Goal: Task Accomplishment & Management: Use online tool/utility

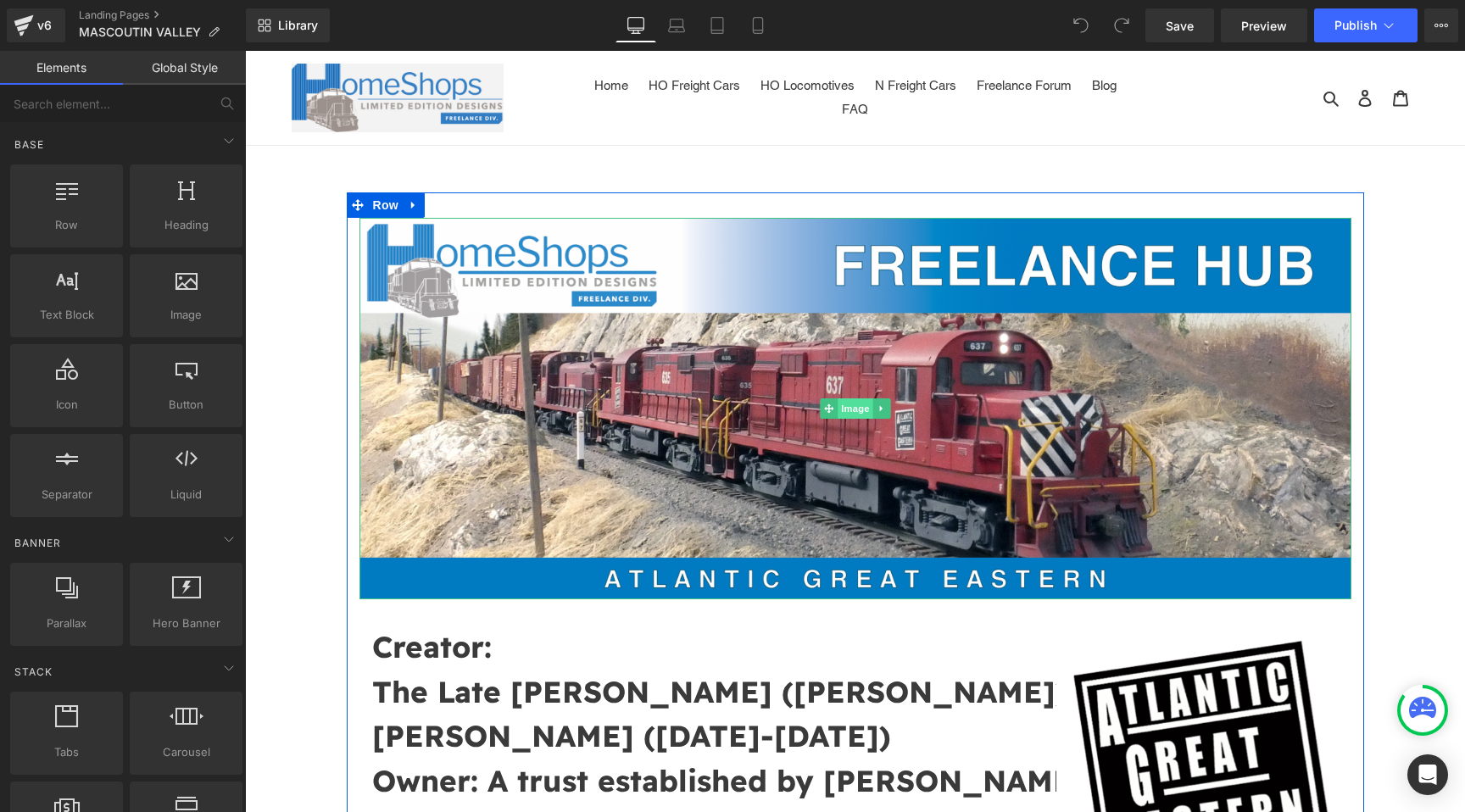
click at [857, 408] on span "Image" at bounding box center [856, 408] width 35 height 20
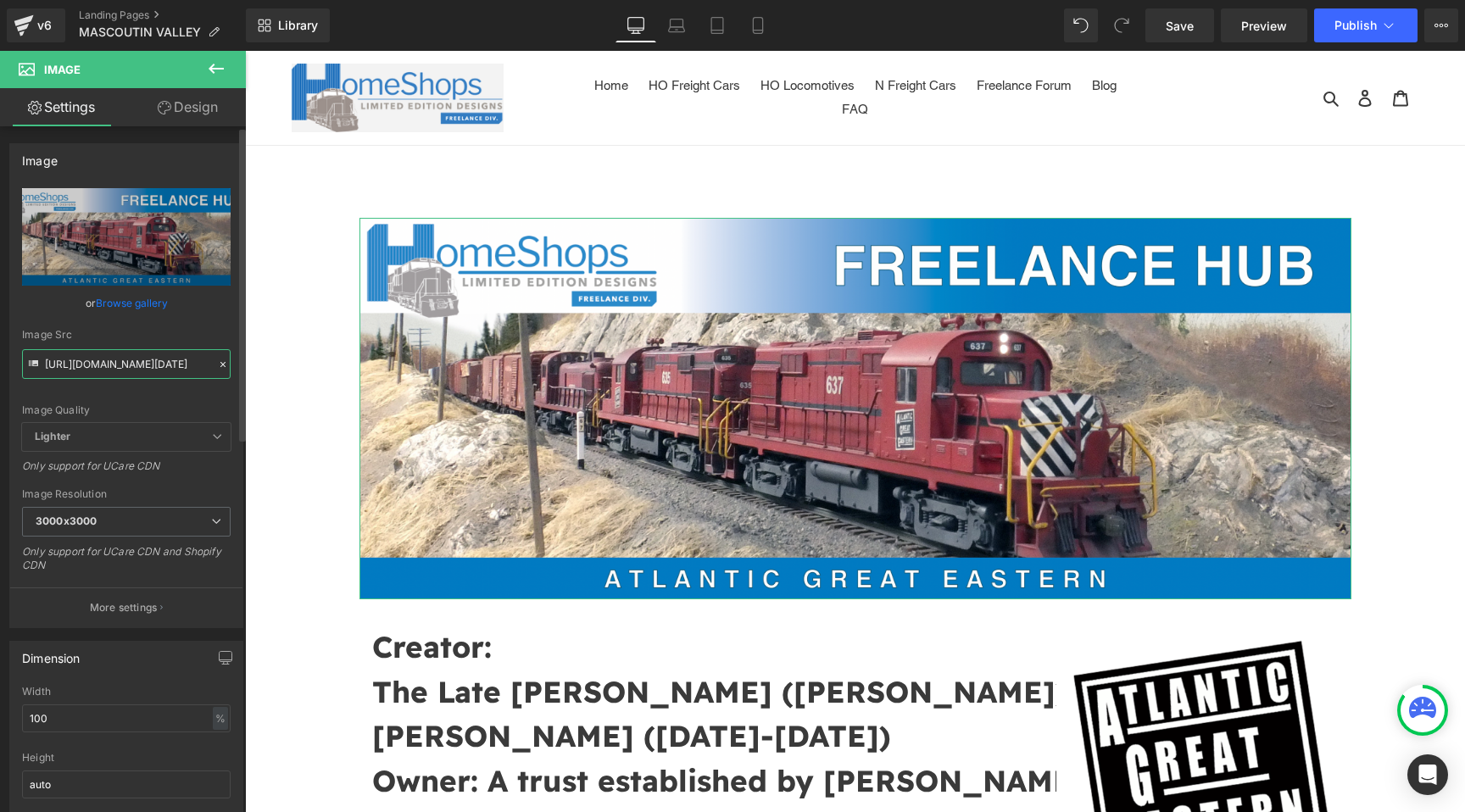
click at [146, 366] on input "[URL][DOMAIN_NAME][DATE]" at bounding box center [126, 364] width 208 height 30
paste input "8_at_[DATE].png?v=1757341676"
type input "[URL][DOMAIN_NAME][DATE][DATE]"
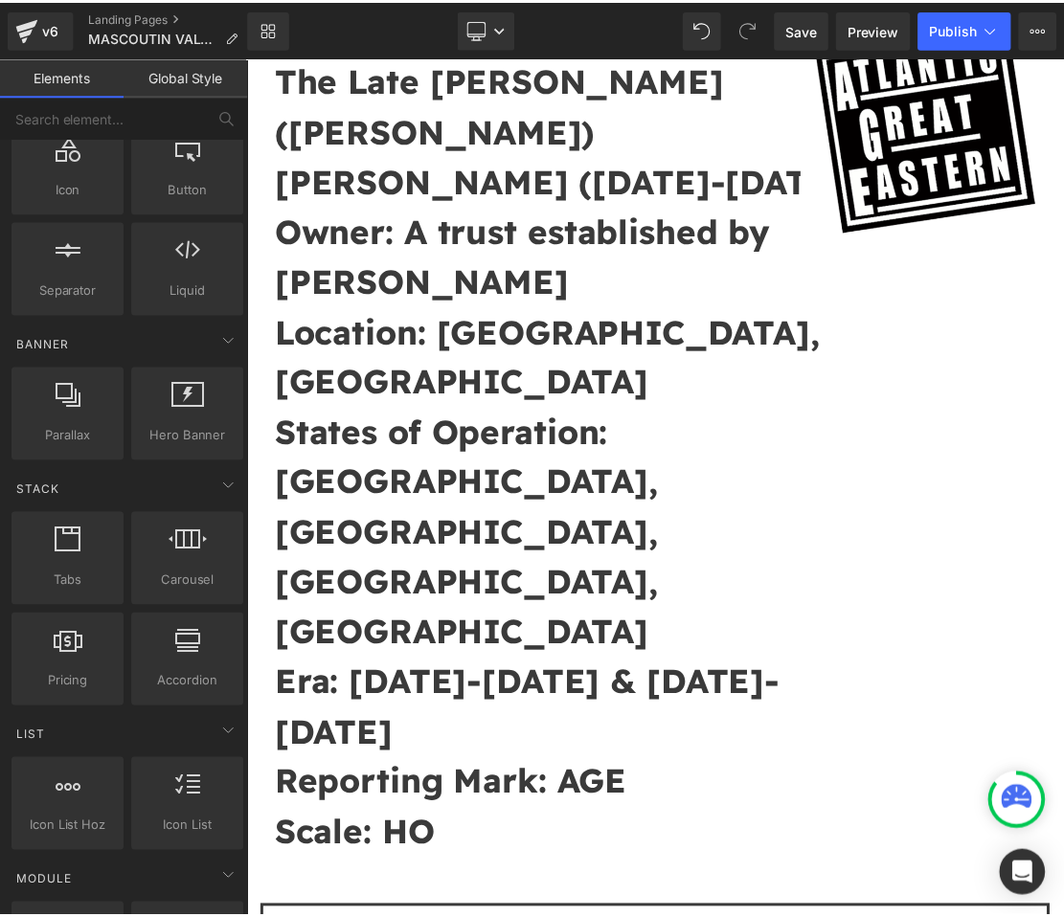
scroll to position [570, 0]
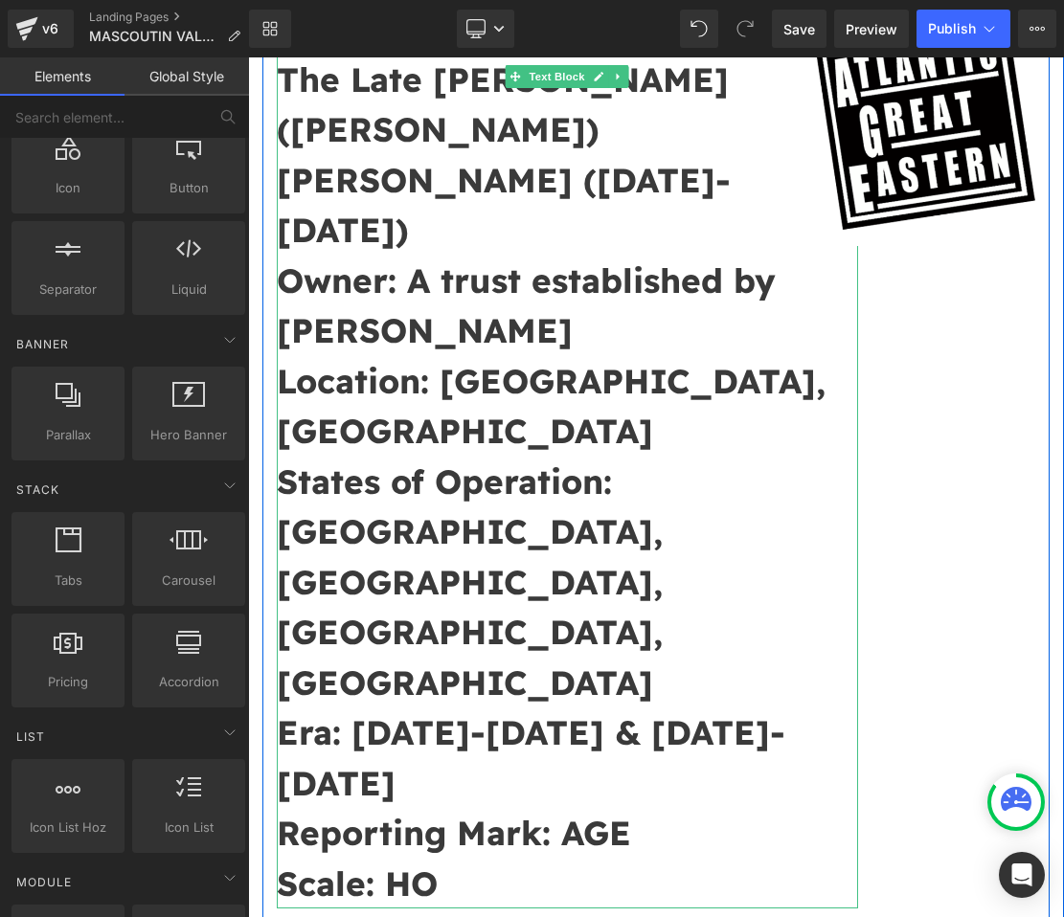
click at [569, 256] on p "Owner: A trust established by [PERSON_NAME]" at bounding box center [567, 306] width 581 height 101
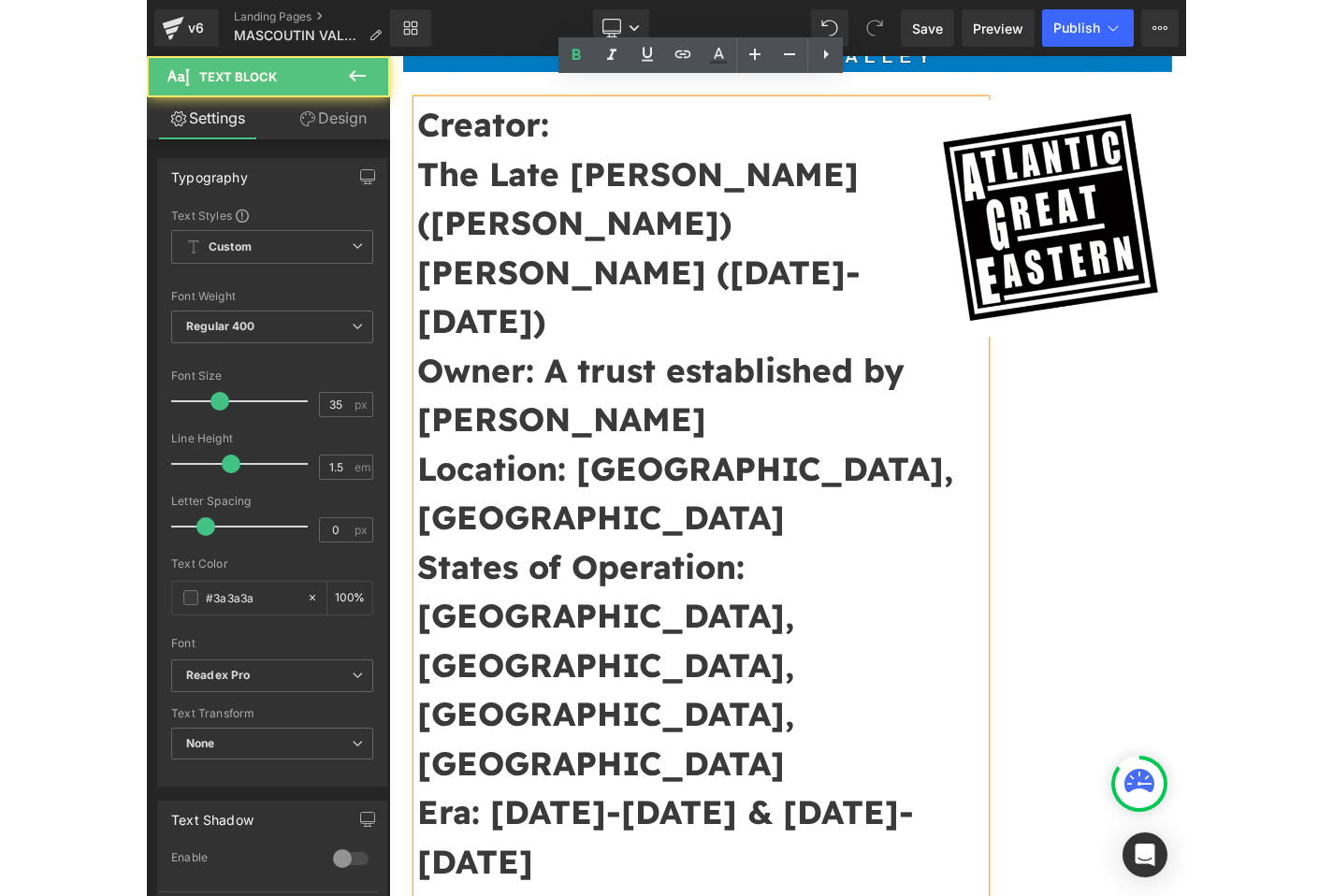
scroll to position [448, 0]
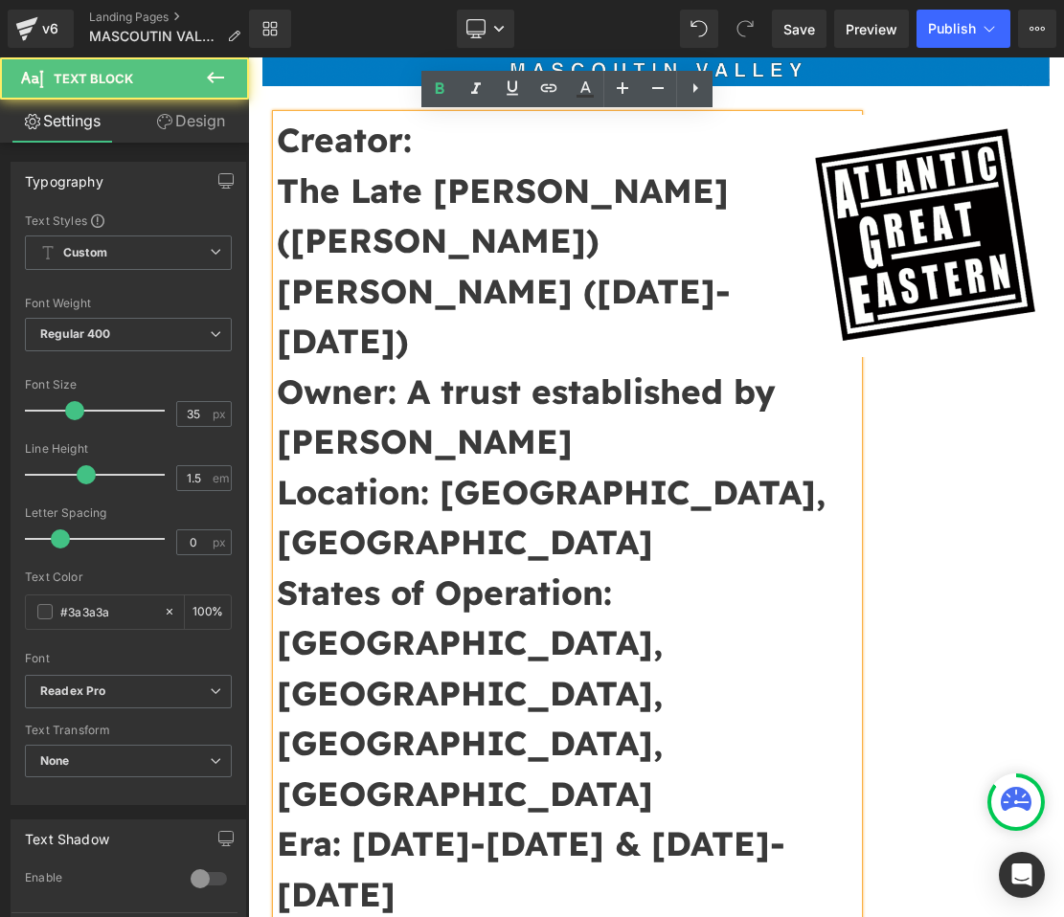
click at [521, 244] on p "The Late [PERSON_NAME] ([PERSON_NAME]) [PERSON_NAME] ([DATE]-[DATE])" at bounding box center [567, 266] width 581 height 201
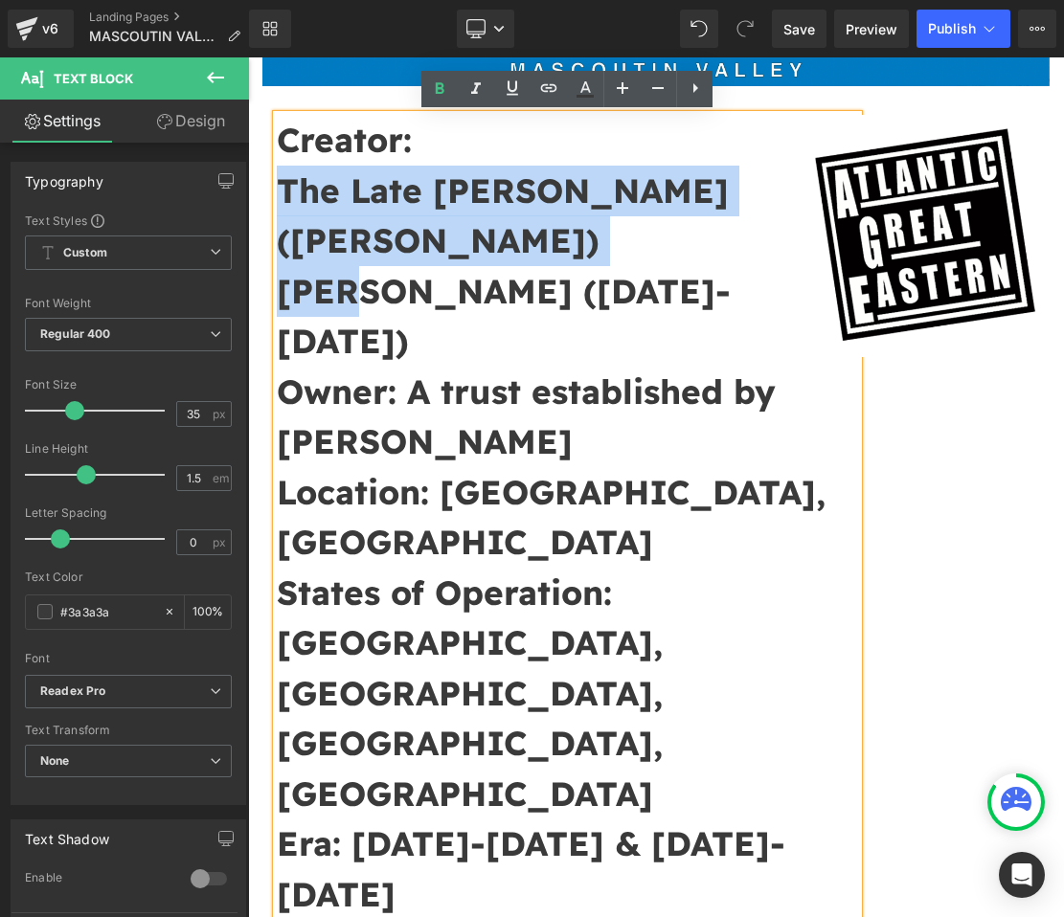
drag, startPoint x: 540, startPoint y: 244, endPoint x: 279, endPoint y: 168, distance: 272.3
click at [279, 168] on p "The Late [PERSON_NAME] ([PERSON_NAME]) [PERSON_NAME] ([DATE]-[DATE])" at bounding box center [567, 266] width 581 height 201
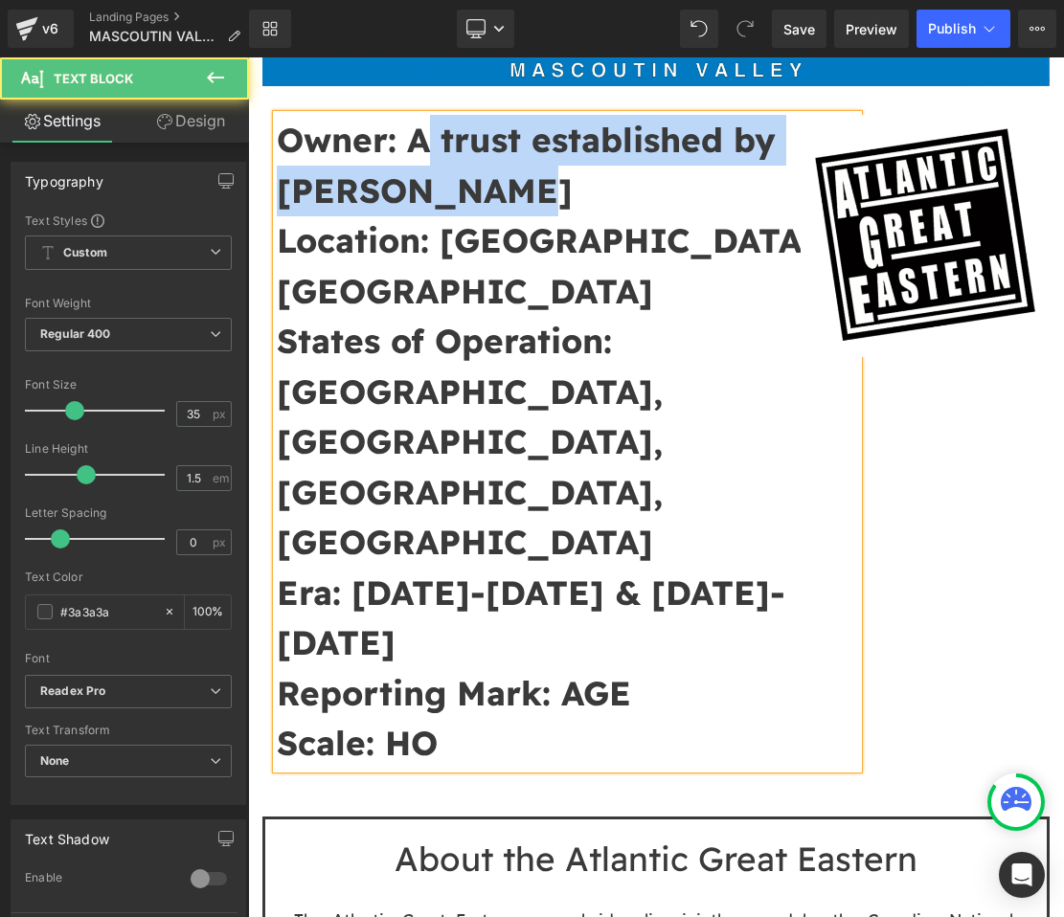
drag, startPoint x: 532, startPoint y: 194, endPoint x: 427, endPoint y: 144, distance: 116.9
click at [427, 144] on p "Owner: A trust established by [PERSON_NAME]" at bounding box center [567, 165] width 581 height 101
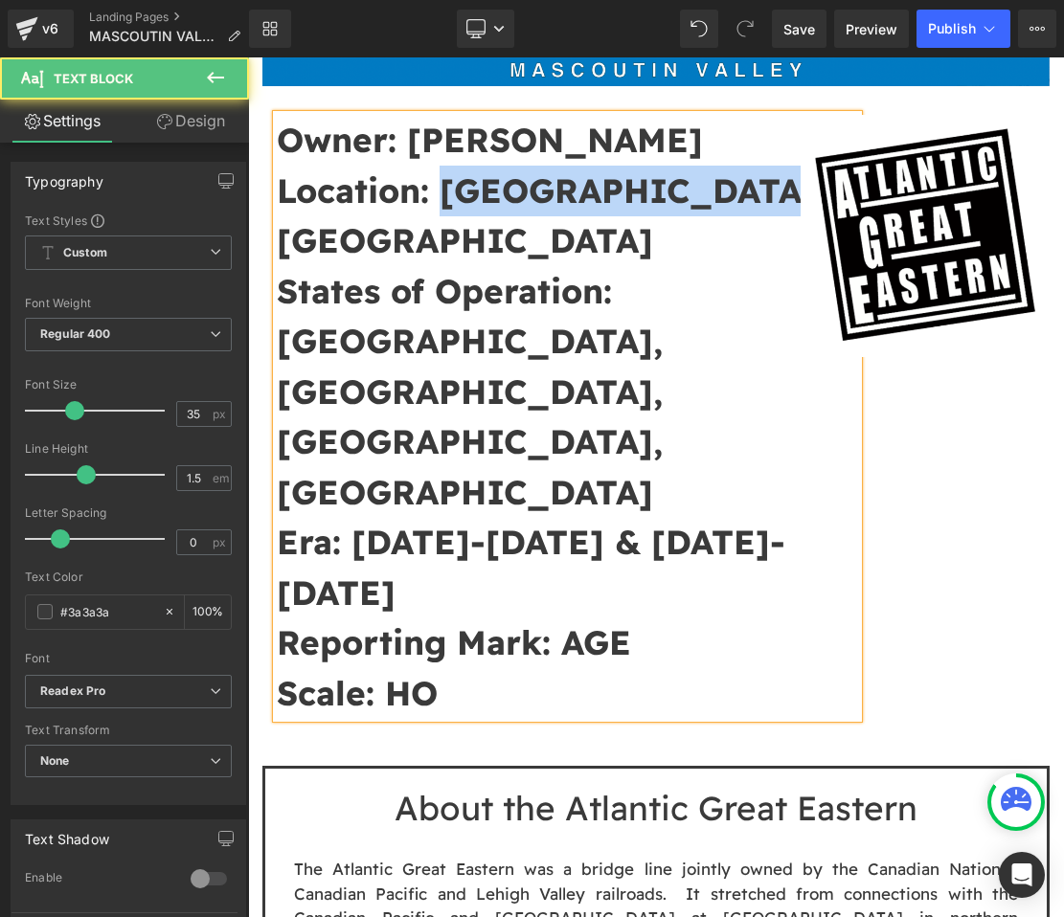
drag, startPoint x: 727, startPoint y: 195, endPoint x: 447, endPoint y: 193, distance: 279.5
click at [447, 193] on p "Location: [GEOGRAPHIC_DATA], [GEOGRAPHIC_DATA]" at bounding box center [567, 216] width 581 height 101
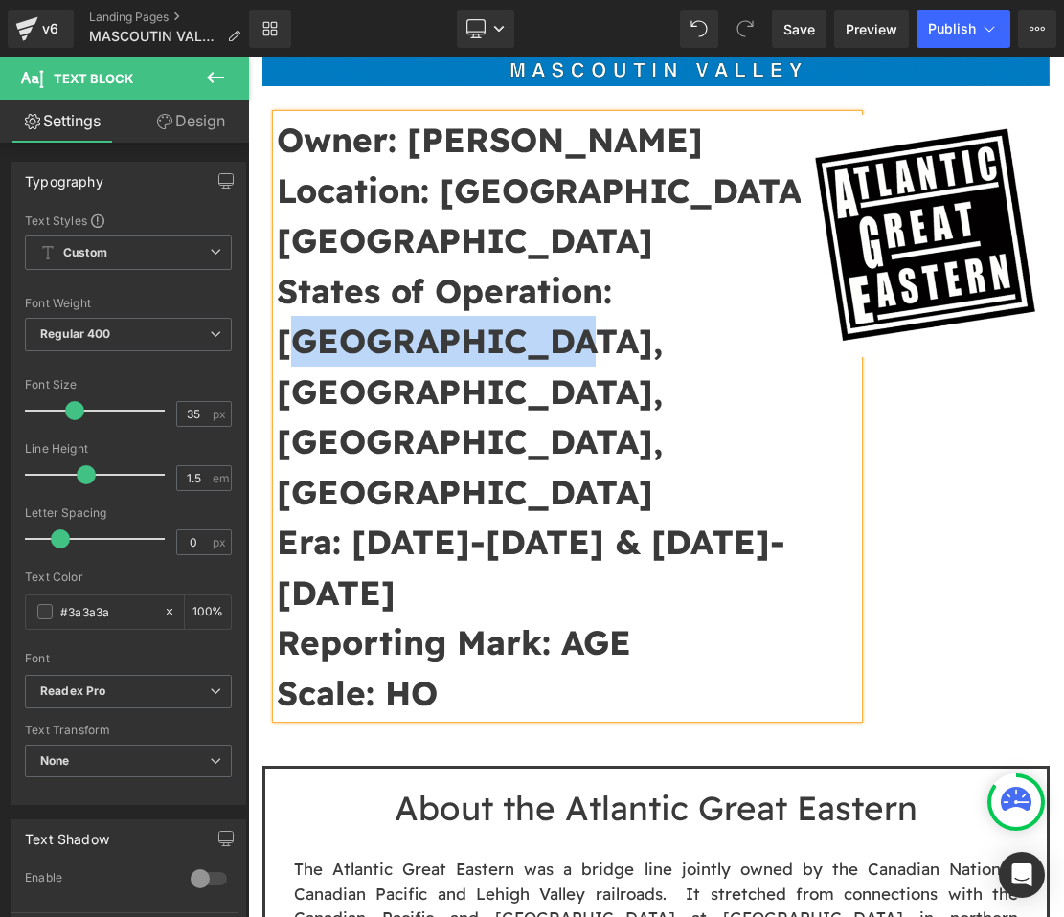
drag, startPoint x: 539, startPoint y: 294, endPoint x: 638, endPoint y: 243, distance: 111.7
click at [638, 266] on p "States of Operation: [GEOGRAPHIC_DATA], [GEOGRAPHIC_DATA], [GEOGRAPHIC_DATA], […" at bounding box center [567, 392] width 581 height 252
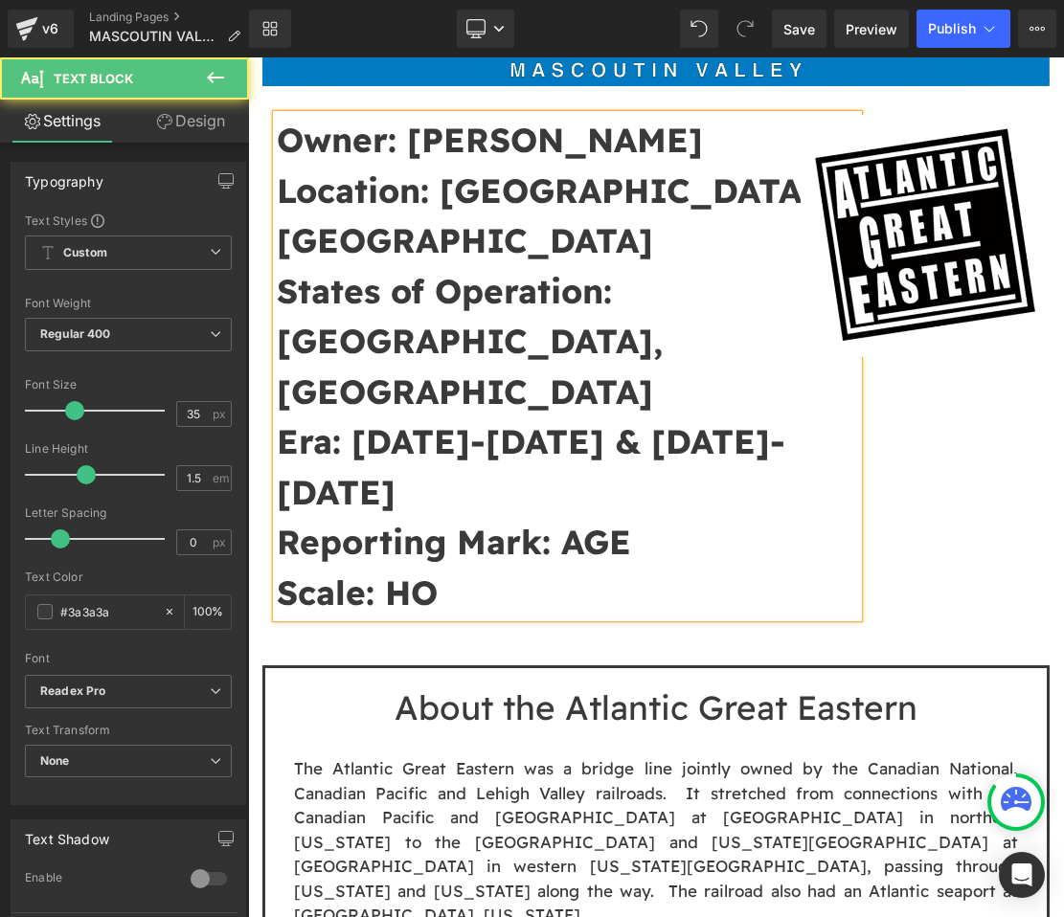
drag, startPoint x: 608, startPoint y: 336, endPoint x: 355, endPoint y: 291, distance: 256.7
click at [355, 416] on p "Era: [DATE]-[DATE] & [DATE]-[DATE]" at bounding box center [567, 466] width 581 height 101
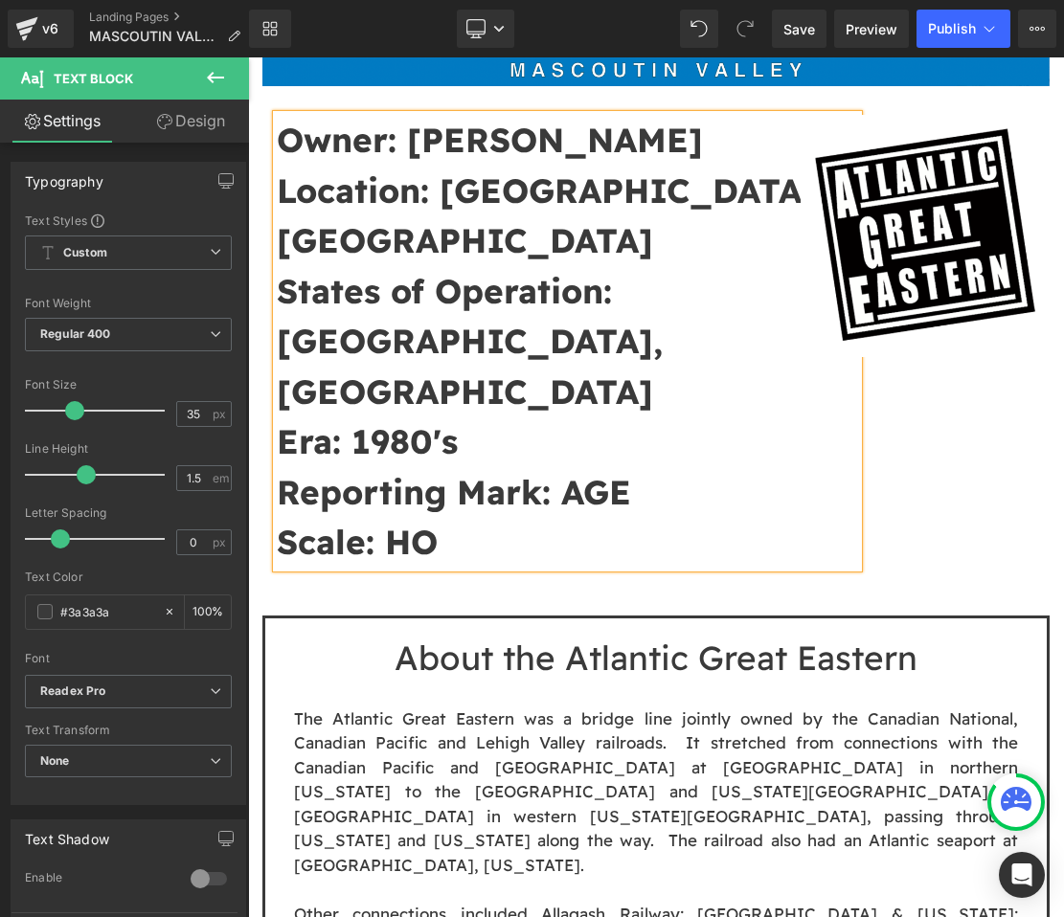
click at [618, 471] on b "Reporting Mark: AGE" at bounding box center [454, 492] width 354 height 42
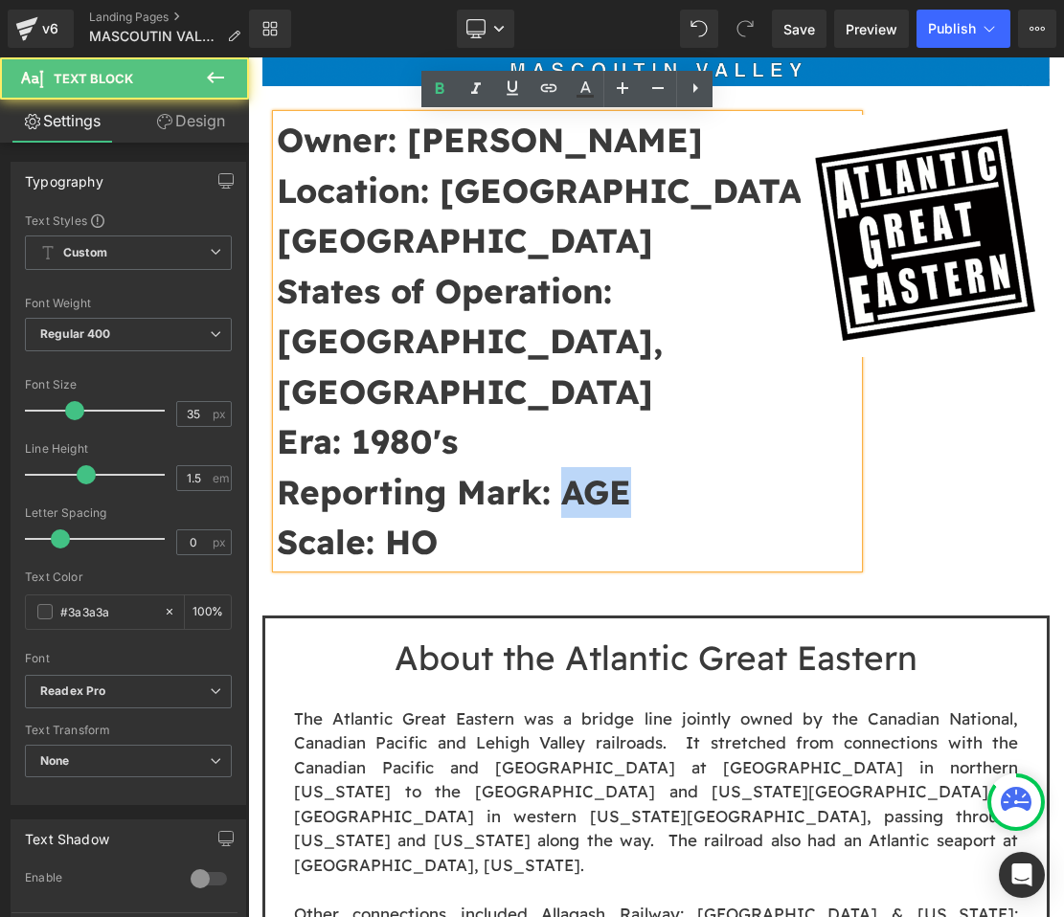
click at [618, 471] on b "Reporting Mark: AGE" at bounding box center [454, 492] width 354 height 42
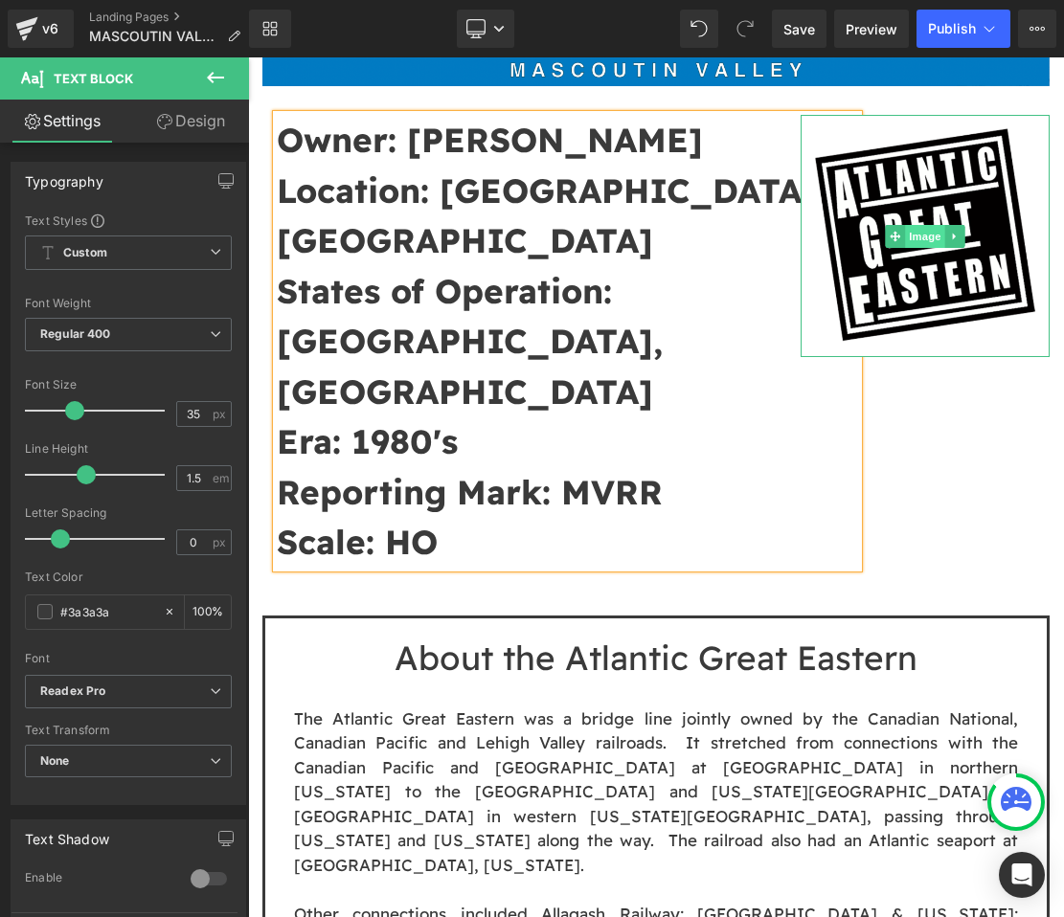
click at [932, 242] on span "Image" at bounding box center [925, 236] width 40 height 23
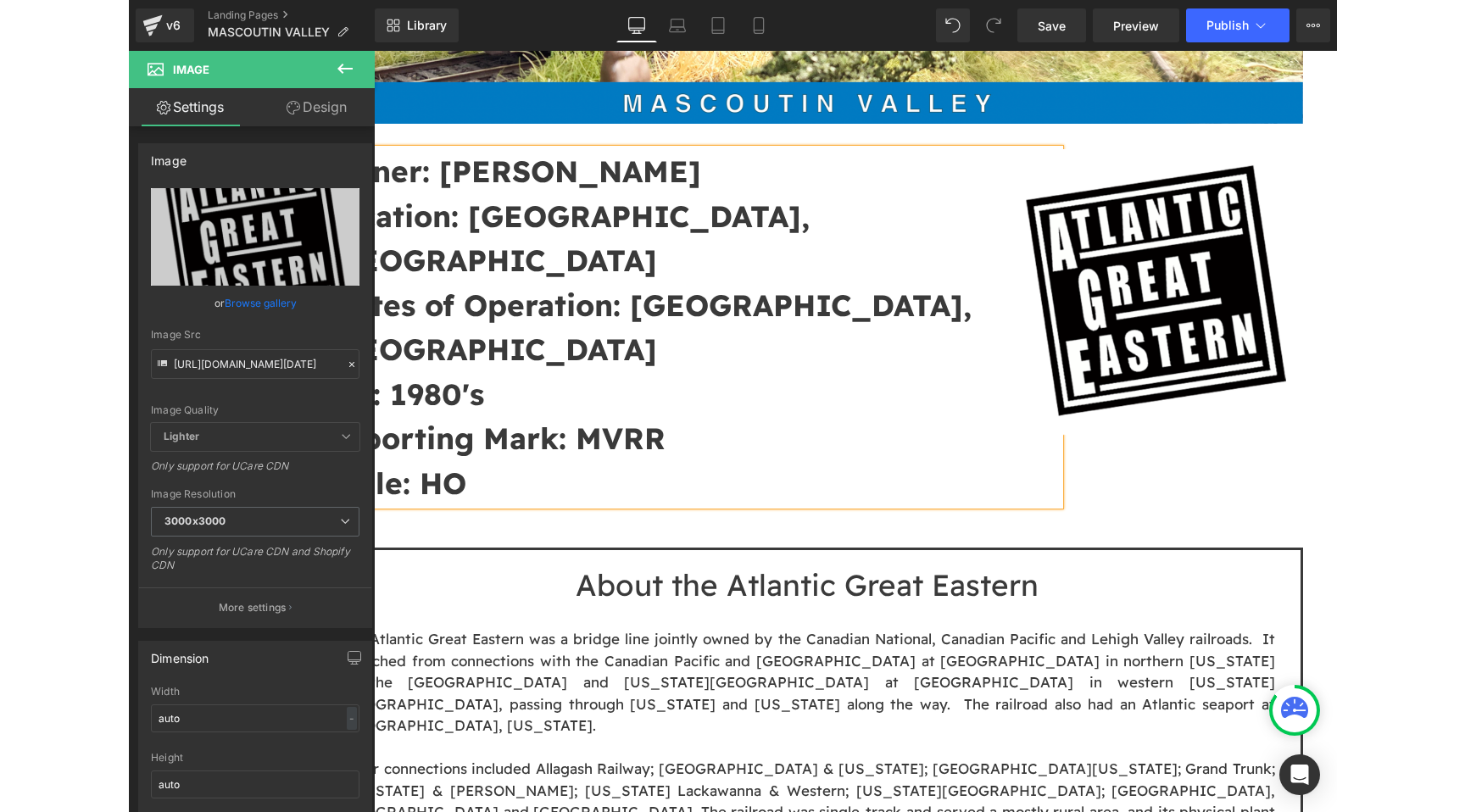
scroll to position [523, 0]
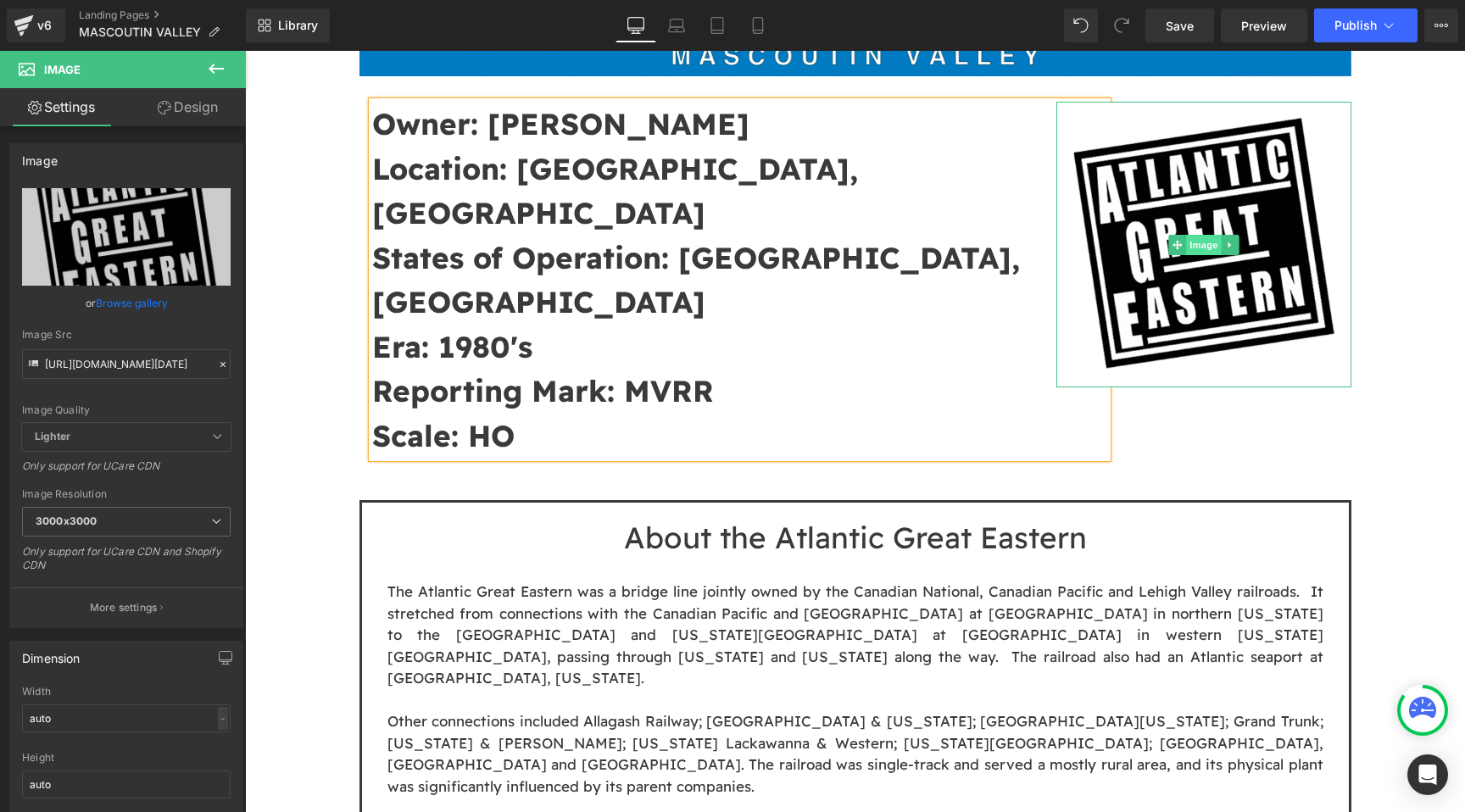
click at [1206, 240] on span "Image" at bounding box center [1204, 244] width 35 height 20
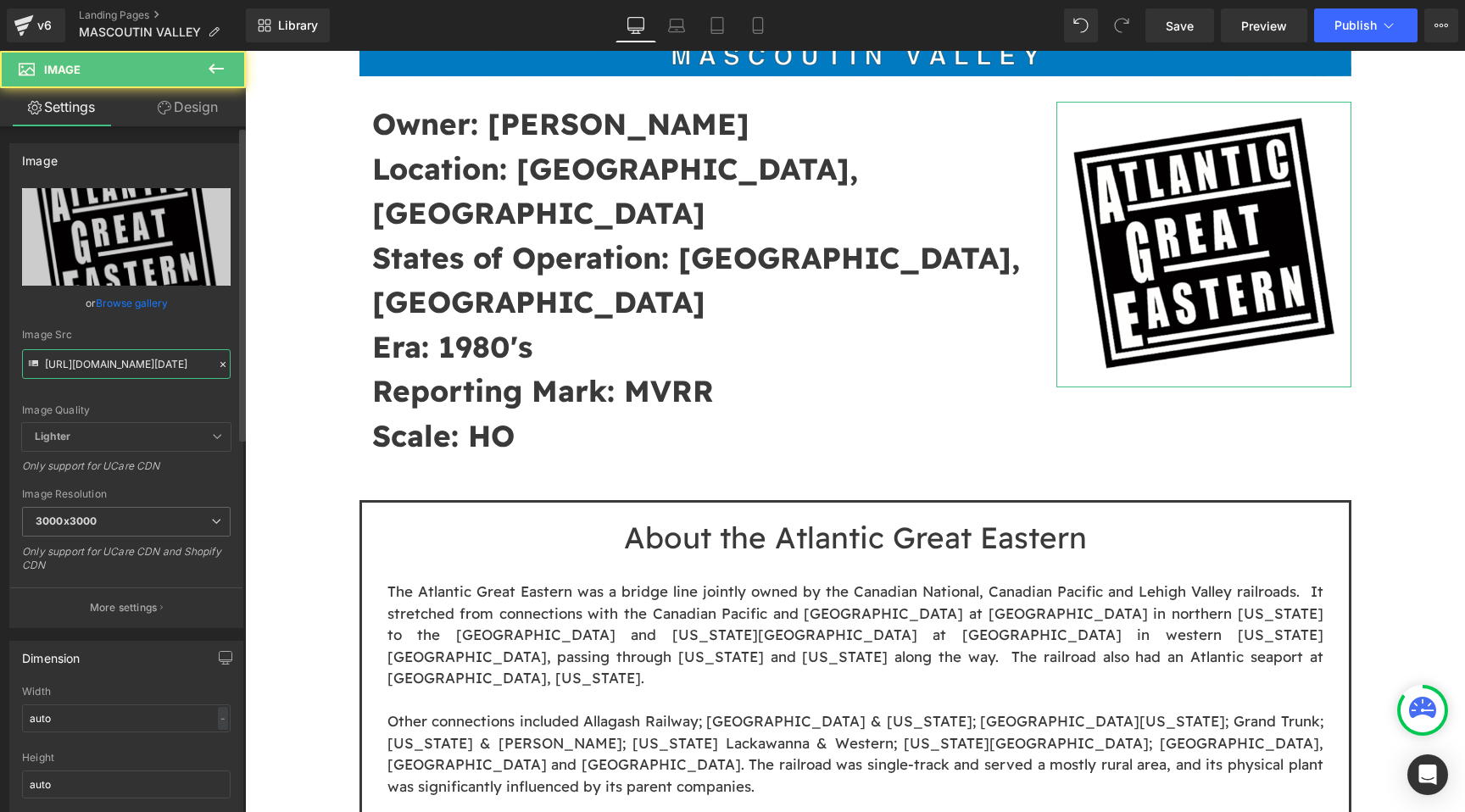
click at [139, 363] on input "[URL][DOMAIN_NAME][DATE]" at bounding box center [126, 364] width 208 height 30
type input "[URL][DOMAIN_NAME]"
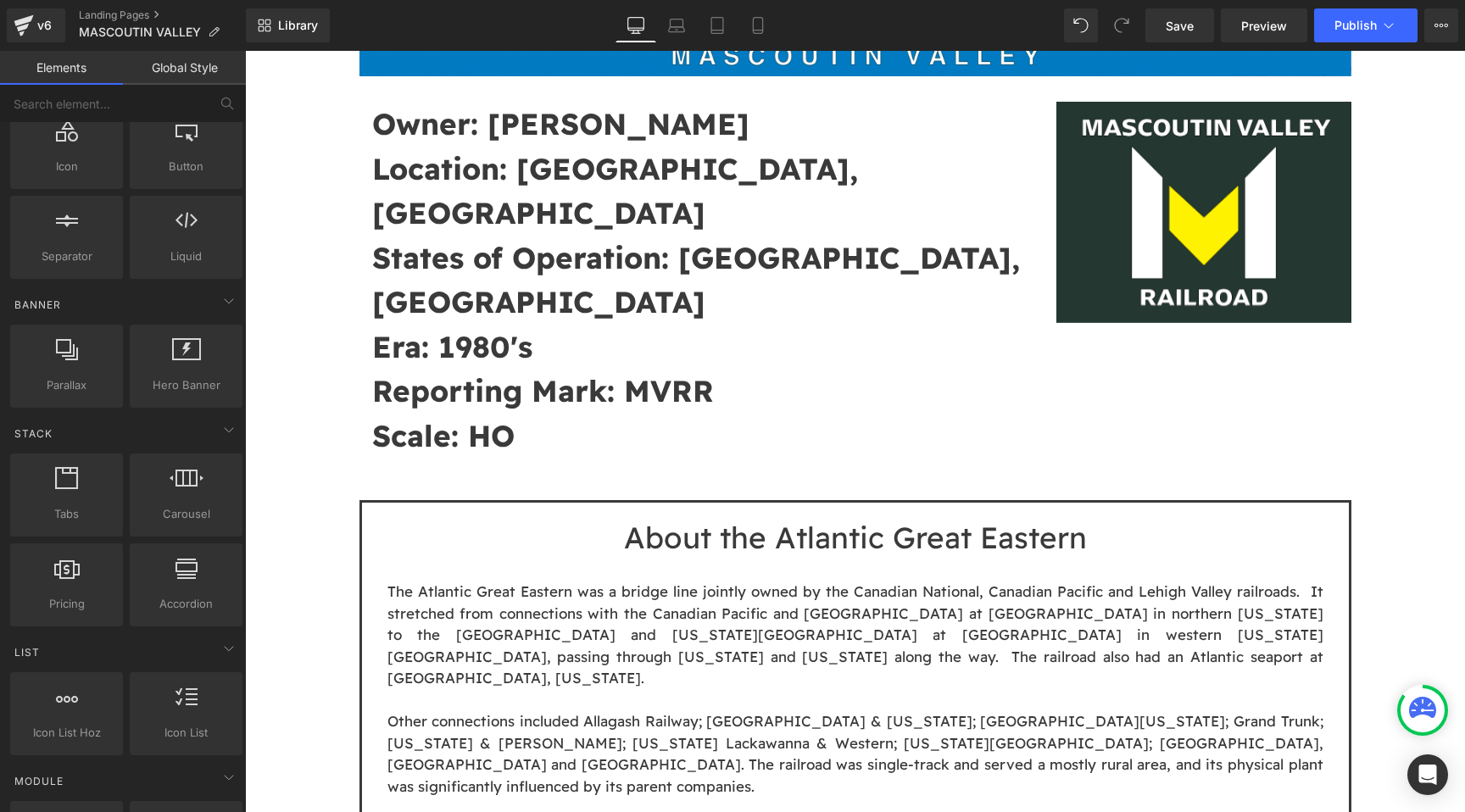
scroll to position [0, 0]
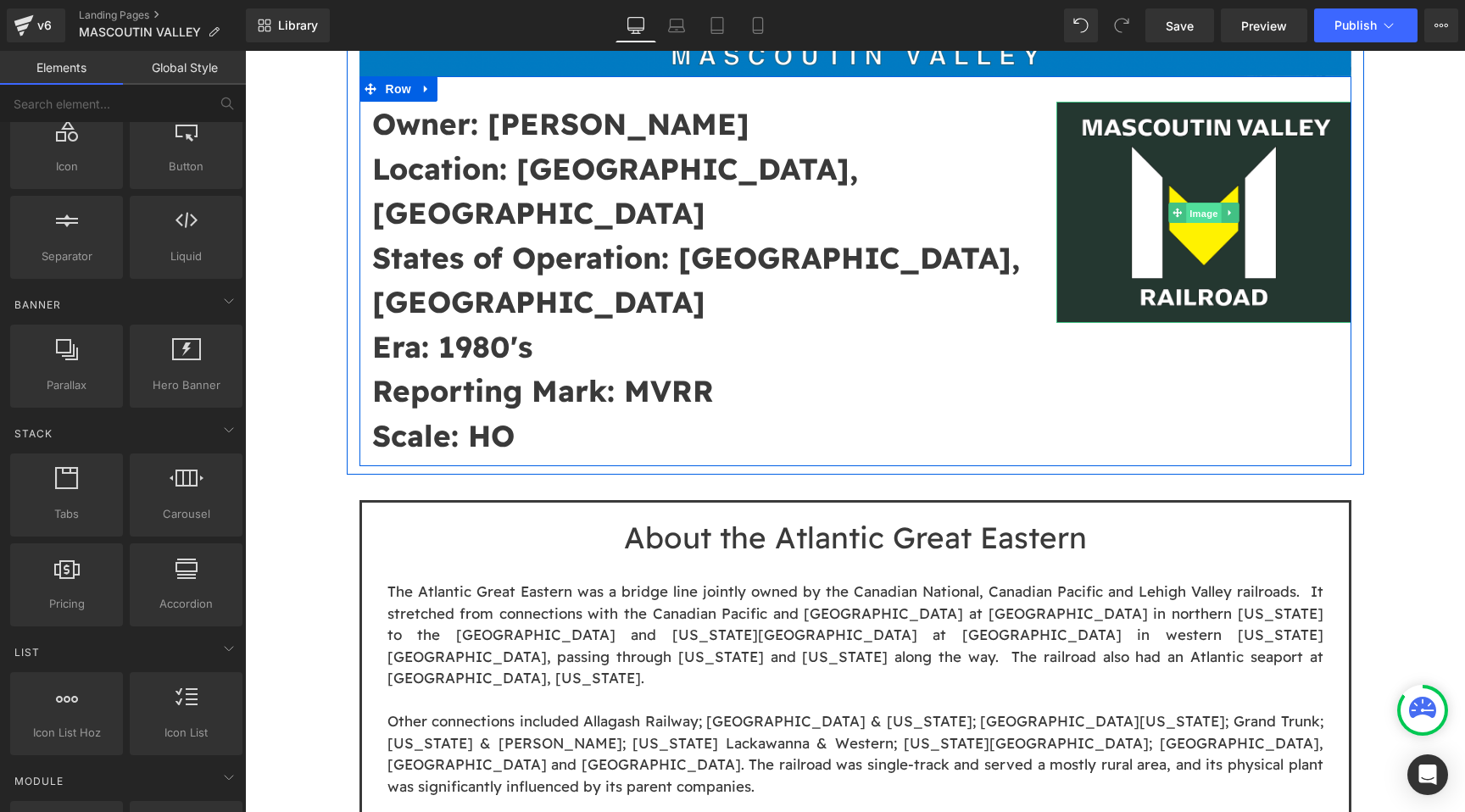
click at [1201, 206] on span "Image" at bounding box center [1204, 213] width 35 height 20
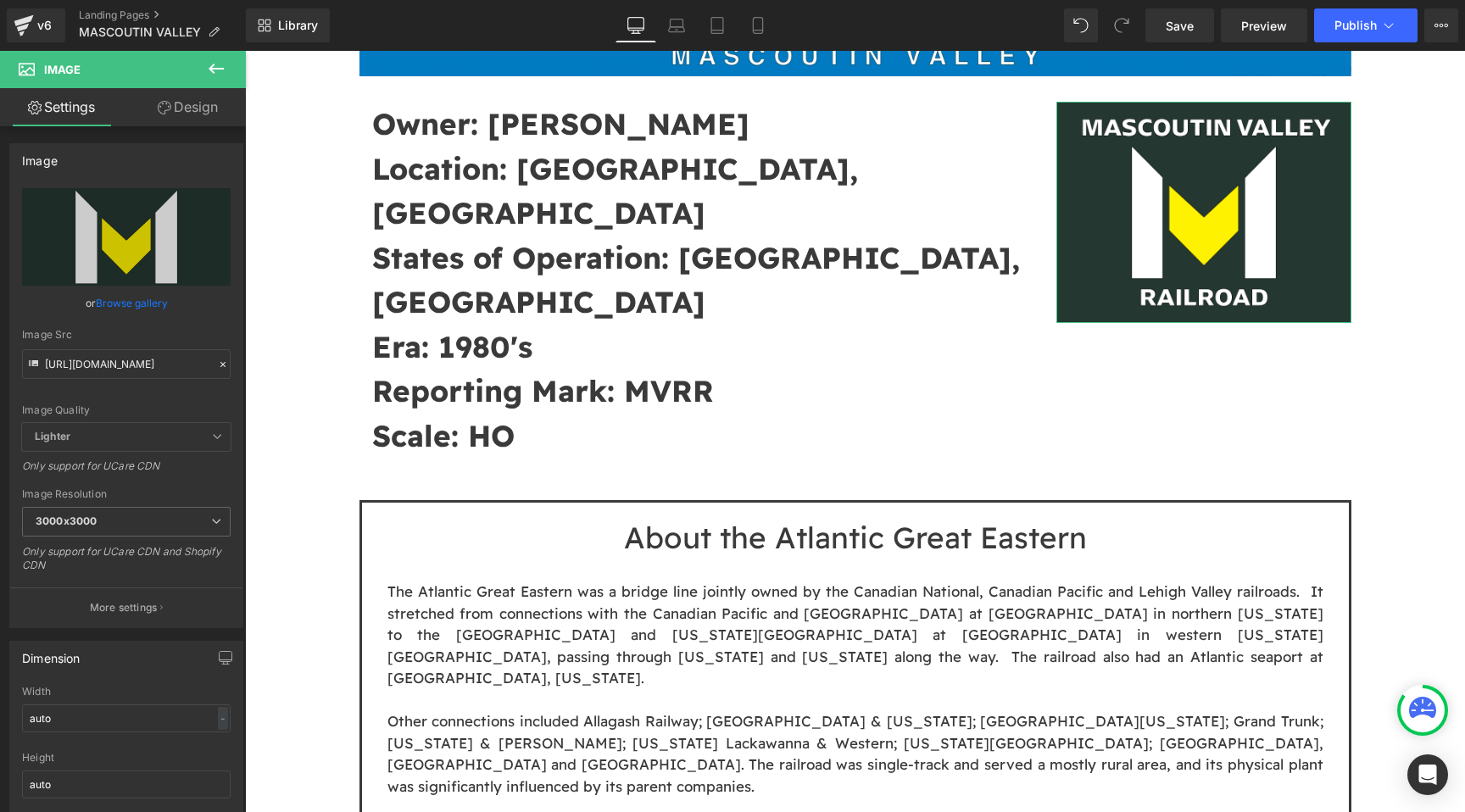
click at [189, 97] on link "Design" at bounding box center [188, 107] width 123 height 38
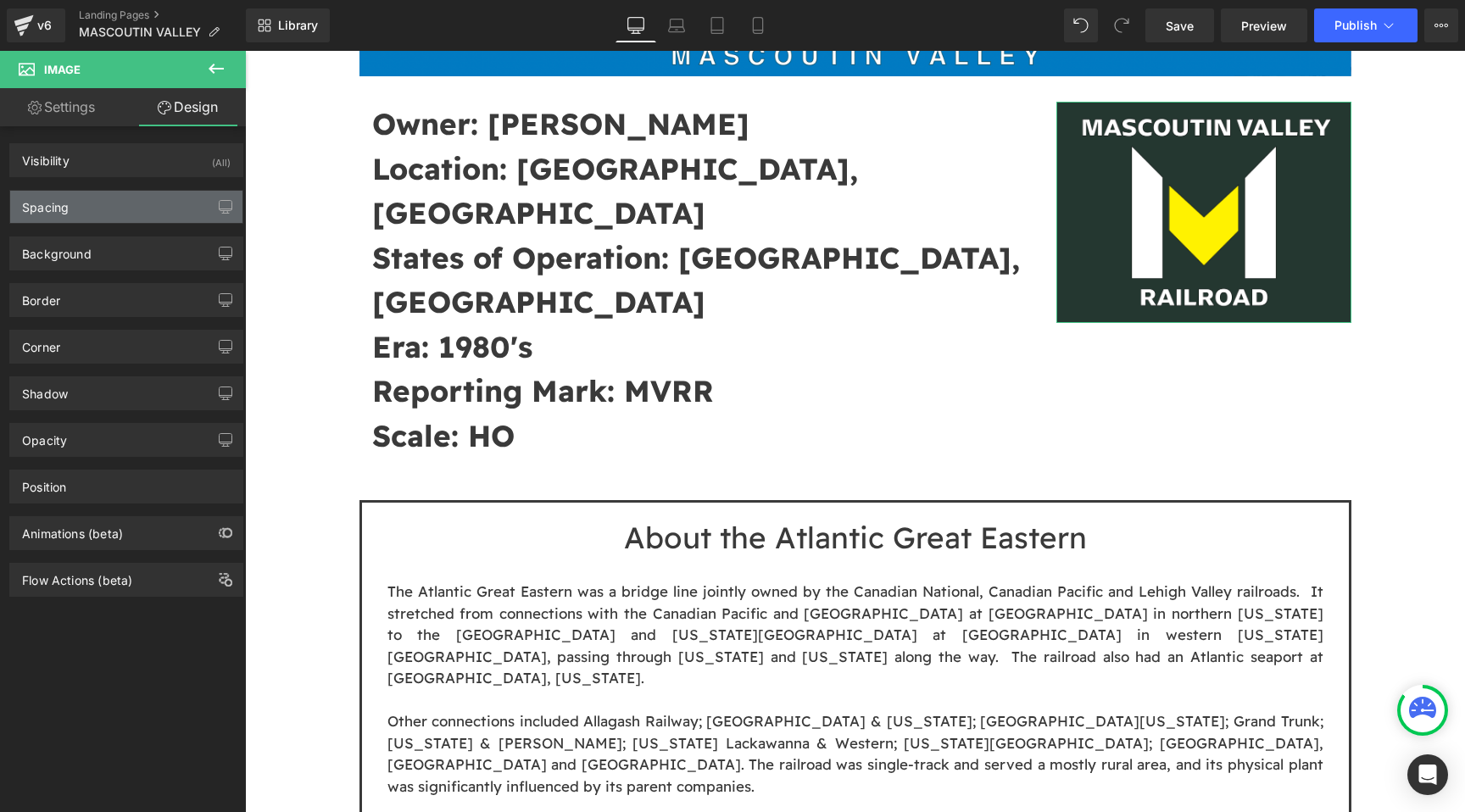
click at [129, 202] on div "Spacing" at bounding box center [126, 206] width 232 height 32
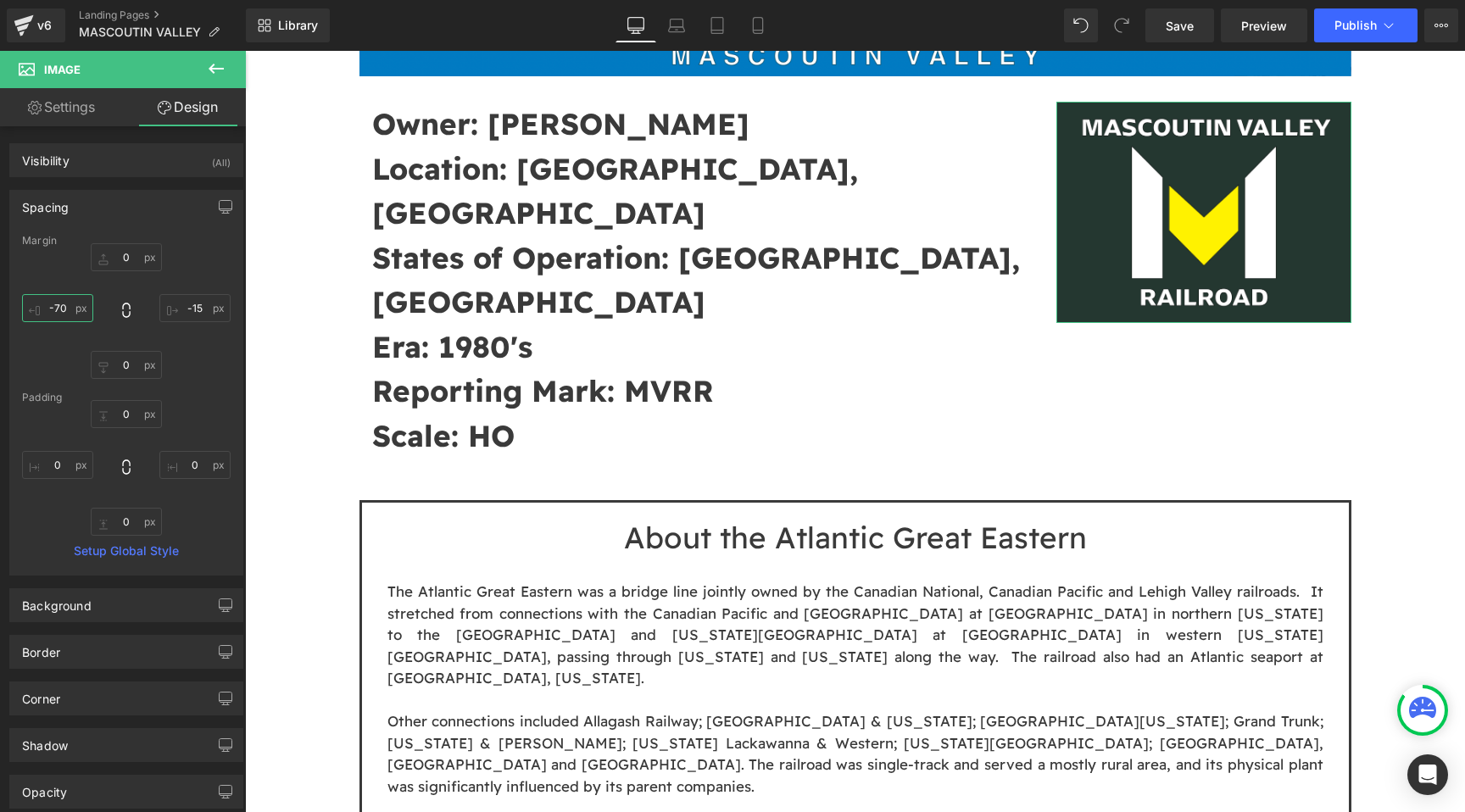
click at [66, 311] on input "-70" at bounding box center [58, 308] width 71 height 28
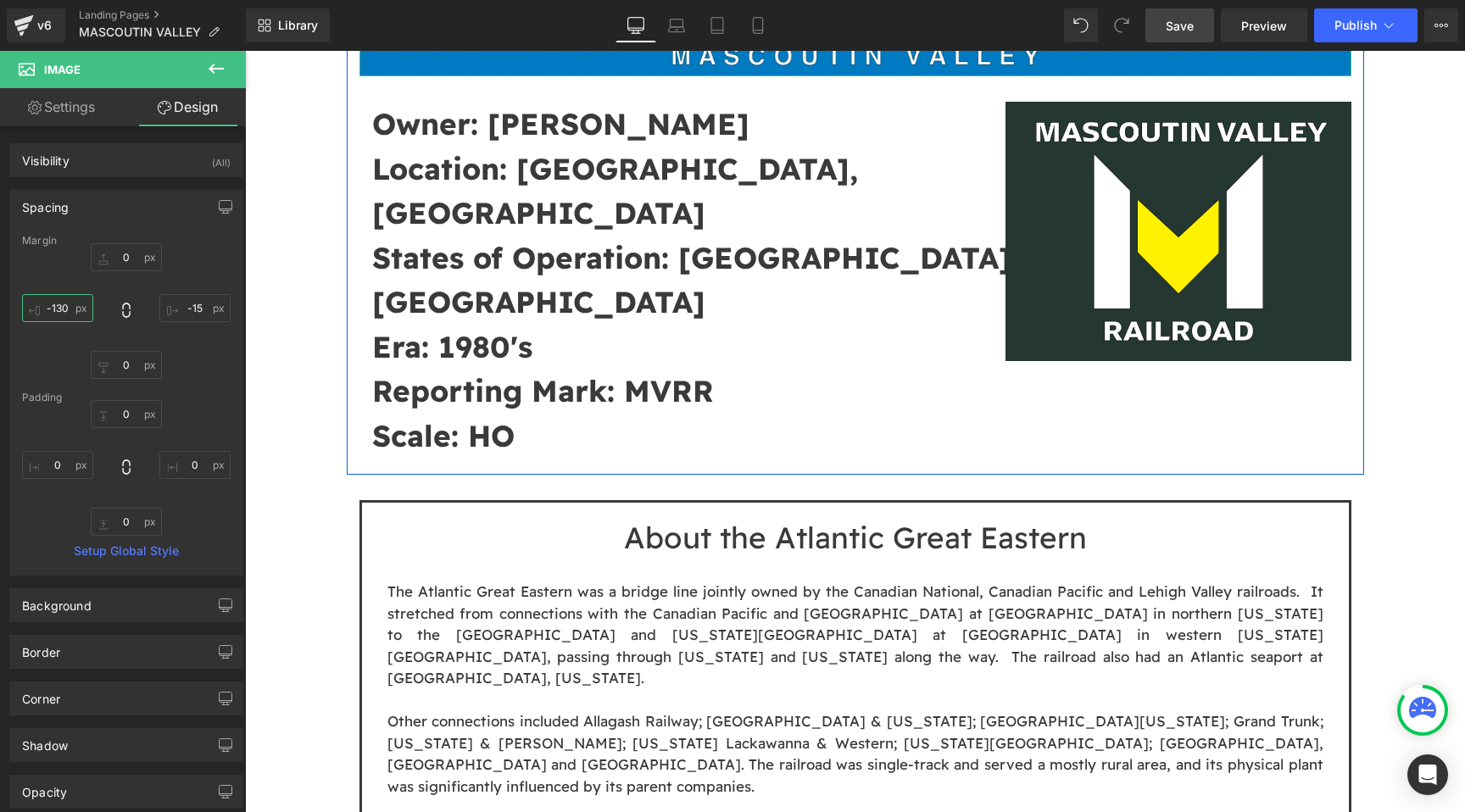
type input "-130"
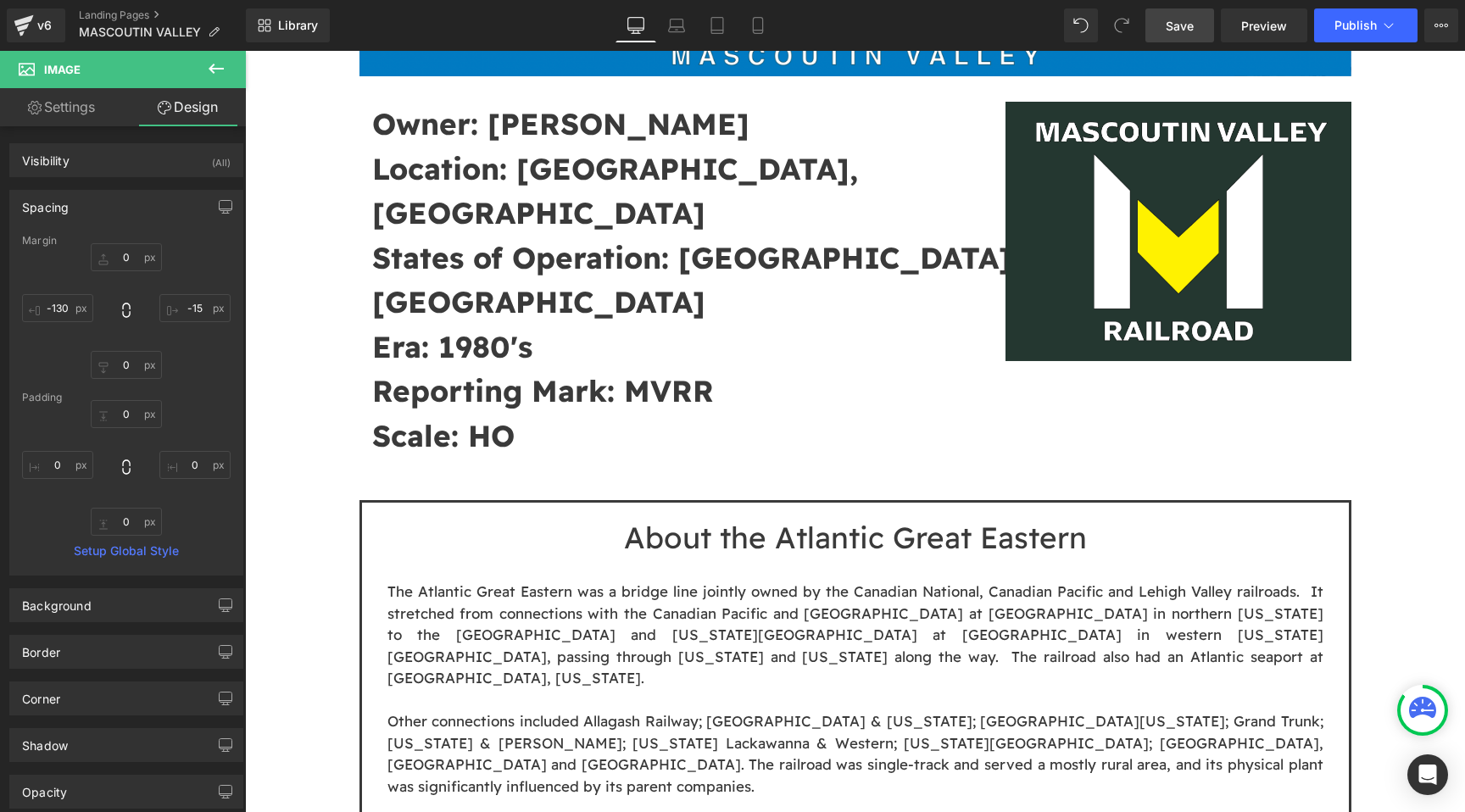
click at [1184, 19] on span "Save" at bounding box center [1180, 26] width 28 height 18
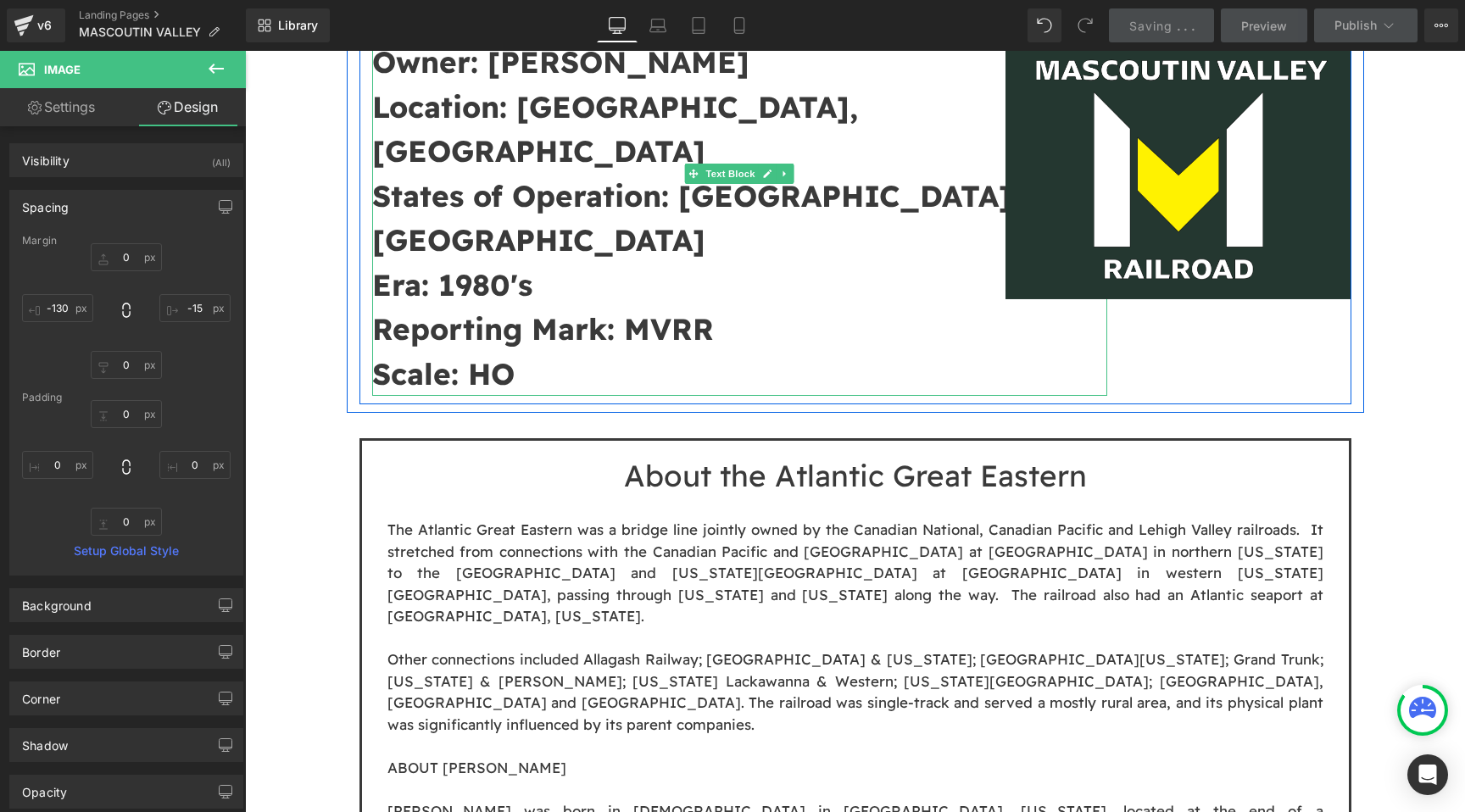
scroll to position [604, 0]
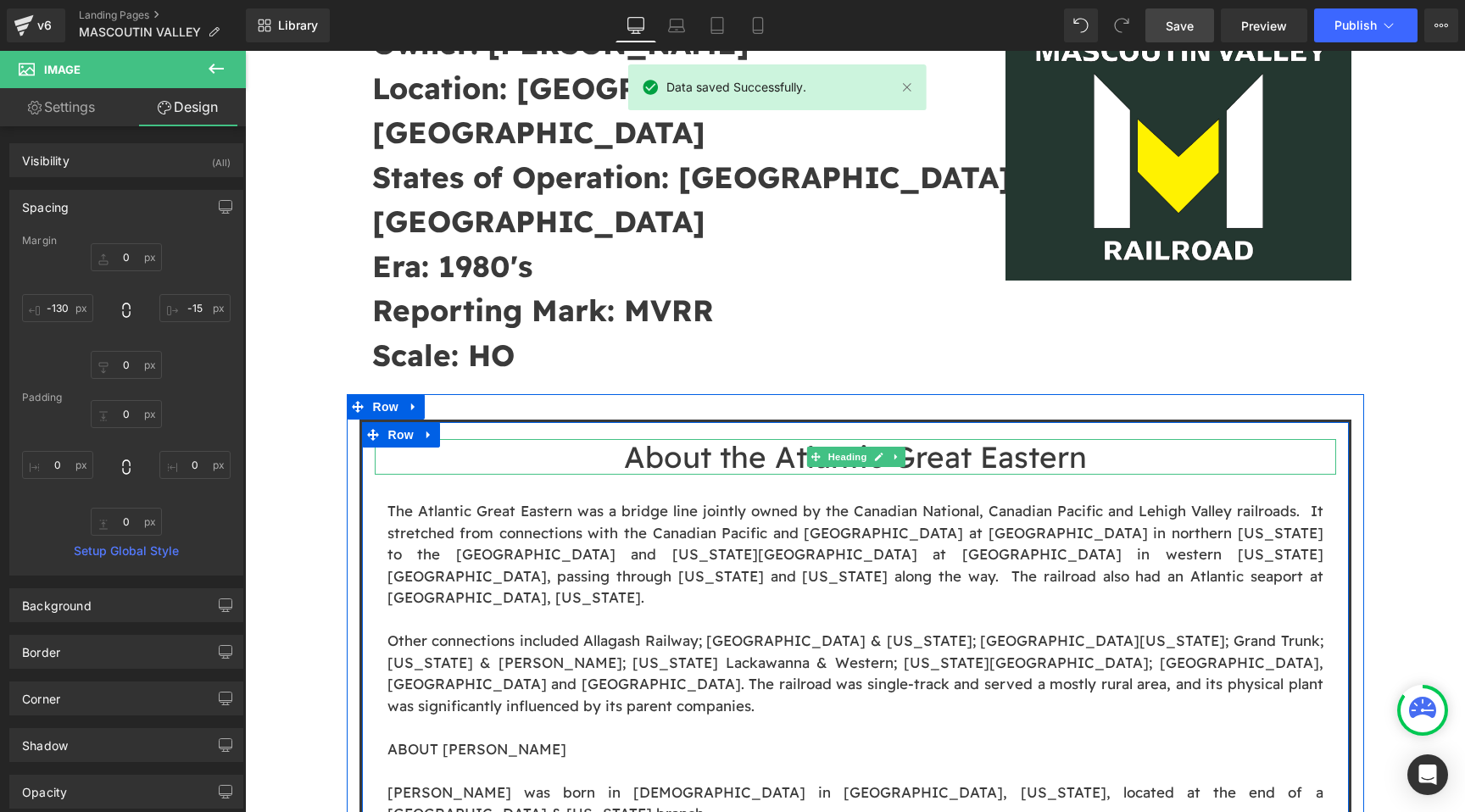
click at [828, 439] on div "About the Atlantic Great Eastern Heading" at bounding box center [856, 457] width 962 height 35
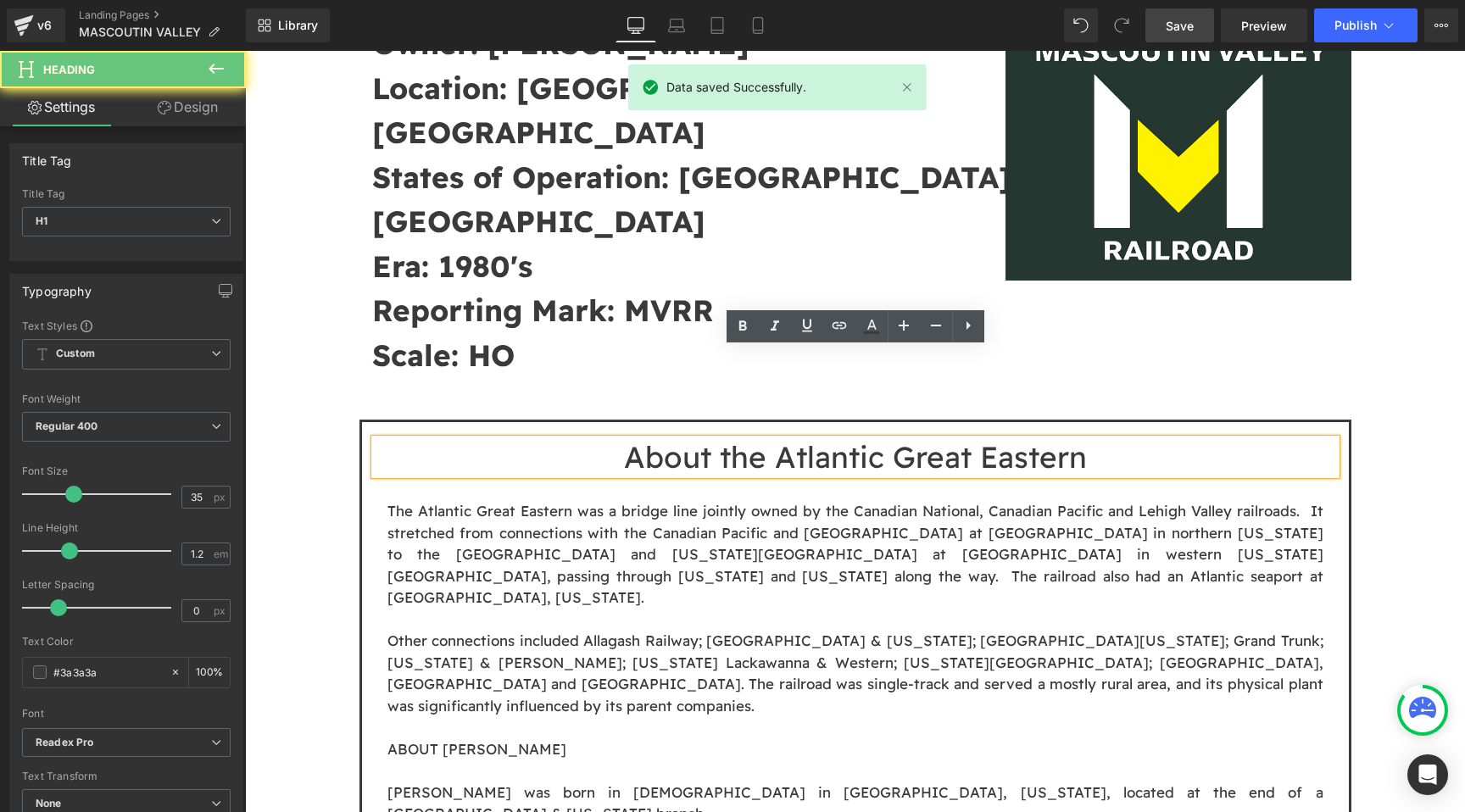
click at [771, 439] on h1 "About the Atlantic Great Eastern" at bounding box center [856, 457] width 962 height 35
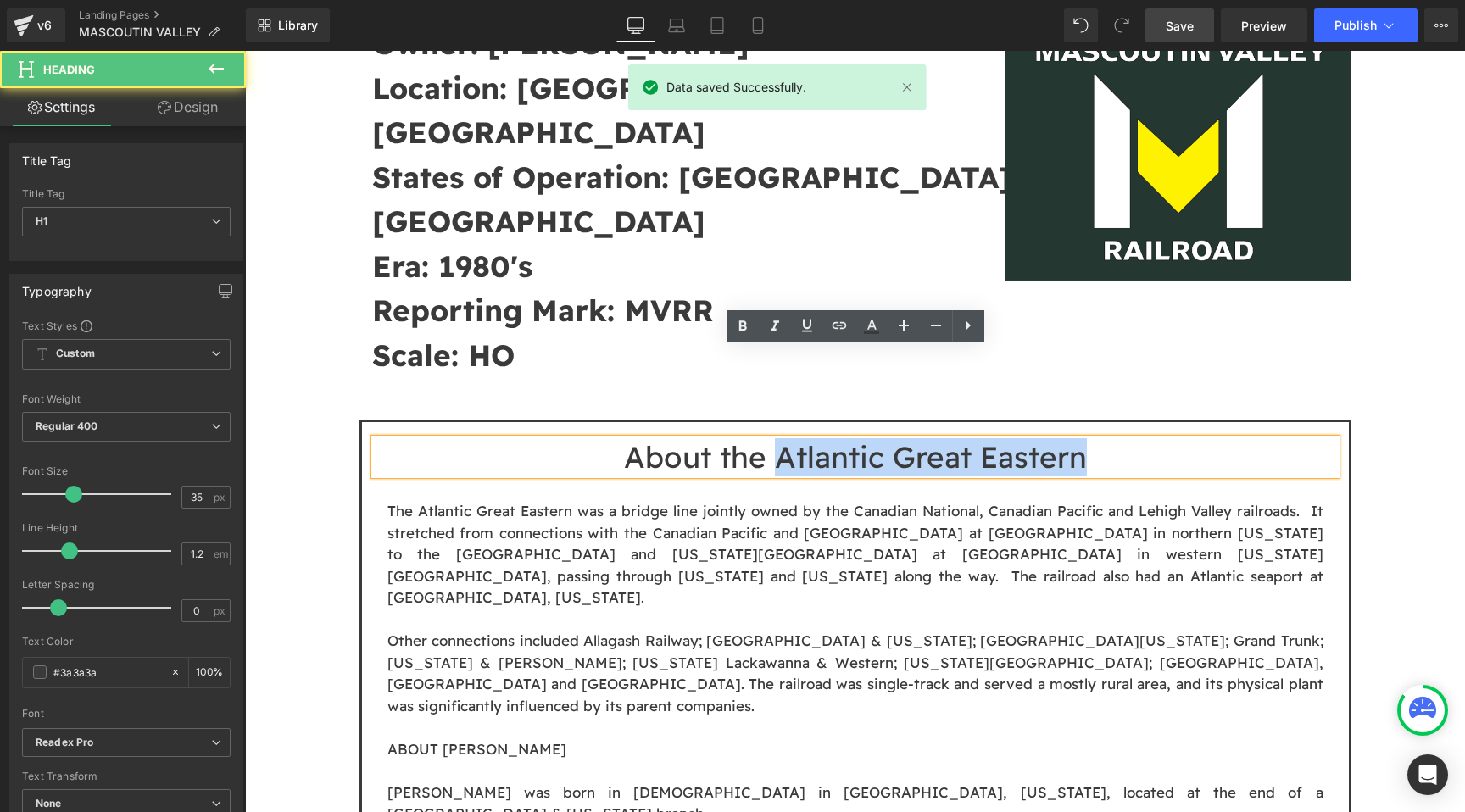
drag, startPoint x: 776, startPoint y: 369, endPoint x: 1247, endPoint y: 367, distance: 471.0
click at [1247, 439] on h1 "About the Atlantic Great Eastern" at bounding box center [856, 457] width 962 height 35
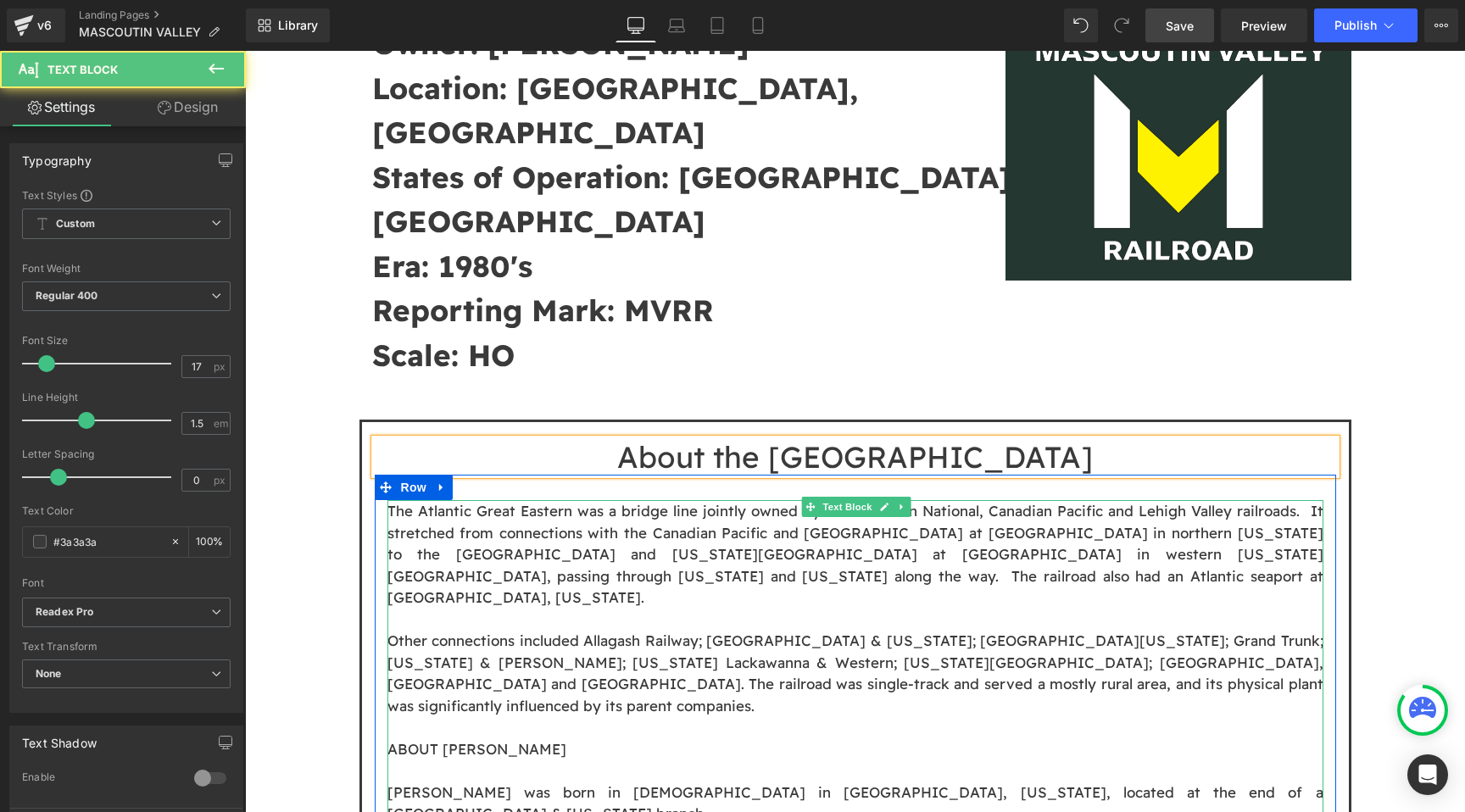
click at [1220, 500] on p "The Atlantic Great Eastern was a bridge line jointly owned by the Canadian Nati…" at bounding box center [855, 554] width 936 height 109
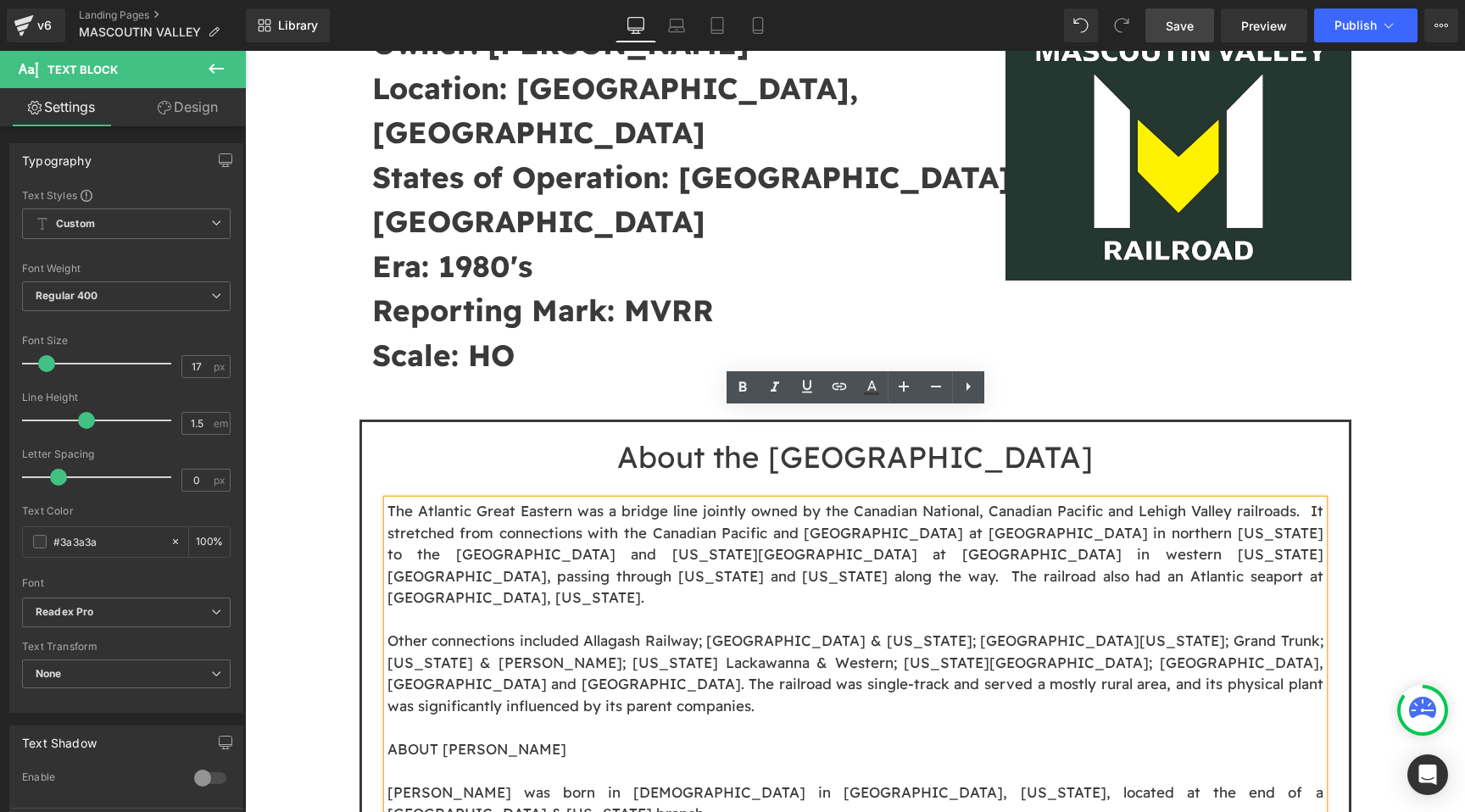
click at [648, 630] on p "Other connections included Allagash Railway; [GEOGRAPHIC_DATA] & [US_STATE]; [G…" at bounding box center [855, 673] width 936 height 87
click at [659, 608] on p at bounding box center [855, 619] width 936 height 22
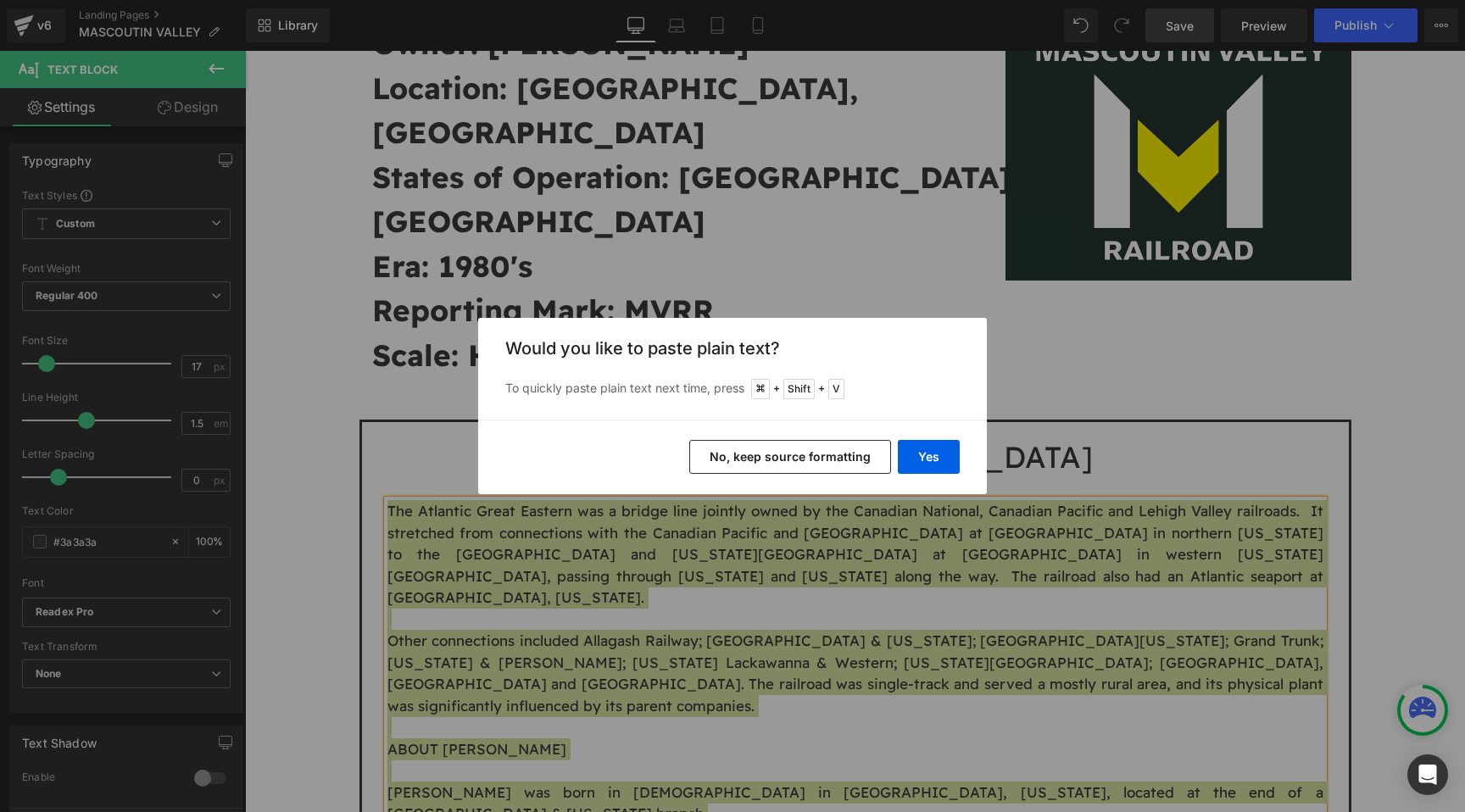
click at [831, 451] on button "No, keep source formatting" at bounding box center [790, 457] width 202 height 34
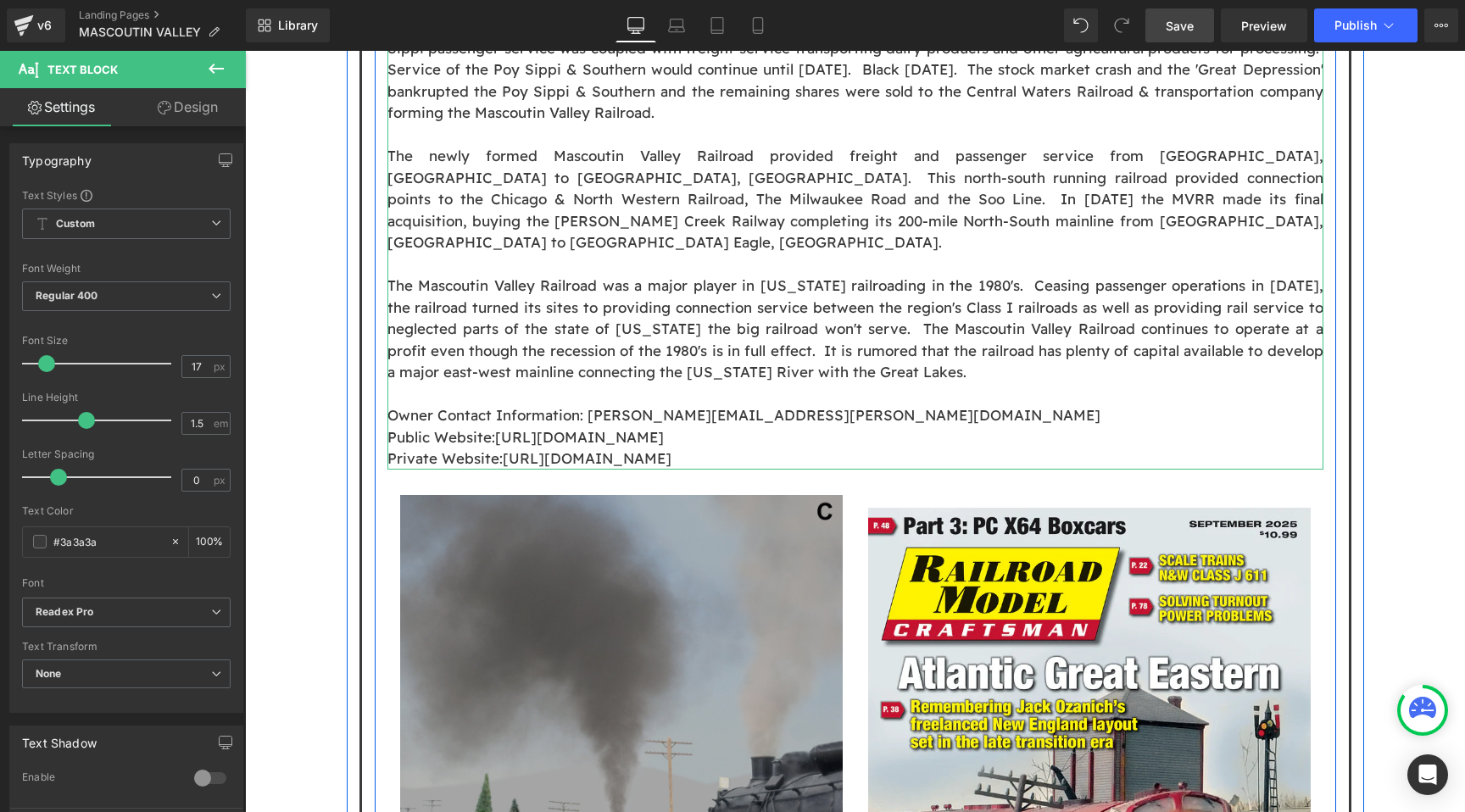
scroll to position [1240, 0]
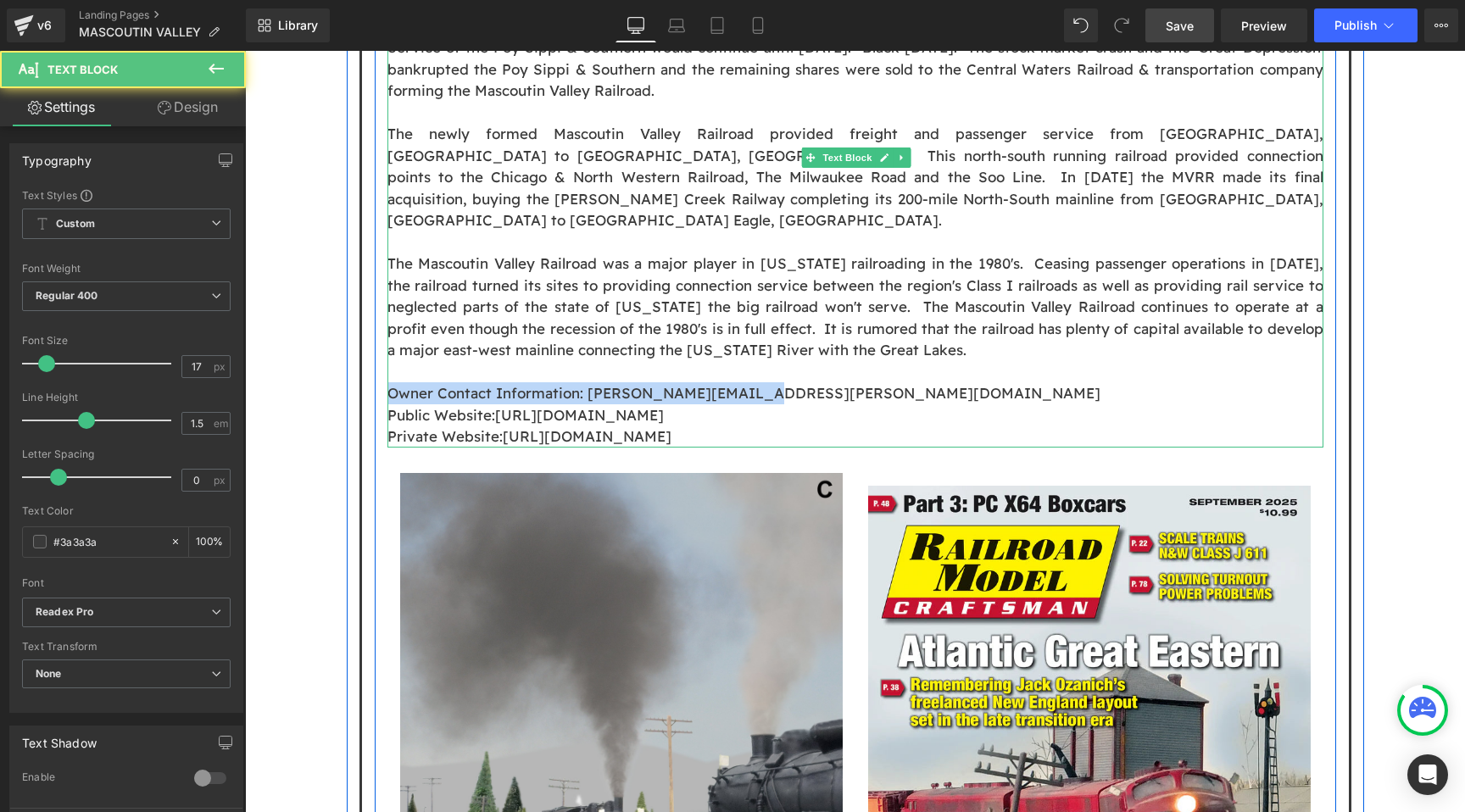
drag, startPoint x: 768, startPoint y: 280, endPoint x: 593, endPoint y: 259, distance: 176.3
click at [593, 259] on div "The Mascoutin Valley Railroad (MVRR) history is similar to many midwestern rail…" at bounding box center [855, 156] width 936 height 584
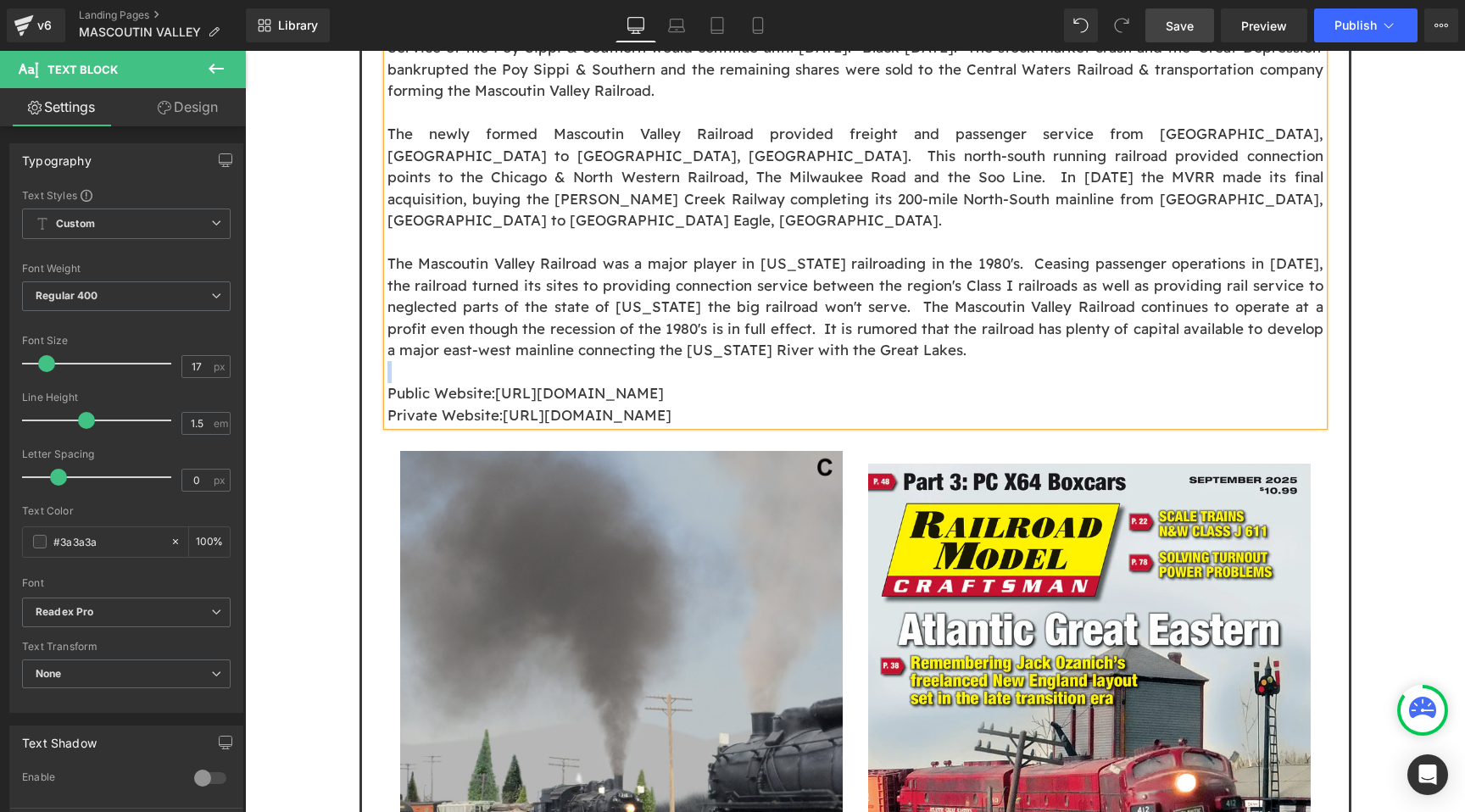
drag, startPoint x: 492, startPoint y: 284, endPoint x: 886, endPoint y: 279, distance: 394.0
click at [886, 383] on p "Public Website: [URL][DOMAIN_NAME]" at bounding box center [855, 393] width 936 height 22
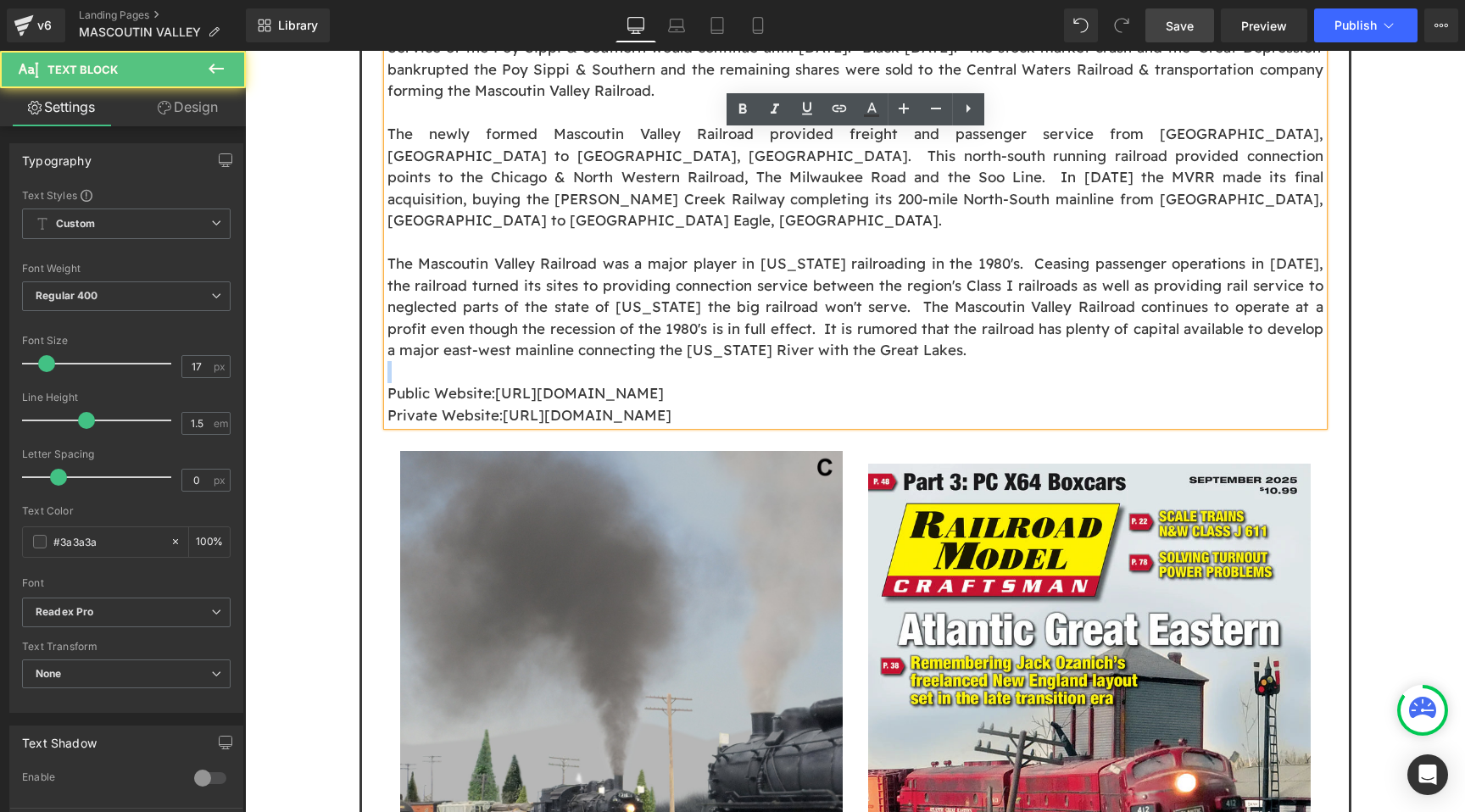
click at [886, 383] on p "Public Website: [URL][DOMAIN_NAME]" at bounding box center [855, 393] width 936 height 22
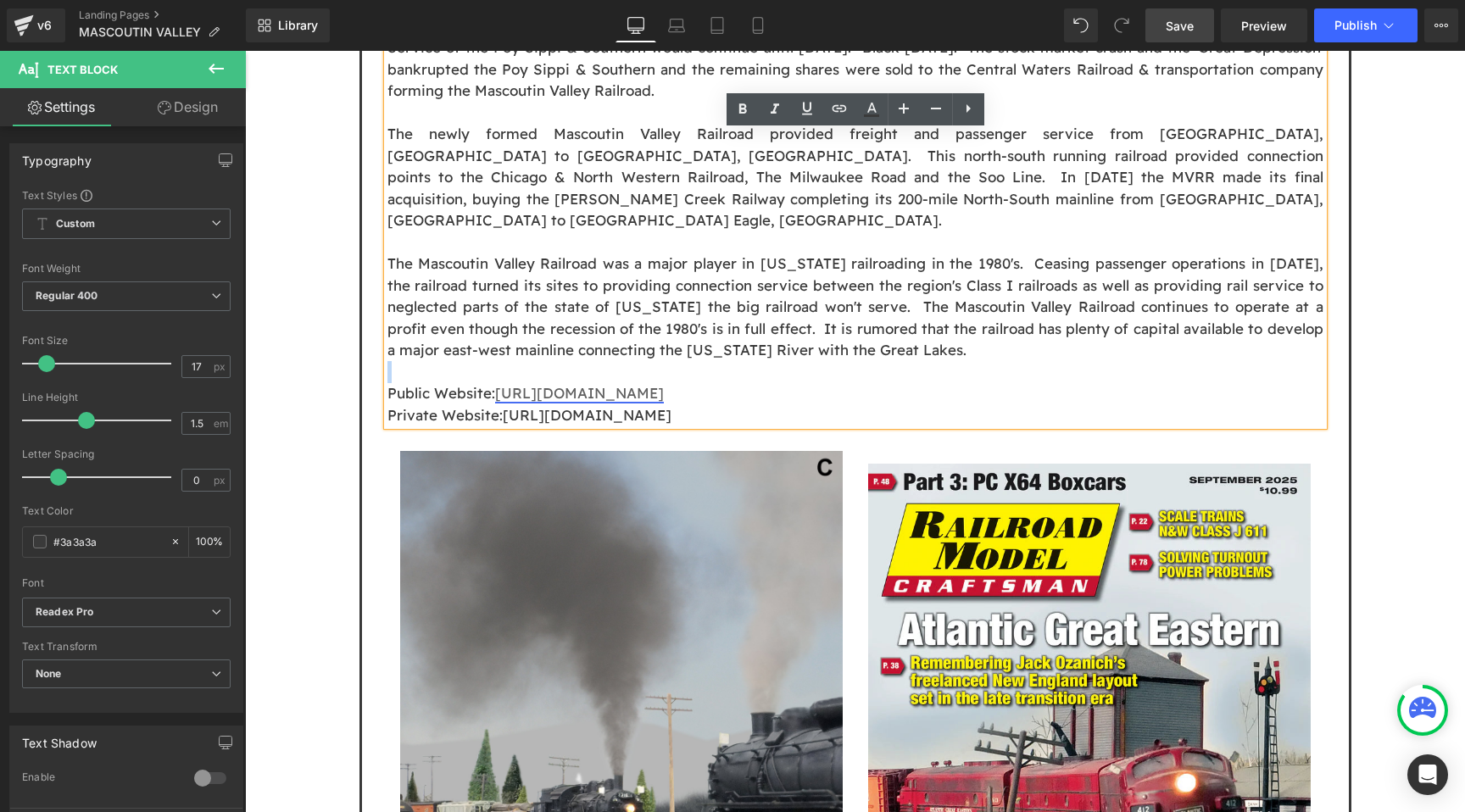
drag, startPoint x: 871, startPoint y: 279, endPoint x: 498, endPoint y: 283, distance: 373.0
click at [498, 383] on p "Public Website: [URL][DOMAIN_NAME]" at bounding box center [855, 393] width 936 height 22
copy span "[URL][DOMAIN_NAME]"
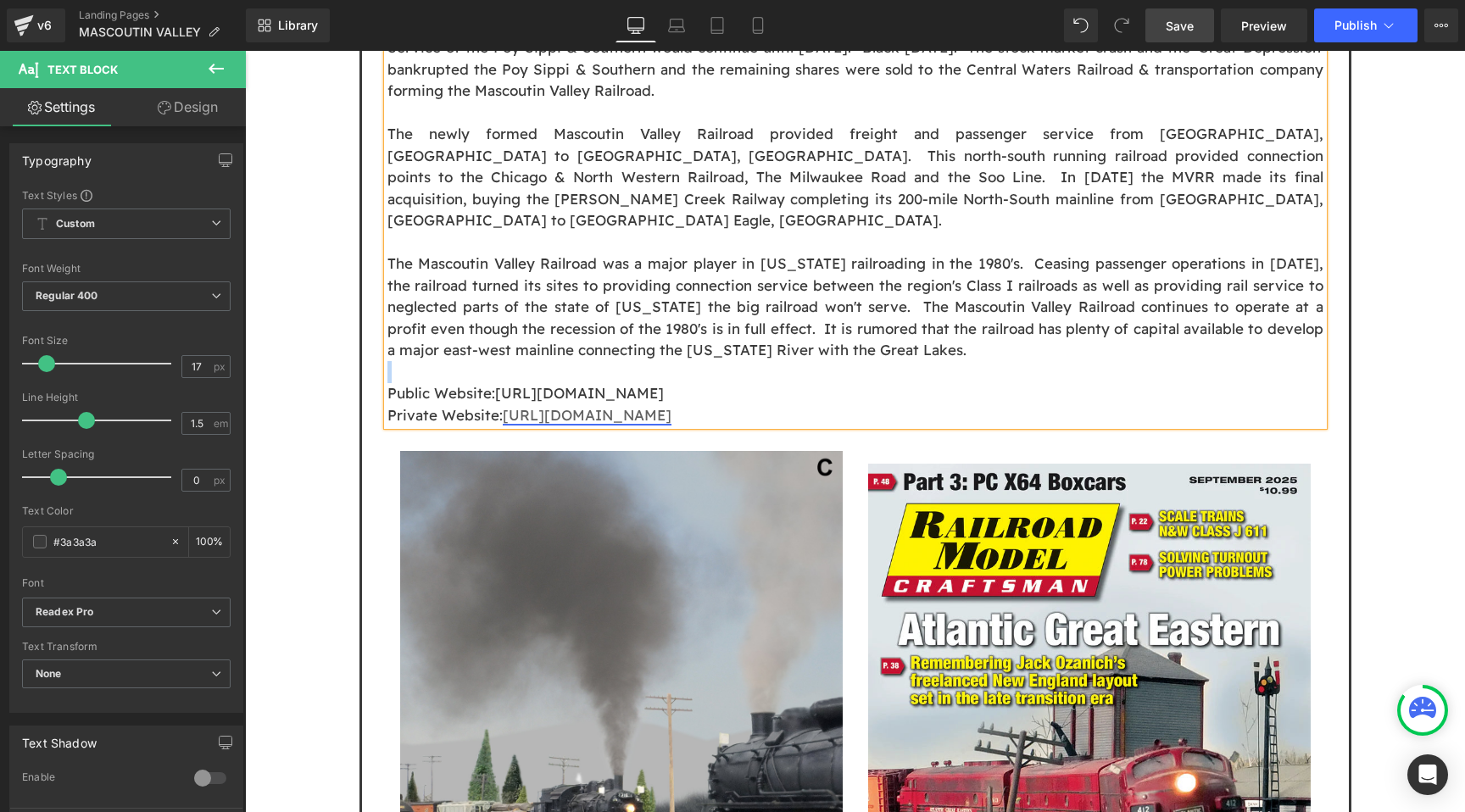
drag, startPoint x: 888, startPoint y: 306, endPoint x: 502, endPoint y: 297, distance: 386.1
click at [502, 405] on p "Private Website: [URL][DOMAIN_NAME]" at bounding box center [855, 415] width 936 height 22
copy span "[URL][DOMAIN_NAME]"
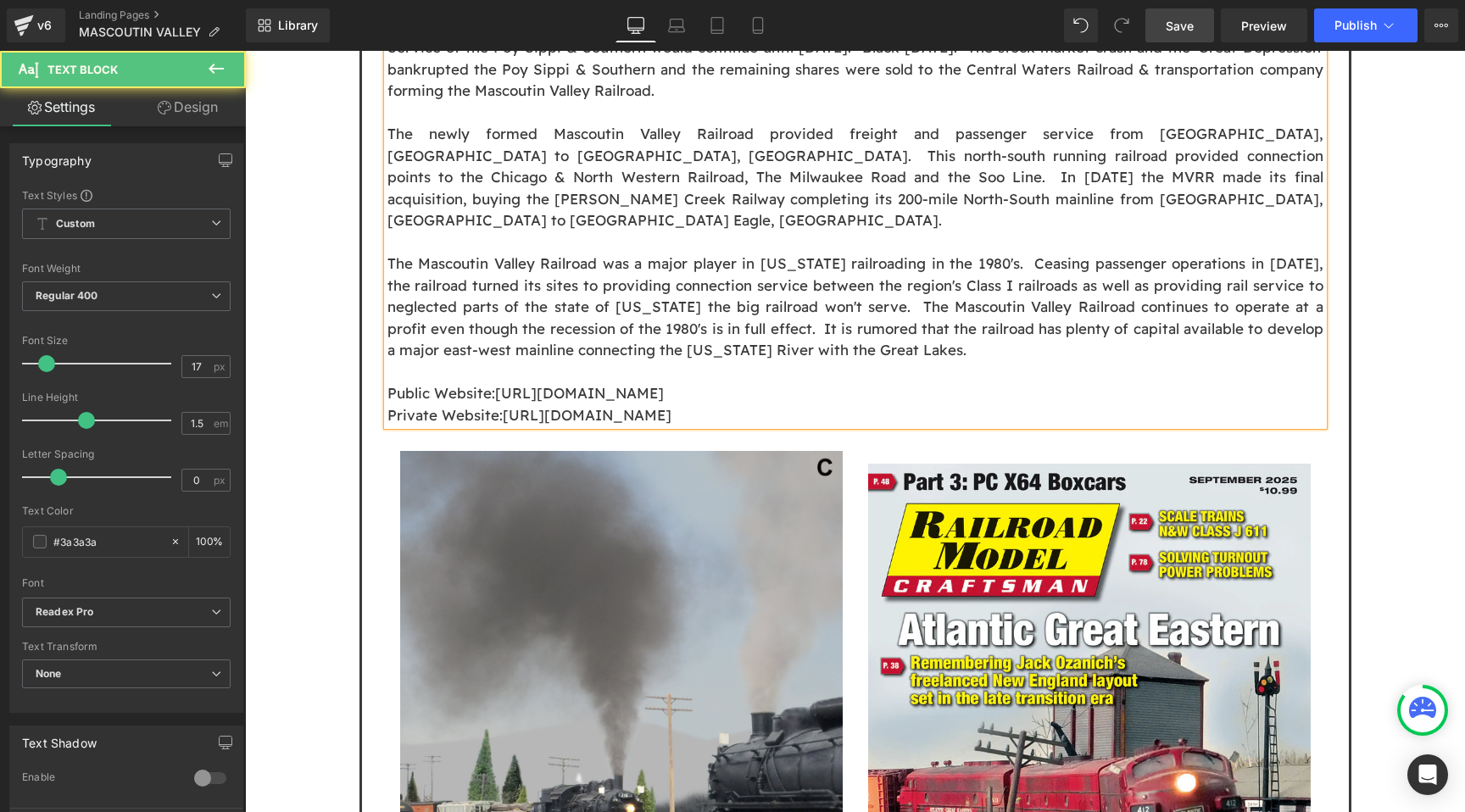
click at [863, 383] on p "Public Website: [URL][DOMAIN_NAME]" at bounding box center [855, 393] width 936 height 22
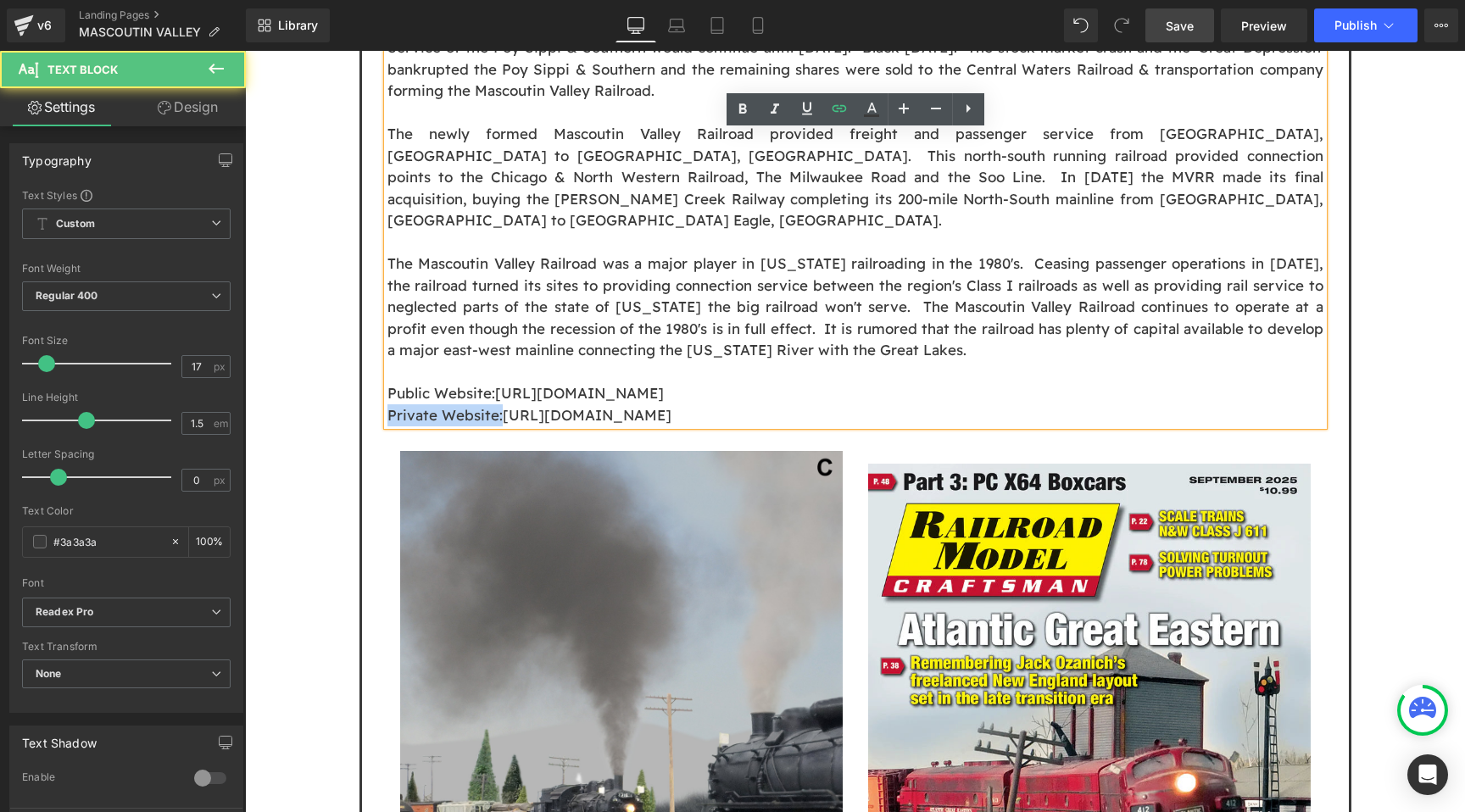
drag, startPoint x: 500, startPoint y: 306, endPoint x: 372, endPoint y: 307, distance: 128.0
click at [375, 307] on div "The Mascoutin Valley Railroad (MVRR) history is similar to many midwestern rail…" at bounding box center [856, 460] width 962 height 1194
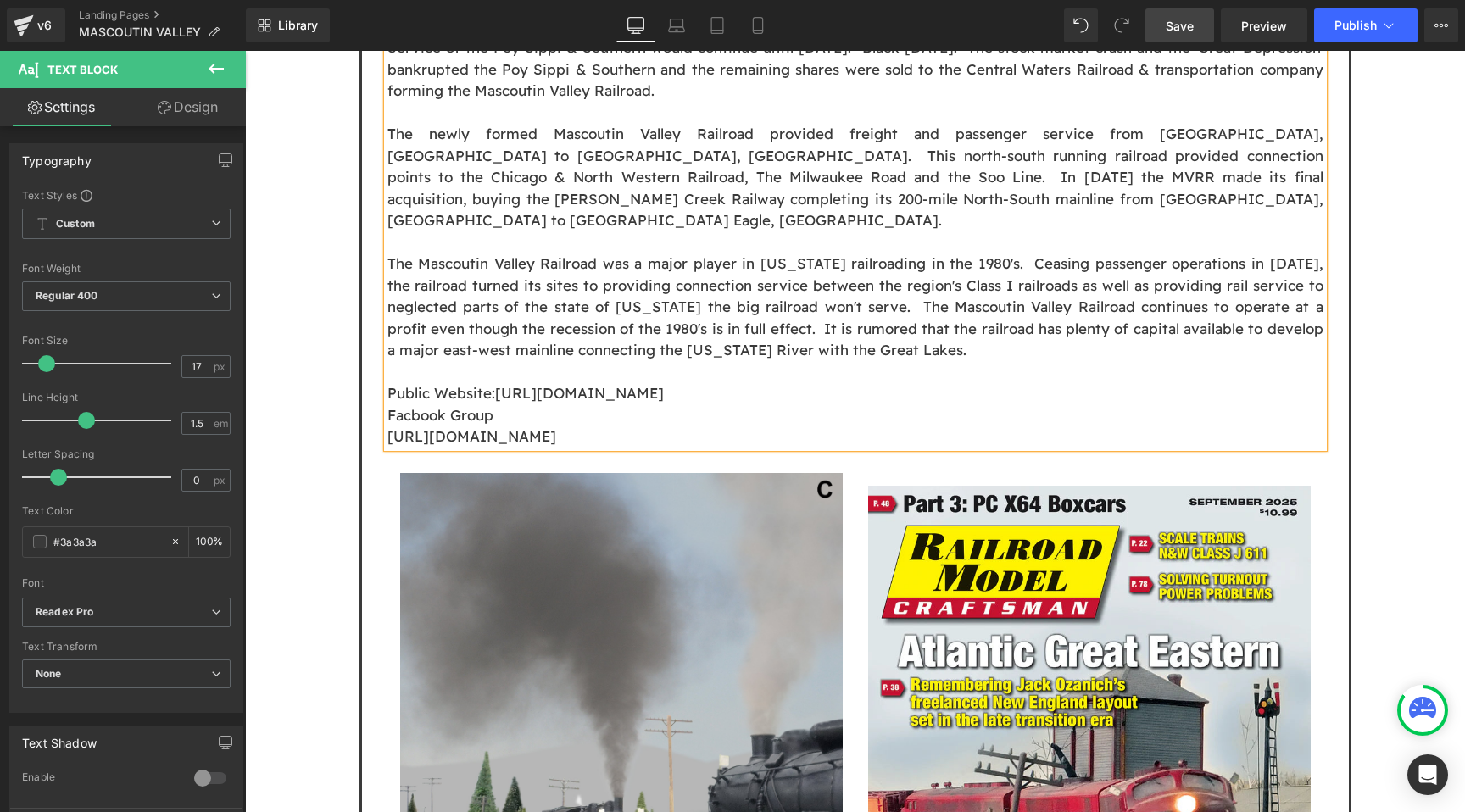
drag, startPoint x: 498, startPoint y: 278, endPoint x: 389, endPoint y: 282, distance: 109.1
click at [389, 384] on span "Public Website: [URL][DOMAIN_NAME]" at bounding box center [525, 393] width 276 height 18
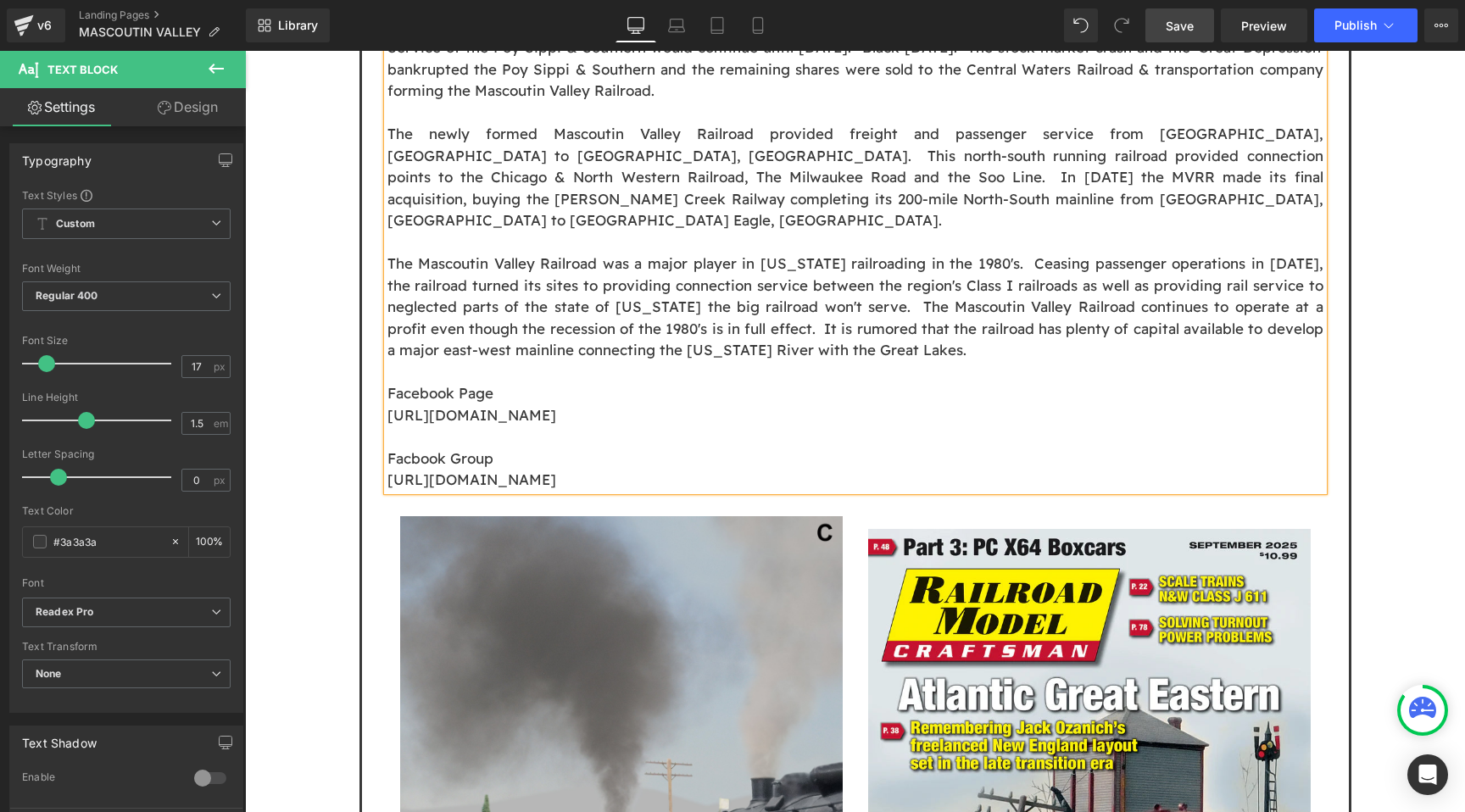
click at [1181, 46] on div "Library Desktop Desktop Laptop Tablet Mobile Save Preview Publish Scheduled Vie…" at bounding box center [856, 25] width 1220 height 50
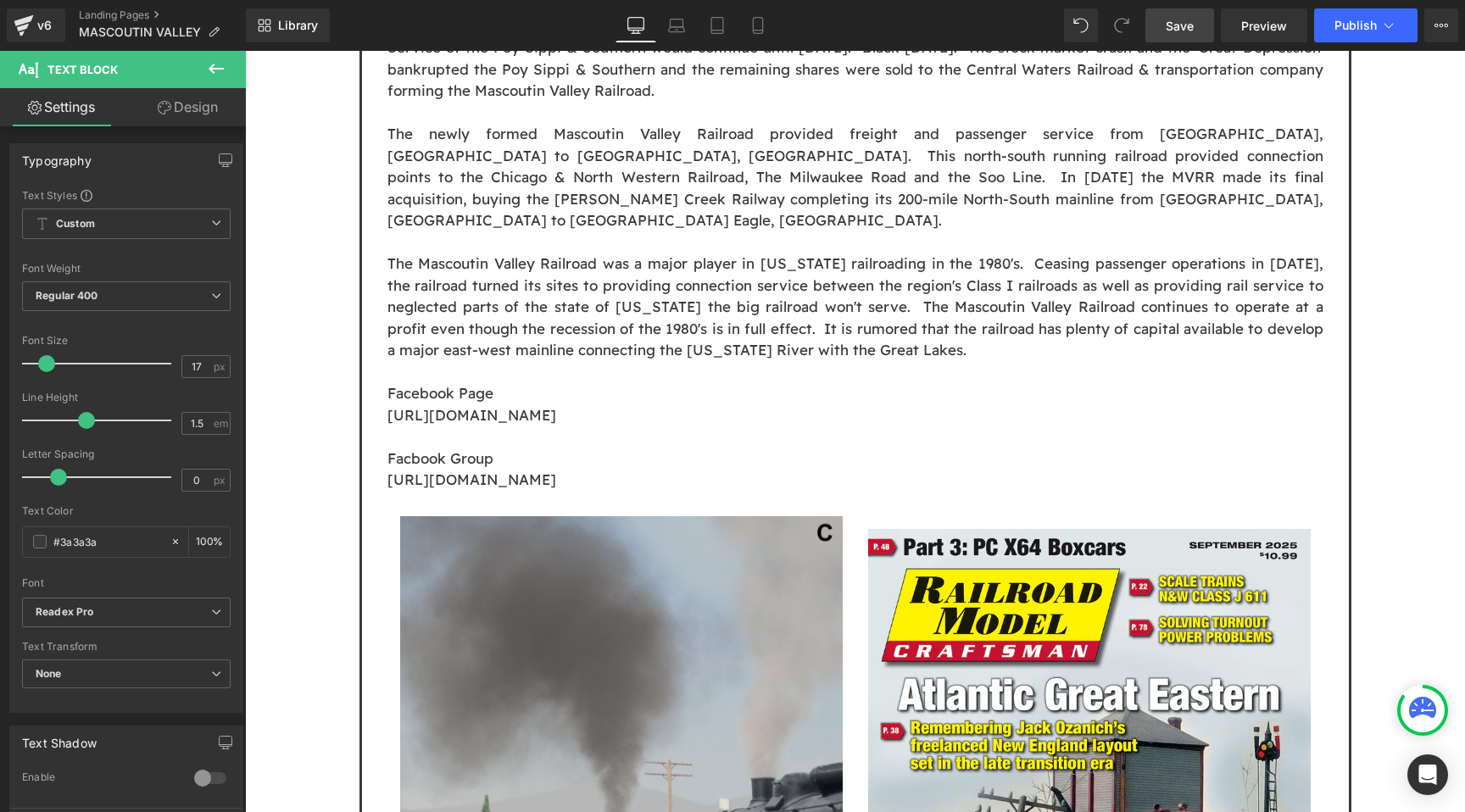
click at [1181, 38] on link "Save" at bounding box center [1180, 26] width 69 height 34
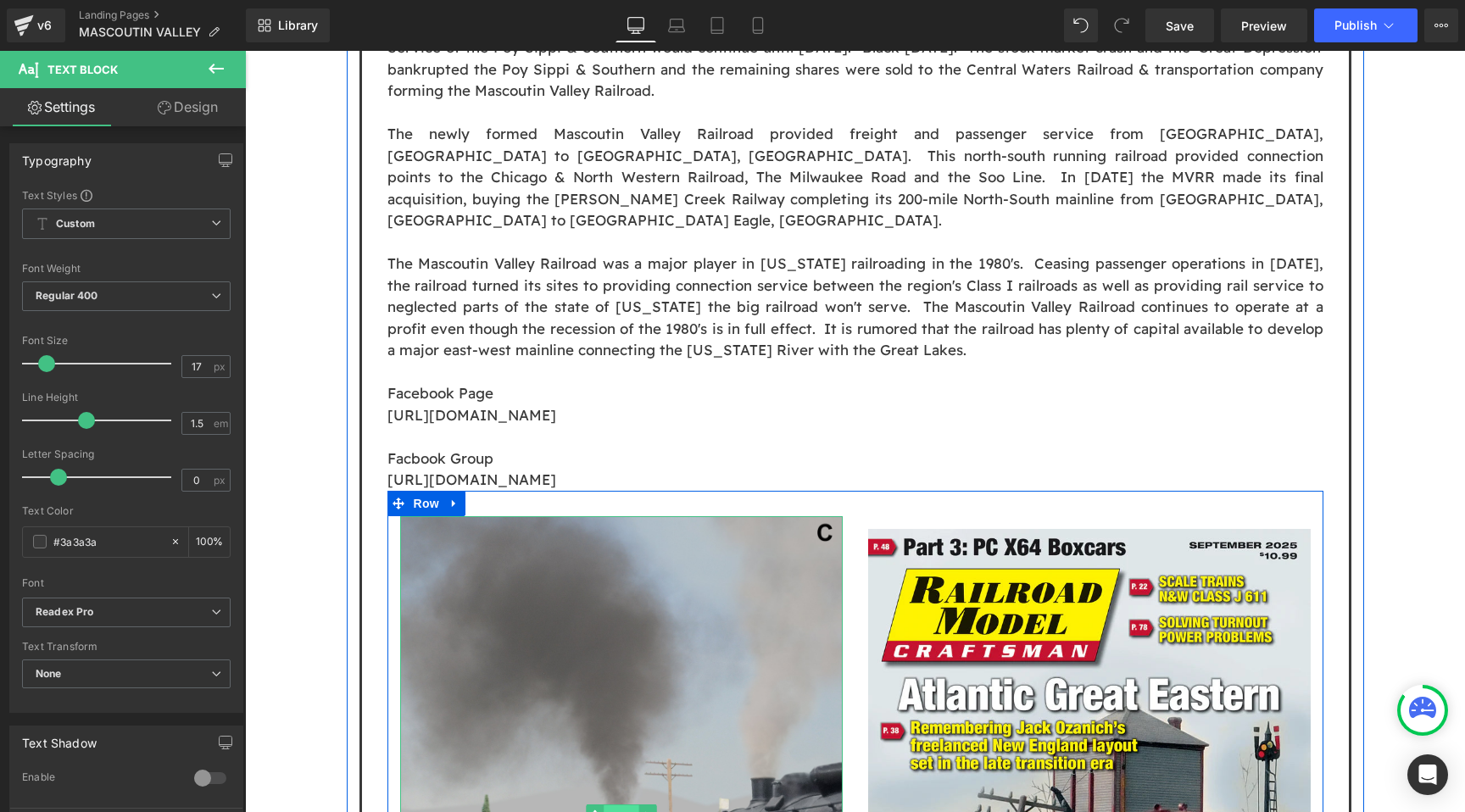
click at [616, 805] on span "Image" at bounding box center [622, 815] width 35 height 20
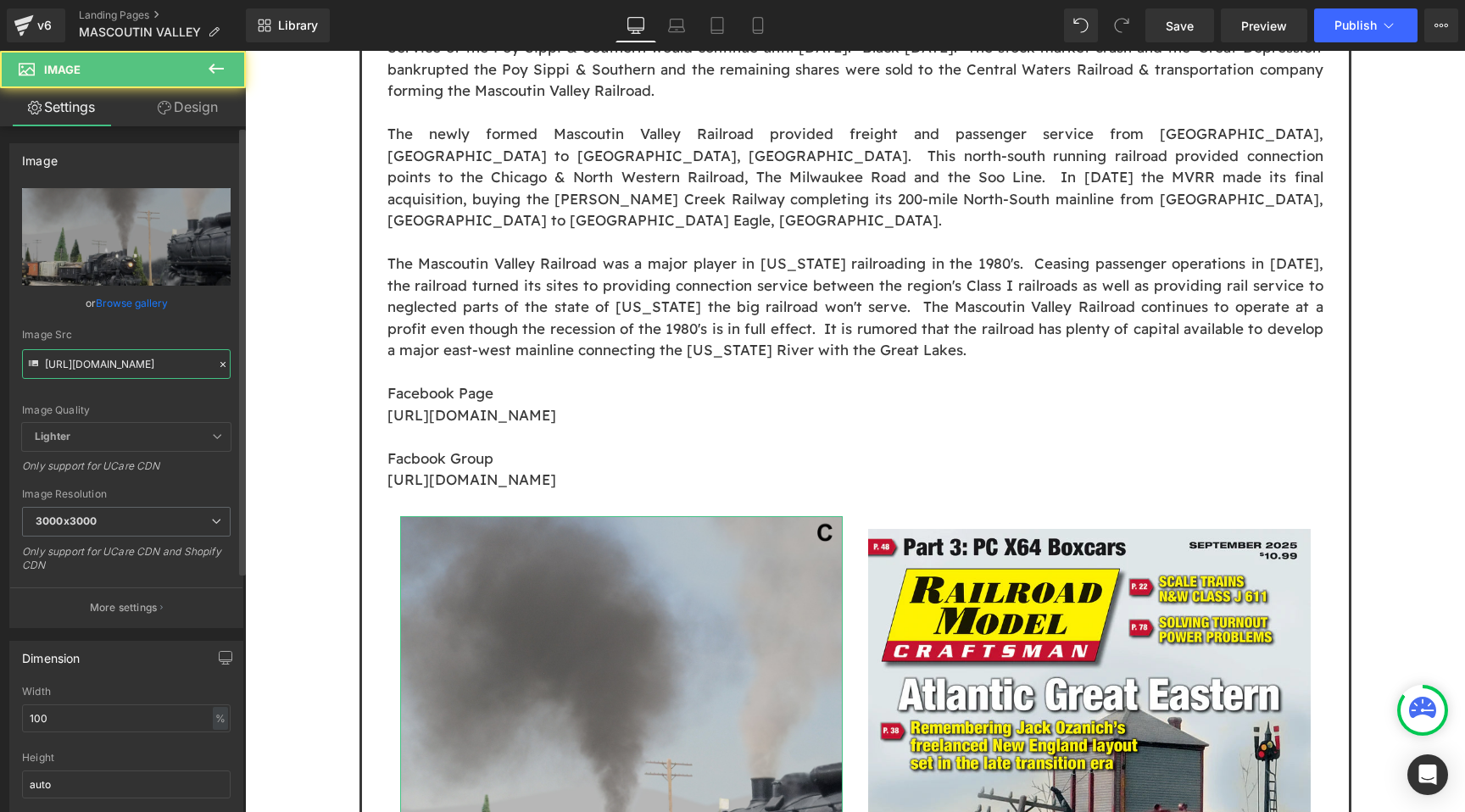
click at [143, 369] on input "[URL][DOMAIN_NAME]" at bounding box center [126, 364] width 208 height 30
paste input "MVRR_05.jpg?v=175734156"
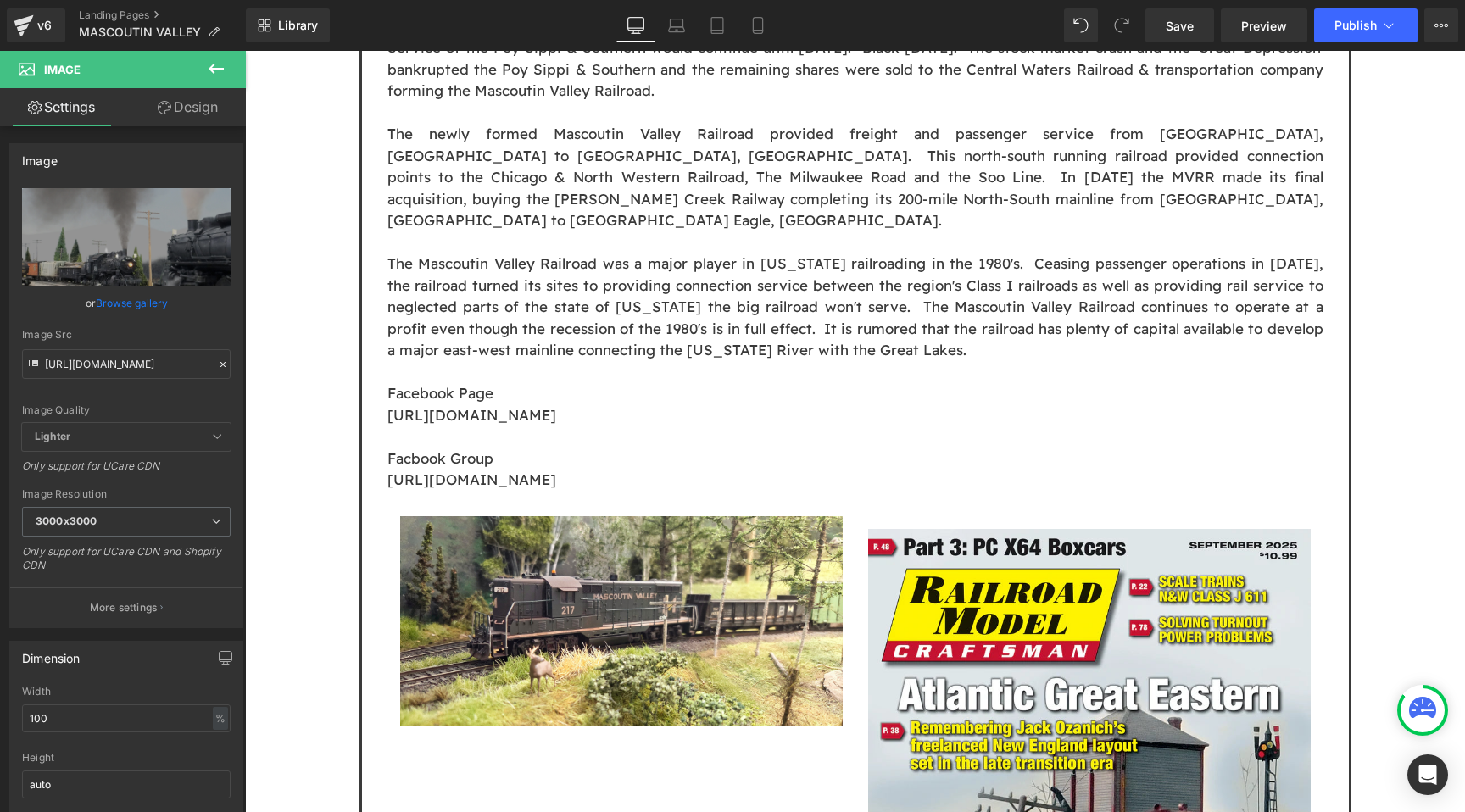
type input "[URL][DOMAIN_NAME]"
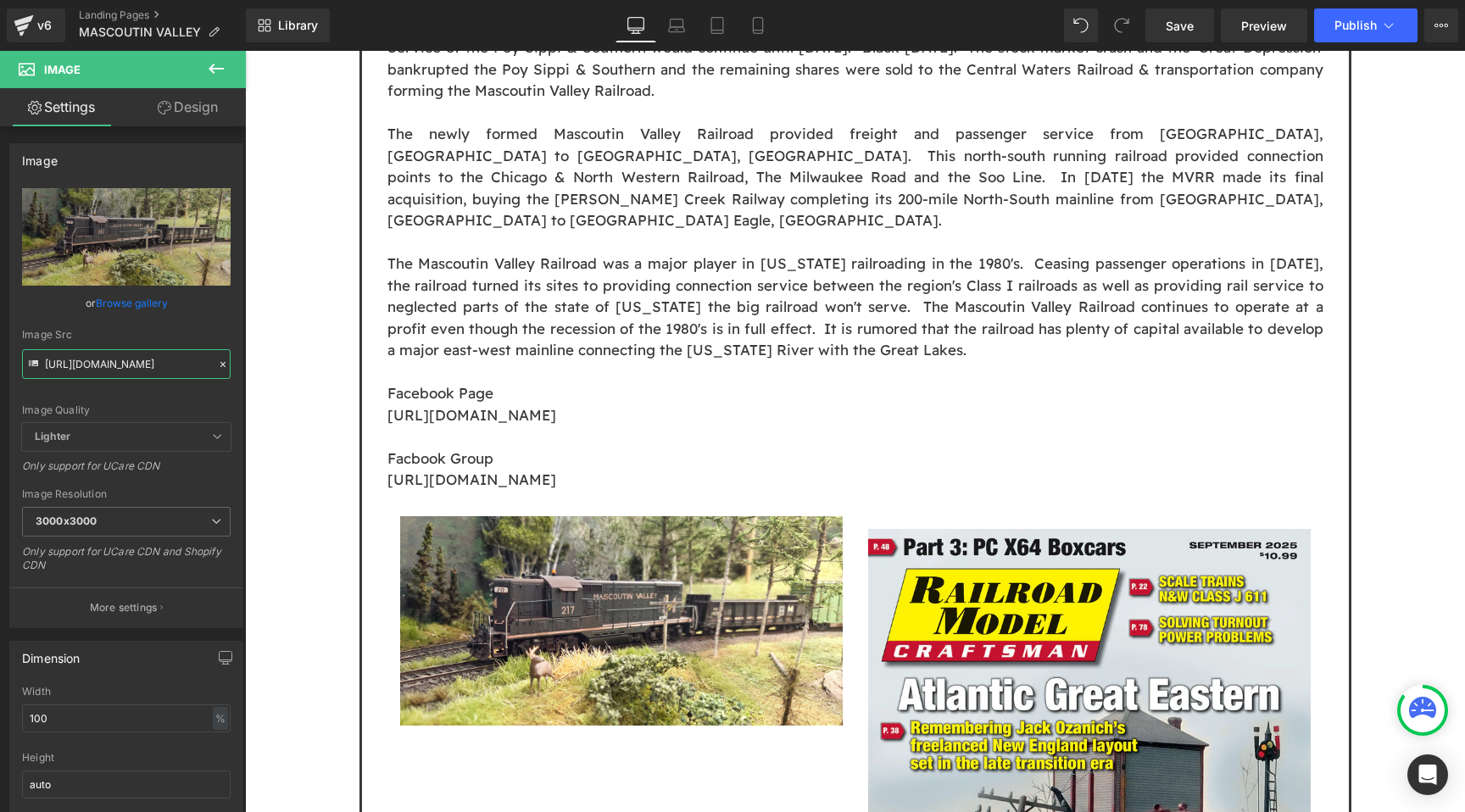
scroll to position [0, 0]
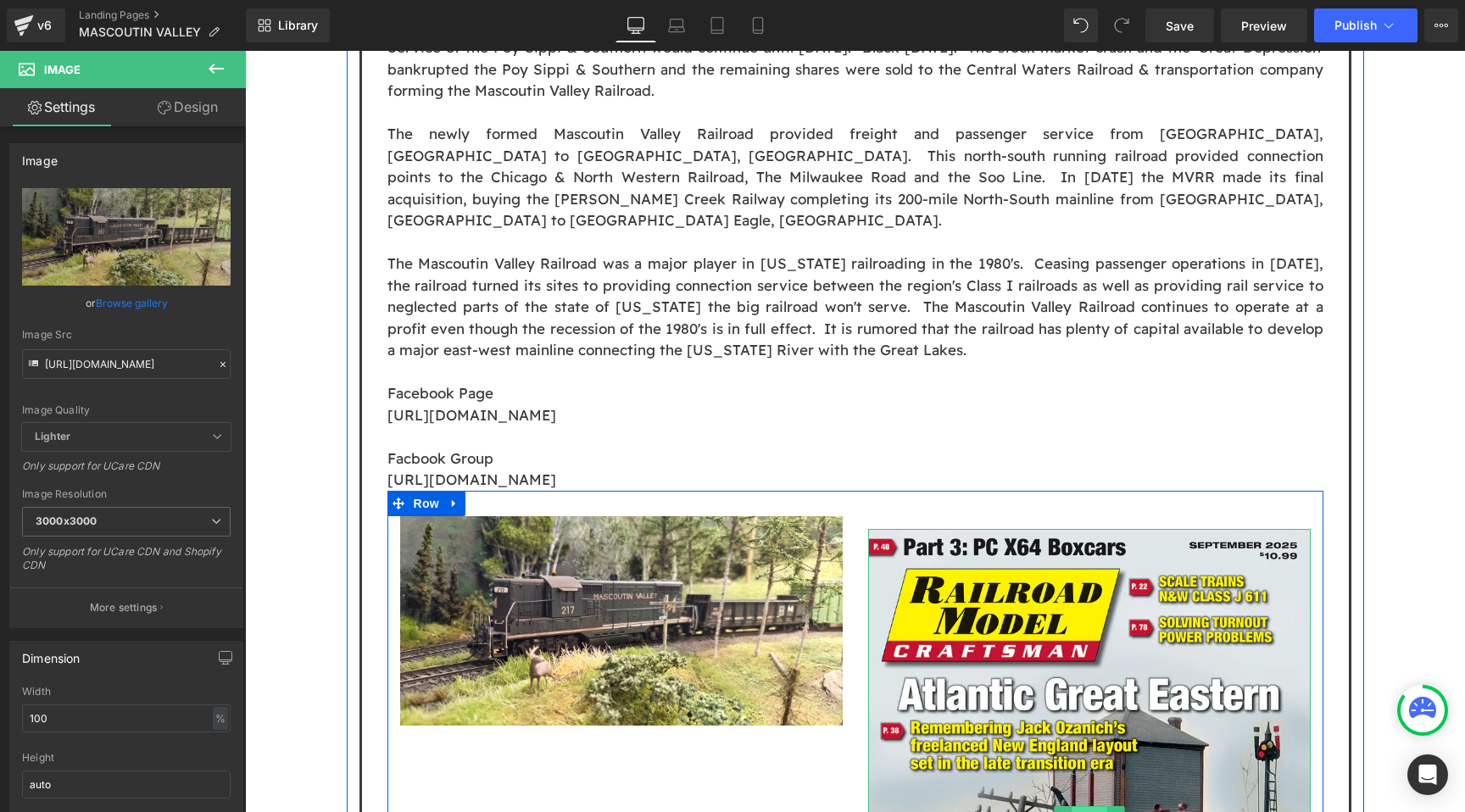
click at [1084, 806] on span "Image" at bounding box center [1089, 816] width 35 height 20
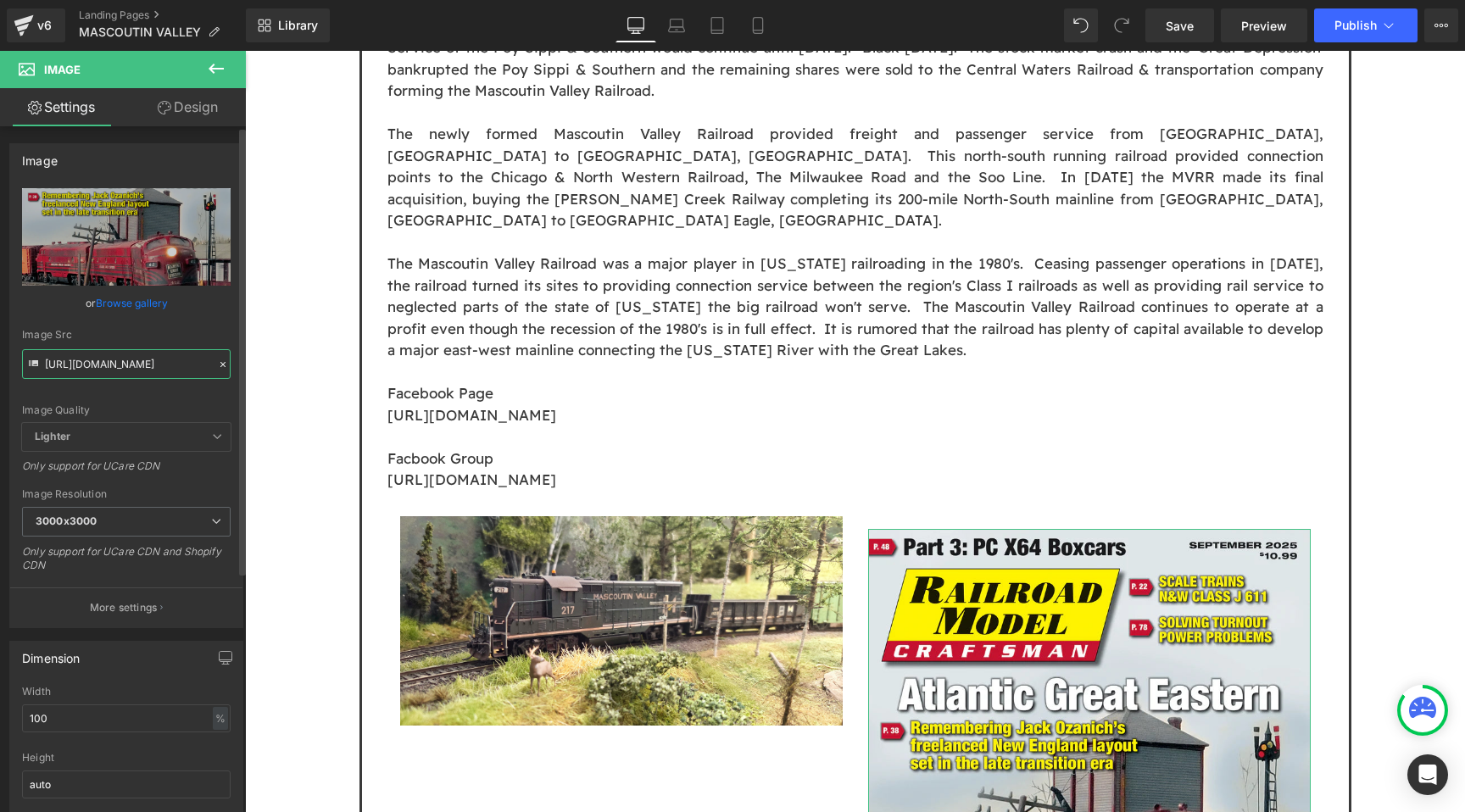
click at [168, 375] on input "[URL][DOMAIN_NAME]" at bounding box center [126, 364] width 208 height 30
paste input "MVRR_04.jpg?v=1757341567"
type input "[URL][DOMAIN_NAME]"
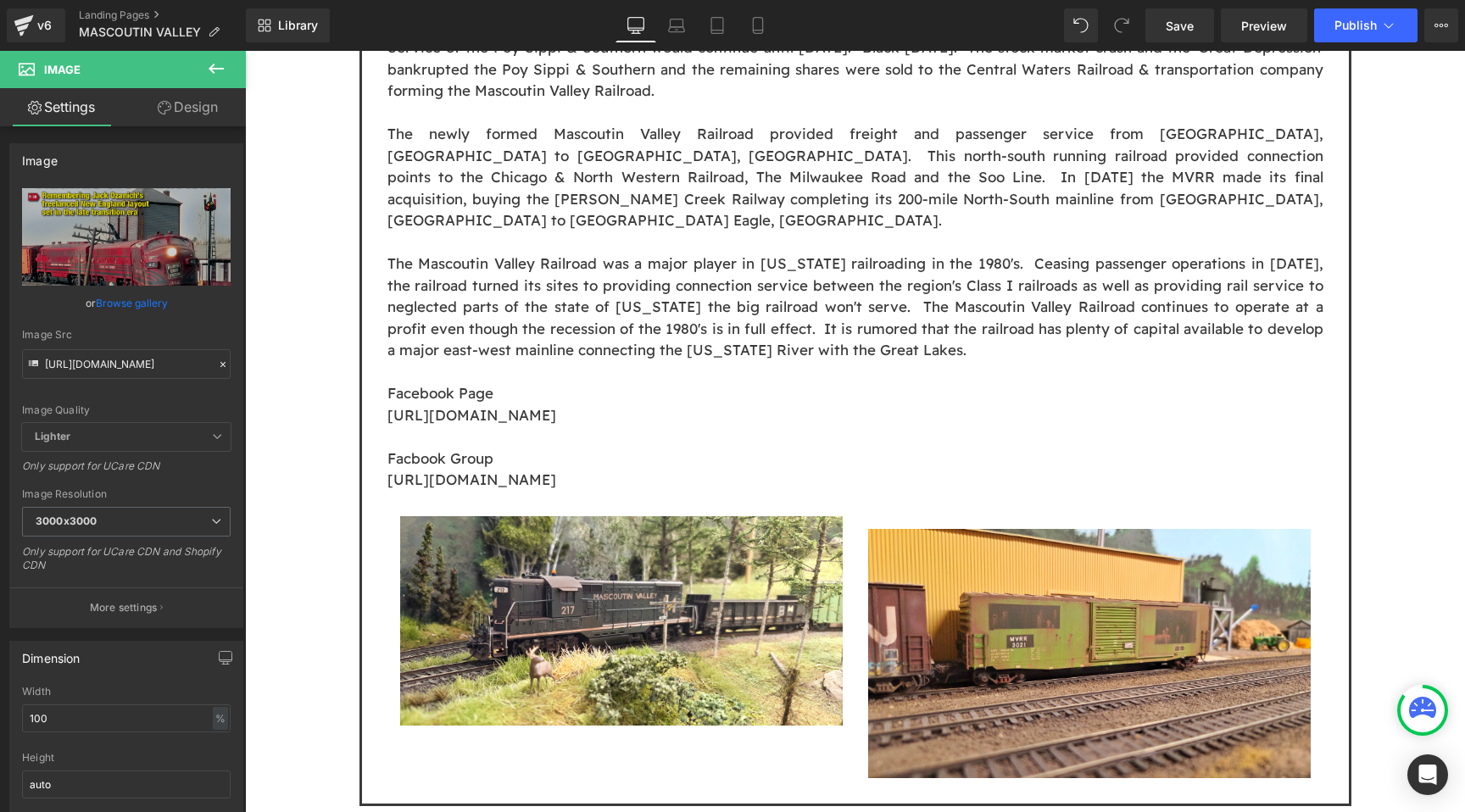
click at [313, 385] on div "Image Owner: [PERSON_NAME] Location: [GEOGRAPHIC_DATA], [GEOGRAPHIC_DATA] State…" at bounding box center [855, 191] width 1220 height 2479
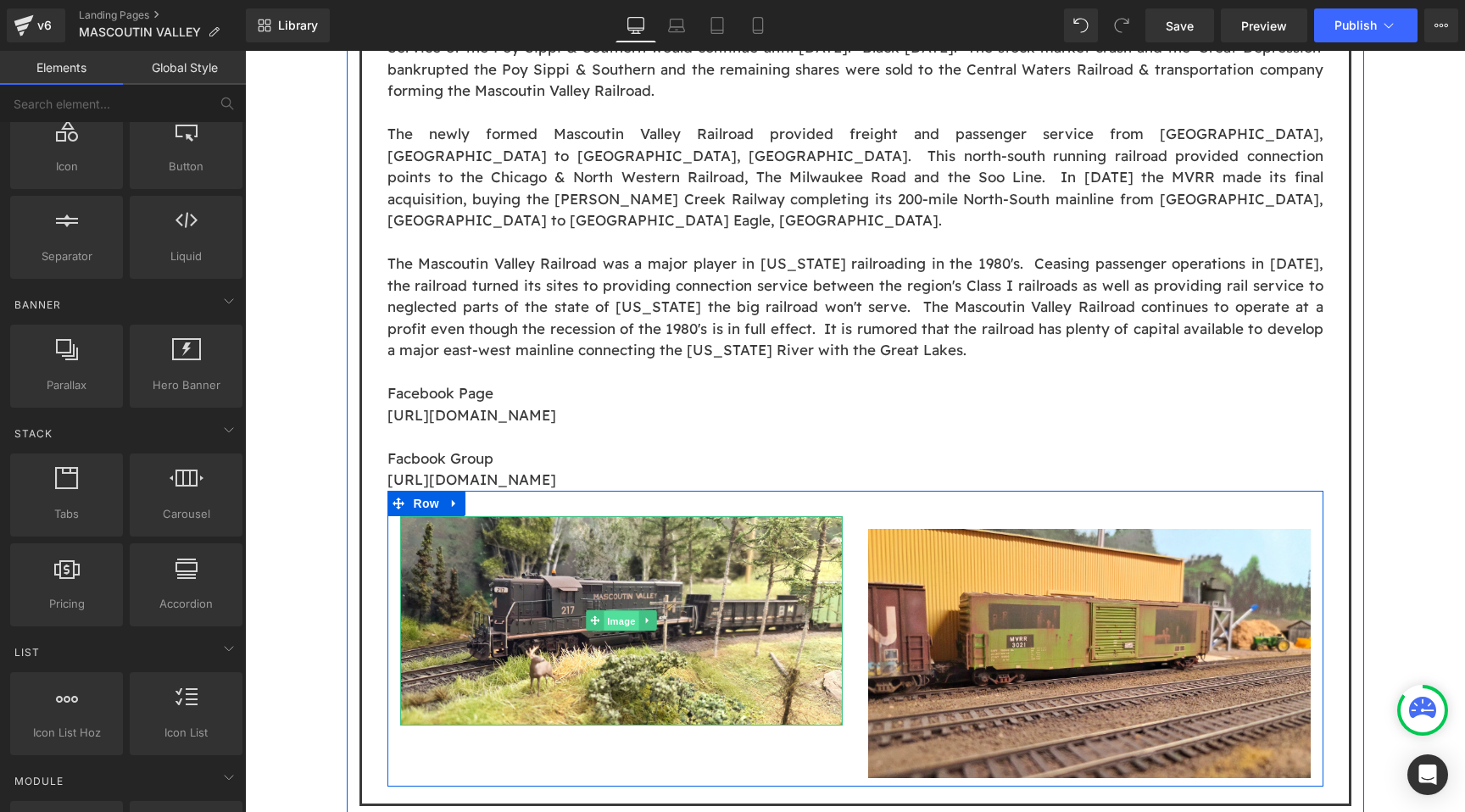
click at [623, 611] on span "Image" at bounding box center [622, 621] width 35 height 20
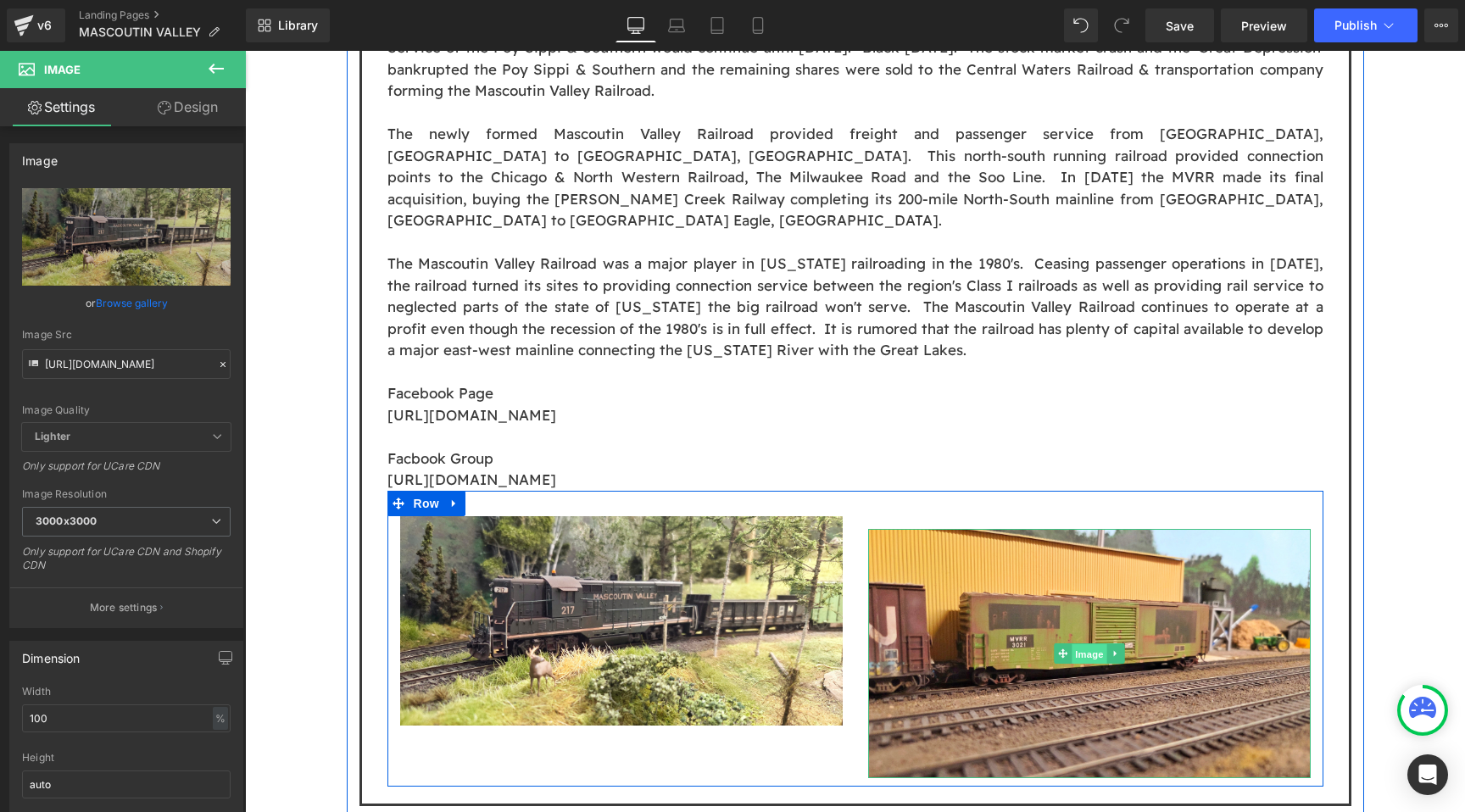
click at [1087, 645] on span "Image" at bounding box center [1089, 654] width 35 height 20
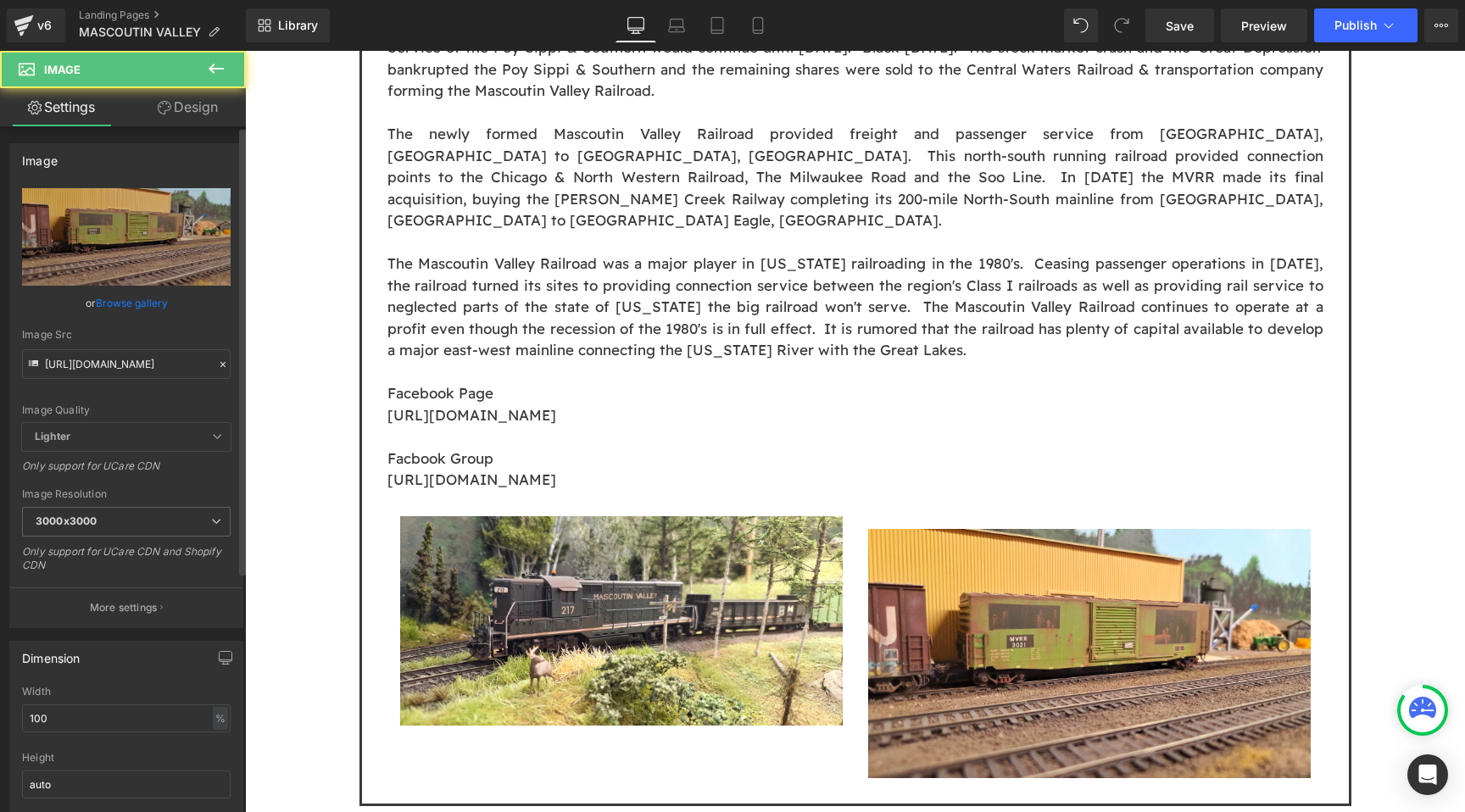
click at [192, 130] on div "Image [URL][DOMAIN_NAME] Replace Image Upload image or Browse gallery Image Src…" at bounding box center [127, 379] width 253 height 498
click at [189, 106] on link "Design" at bounding box center [188, 107] width 123 height 38
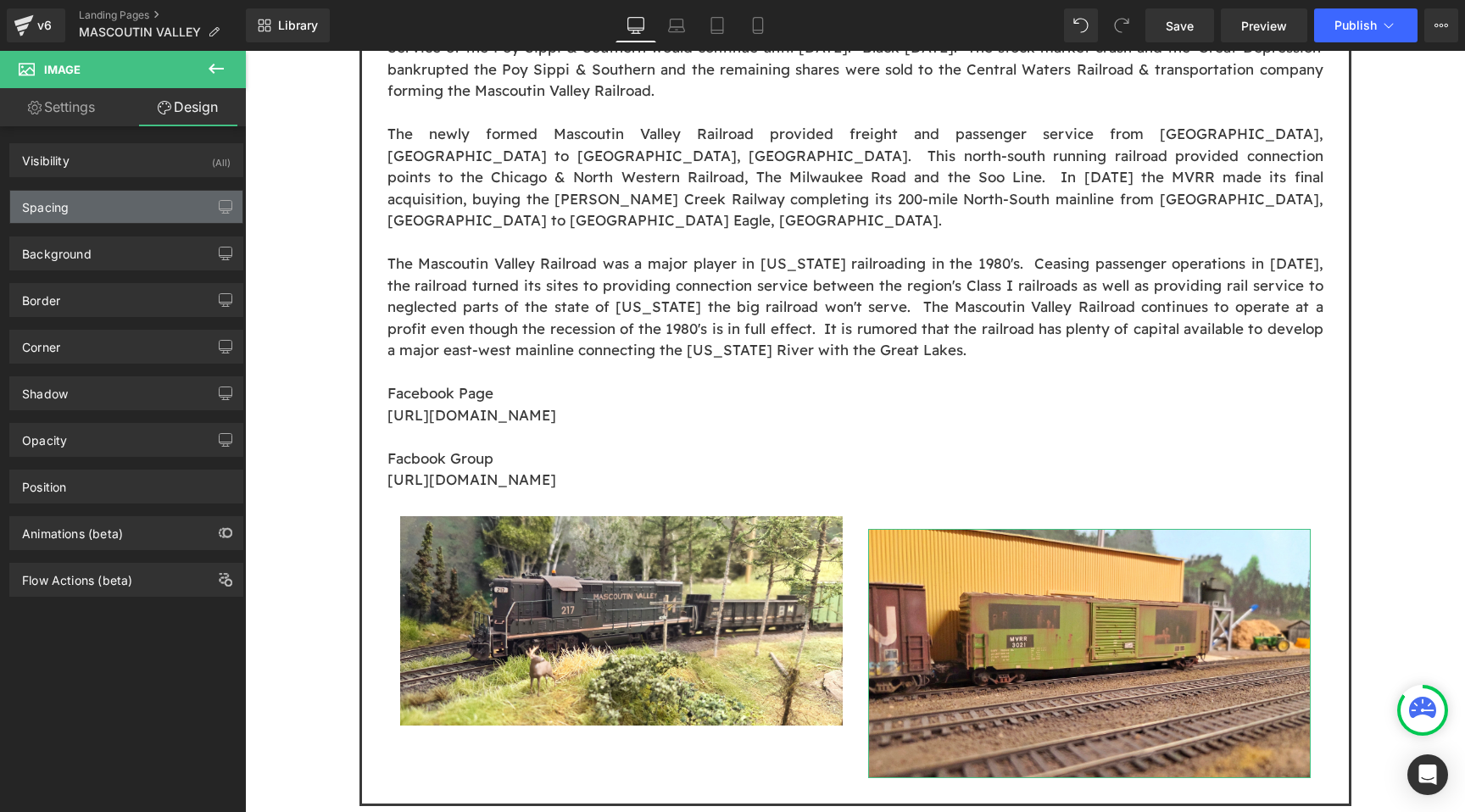
click at [127, 197] on div "Spacing" at bounding box center [126, 206] width 232 height 32
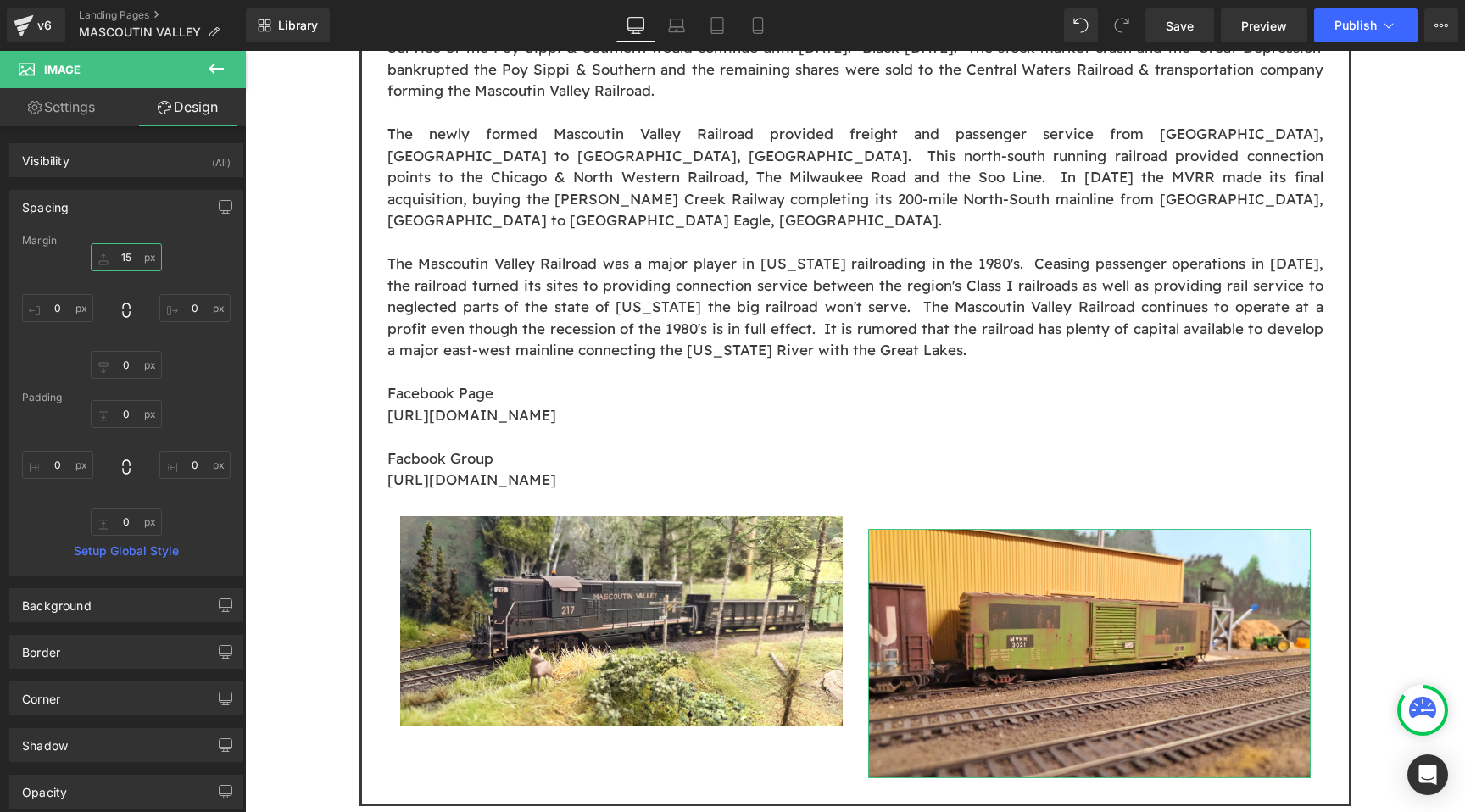
click at [128, 259] on input "15" at bounding box center [126, 258] width 71 height 28
type input "0"
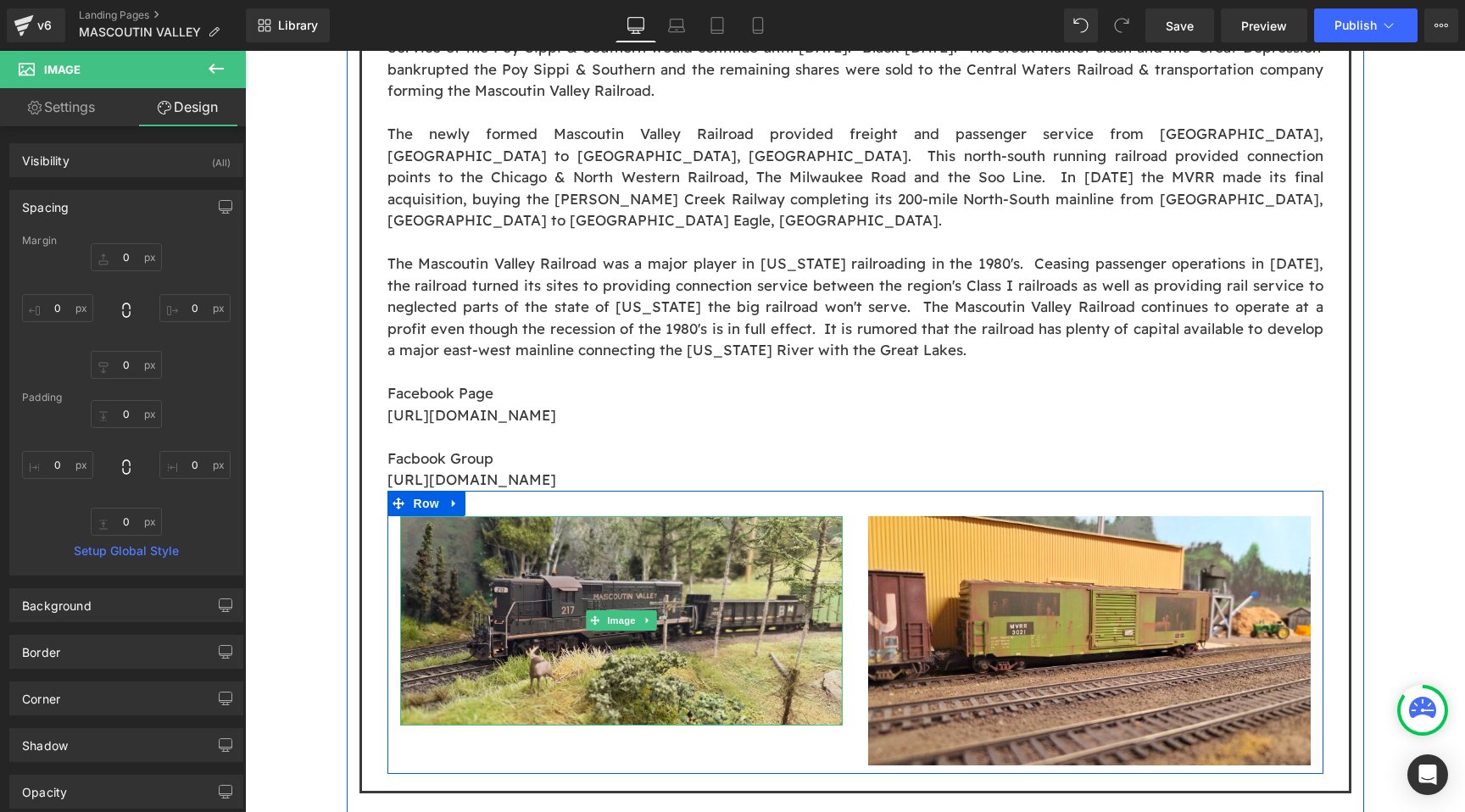
click at [497, 516] on img at bounding box center [622, 621] width 443 height 209
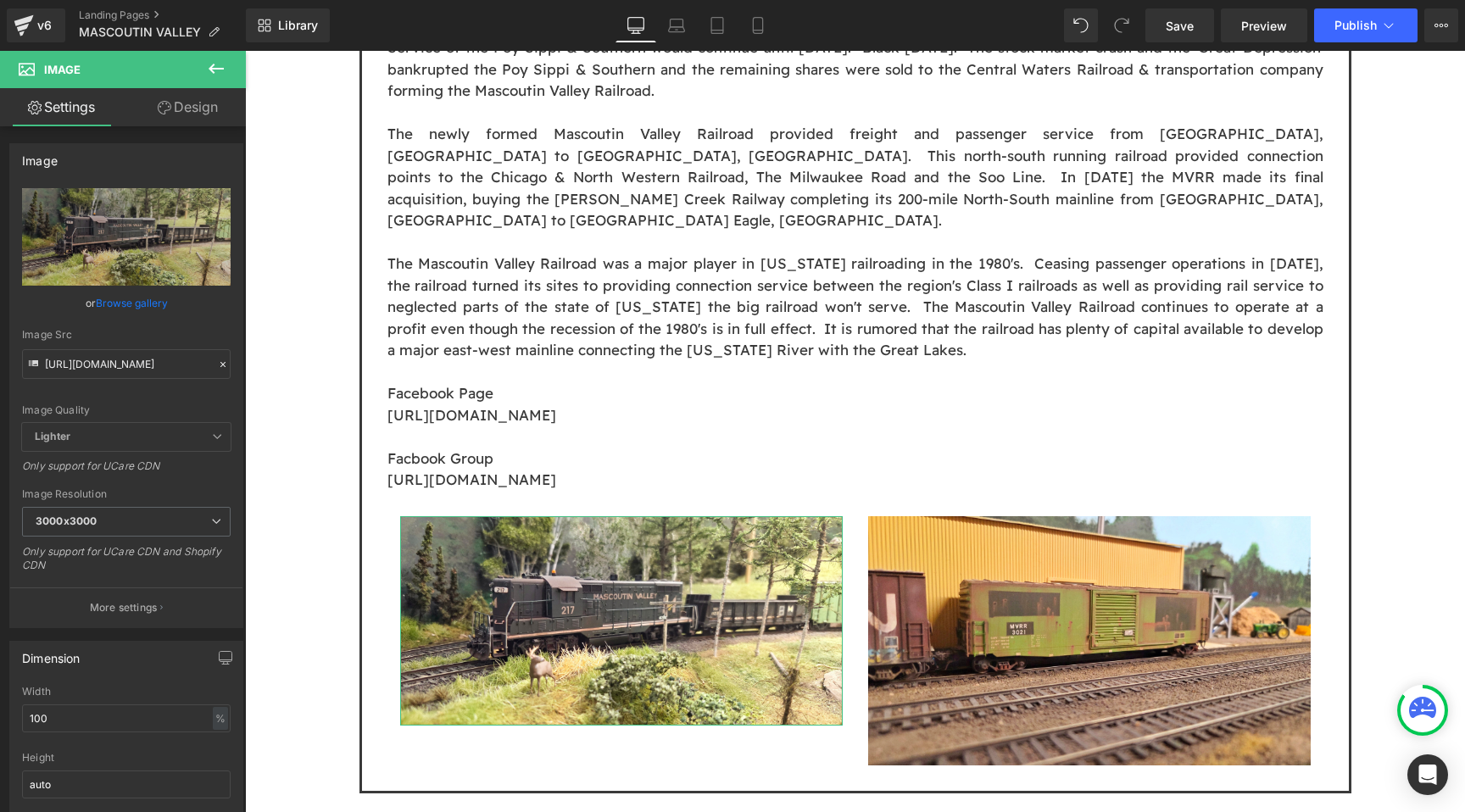
click at [207, 108] on link "Design" at bounding box center [188, 107] width 123 height 38
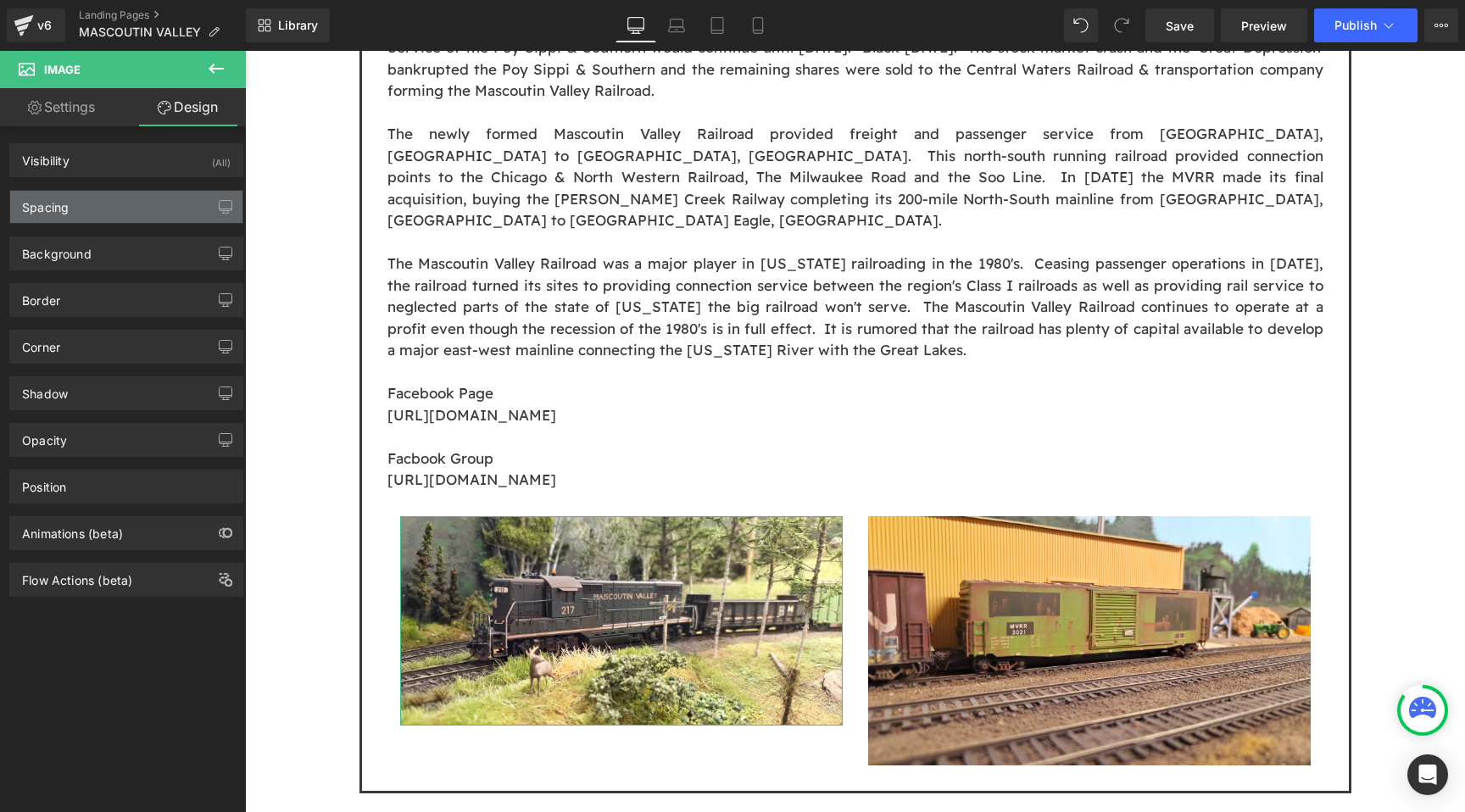
click at [112, 208] on div "Spacing" at bounding box center [126, 206] width 232 height 32
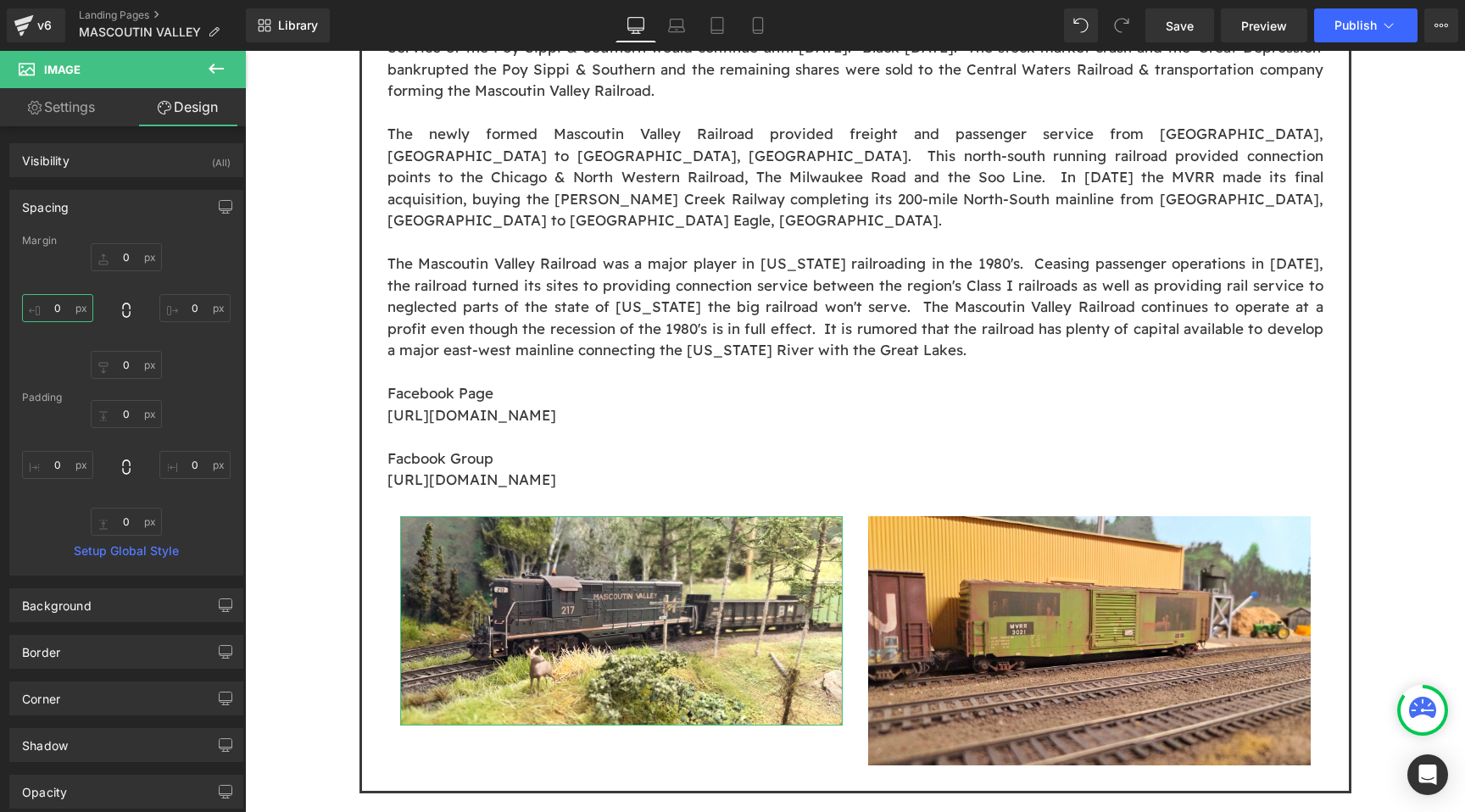
click at [62, 309] on input "0" at bounding box center [58, 308] width 71 height 28
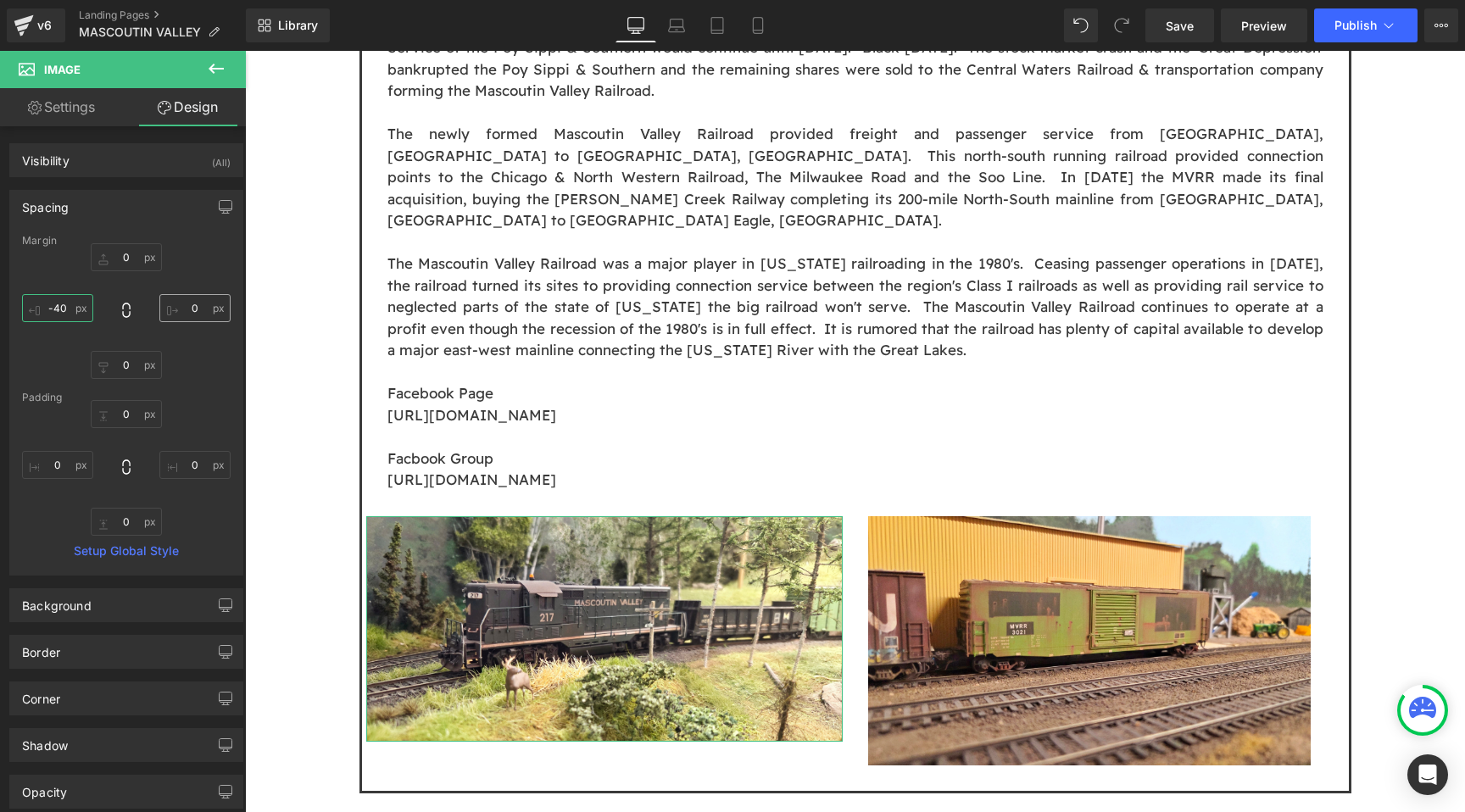
type input "-40"
click at [189, 309] on input "0" at bounding box center [195, 308] width 71 height 28
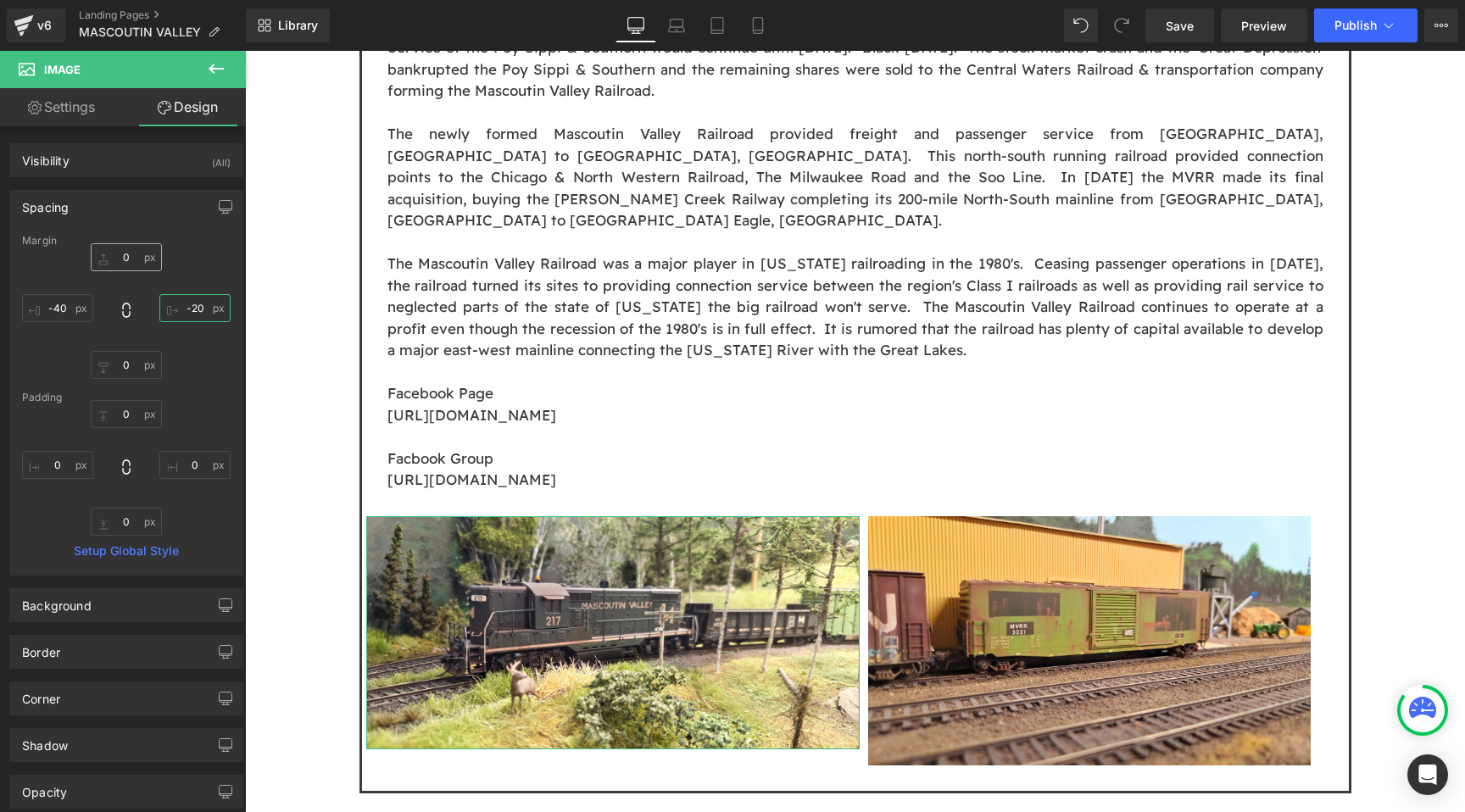
type input "-20"
click at [133, 248] on input "0" at bounding box center [126, 258] width 71 height 28
type input "10"
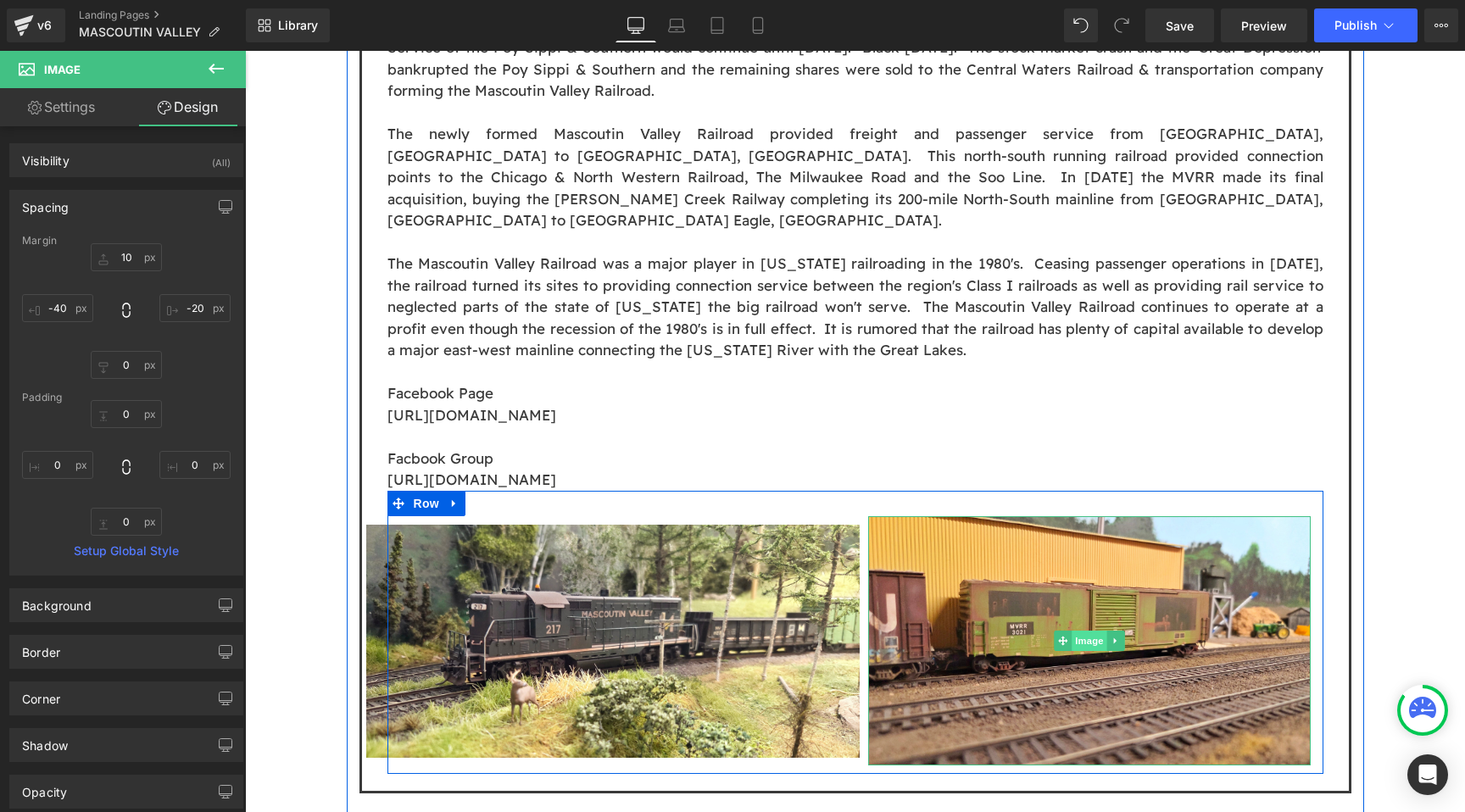
click at [1088, 630] on span "Image" at bounding box center [1089, 640] width 35 height 20
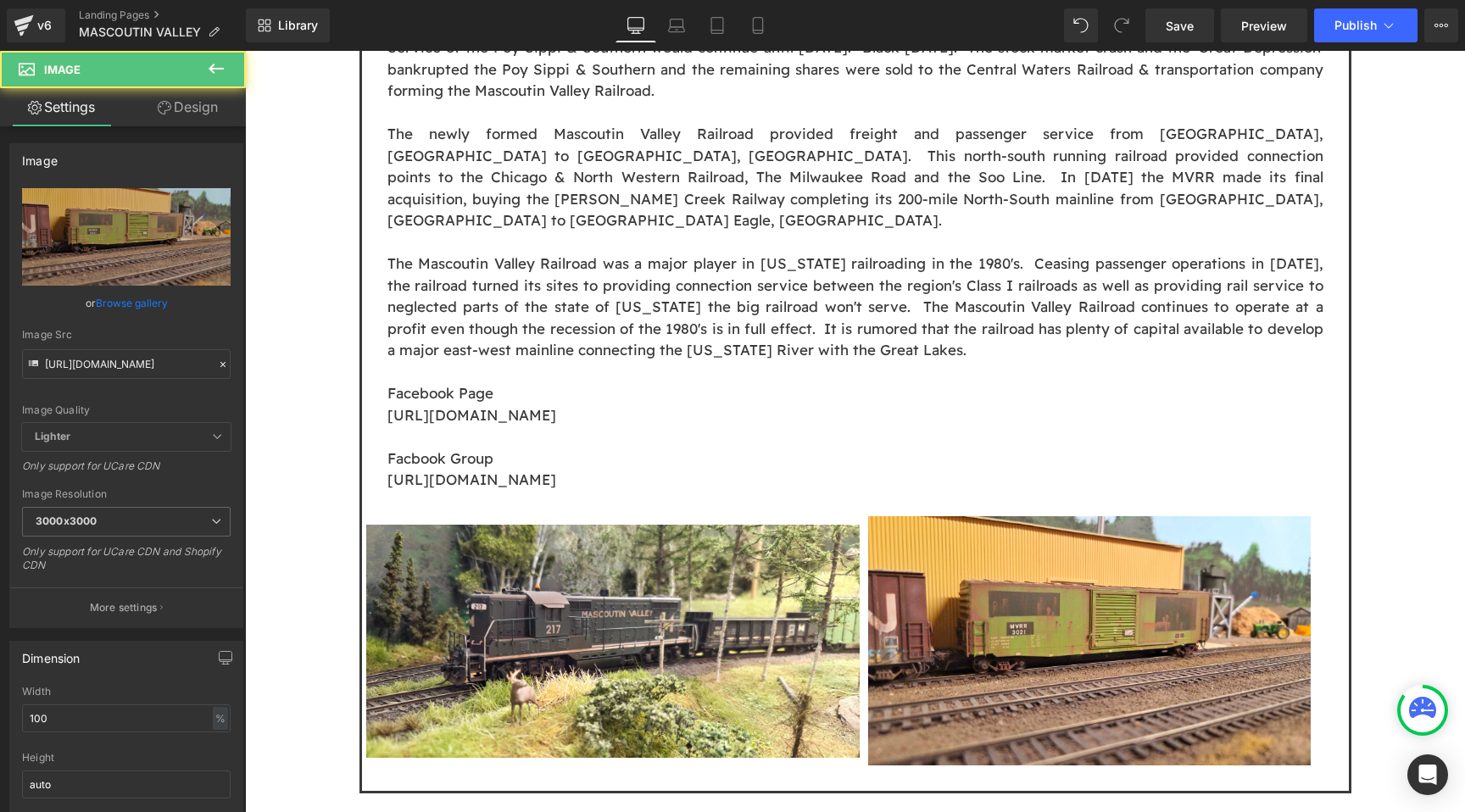
click at [201, 86] on button at bounding box center [216, 69] width 59 height 37
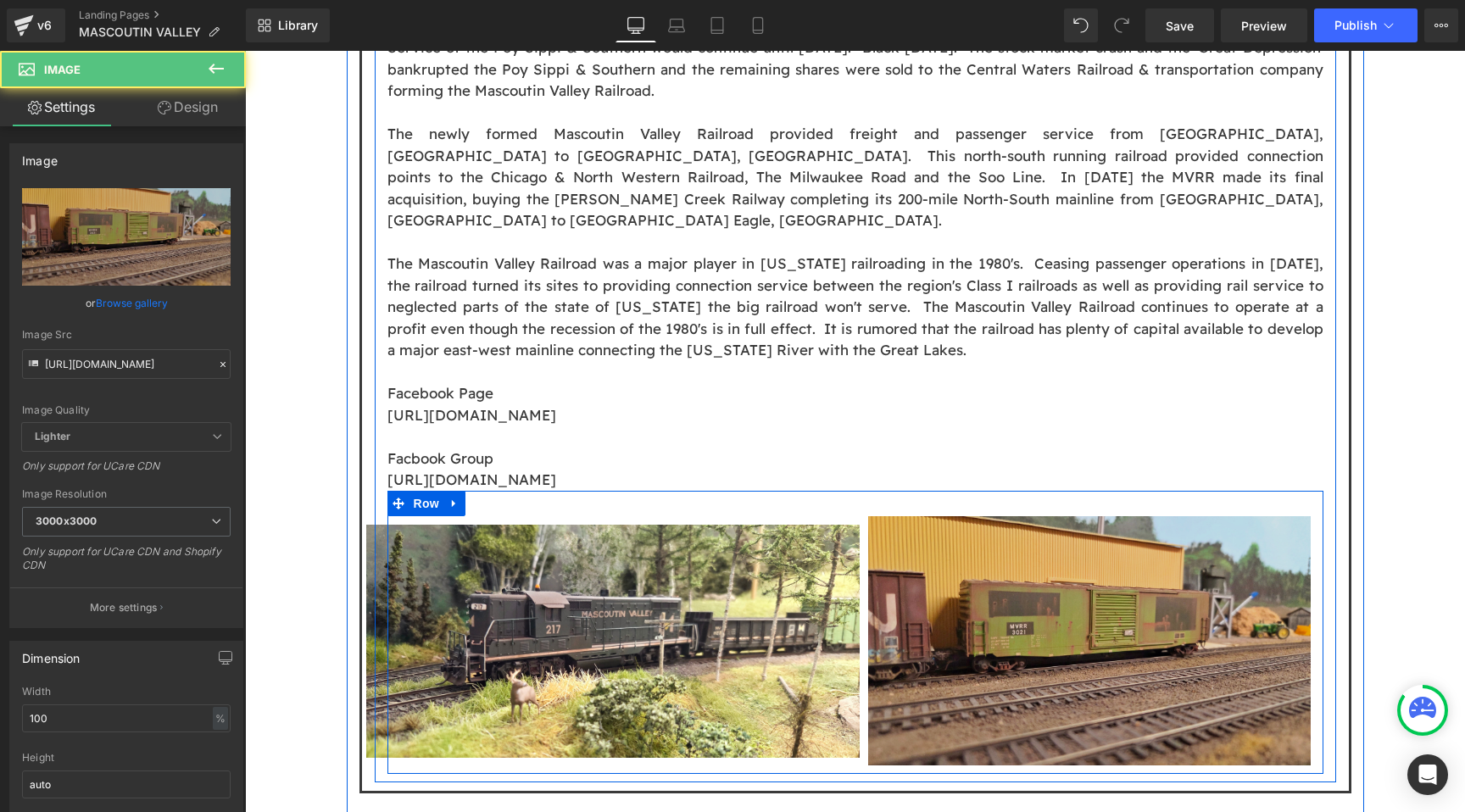
click at [1150, 554] on img at bounding box center [1089, 640] width 443 height 249
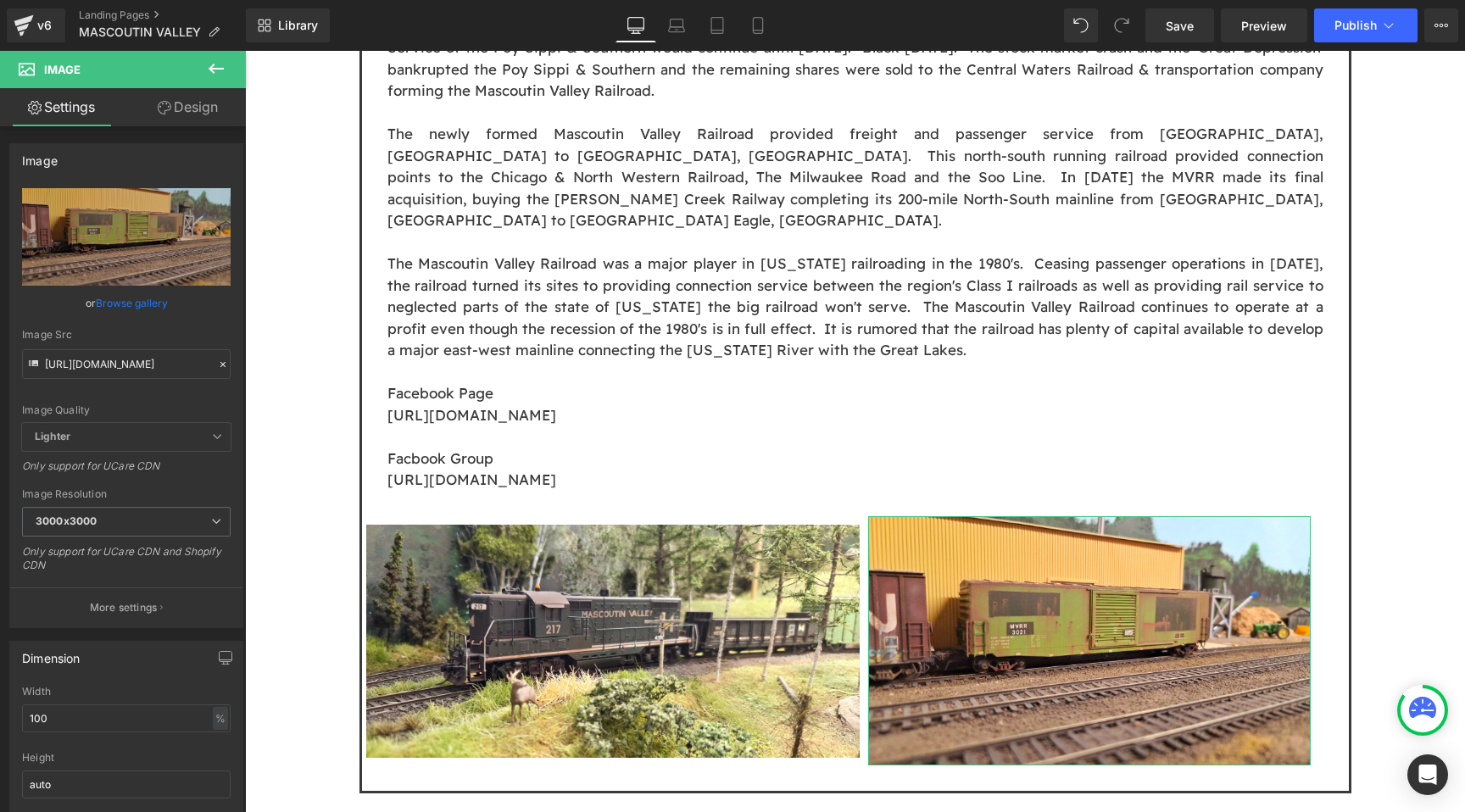
click at [226, 109] on link "Design" at bounding box center [188, 107] width 123 height 38
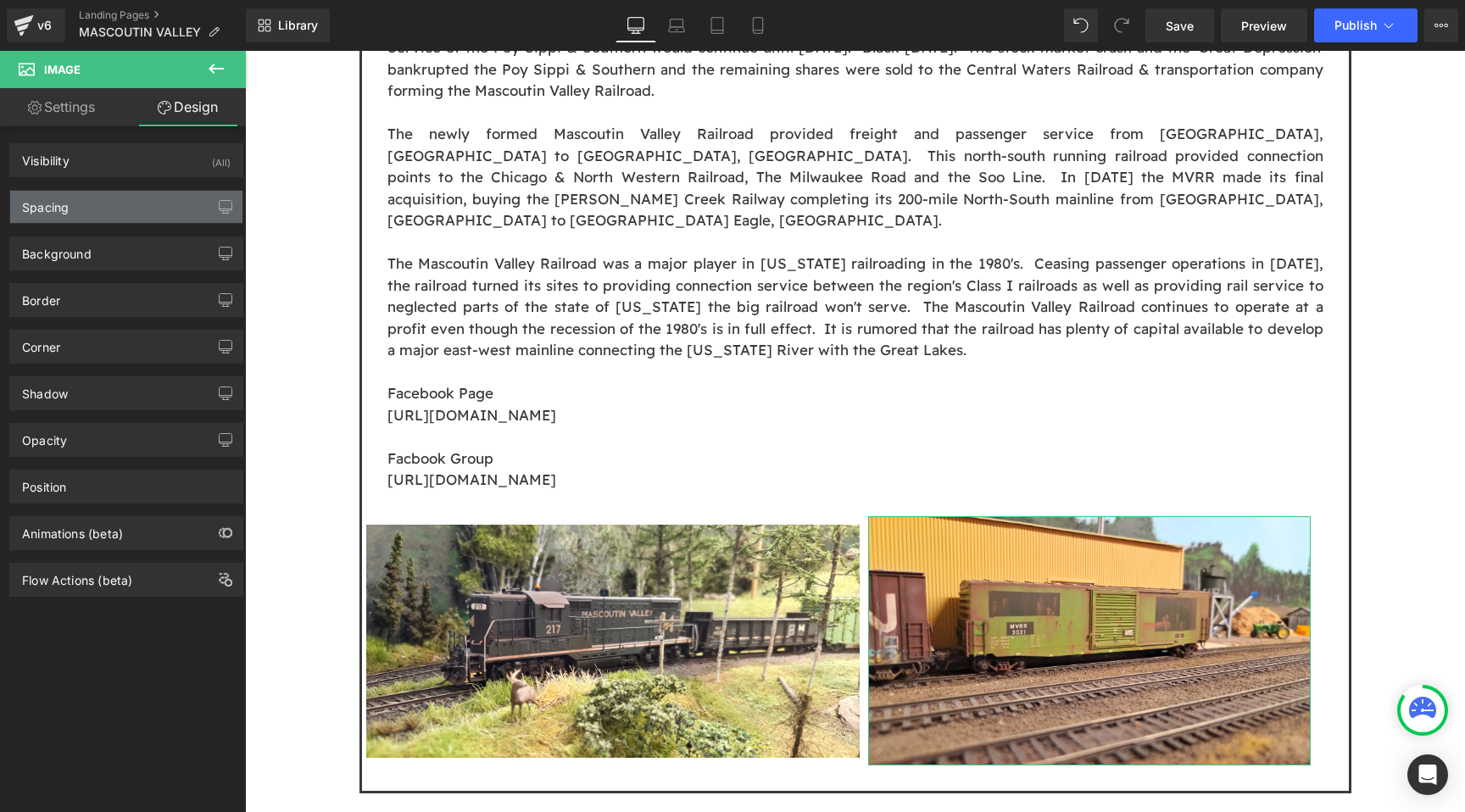
click at [159, 209] on div "Spacing" at bounding box center [126, 206] width 232 height 32
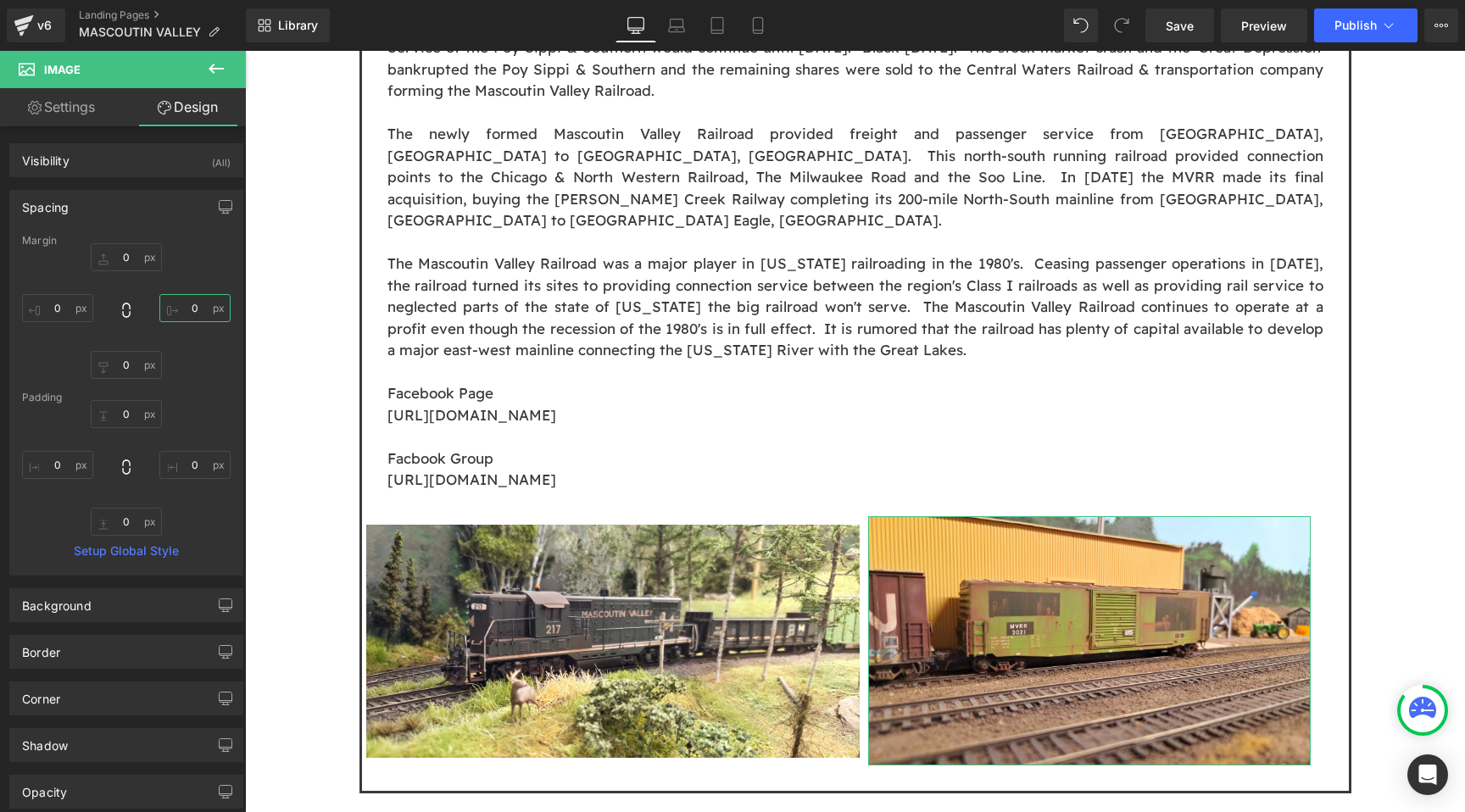
click at [190, 298] on input "0" at bounding box center [195, 308] width 71 height 28
type input "-40"
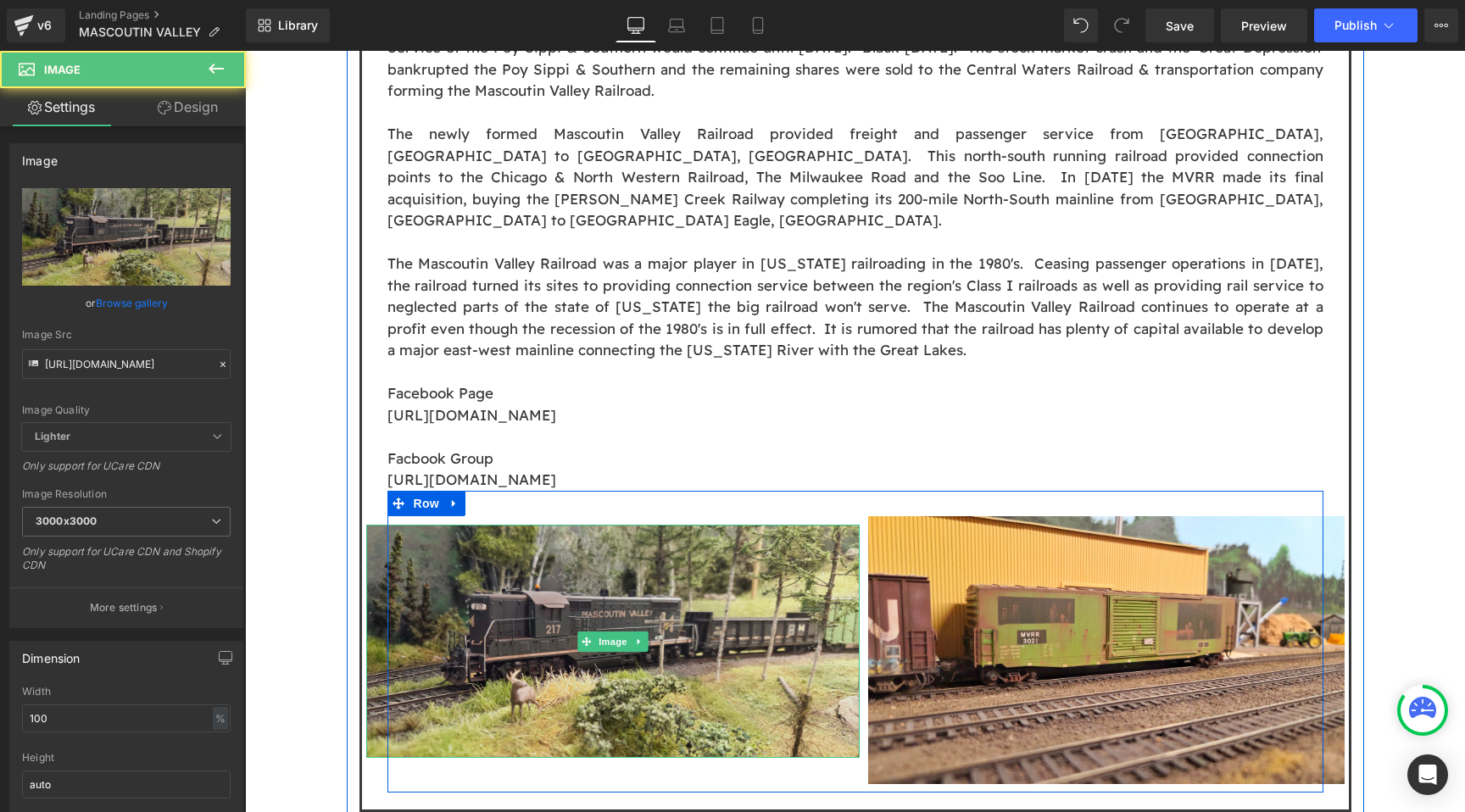
click at [601, 579] on img at bounding box center [613, 642] width 493 height 234
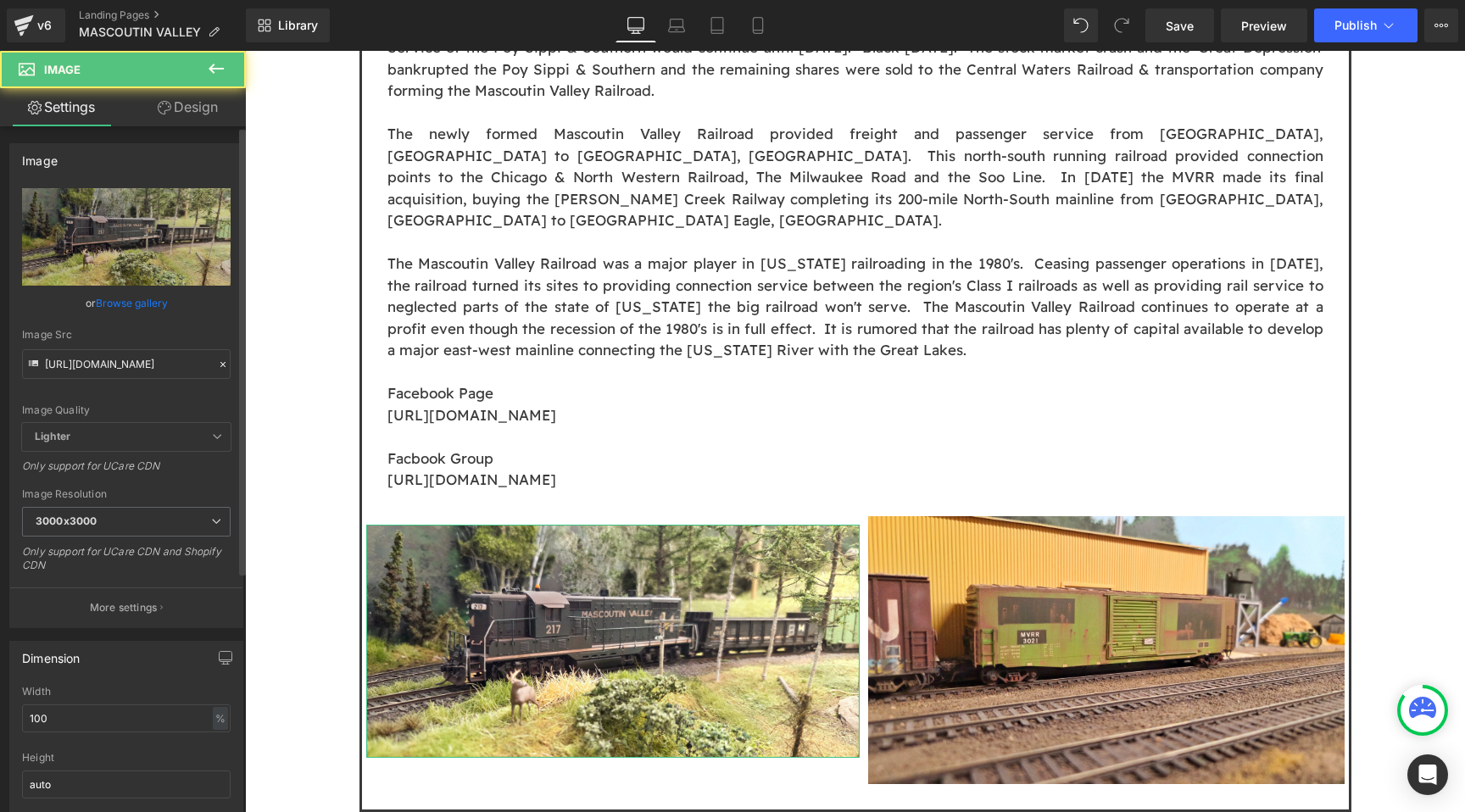
click at [208, 134] on div "Image [URL][DOMAIN_NAME] Replace Image Upload image or Browse gallery Image Src…" at bounding box center [127, 379] width 253 height 498
click at [198, 104] on link "Design" at bounding box center [188, 107] width 123 height 38
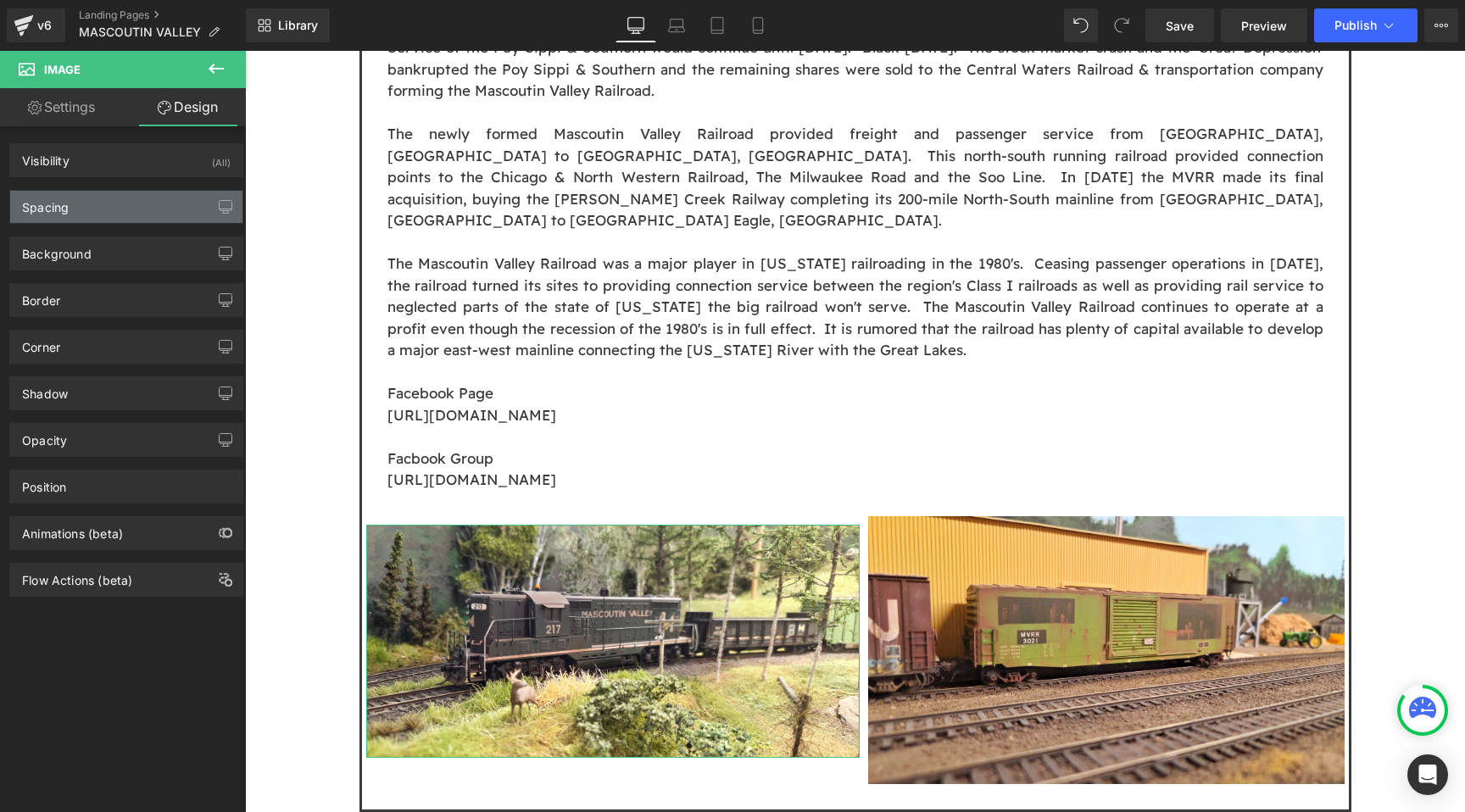
click at [153, 205] on div "Spacing" at bounding box center [126, 206] width 232 height 32
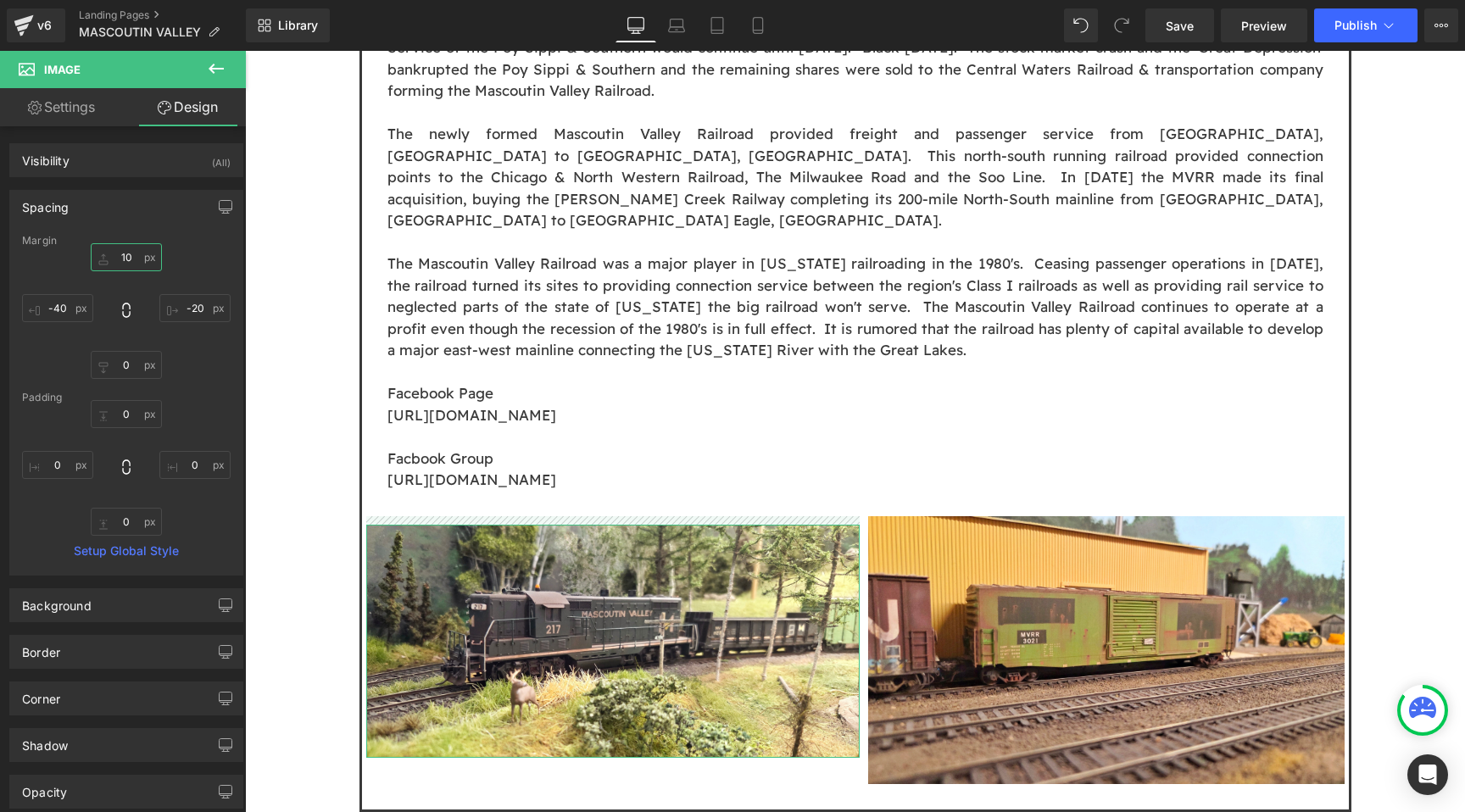
click at [119, 254] on input "10" at bounding box center [126, 258] width 71 height 28
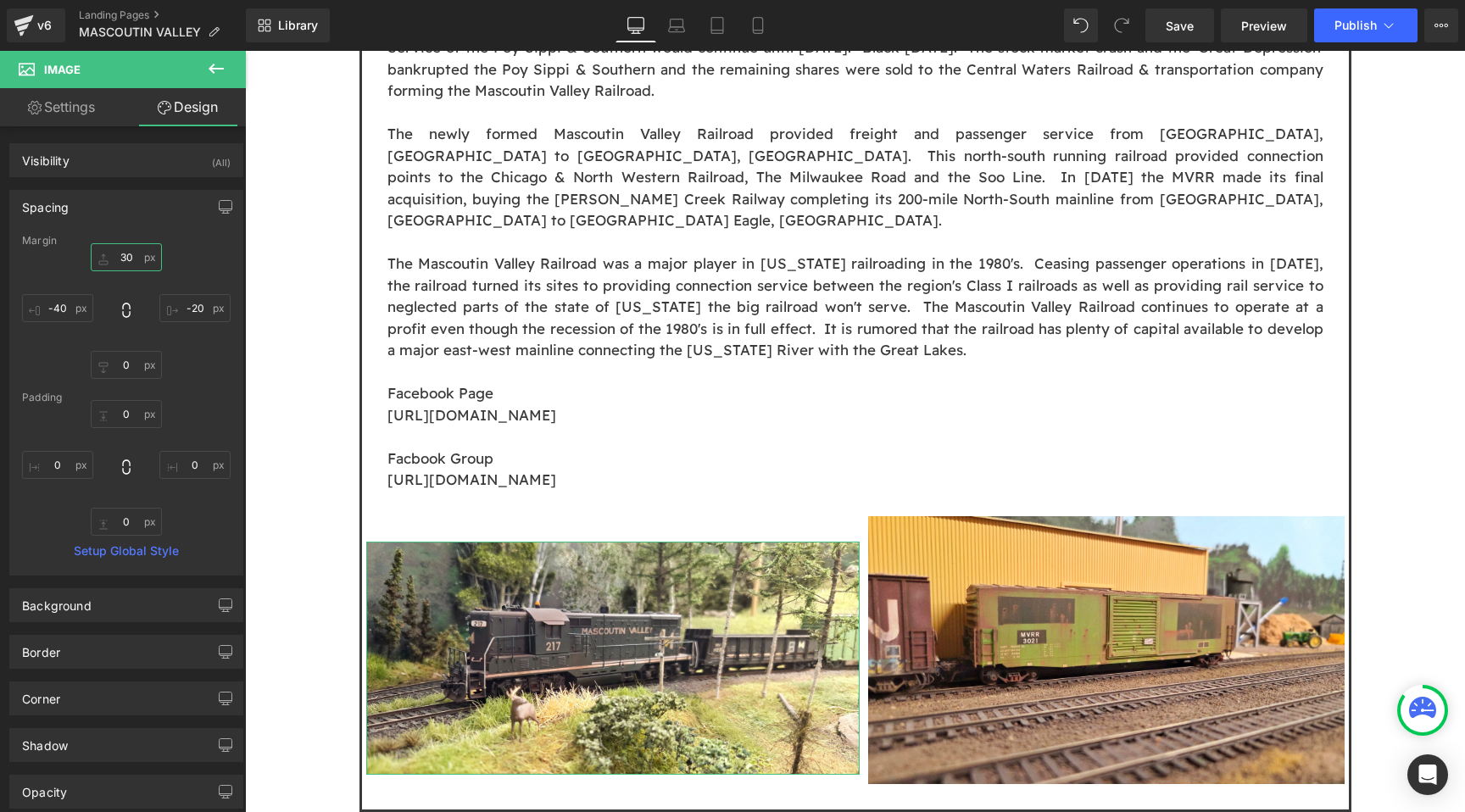
type input "3"
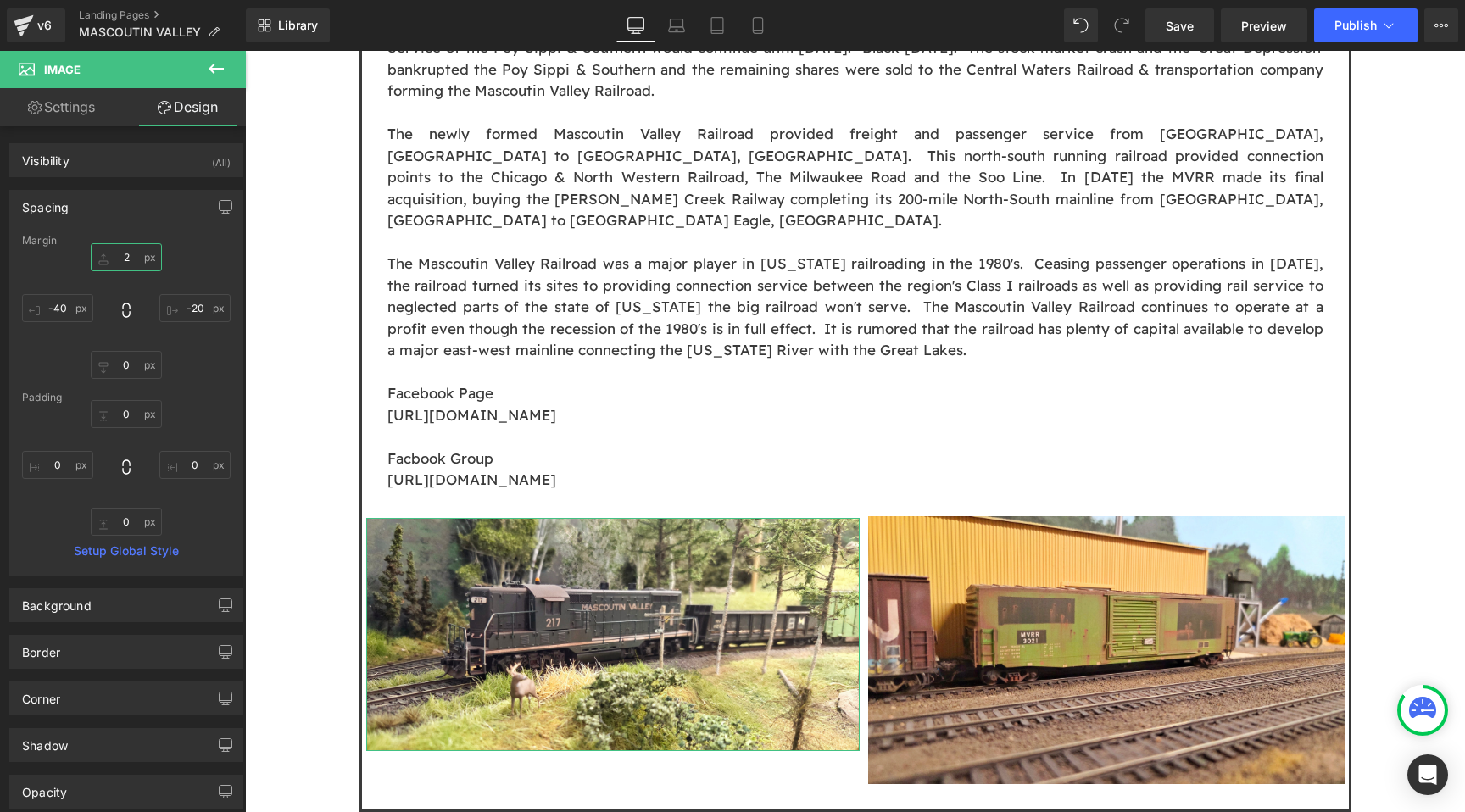
type input "20"
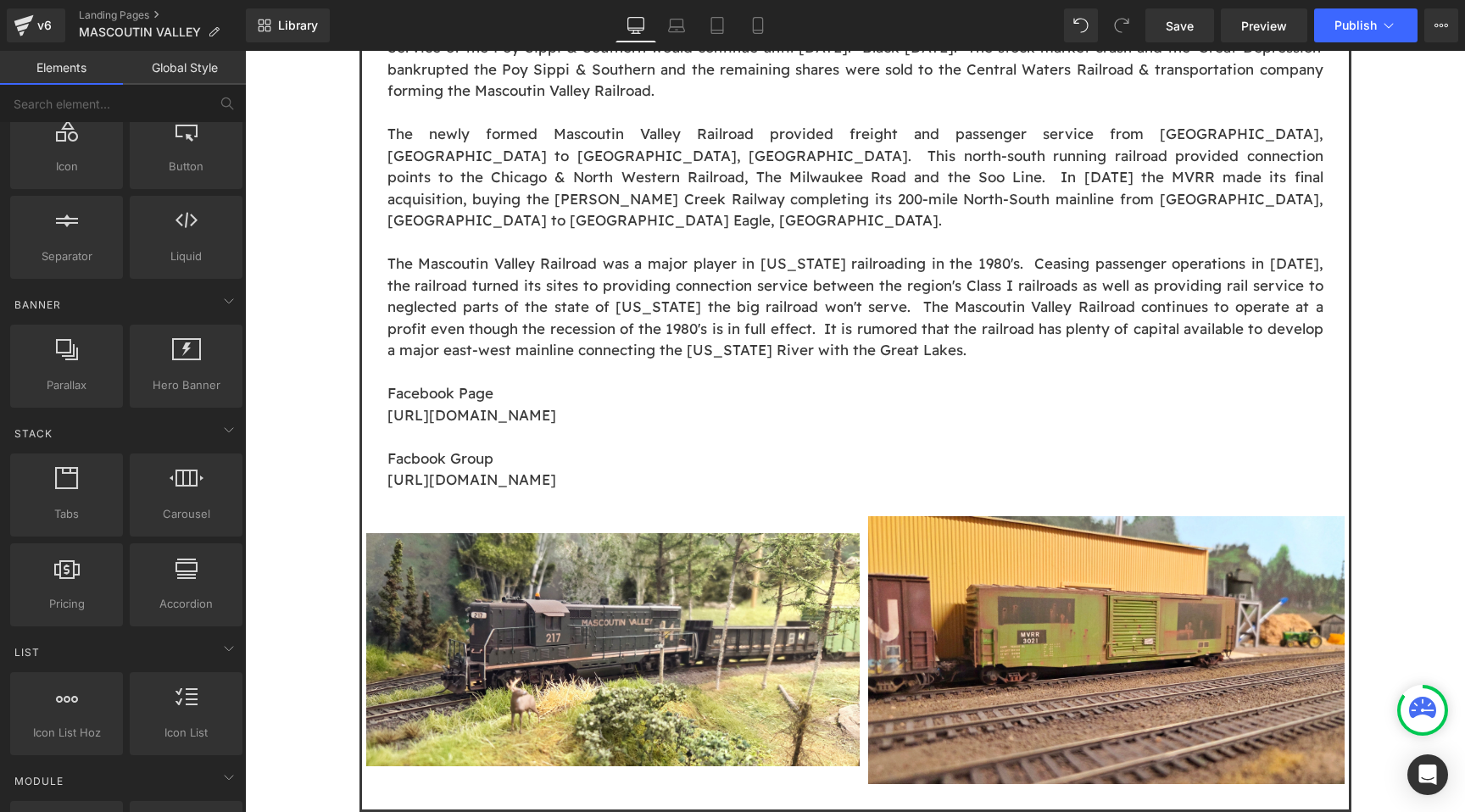
click at [267, 414] on div "Image Owner: [PERSON_NAME] Location: [GEOGRAPHIC_DATA], [GEOGRAPHIC_DATA] State…" at bounding box center [855, 195] width 1220 height 2485
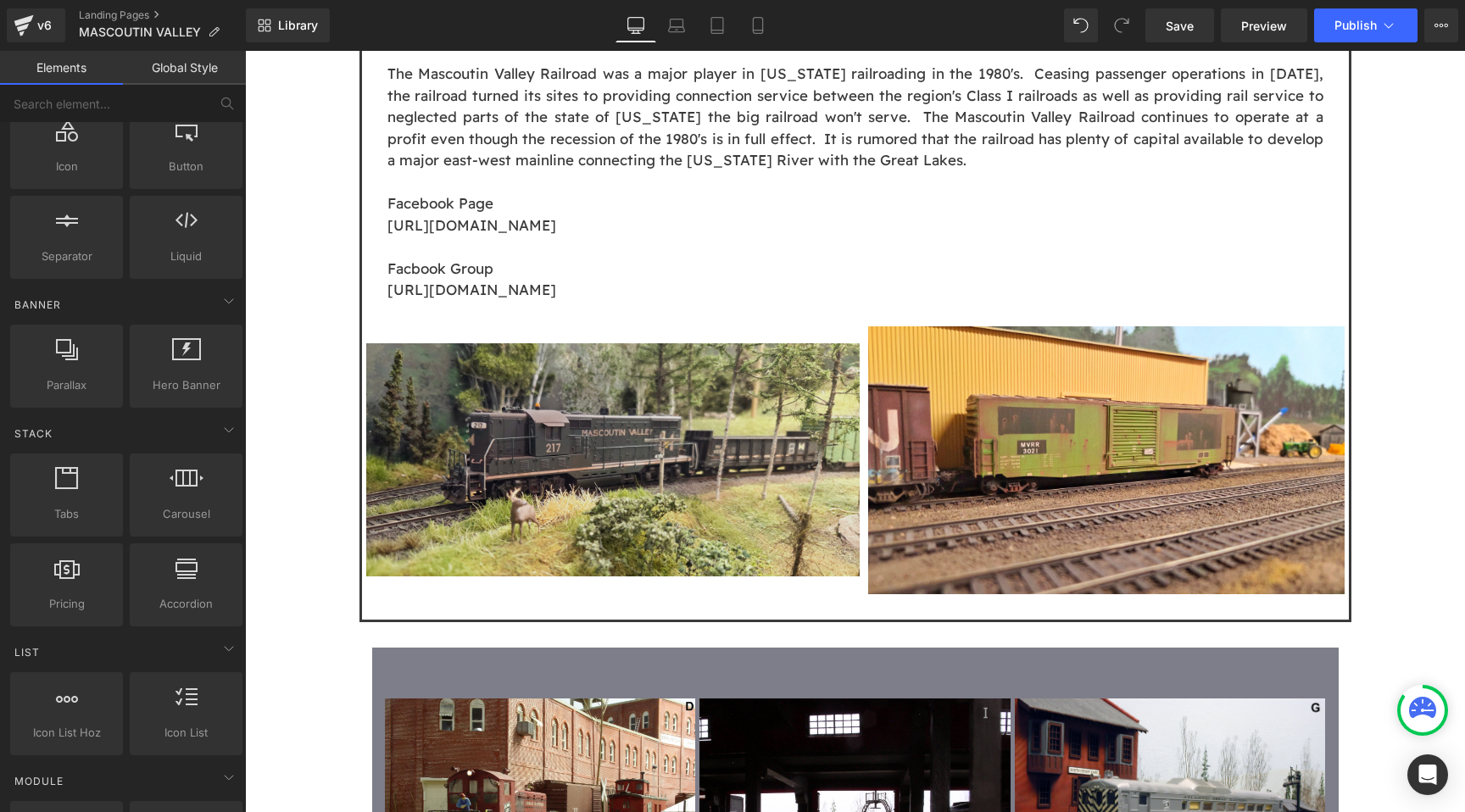
scroll to position [1418, 0]
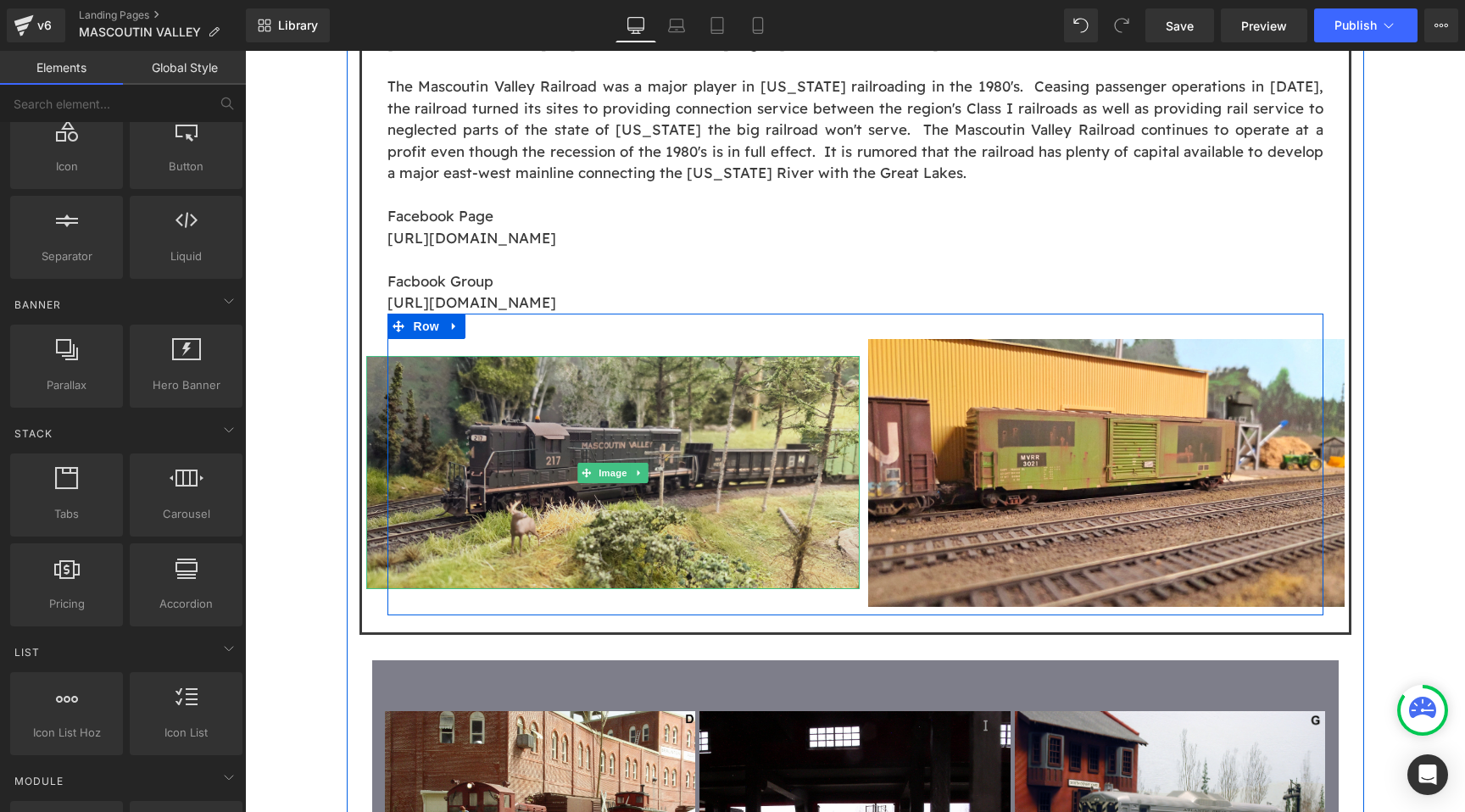
click at [522, 356] on img at bounding box center [613, 473] width 493 height 234
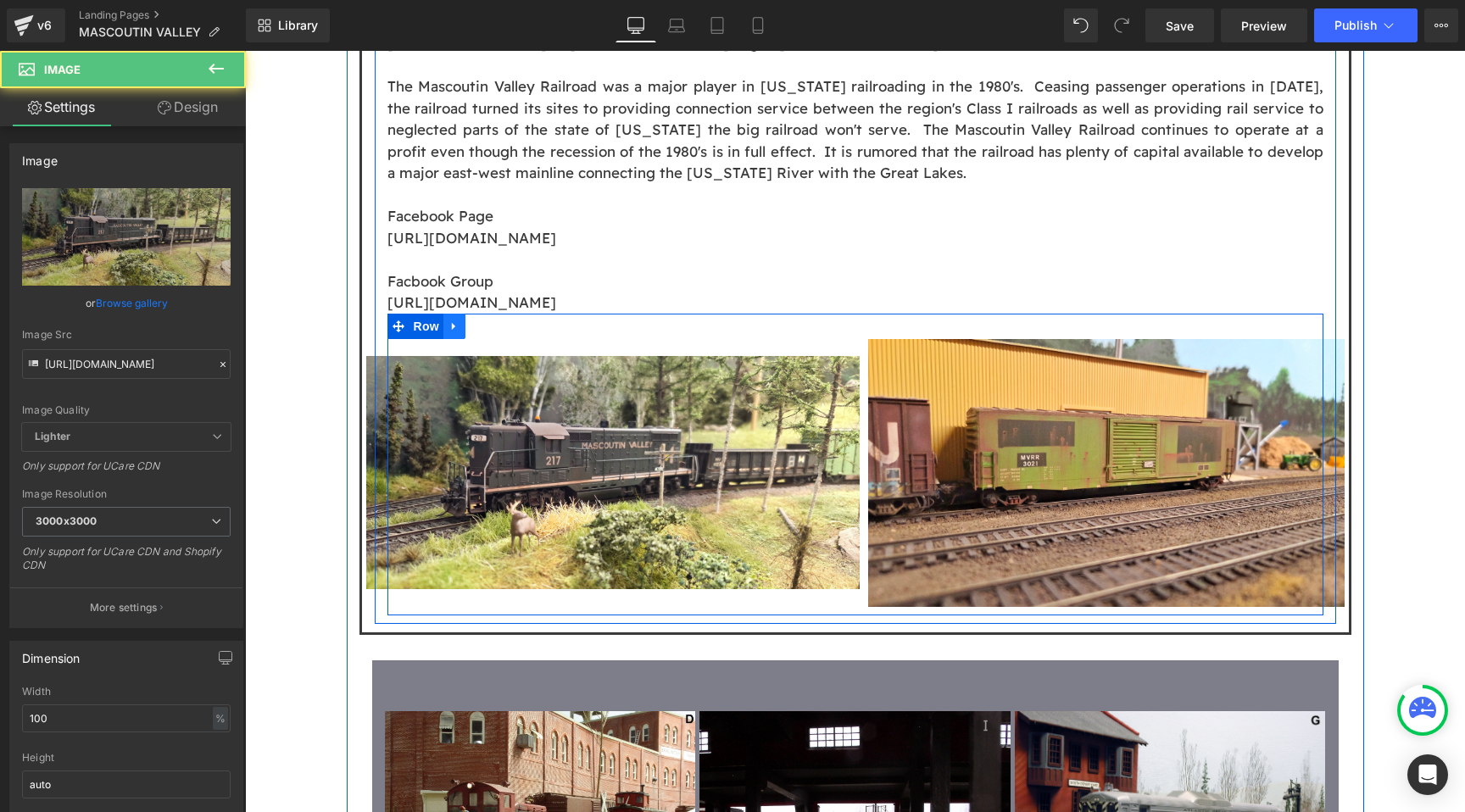
click at [453, 322] on icon at bounding box center [453, 326] width 4 height 8
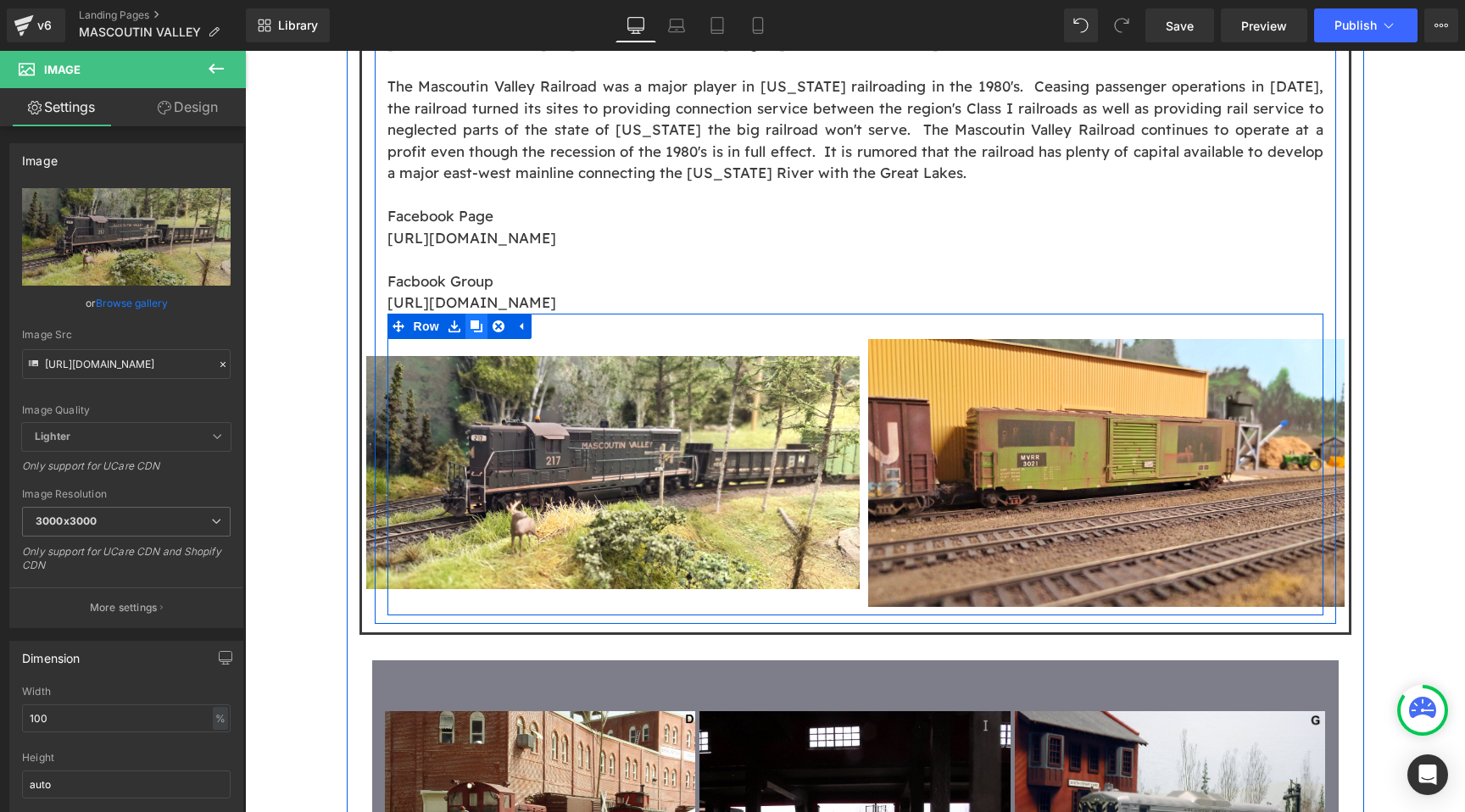
click at [483, 313] on link at bounding box center [477, 326] width 22 height 26
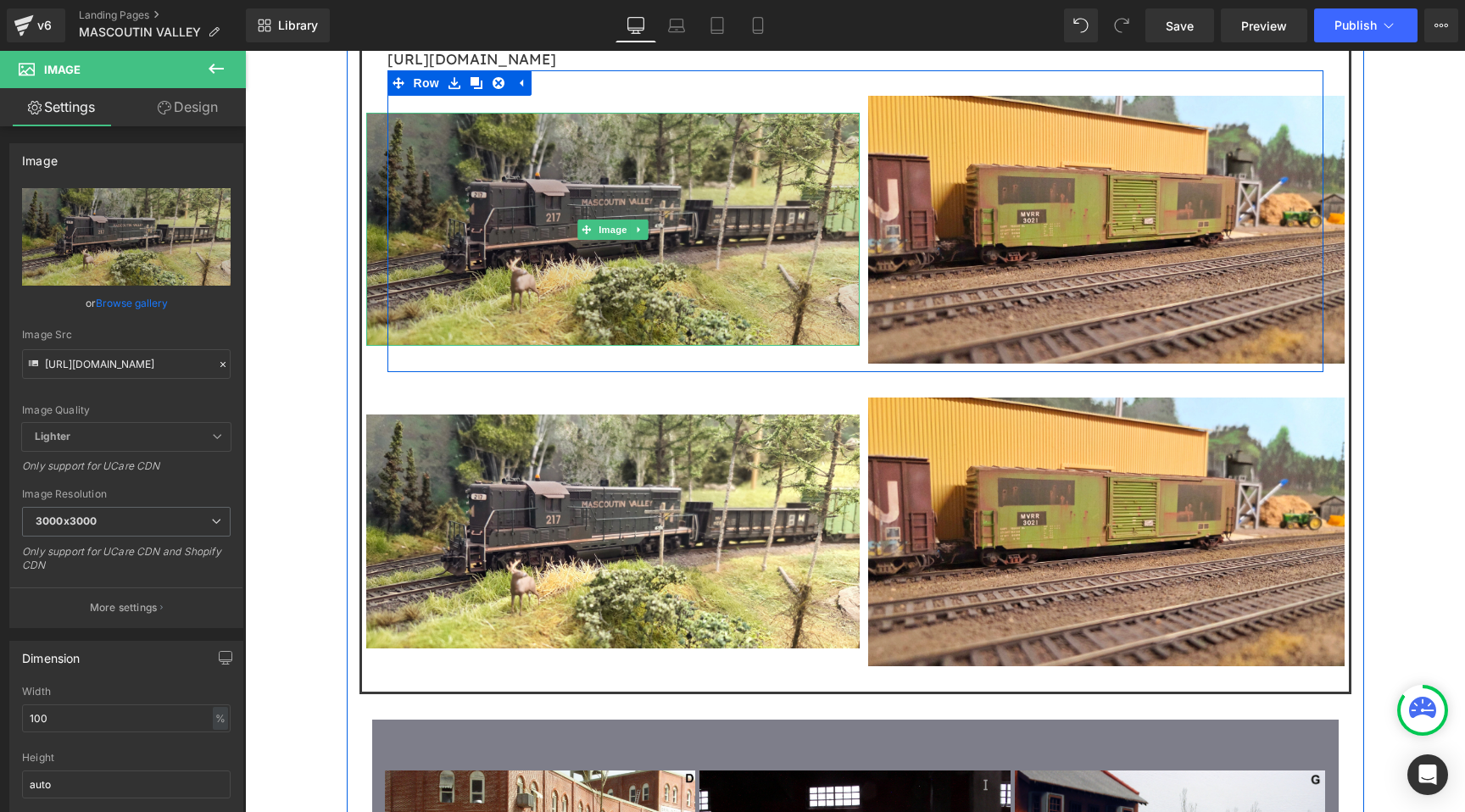
scroll to position [1795, 0]
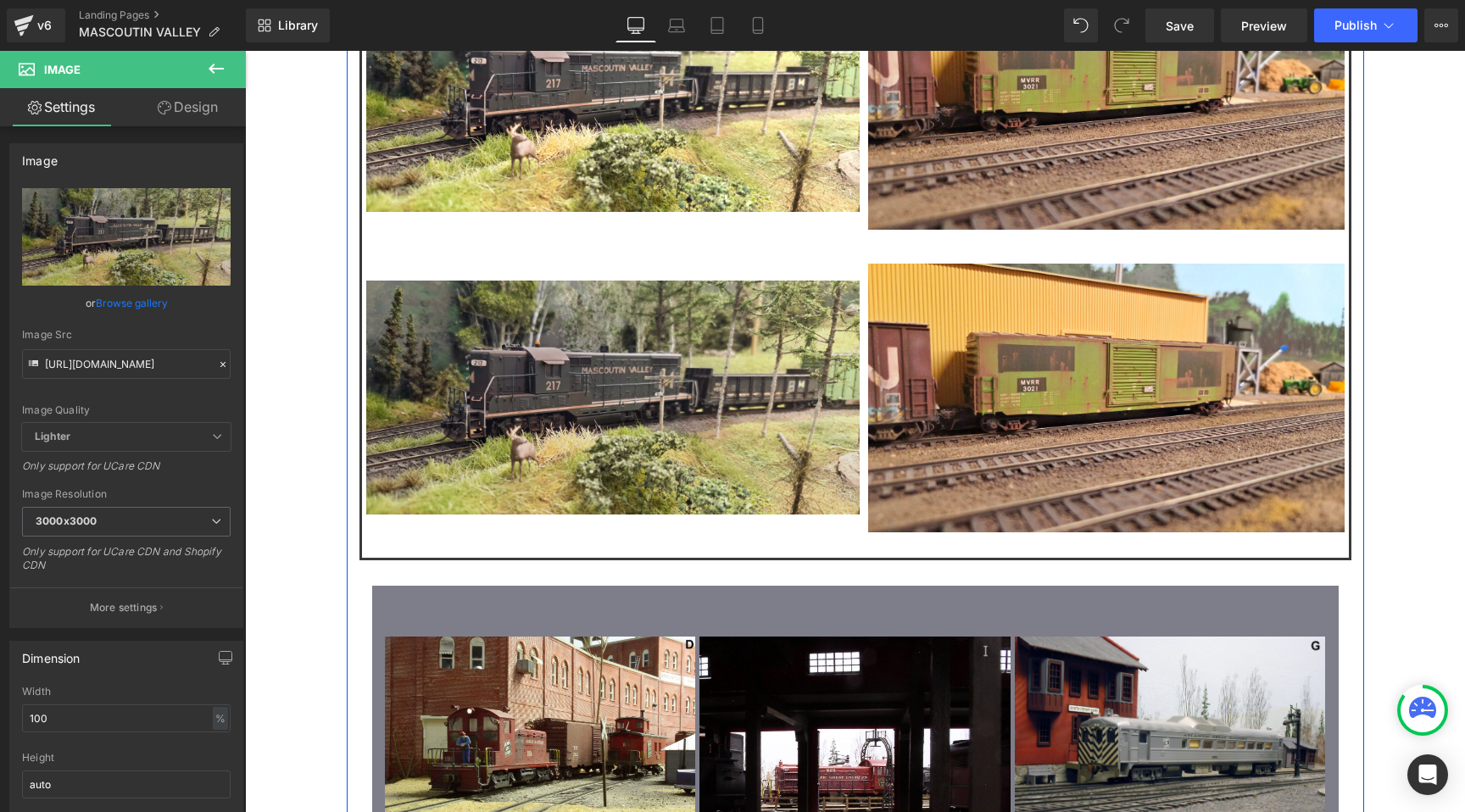
click at [612, 307] on img at bounding box center [613, 398] width 493 height 234
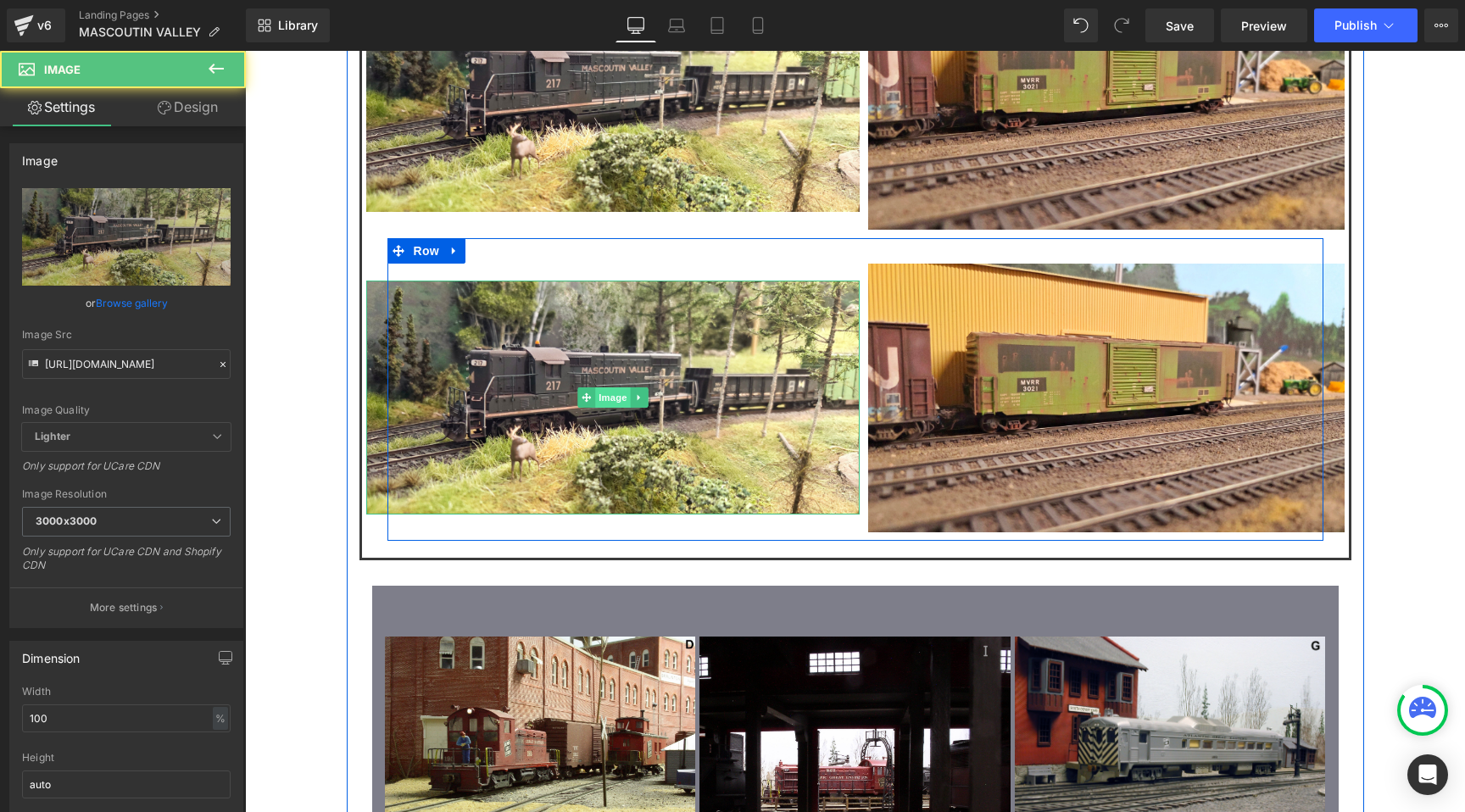
click at [610, 387] on span "Image" at bounding box center [613, 397] width 35 height 20
click at [606, 387] on span "Image" at bounding box center [613, 397] width 35 height 20
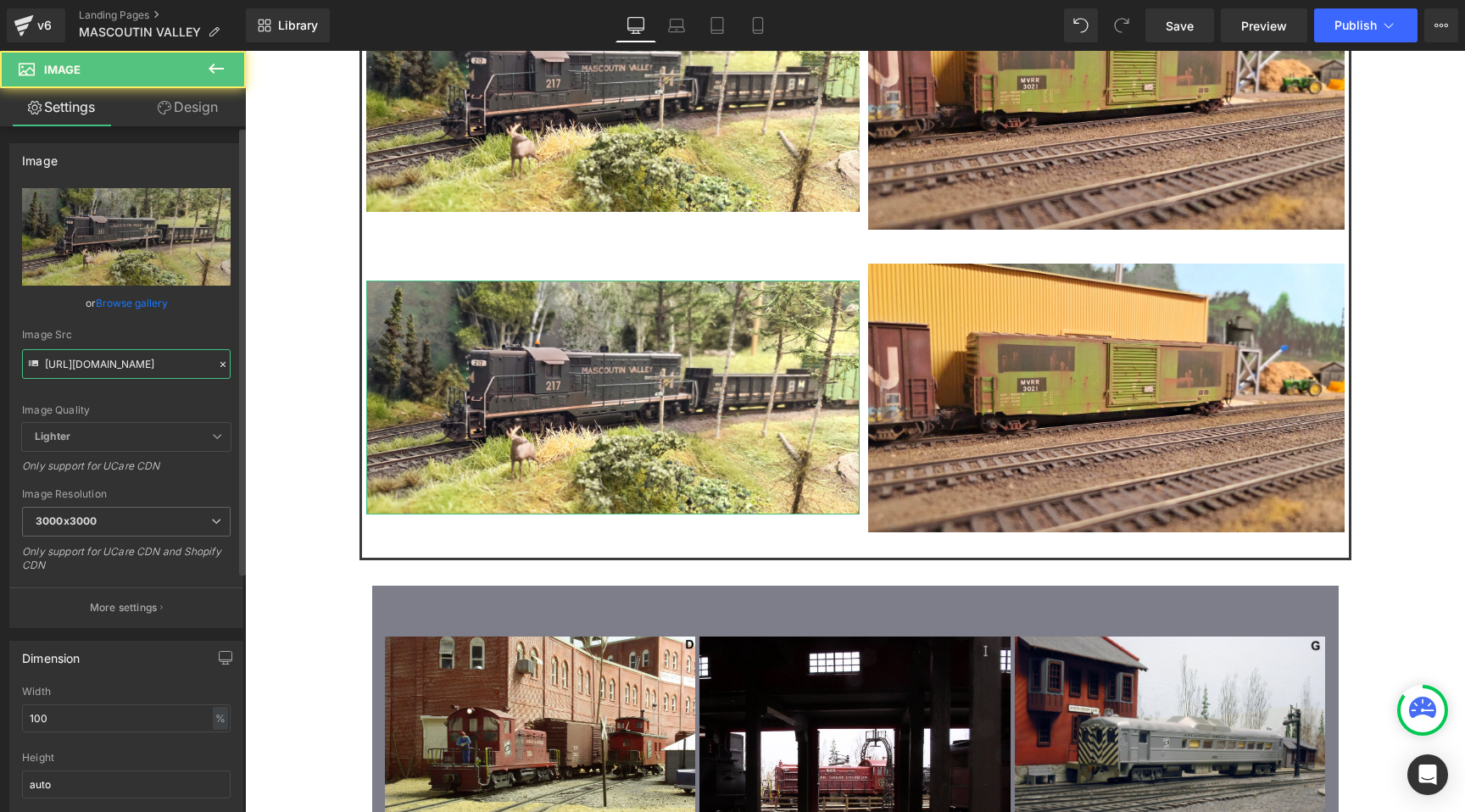
click at [125, 351] on input "[URL][DOMAIN_NAME]" at bounding box center [126, 364] width 208 height 30
paste input "3"
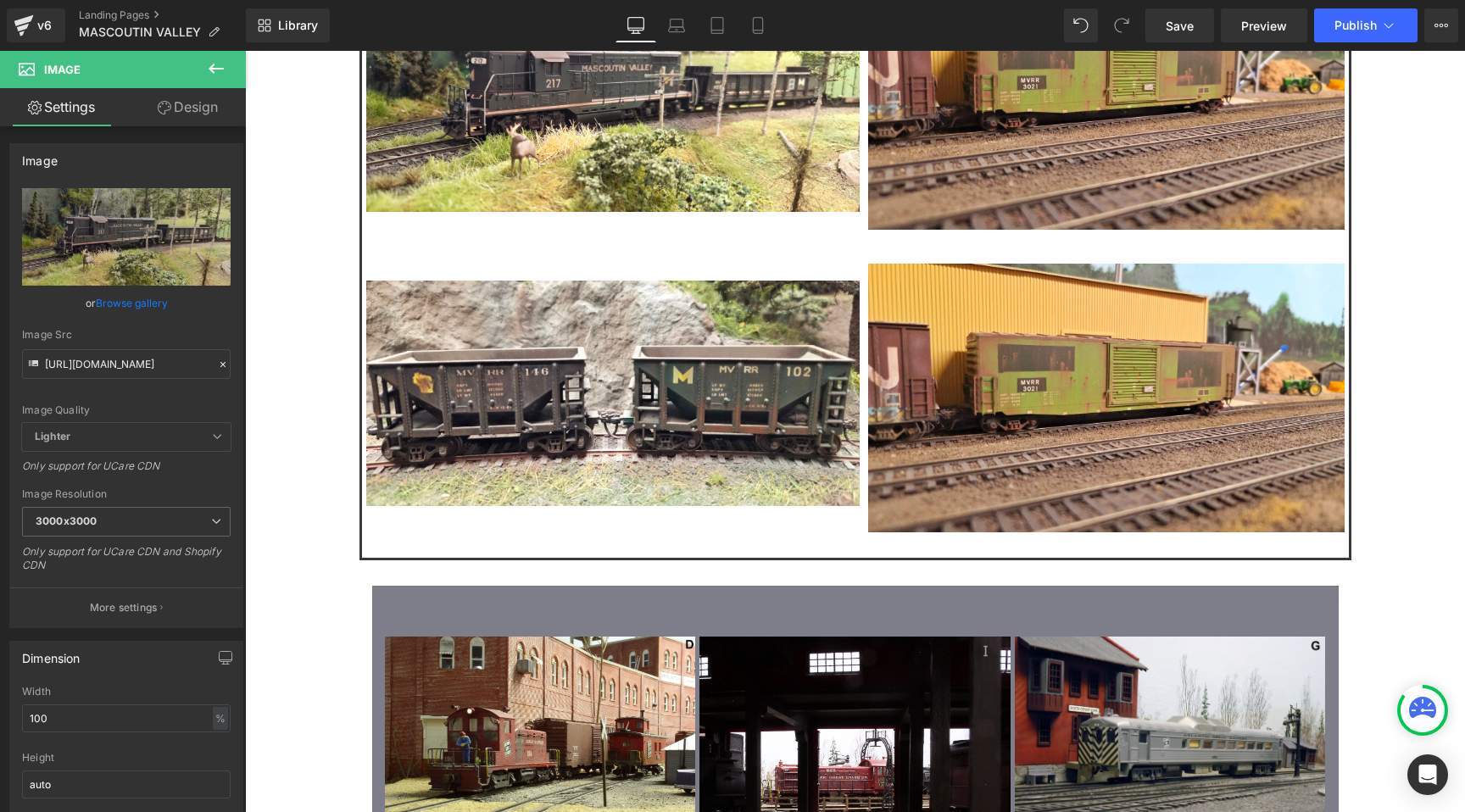
type input "[URL][DOMAIN_NAME]"
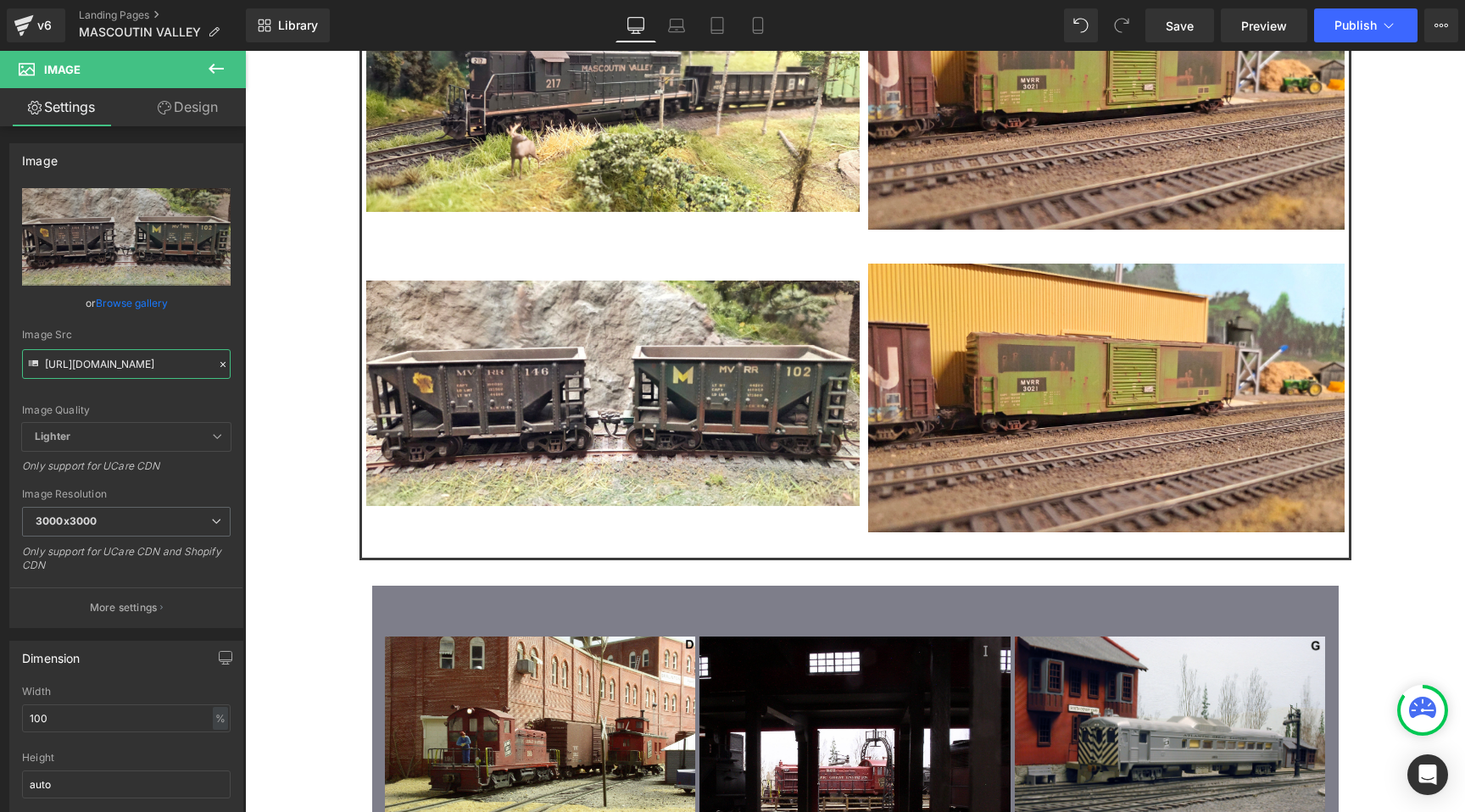
scroll to position [0, 0]
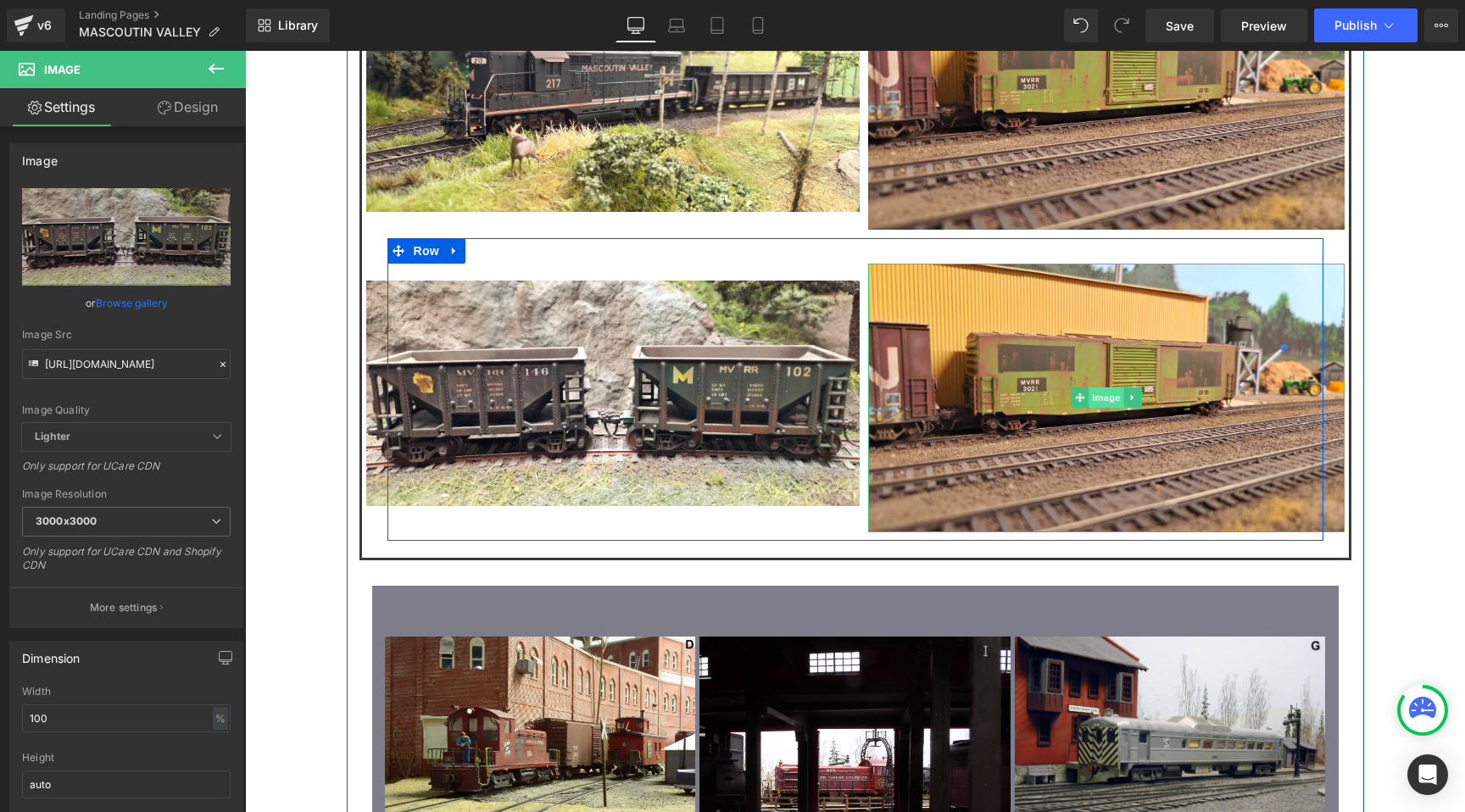
click at [1097, 387] on span "Image" at bounding box center [1106, 397] width 35 height 20
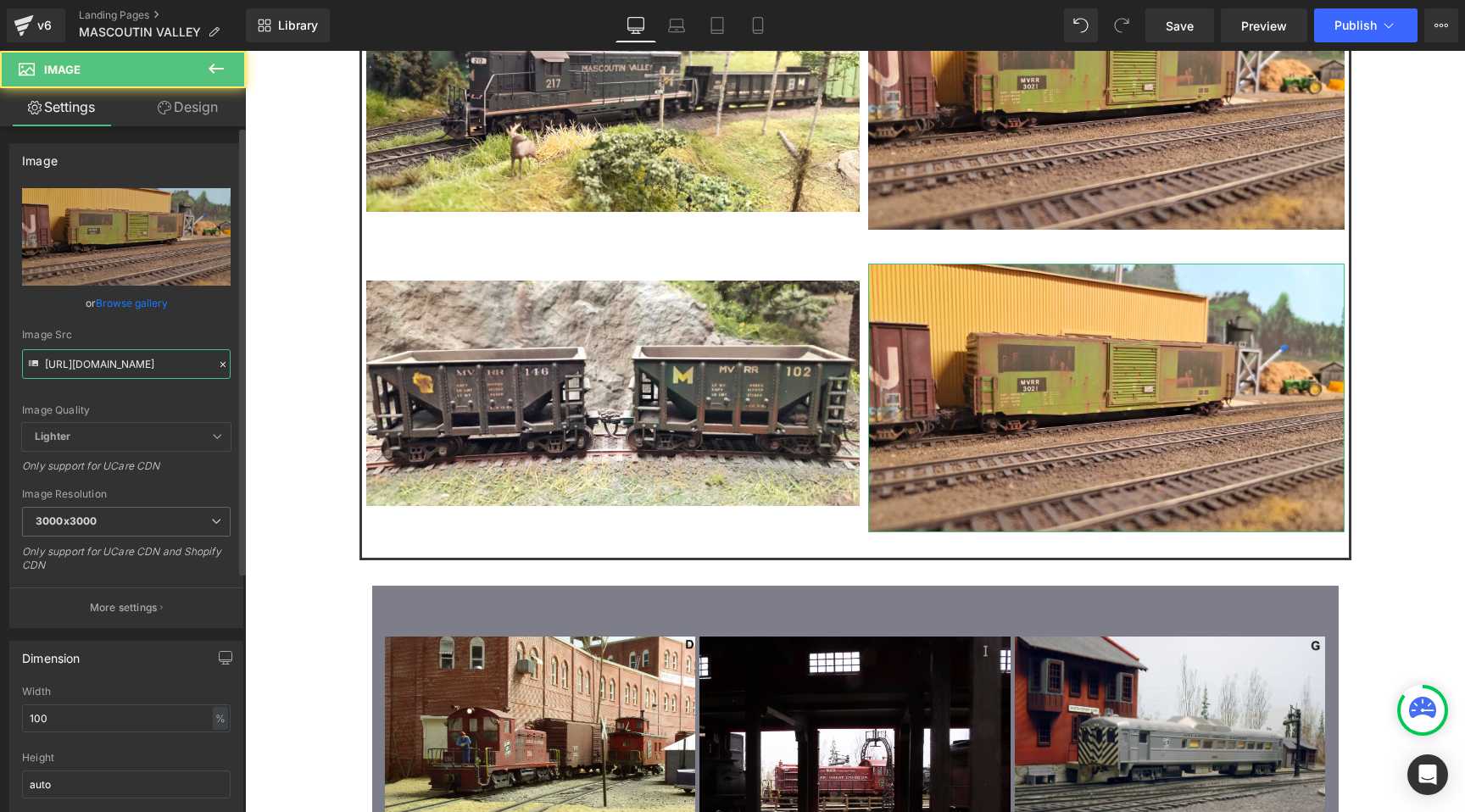
click at [143, 349] on input "[URL][DOMAIN_NAME]" at bounding box center [126, 364] width 208 height 30
paste input "2.jpg?v=1757341566"
type input "[URL][DOMAIN_NAME]"
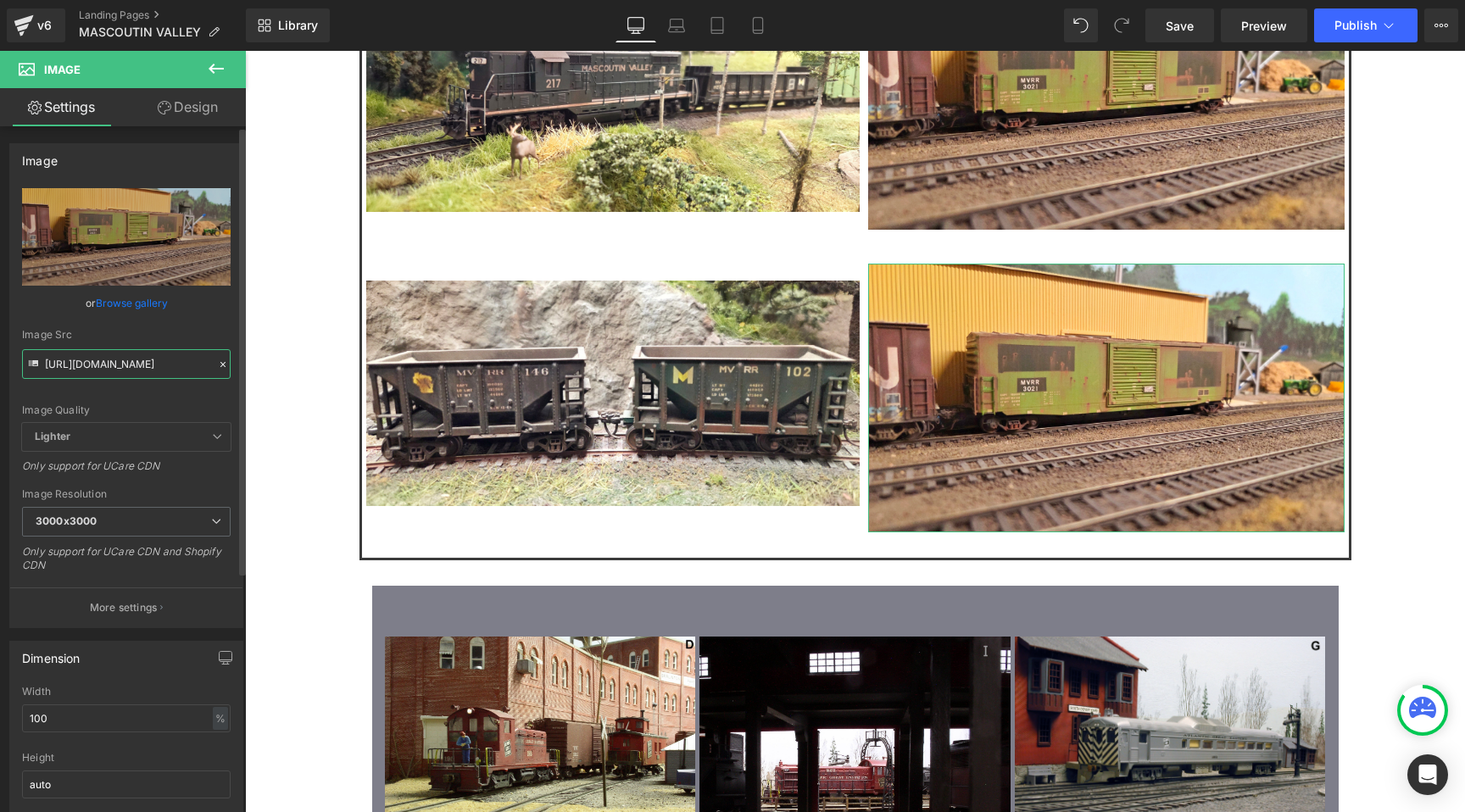
scroll to position [0, 251]
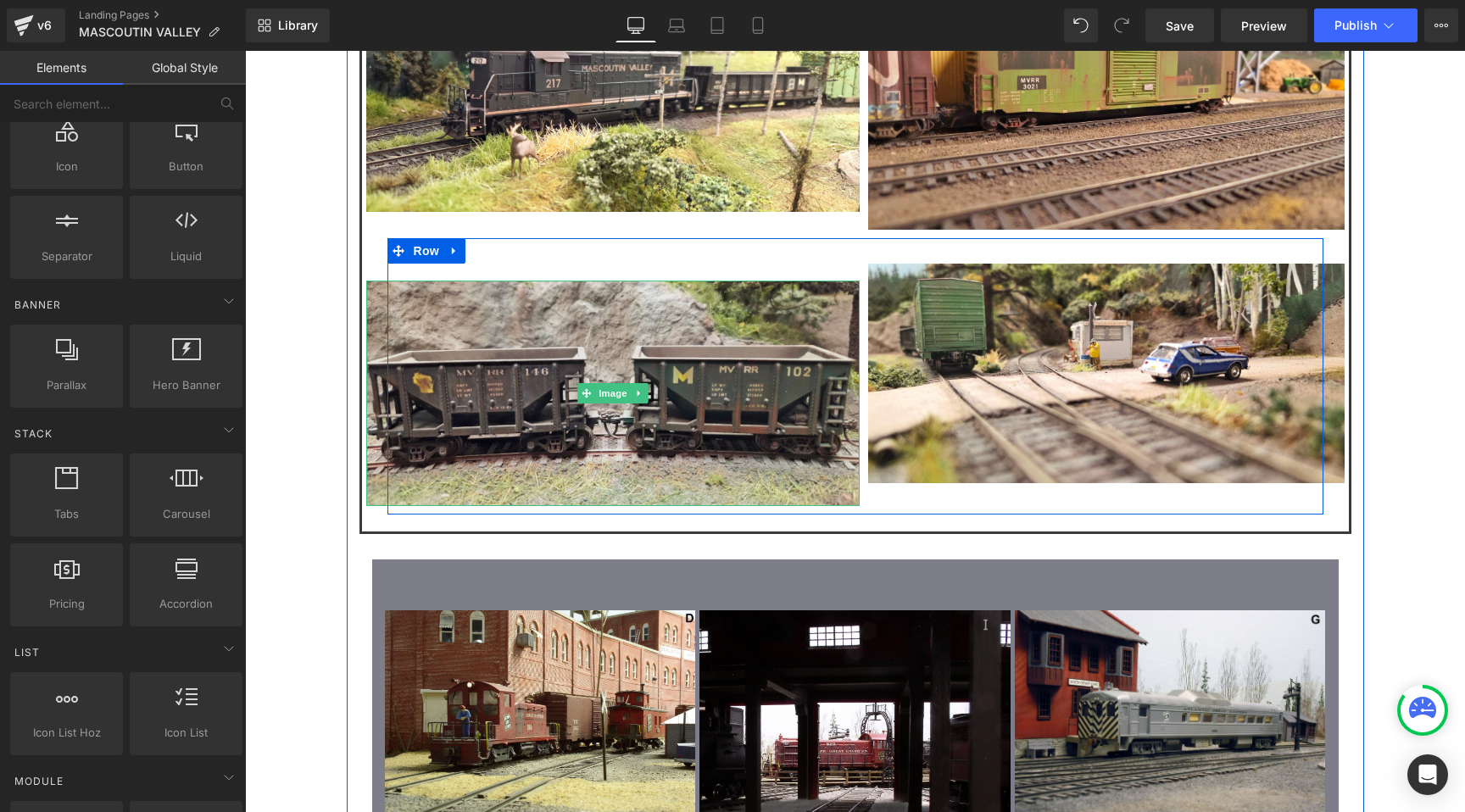
scroll to position [1680, 0]
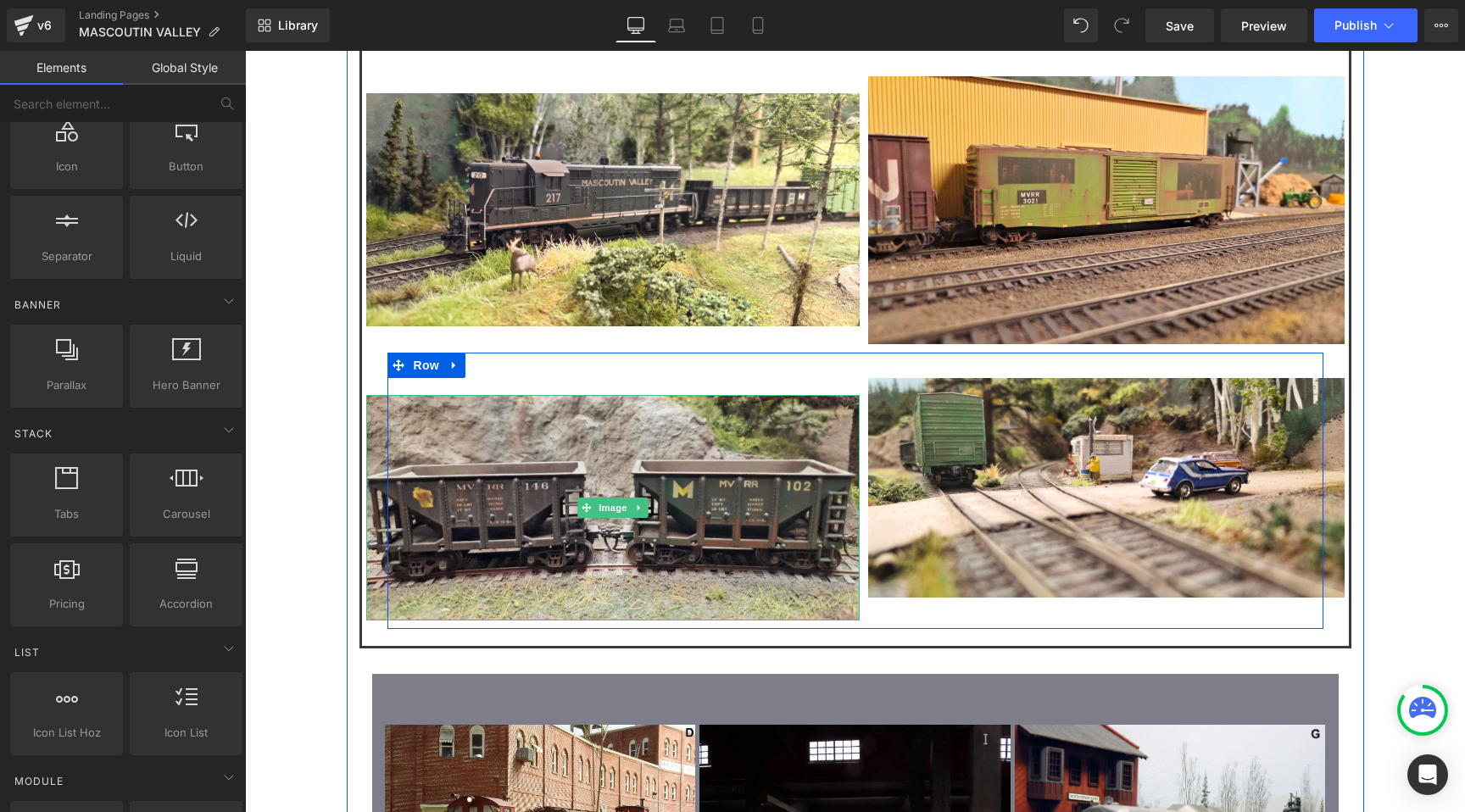
click at [625, 395] on img at bounding box center [613, 507] width 493 height 226
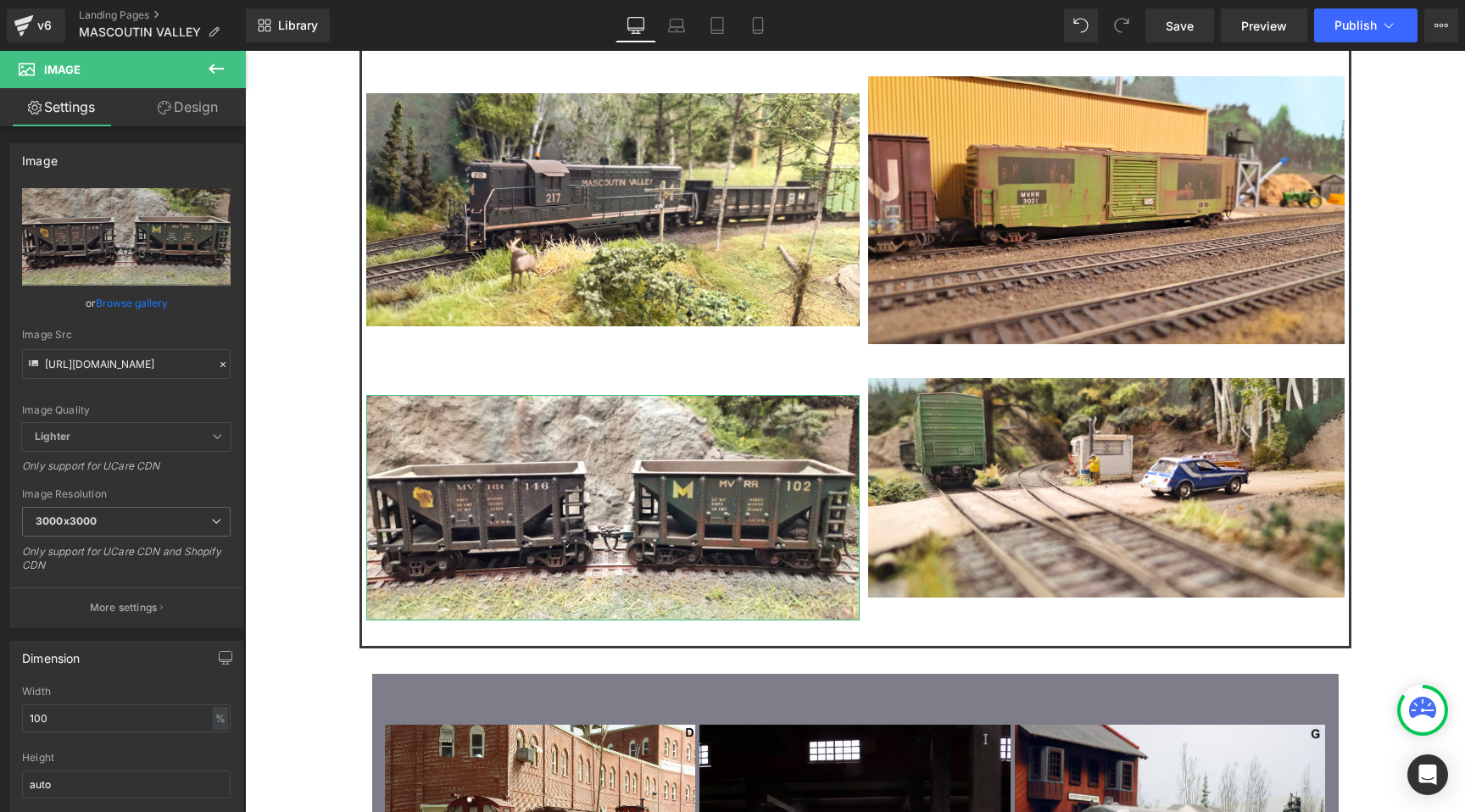
click at [183, 109] on link "Design" at bounding box center [188, 107] width 123 height 38
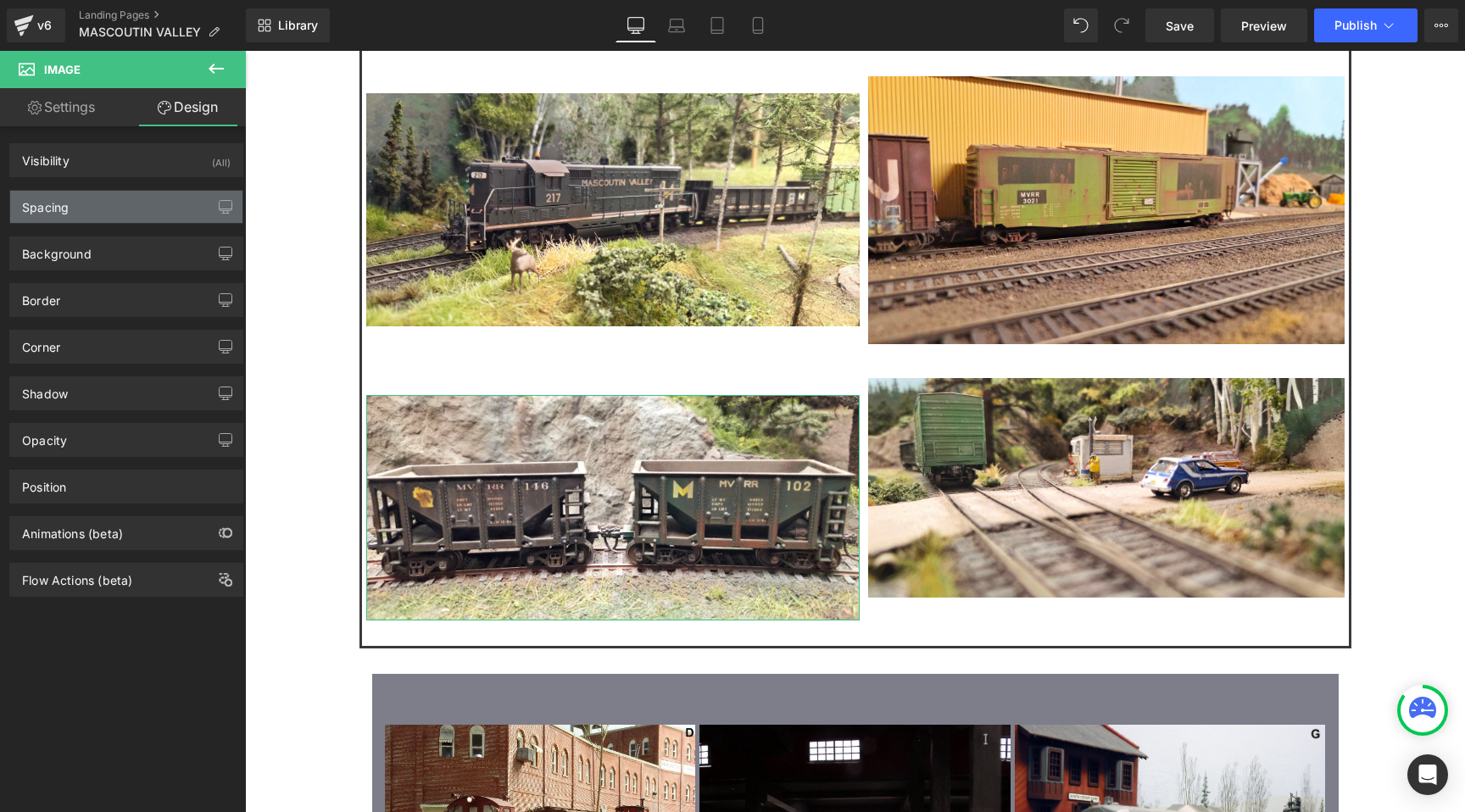
click at [132, 198] on div "Spacing" at bounding box center [126, 206] width 232 height 32
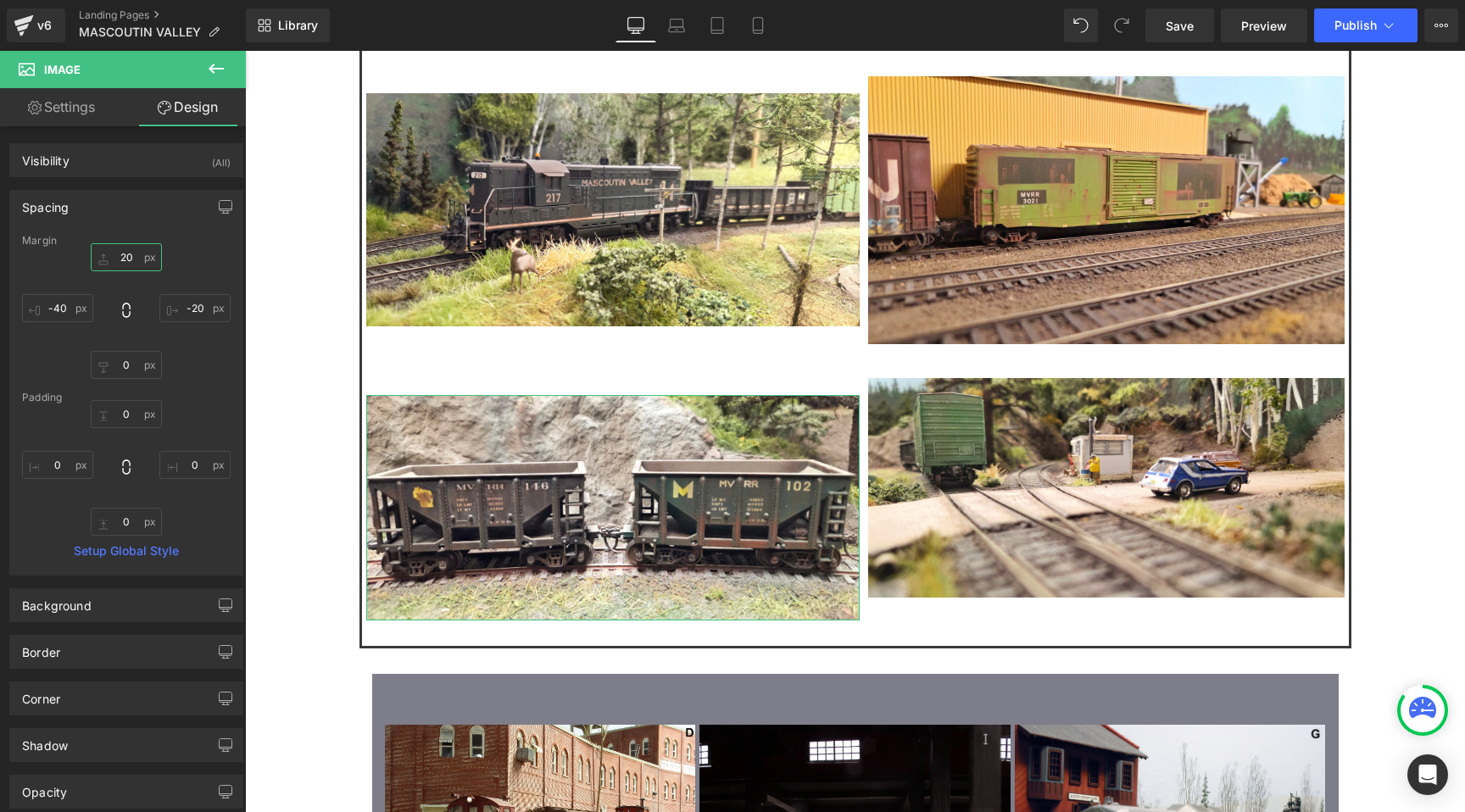
click at [129, 252] on input "20" at bounding box center [126, 258] width 71 height 28
type input "0"
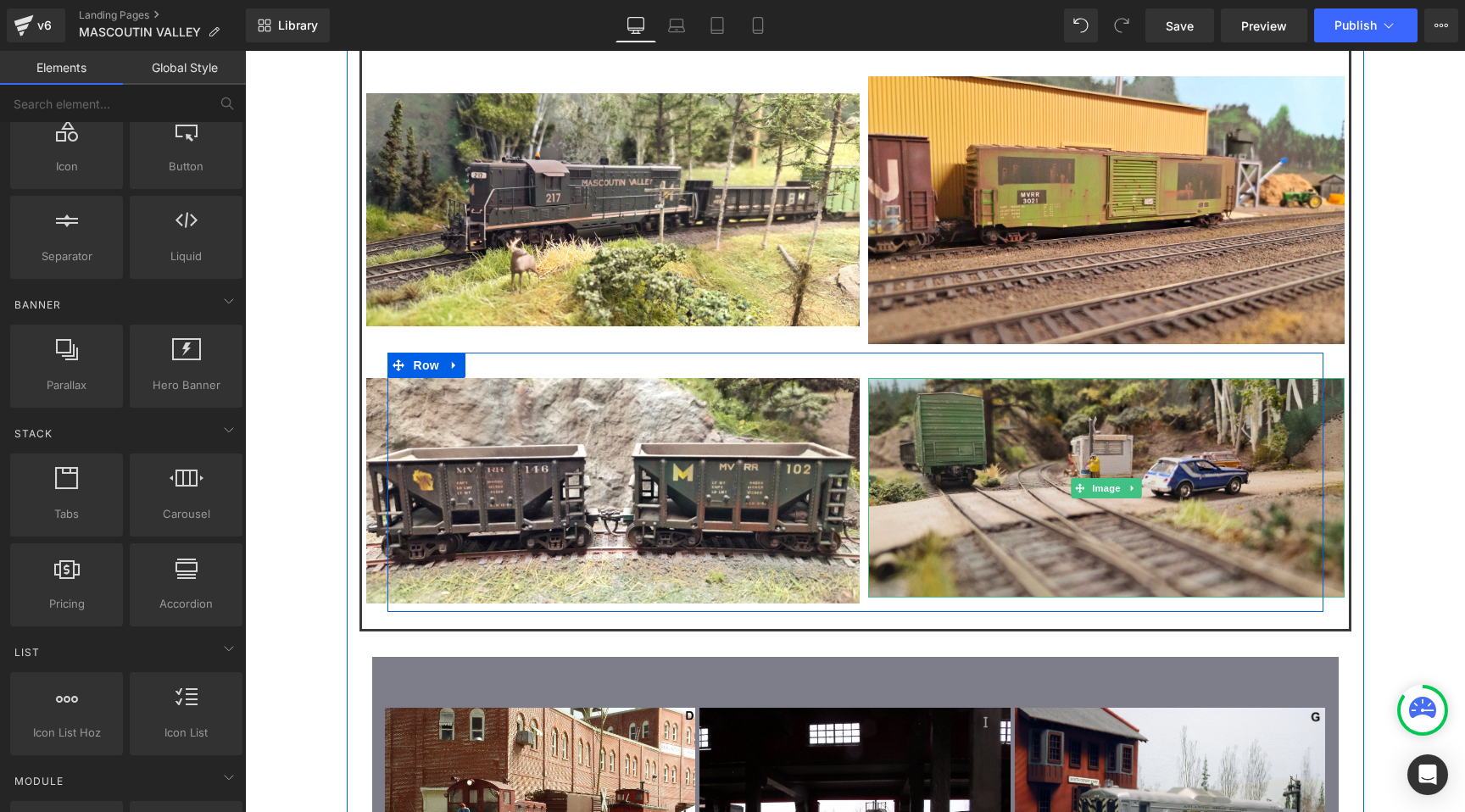
click at [1037, 378] on img at bounding box center [1106, 488] width 477 height 220
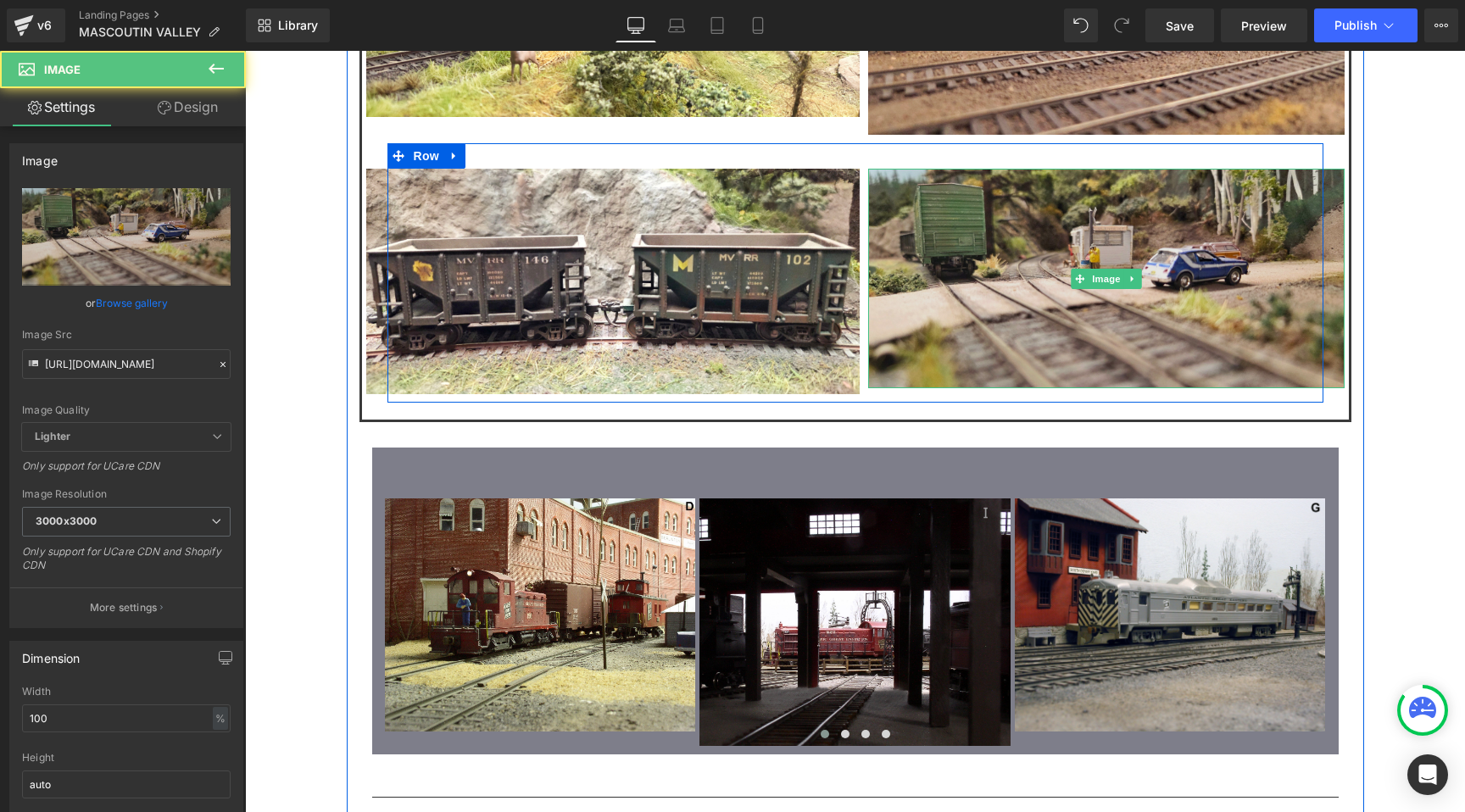
scroll to position [1954, 0]
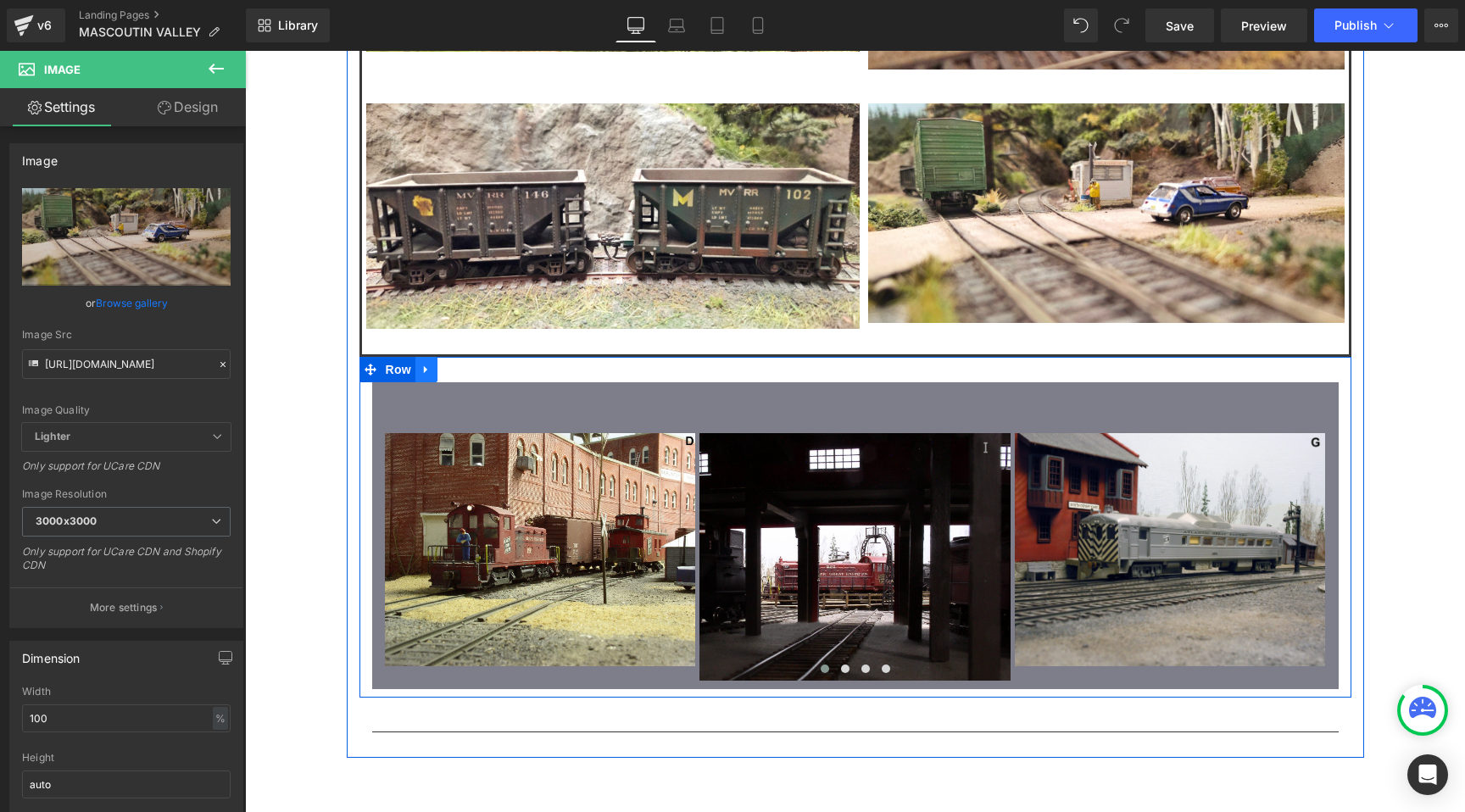
click at [430, 364] on icon at bounding box center [426, 370] width 12 height 12
click at [480, 357] on link at bounding box center [470, 369] width 22 height 26
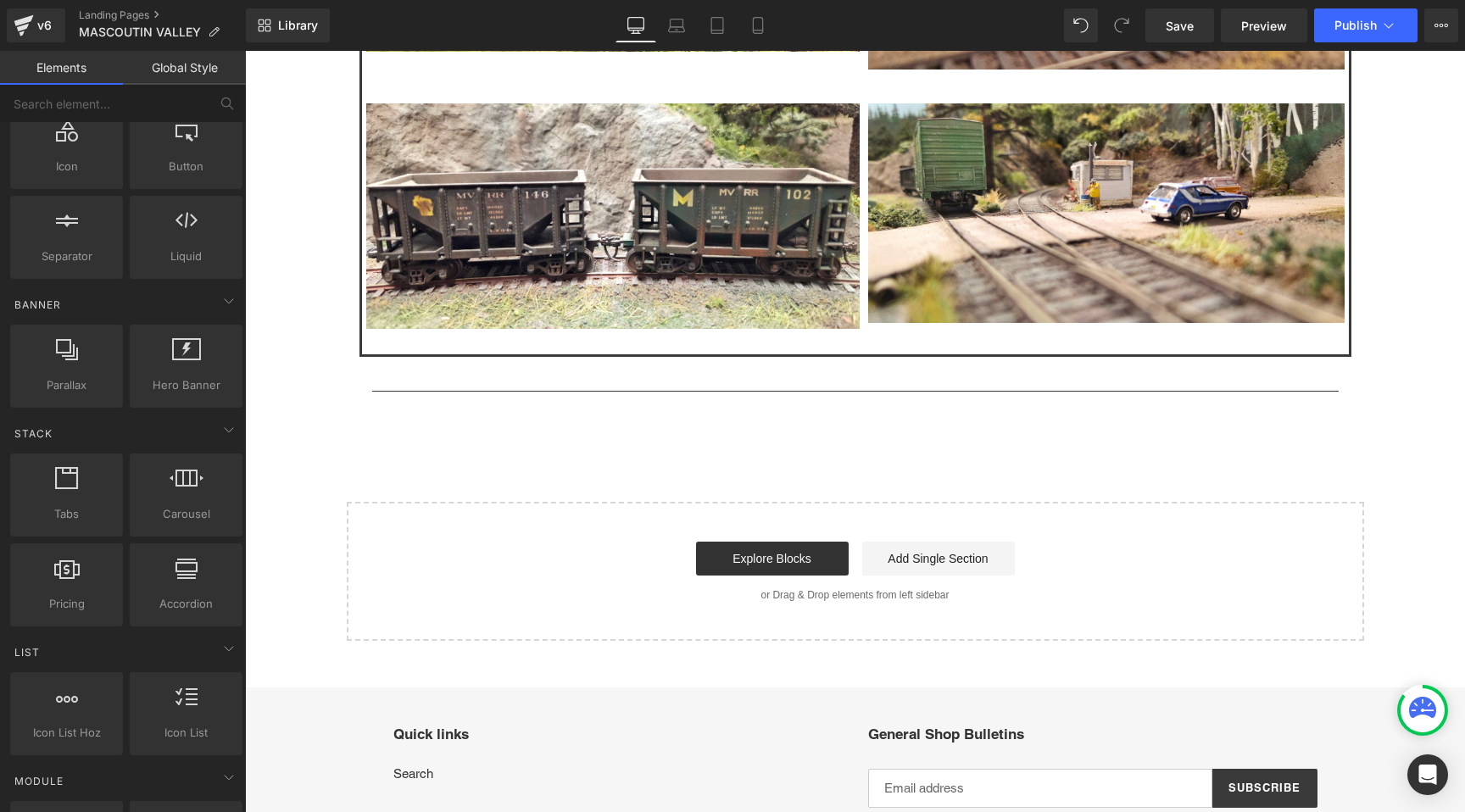
click at [360, 504] on div "Start building your page Explore Blocks Add Single Section or Drag & Drop eleme…" at bounding box center [855, 571] width 1014 height 135
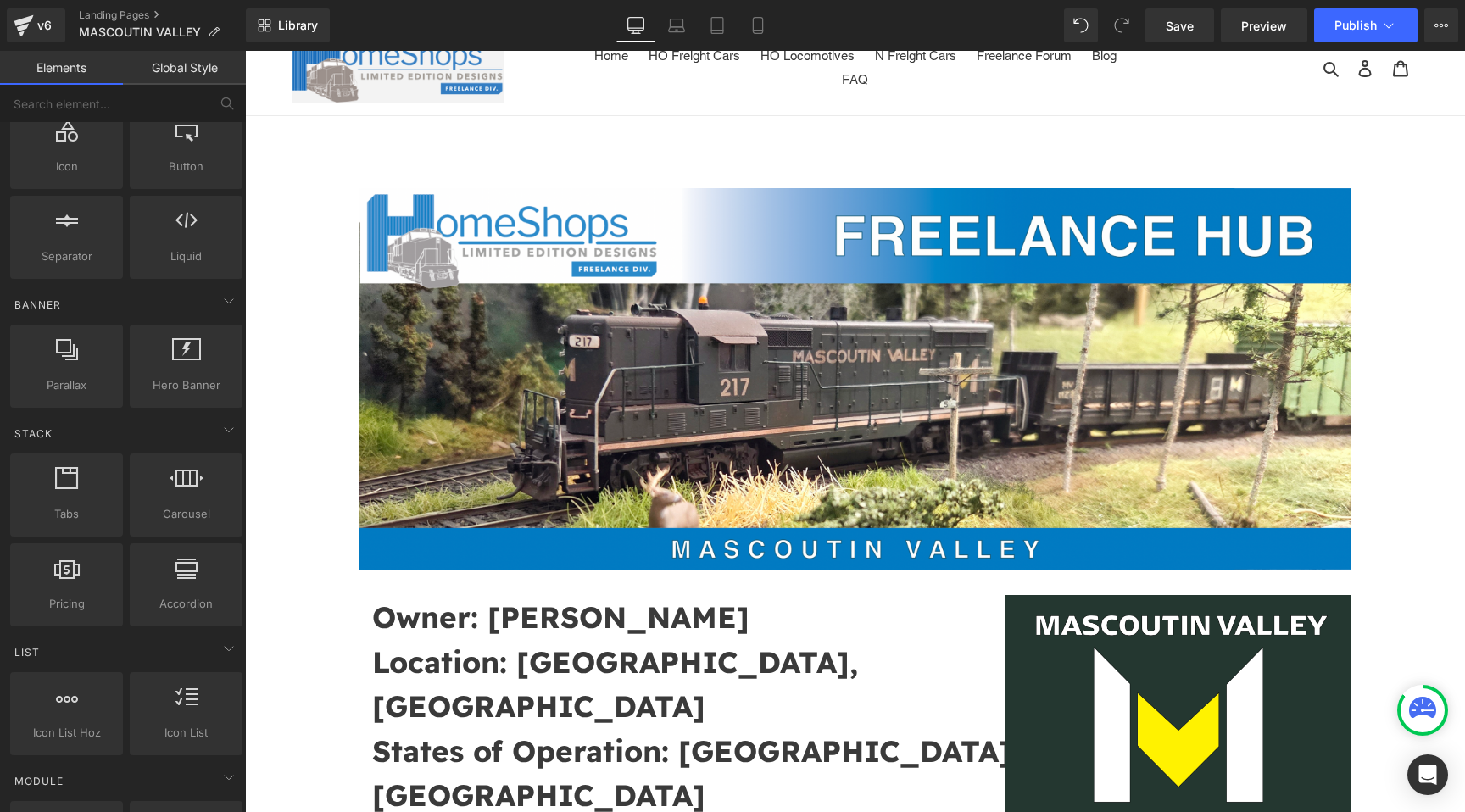
scroll to position [0, 0]
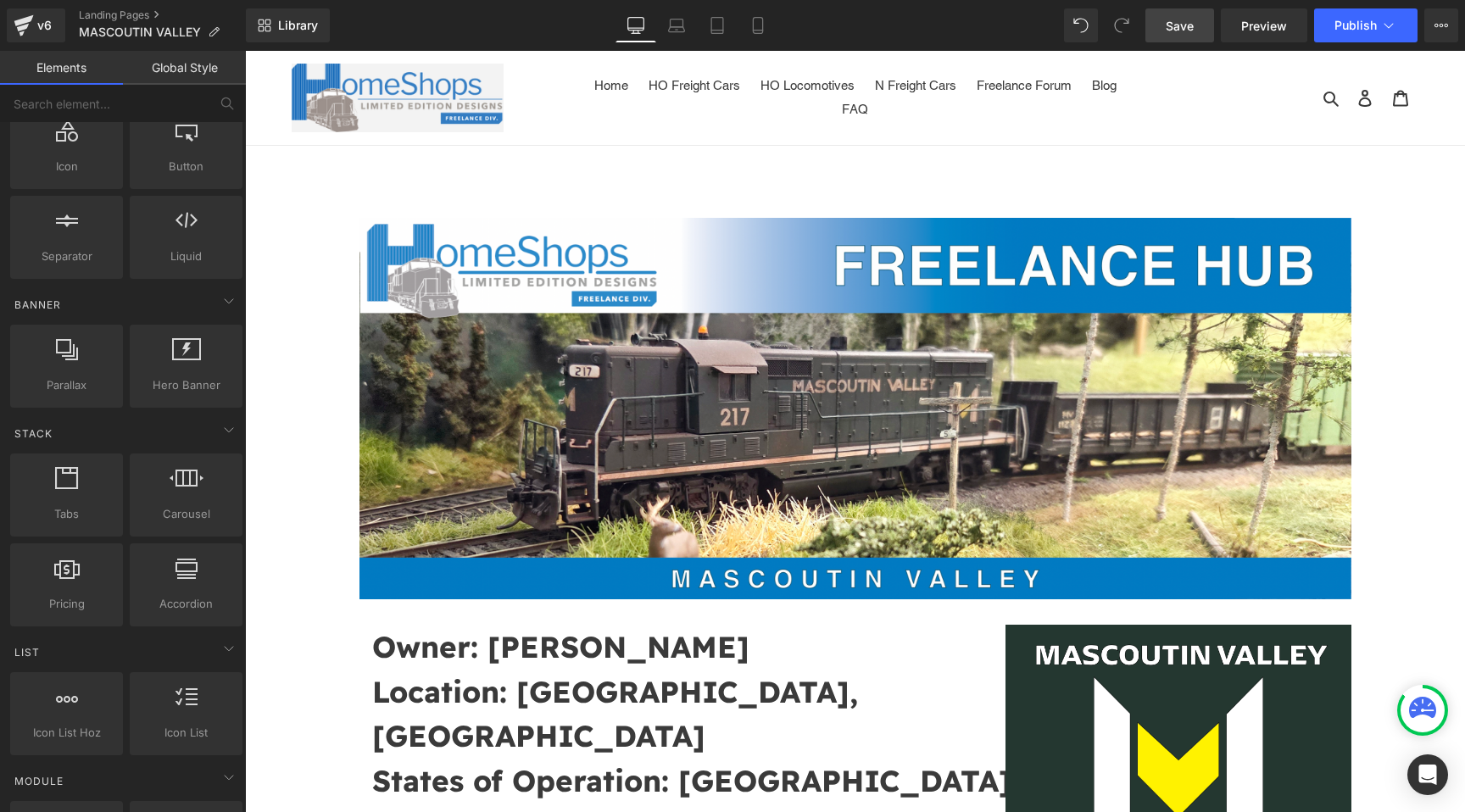
click at [1197, 21] on link "Save" at bounding box center [1180, 26] width 69 height 34
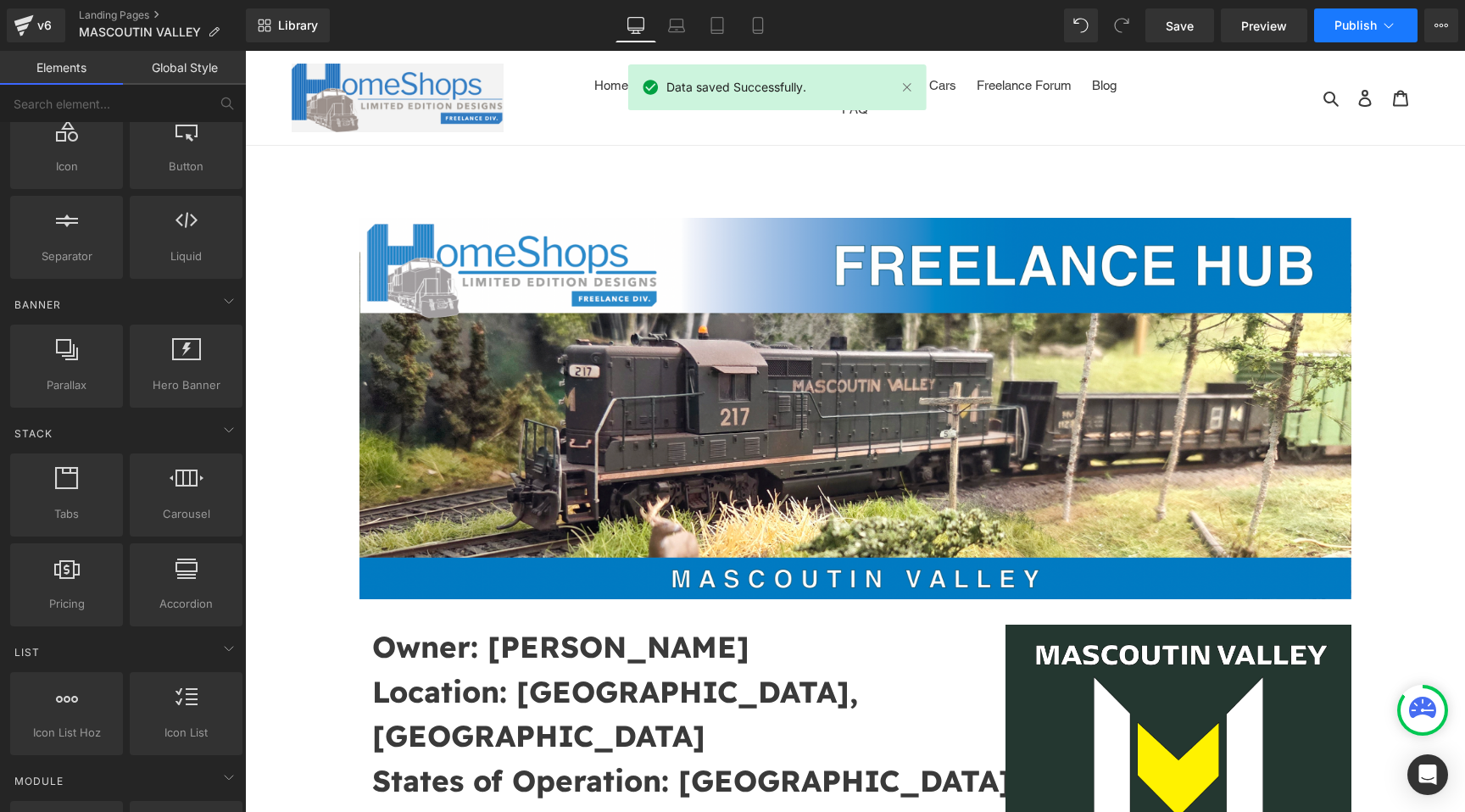
click at [1341, 13] on button "Publish" at bounding box center [1366, 26] width 104 height 34
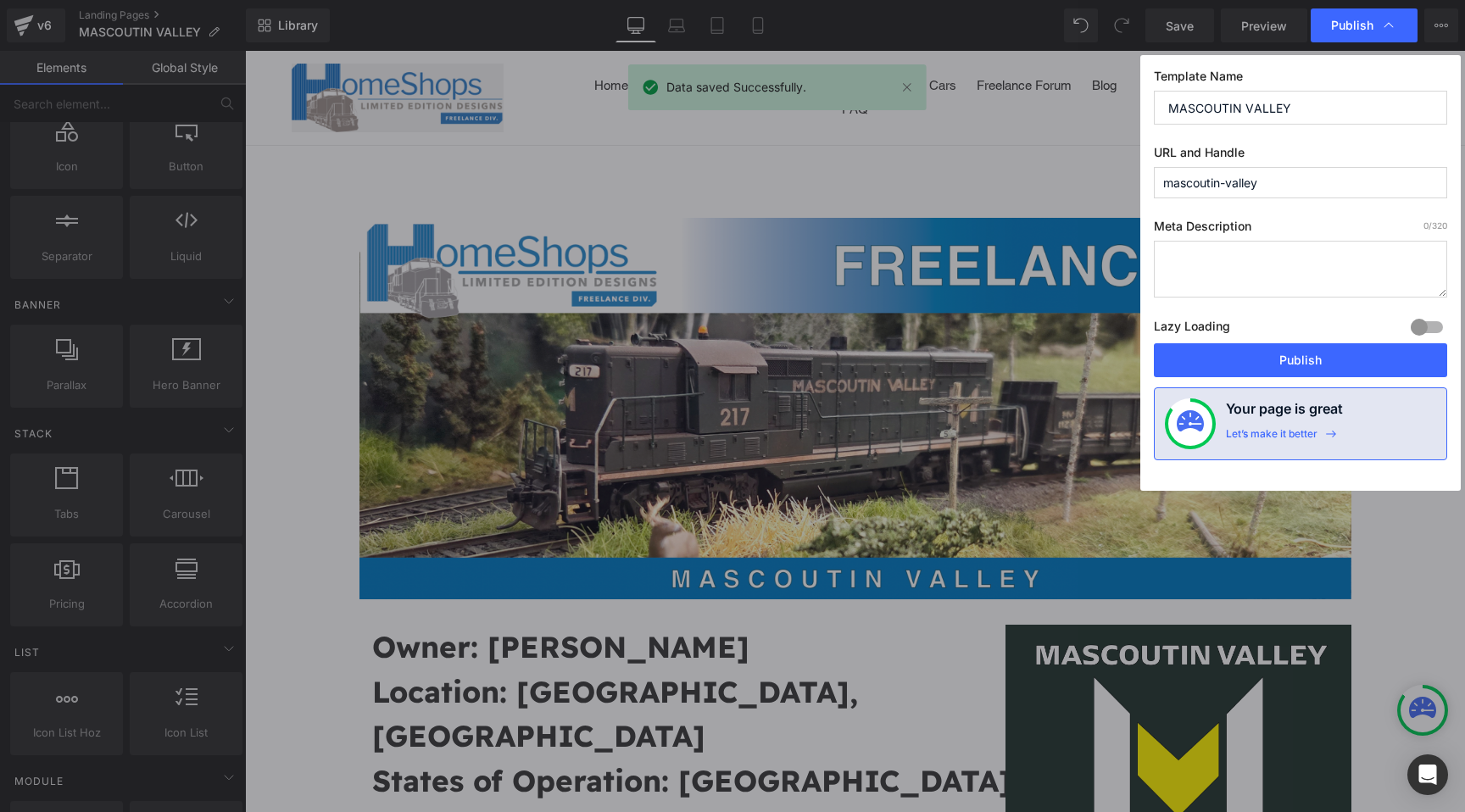
click at [1273, 180] on input "mascoutin-valley" at bounding box center [1300, 182] width 293 height 31
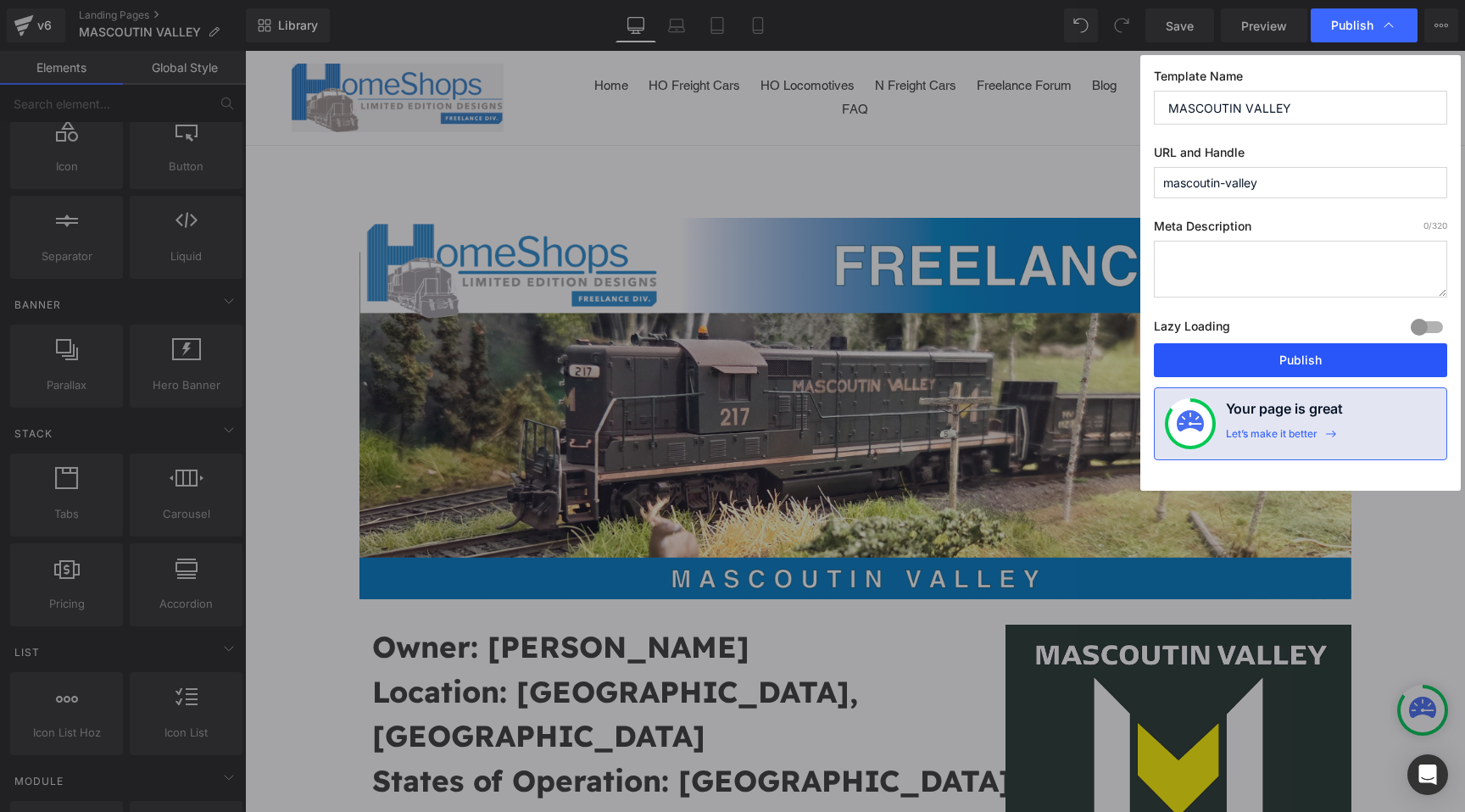
click at [1294, 360] on button "Publish" at bounding box center [1300, 360] width 293 height 34
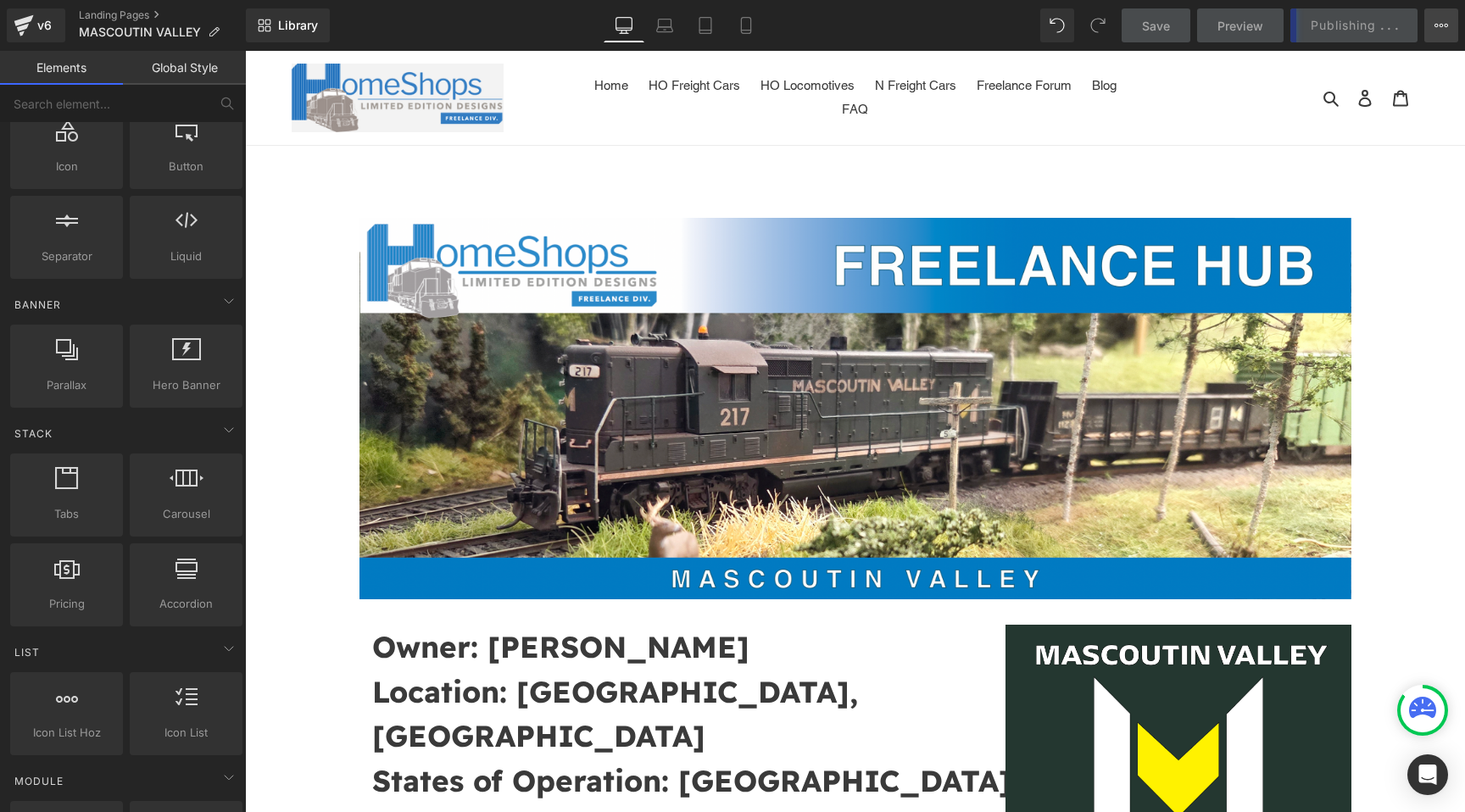
click at [1450, 16] on button "View Live Page View with current Template Save Template to Library Schedule Pub…" at bounding box center [1441, 26] width 34 height 34
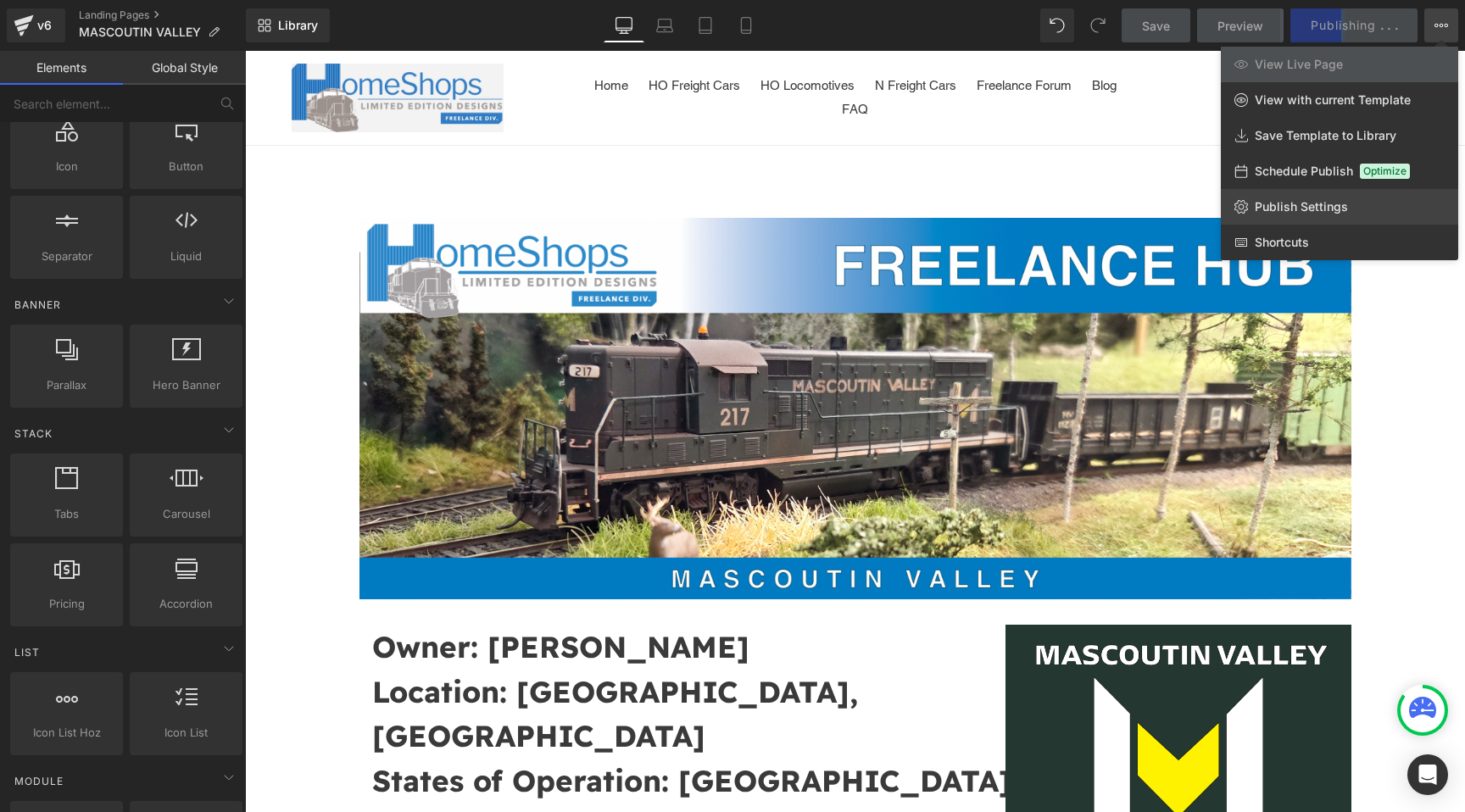
click at [1339, 209] on span "Publish Settings" at bounding box center [1301, 206] width 93 height 15
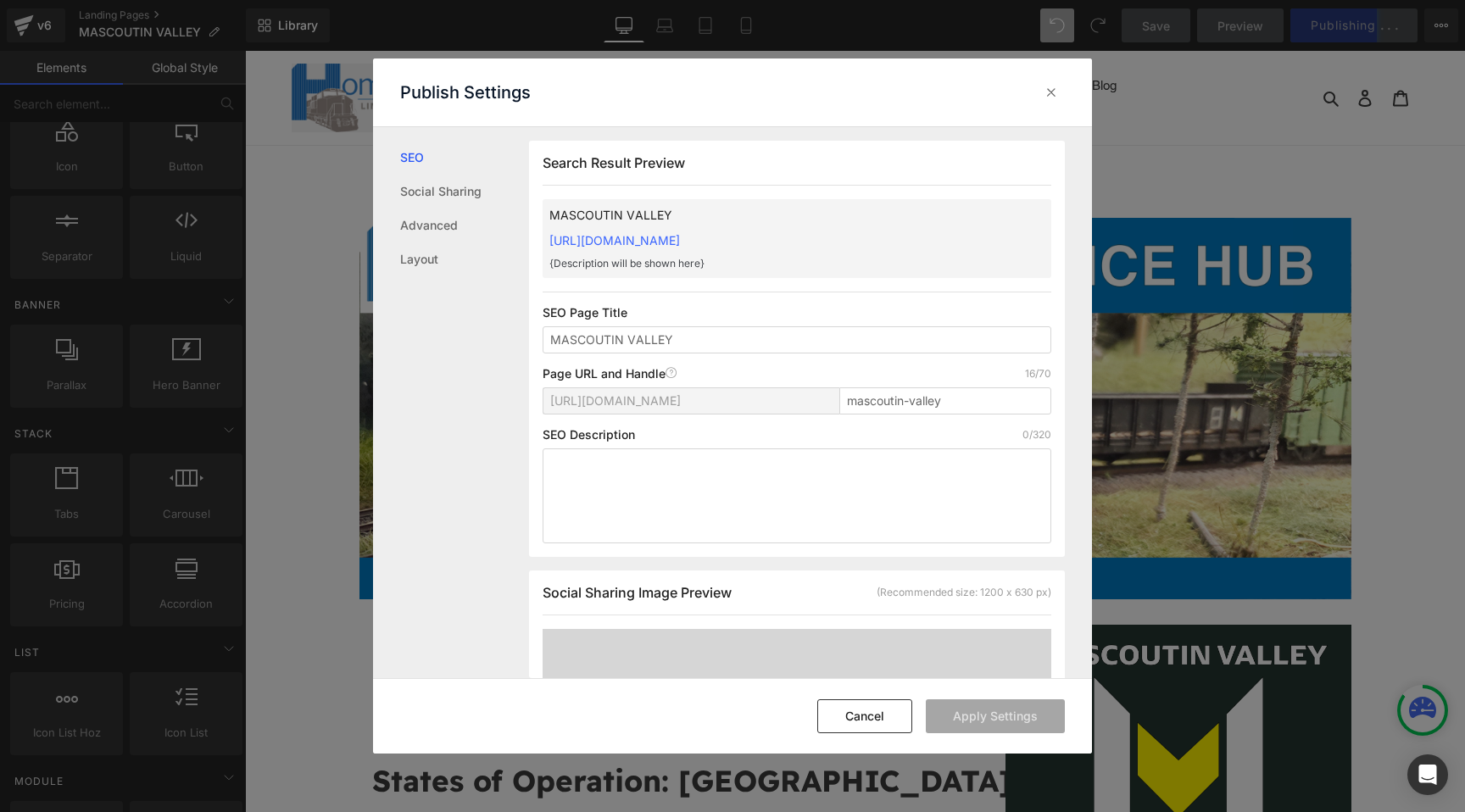
scroll to position [1, 0]
click at [911, 394] on input "mascoutin-valley" at bounding box center [945, 400] width 212 height 27
click at [1062, 89] on div at bounding box center [1051, 92] width 27 height 27
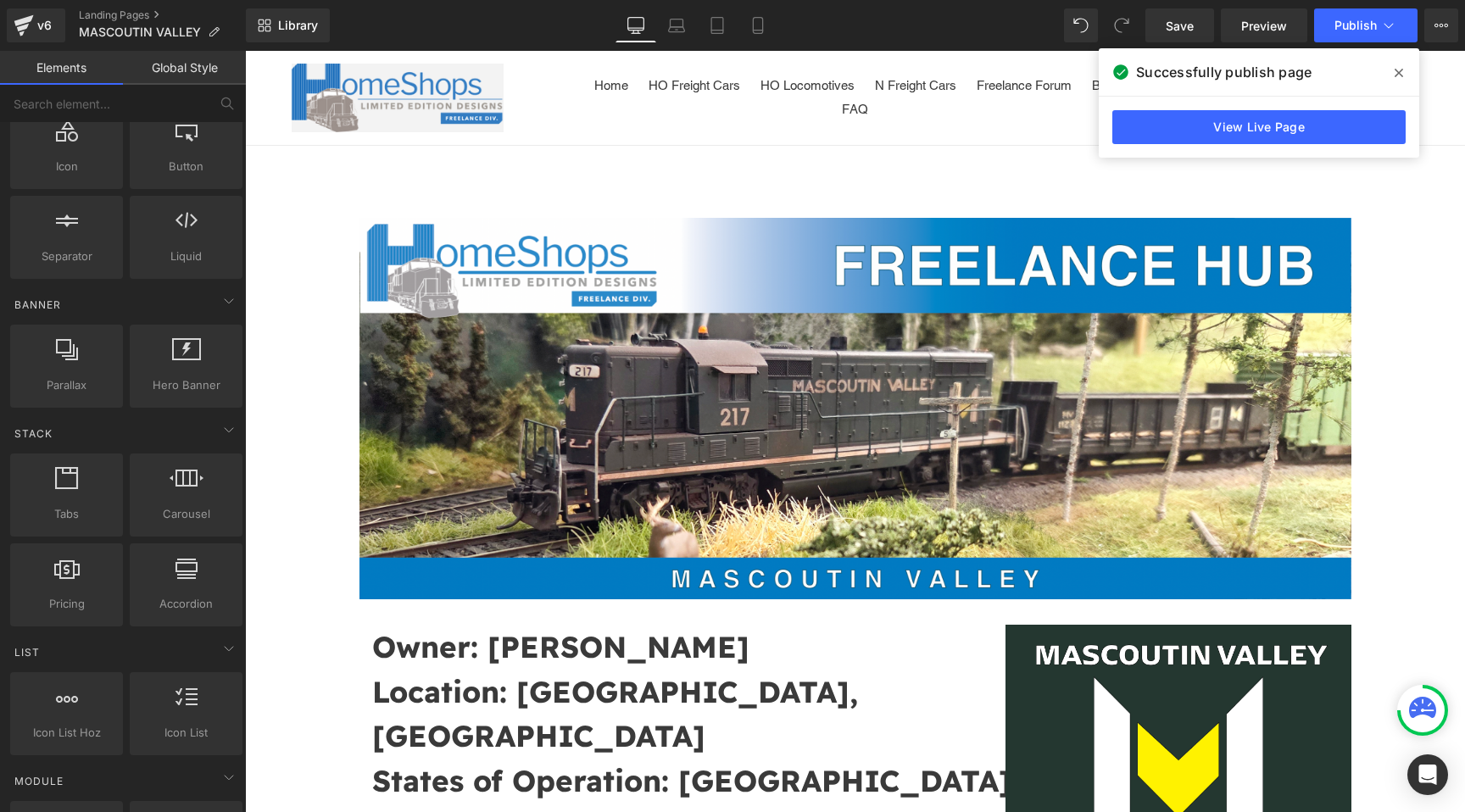
click at [132, 2] on div "v6 Landing Pages [GEOGRAPHIC_DATA]" at bounding box center [123, 25] width 246 height 50
click at [130, 16] on link "Landing Pages" at bounding box center [162, 15] width 167 height 13
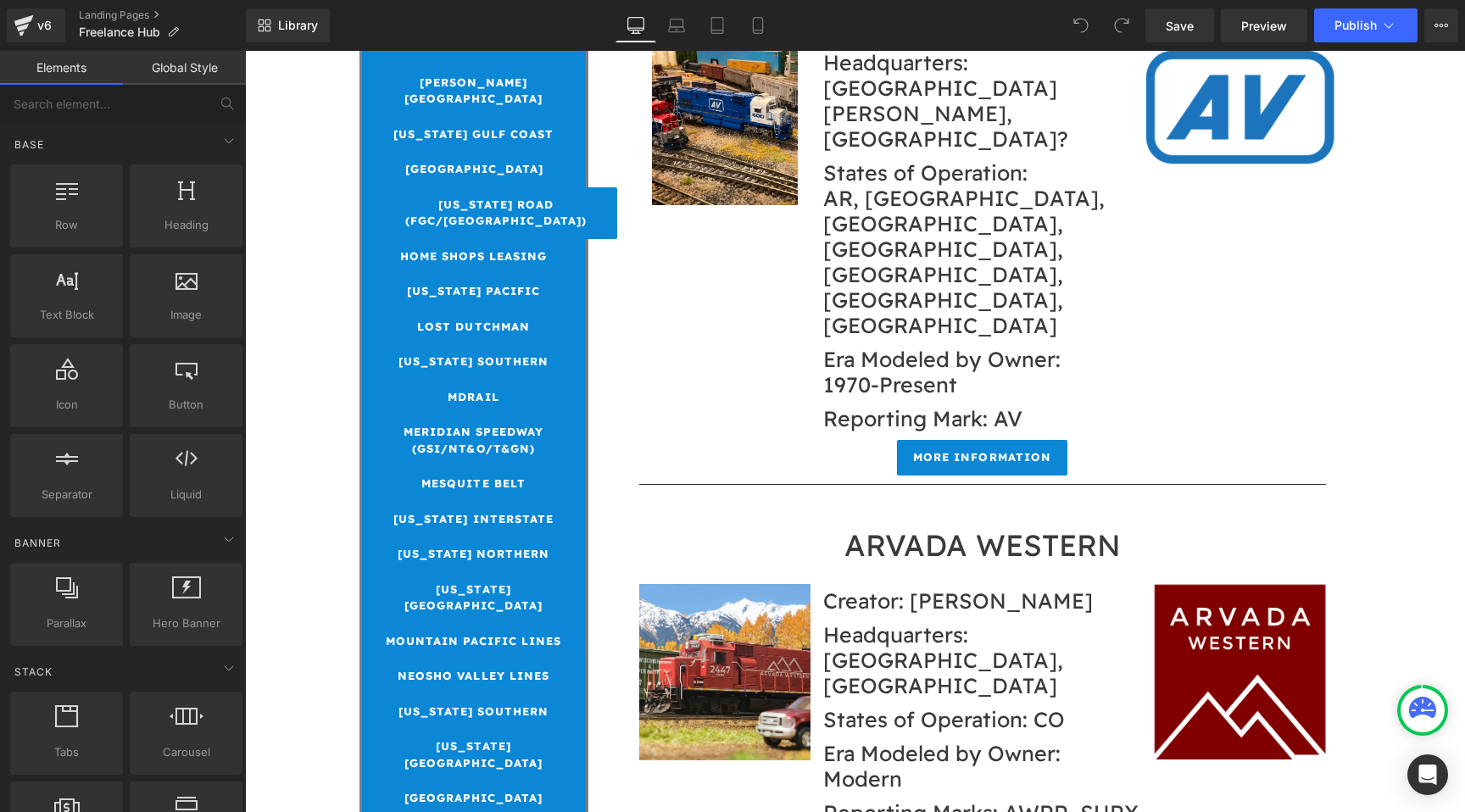
scroll to position [1543, 0]
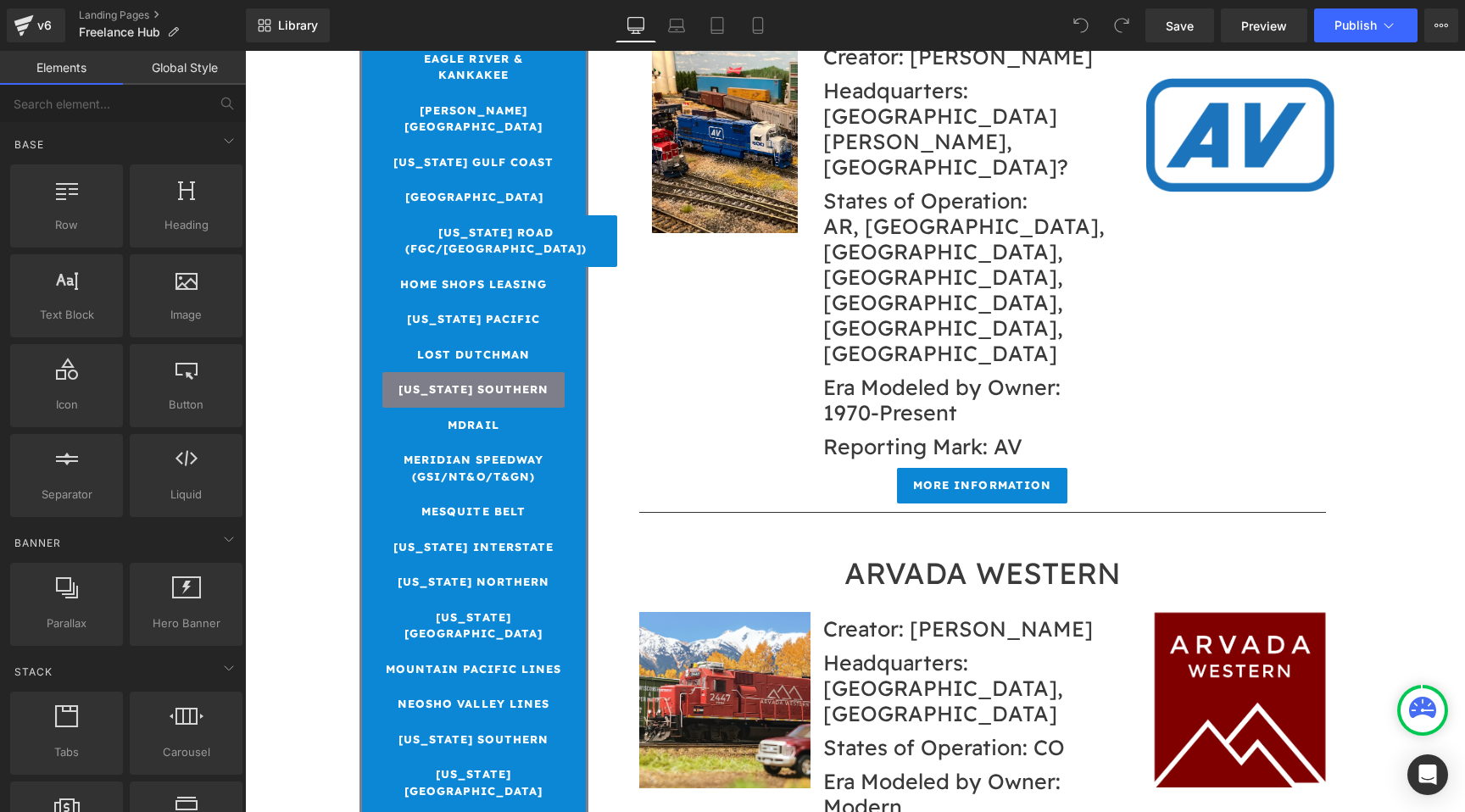
click at [465, 372] on div "MARYLAND SOUTHERN Button" at bounding box center [474, 390] width 198 height 35
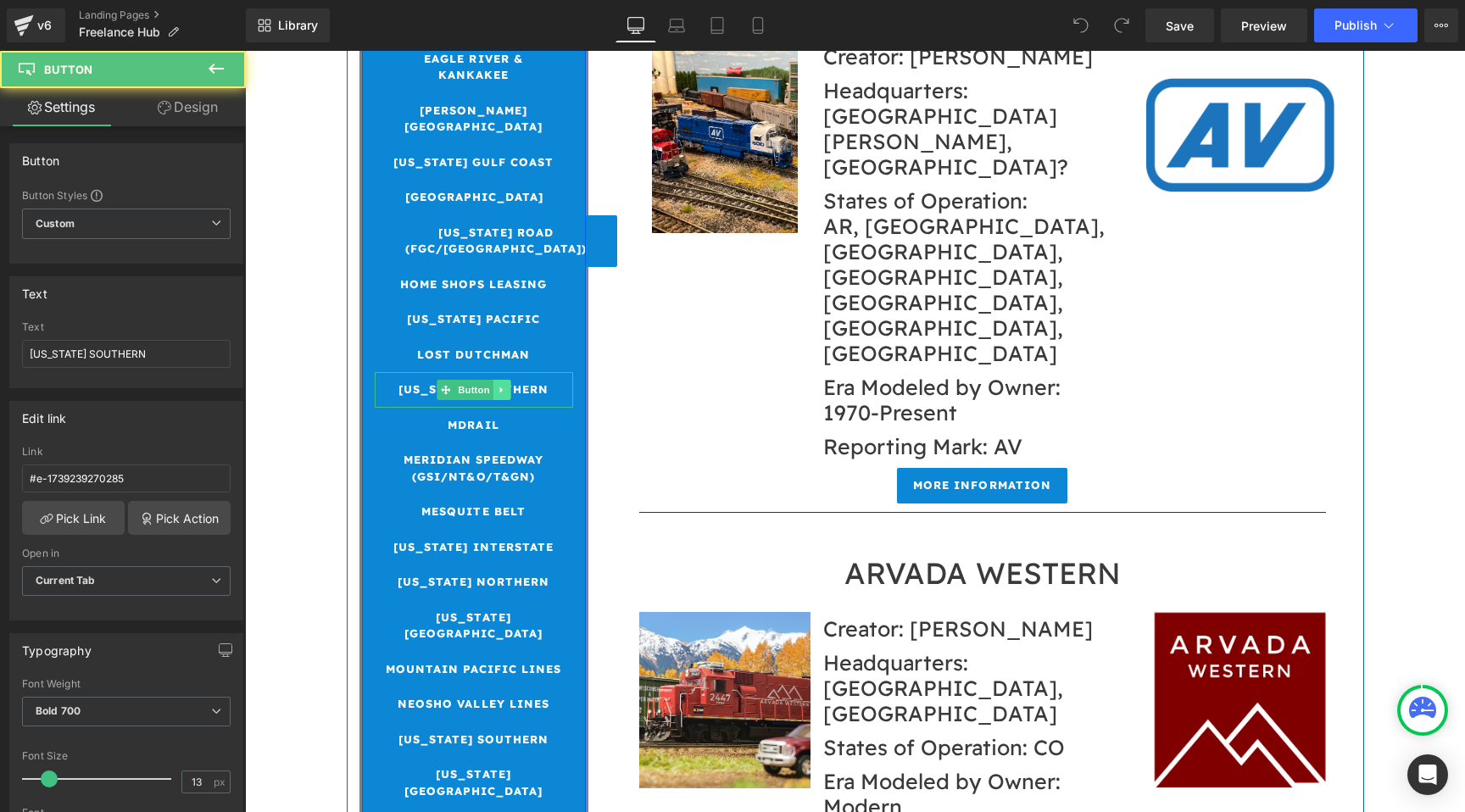
click at [500, 387] on icon at bounding box center [500, 390] width 3 height 6
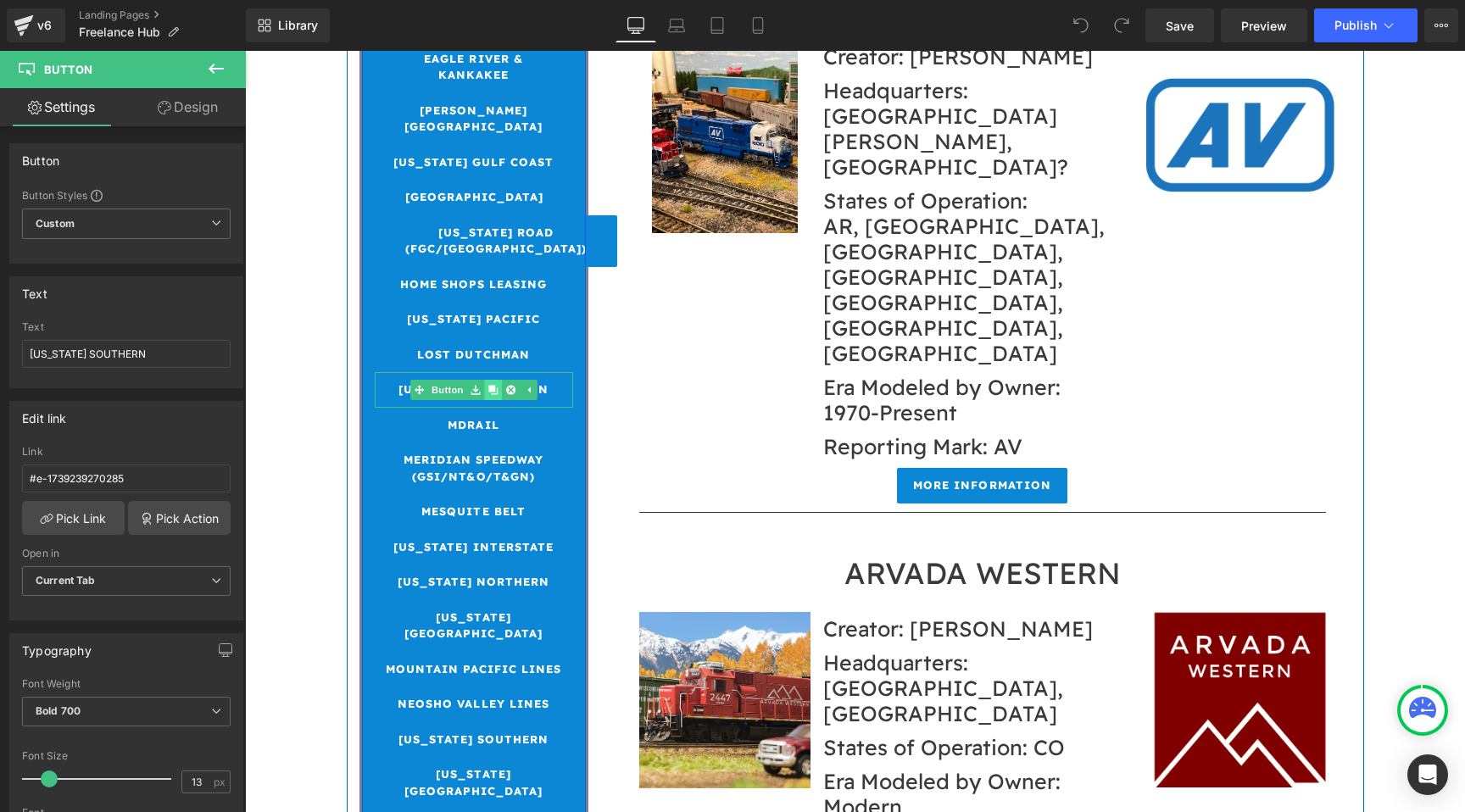
click at [497, 386] on icon at bounding box center [492, 391] width 10 height 10
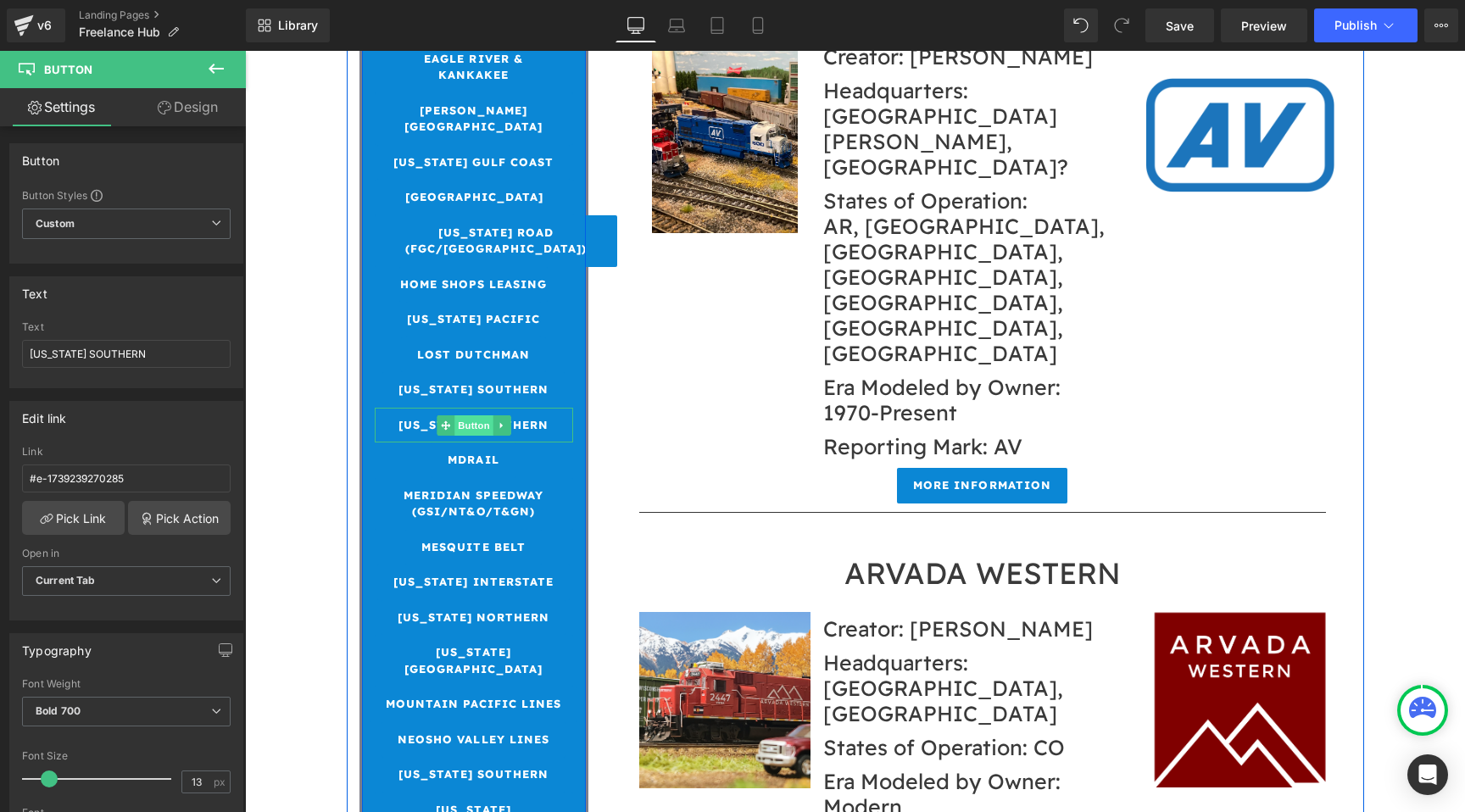
click at [471, 415] on span "Button" at bounding box center [474, 425] width 39 height 20
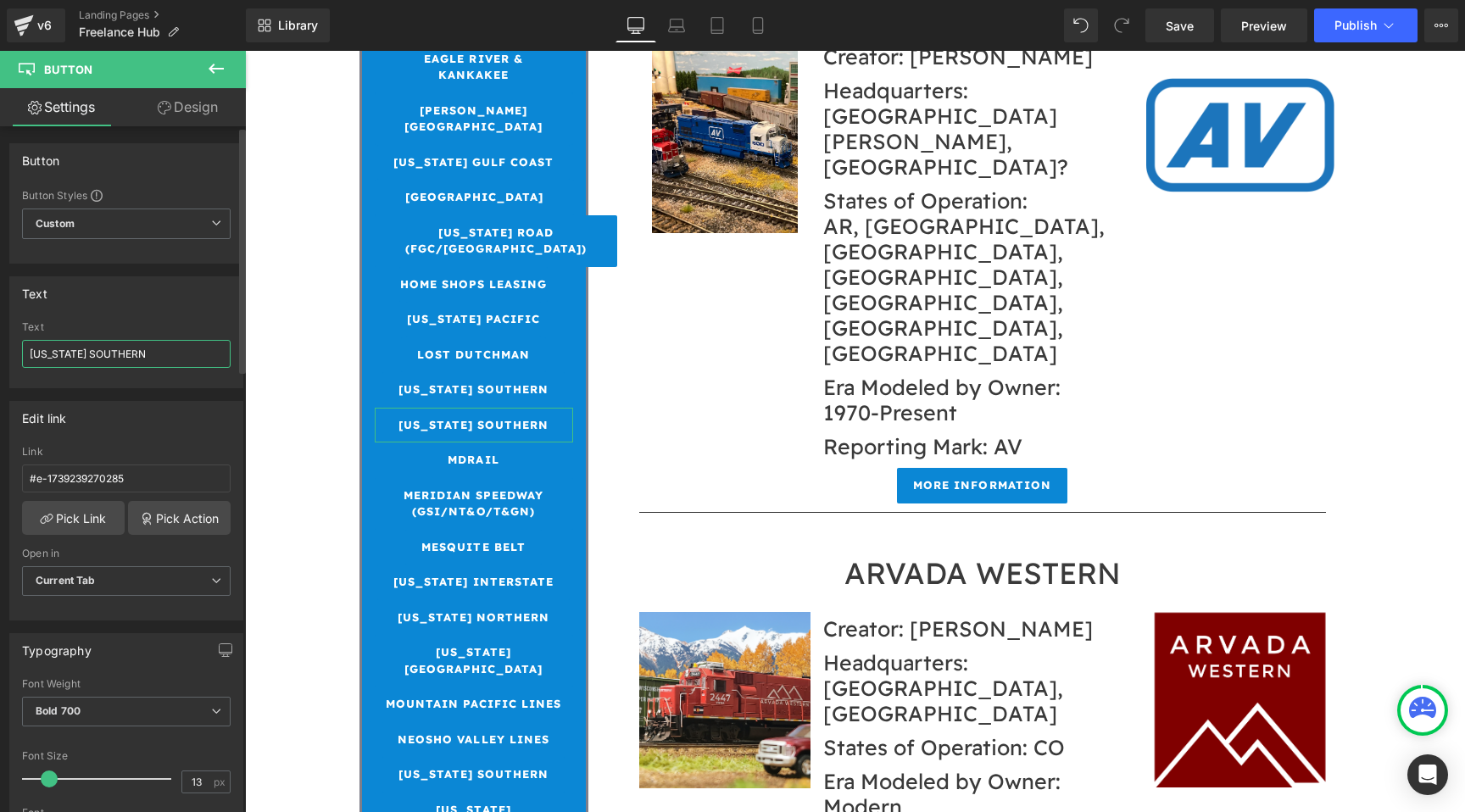
drag, startPoint x: 149, startPoint y: 352, endPoint x: 44, endPoint y: 353, distance: 105.0
click at [45, 352] on input "MARYLAND SOUTHERN" at bounding box center [126, 354] width 208 height 28
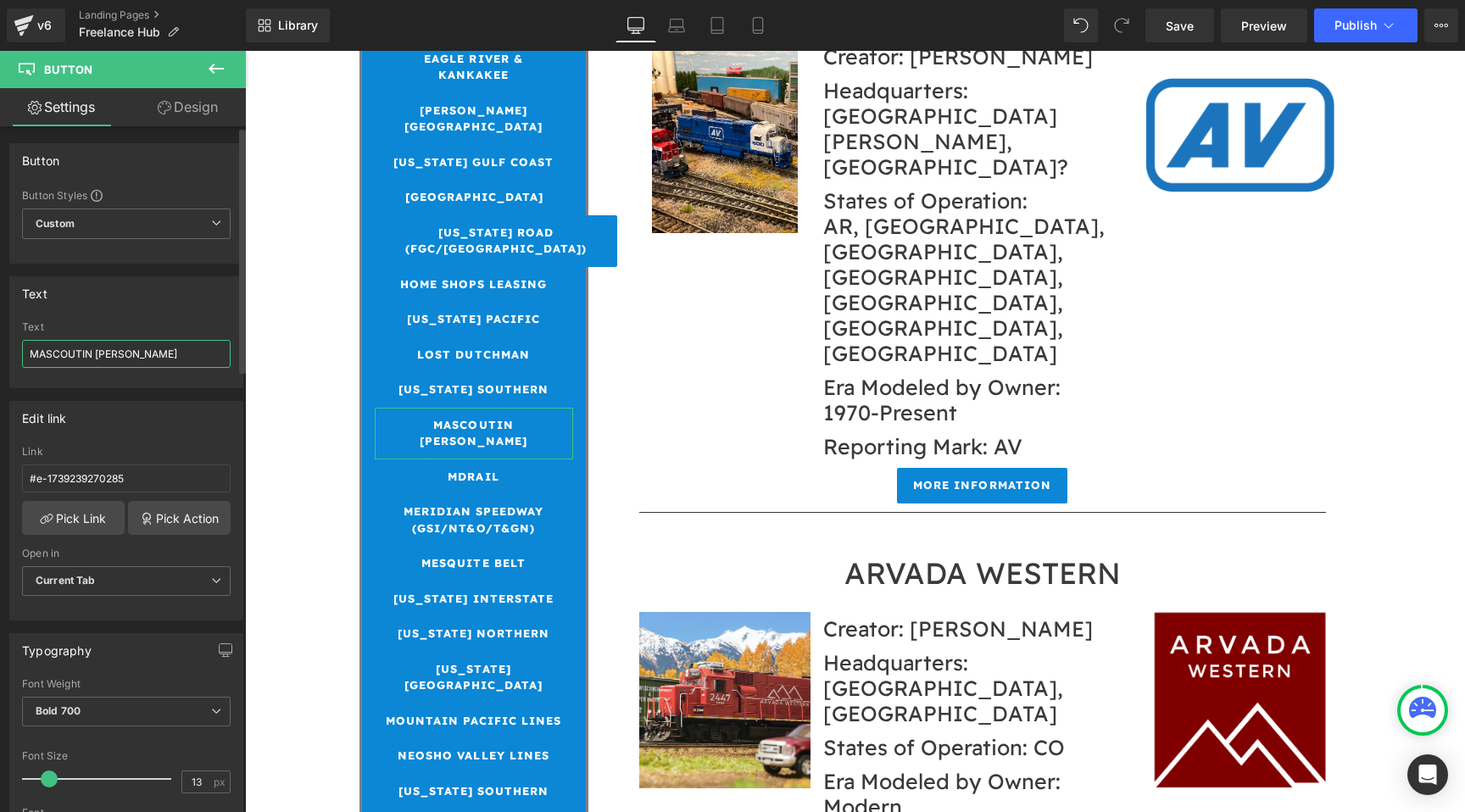
type input "MASCOUTIN VALLEY"
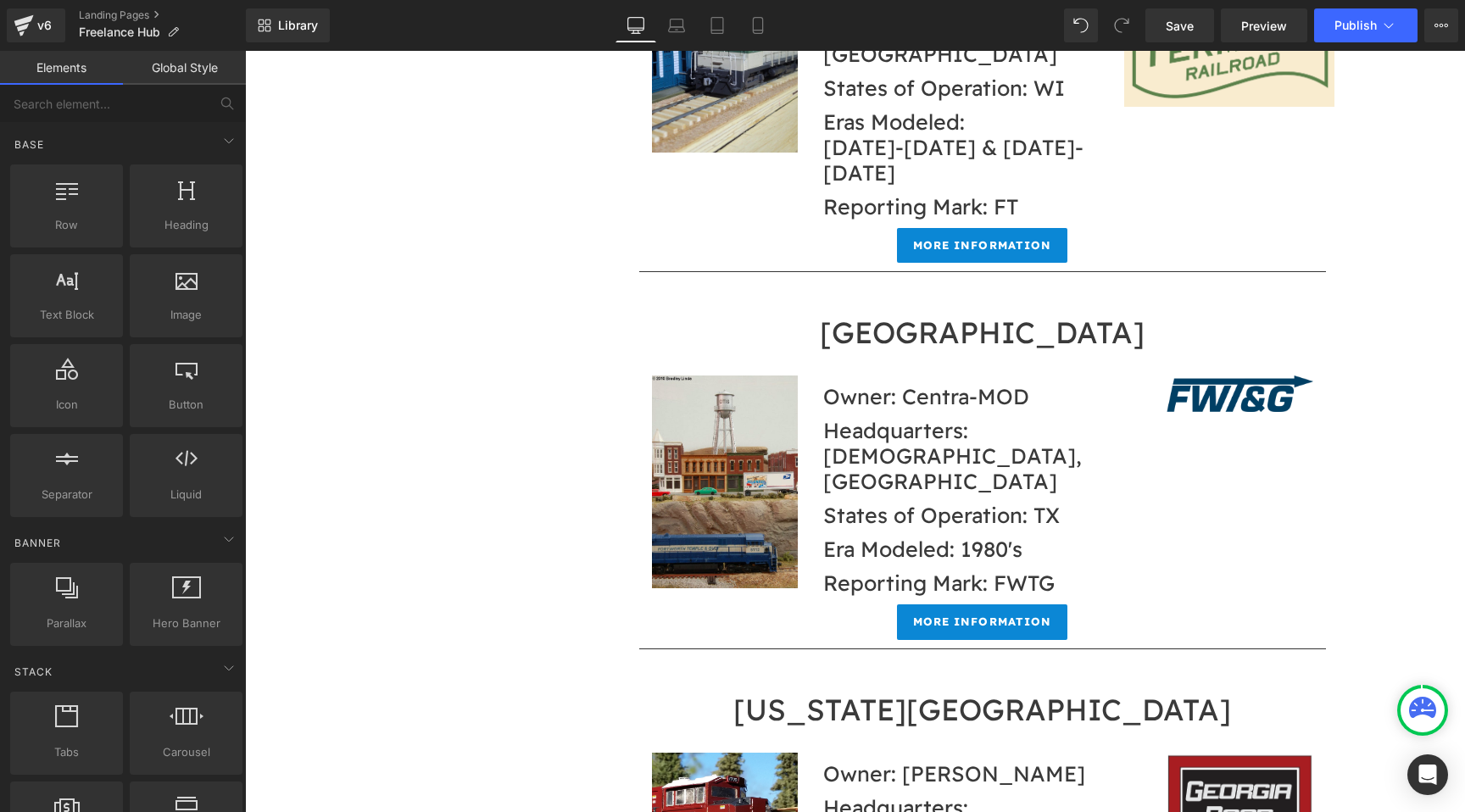
scroll to position [10752, 0]
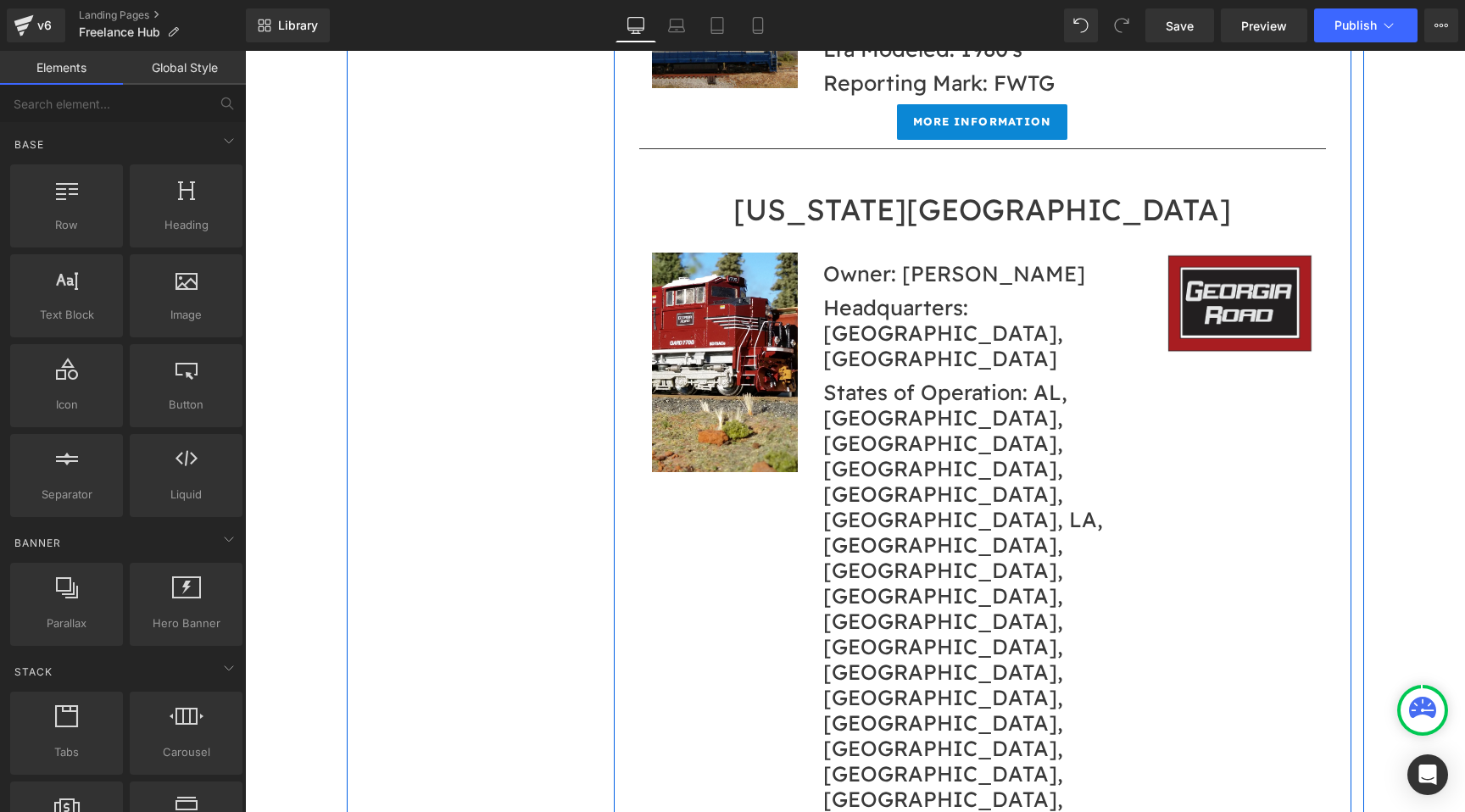
scroll to position [11267, 0]
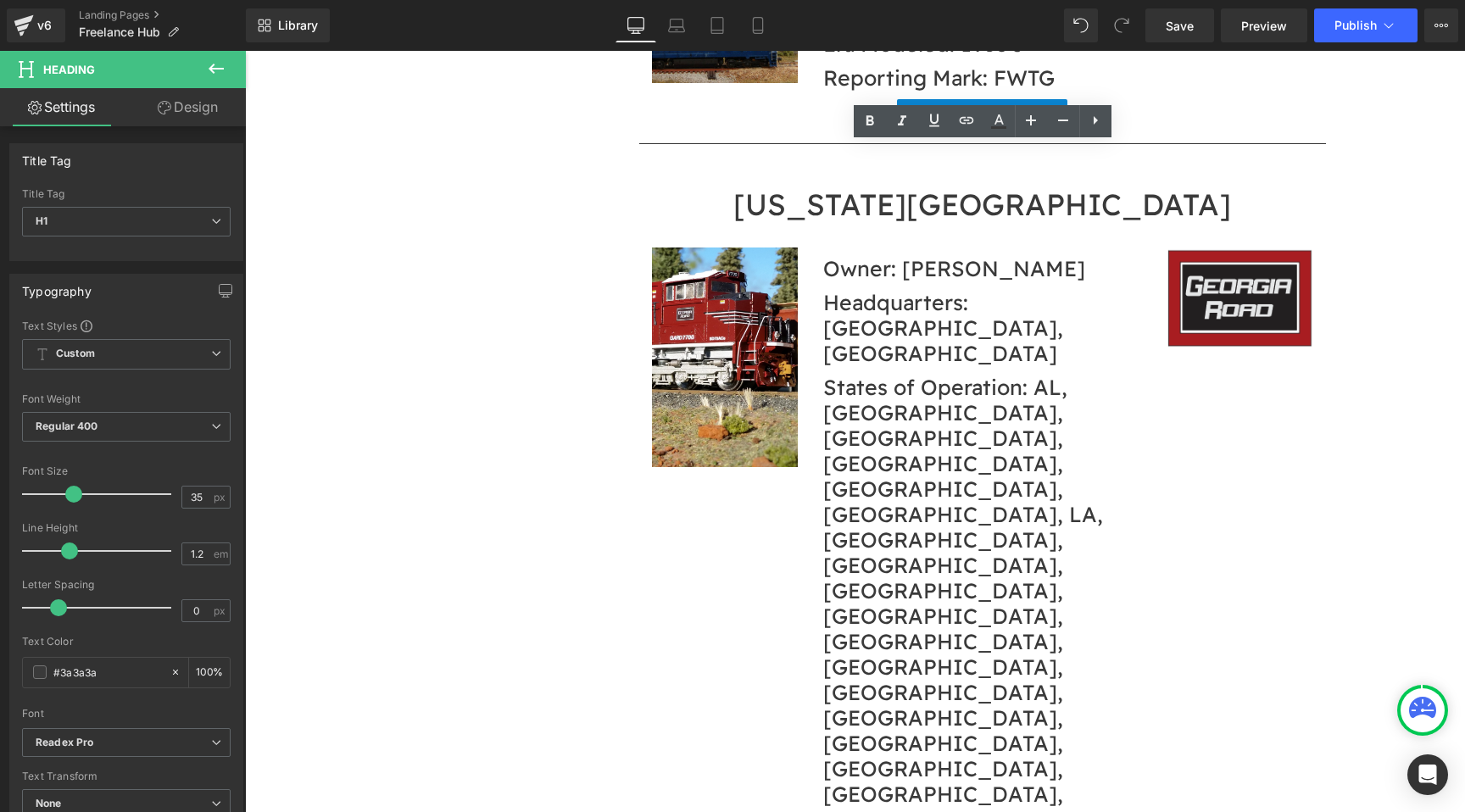
drag, startPoint x: 857, startPoint y: 154, endPoint x: 1199, endPoint y: 179, distance: 342.9
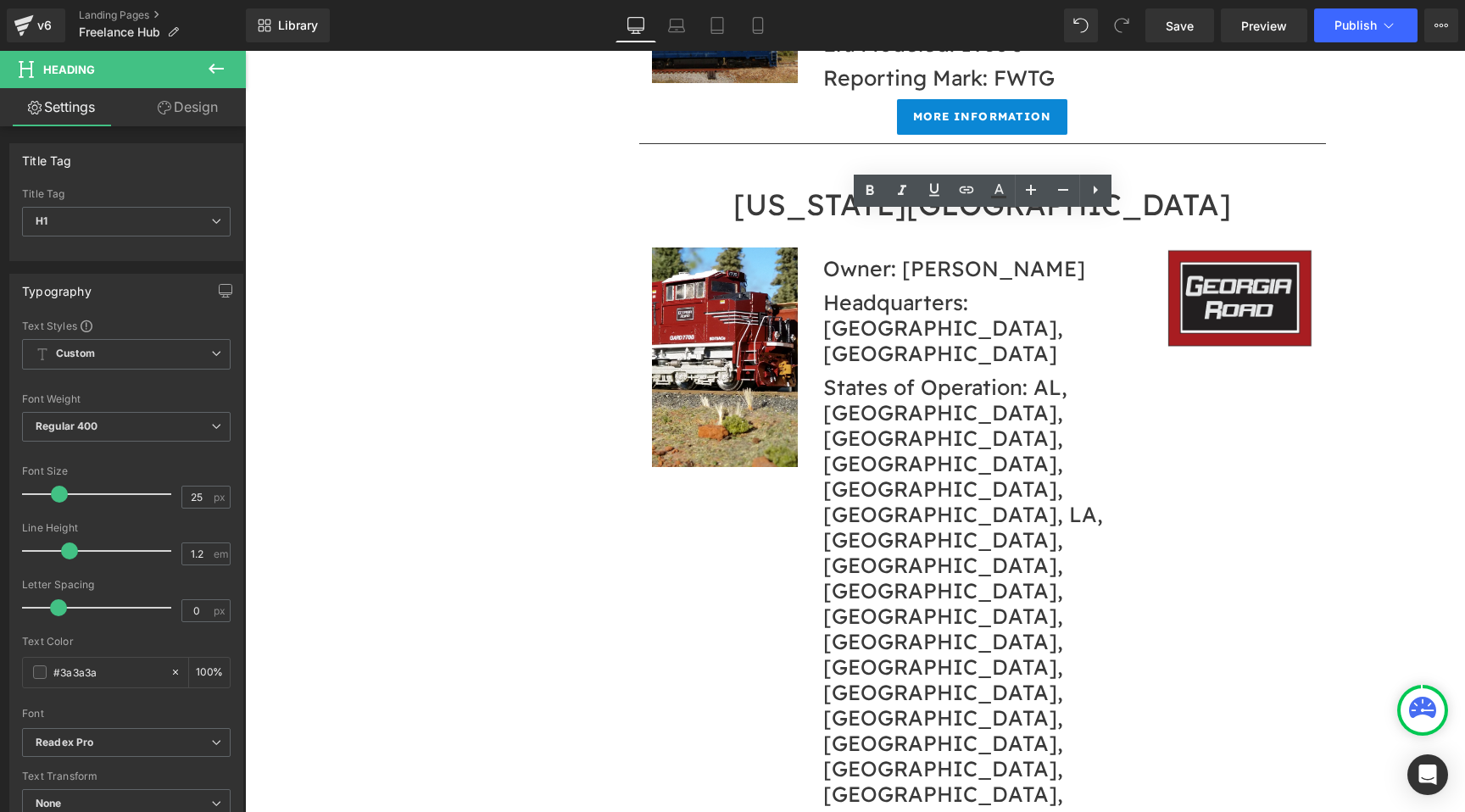
drag, startPoint x: 1041, startPoint y: 228, endPoint x: 904, endPoint y: 228, distance: 137.0
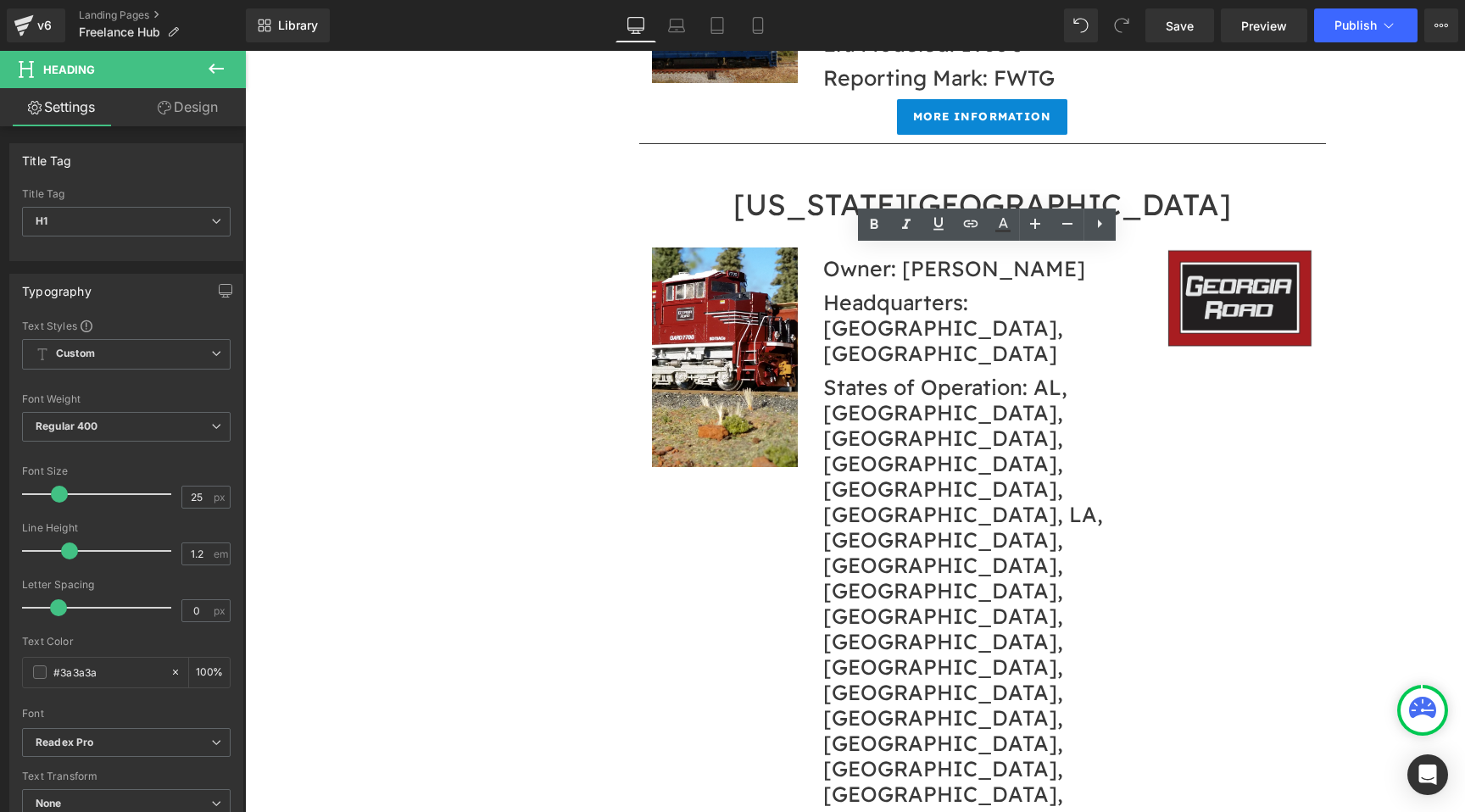
drag, startPoint x: 1143, startPoint y: 258, endPoint x: 977, endPoint y: 257, distance: 166.0
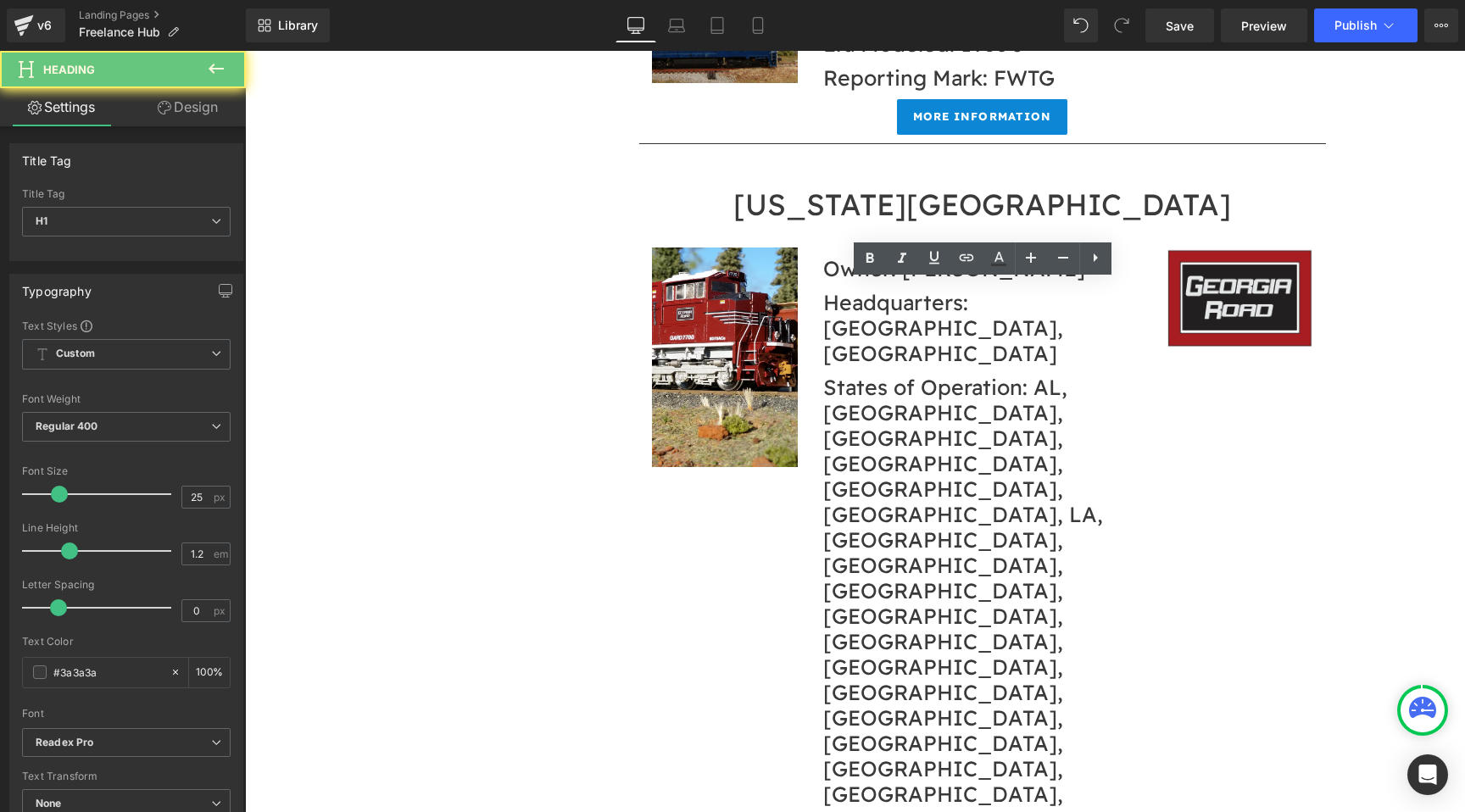
drag, startPoint x: 1032, startPoint y: 322, endPoint x: 785, endPoint y: 320, distance: 247.0
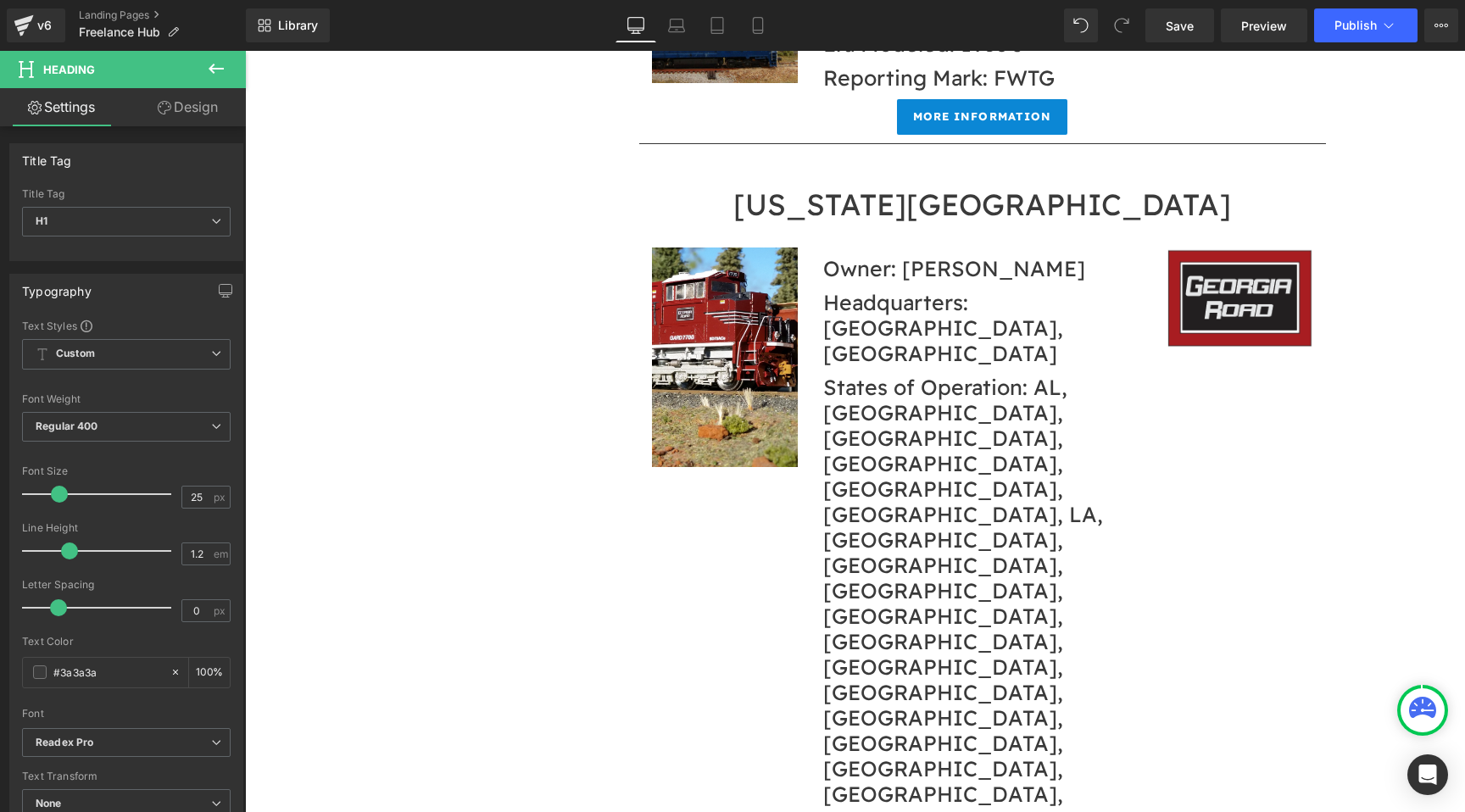
click at [245, 50] on div at bounding box center [245, 50] width 0 height 0
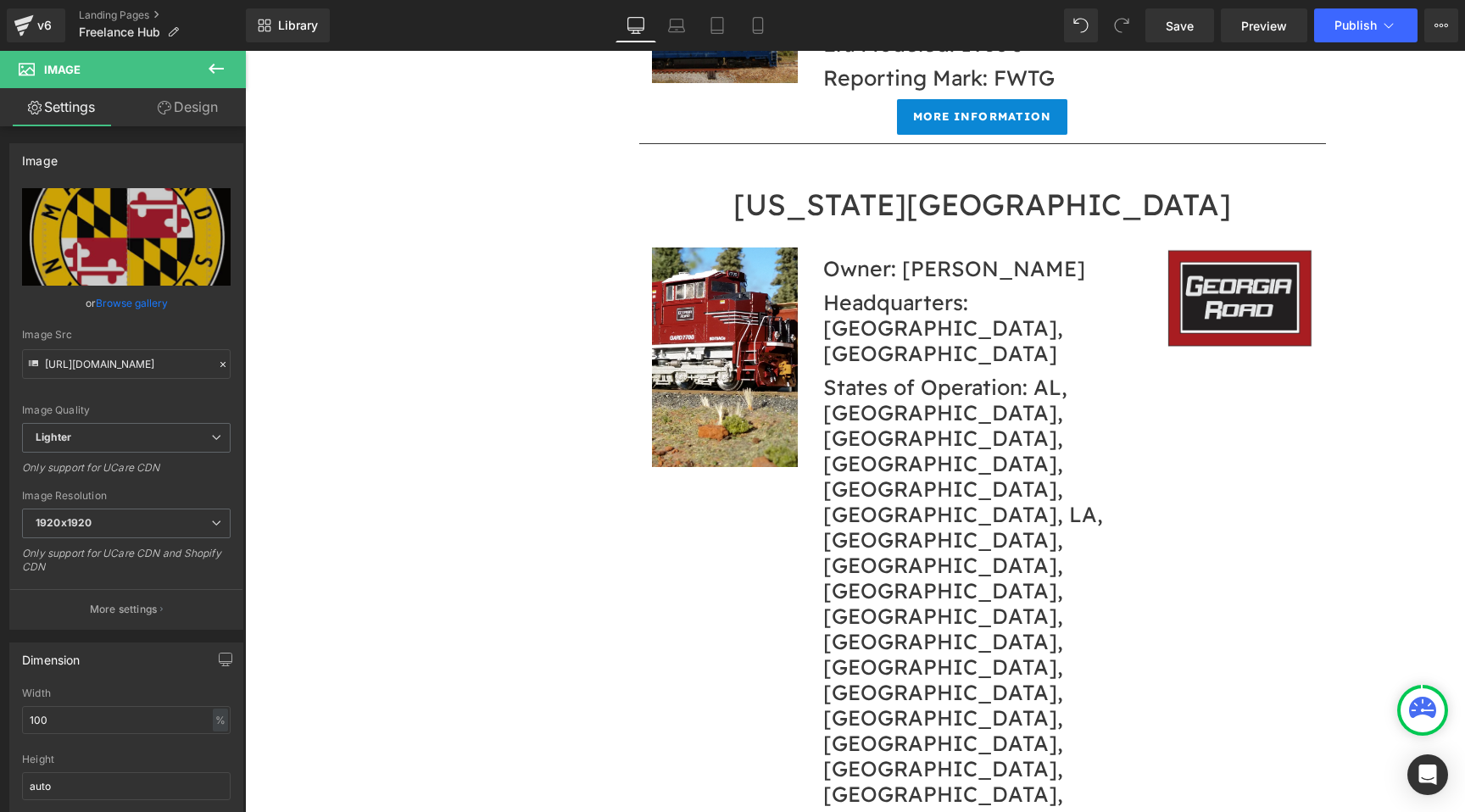
click at [158, 368] on input "https://ucarecdn.com/9ebeafdc-7023-4256-af54-388e9a7eea76/-/format/auto/-/previ…" at bounding box center [126, 364] width 208 height 30
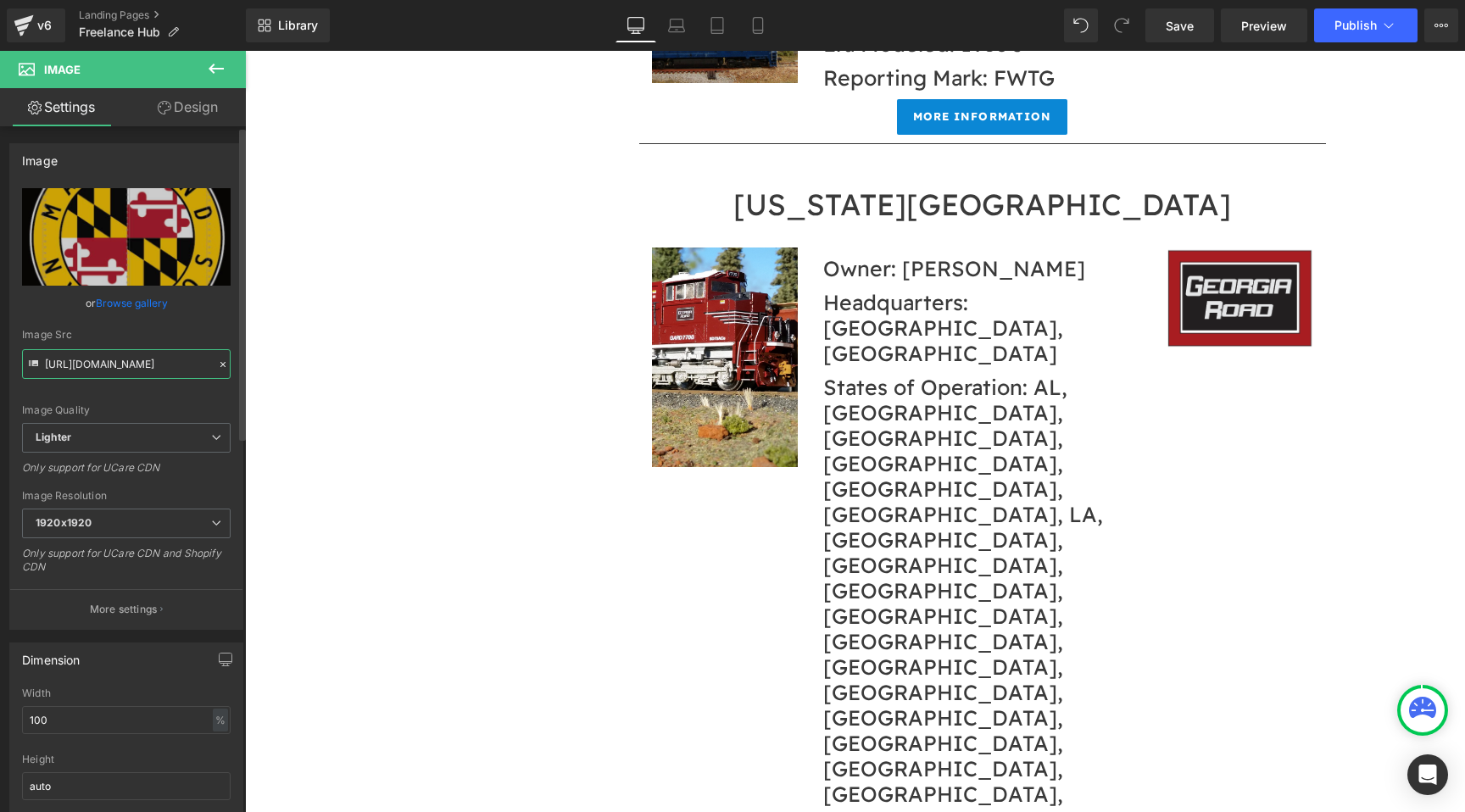
type input "[URL][DOMAIN_NAME]"
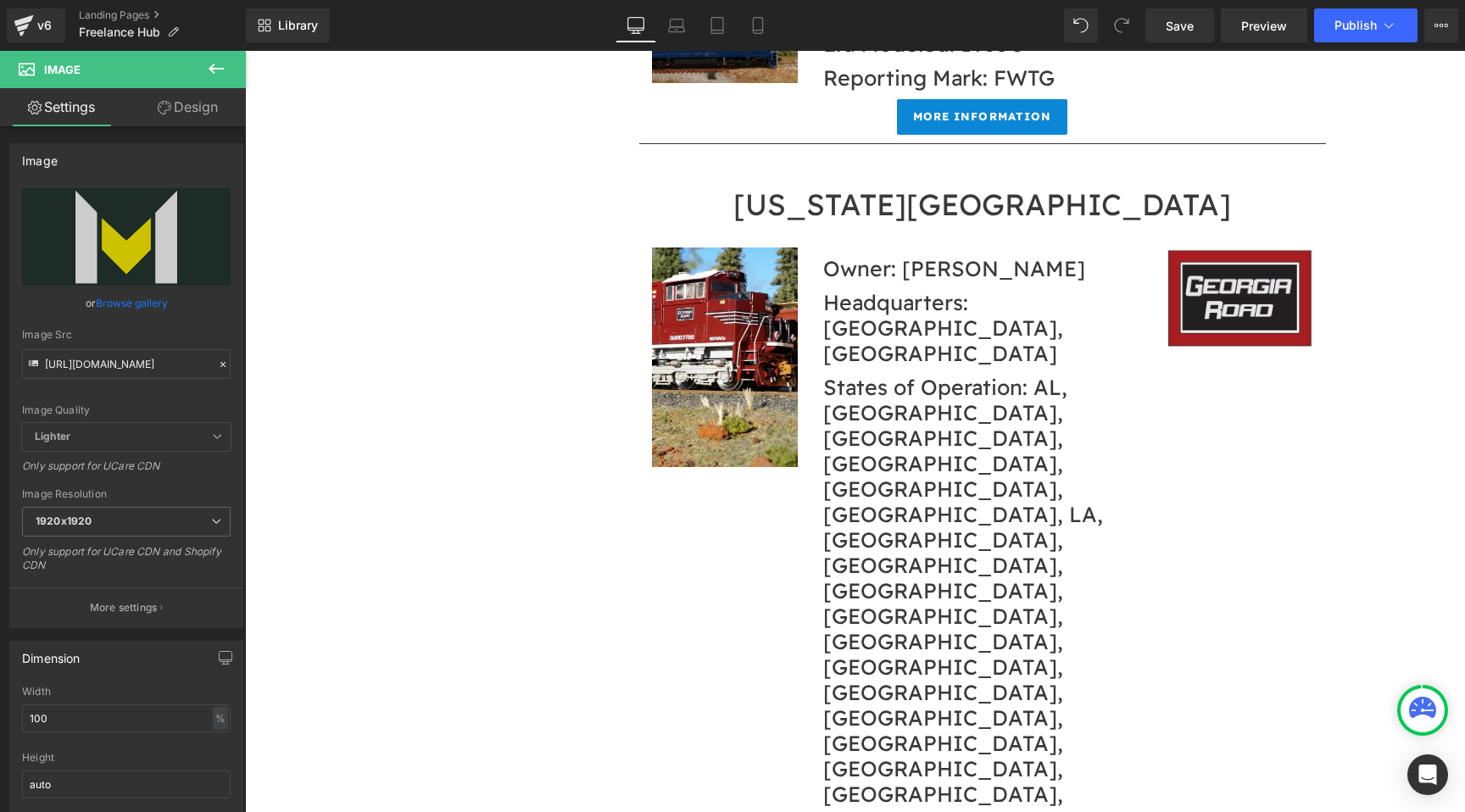
click at [221, 109] on link "Design" at bounding box center [188, 107] width 123 height 38
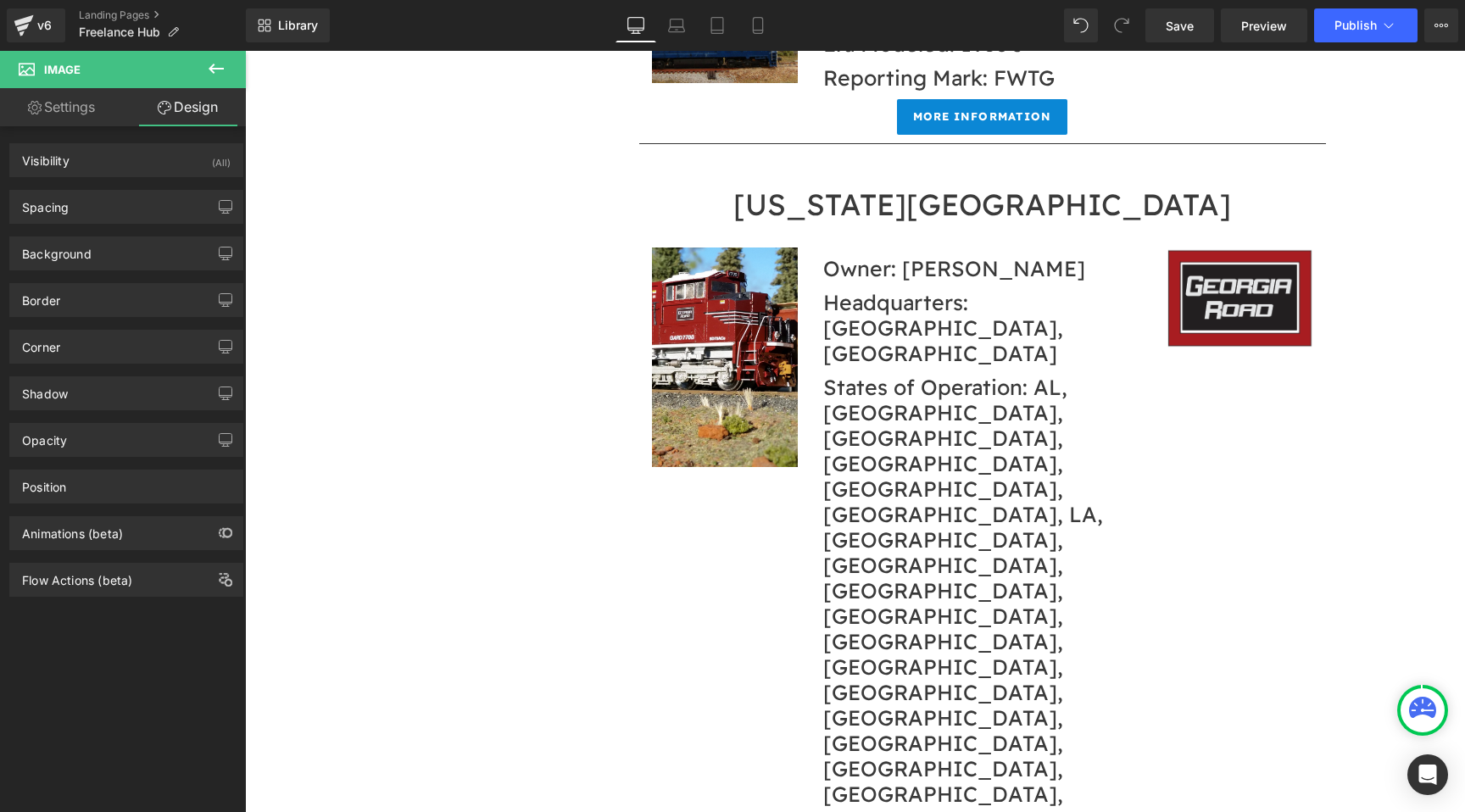
click at [119, 233] on div "Background Color & Image color Color transparent 0 % Image Replace Image Upload…" at bounding box center [127, 247] width 253 height 47
click at [122, 215] on div "Spacing" at bounding box center [126, 206] width 232 height 32
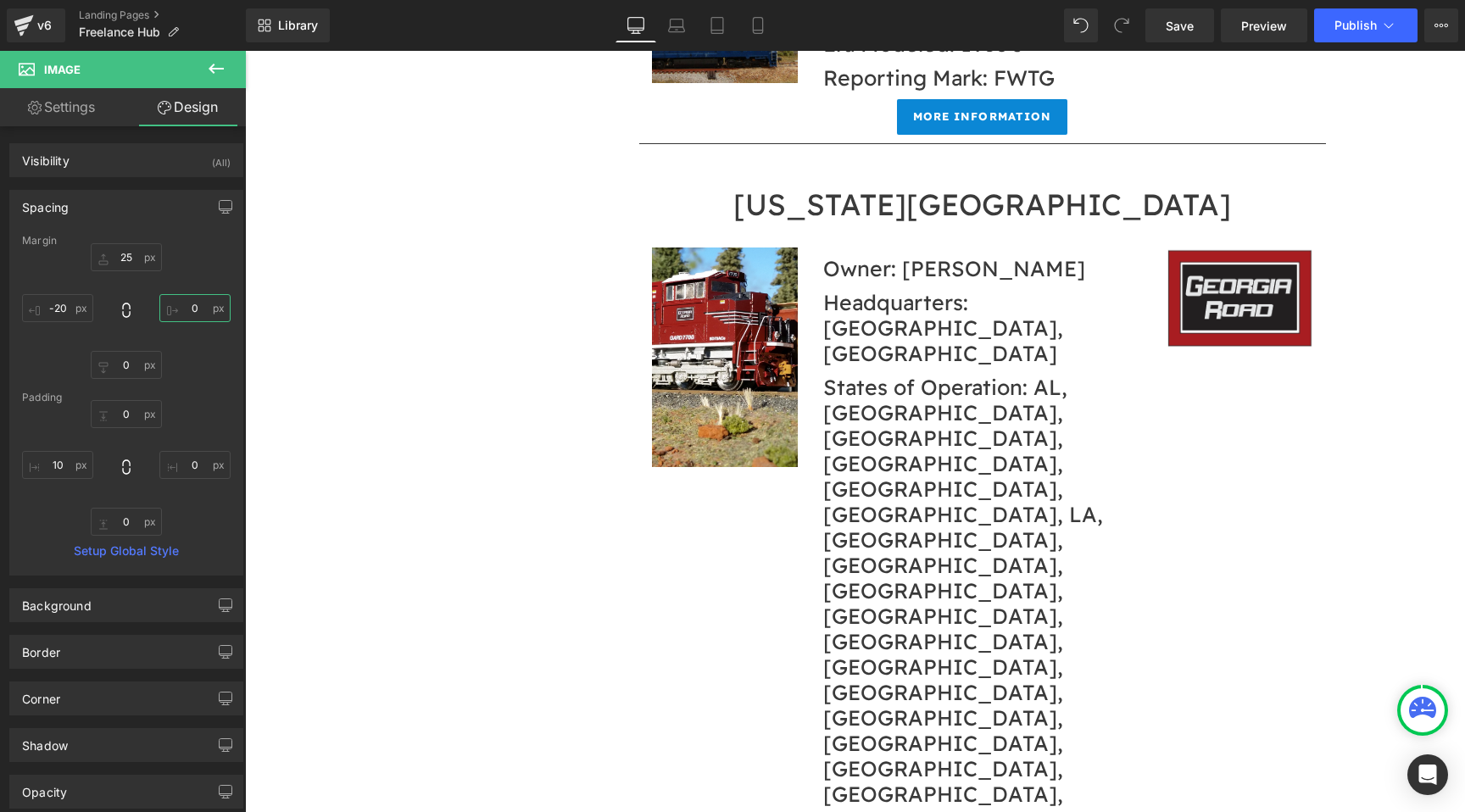
click at [195, 302] on input "0" at bounding box center [195, 308] width 71 height 28
type input "-15"
click at [73, 307] on input "-20" at bounding box center [58, 308] width 71 height 28
type input "-50"
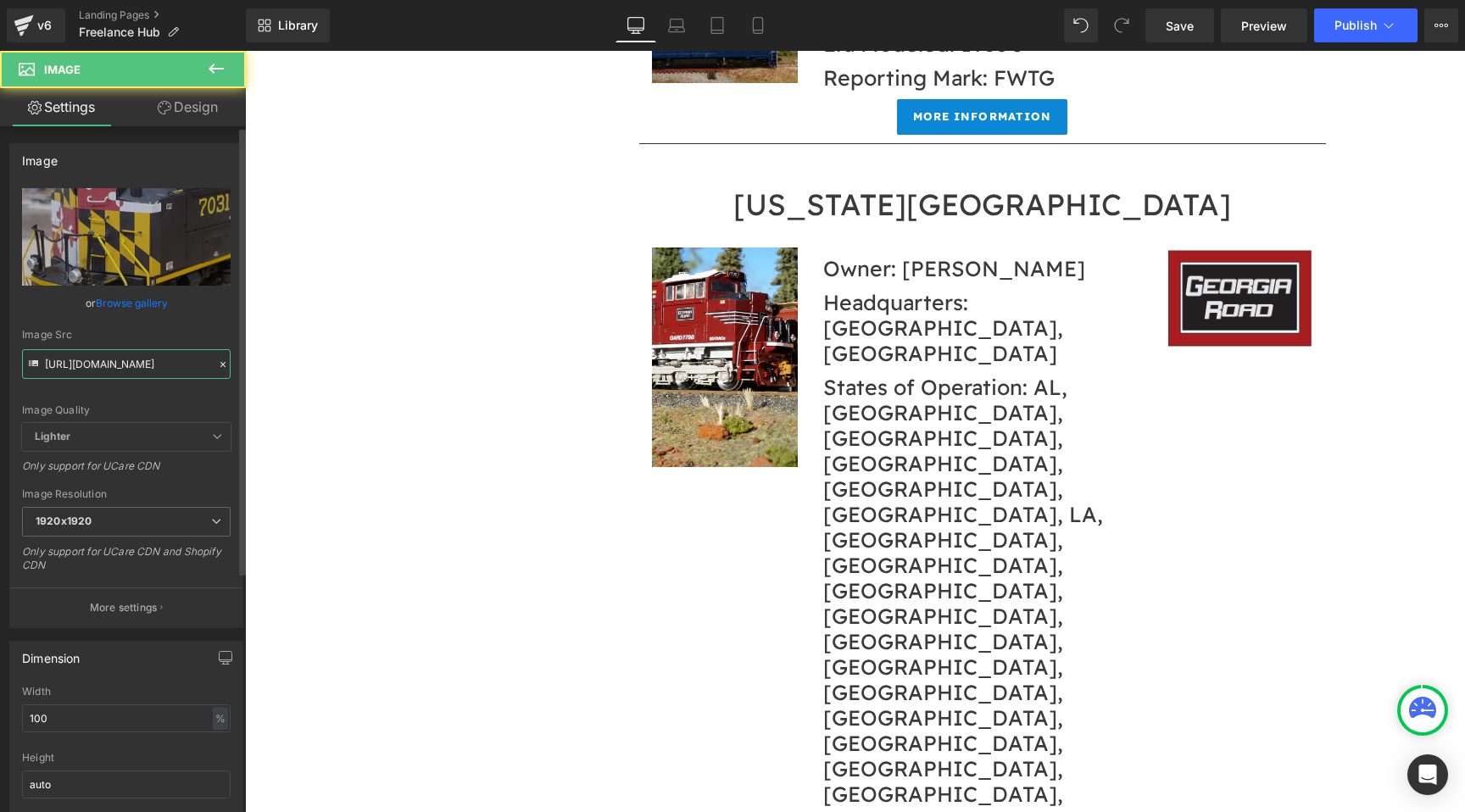
click at [126, 365] on input "https://cdn.shopify.com/s/files/1/0552/5425/3750/files/MDSO_7031_1920x1920.jpg?…" at bounding box center [126, 364] width 208 height 30
paste input "Screenshot_2025-09-08_at_09.37.10.png?v=1757342244"
type input "https://cdn.shopify.com/s/files/1/0552/5425/3750/files/Screenshot_2025-09-08_at…"
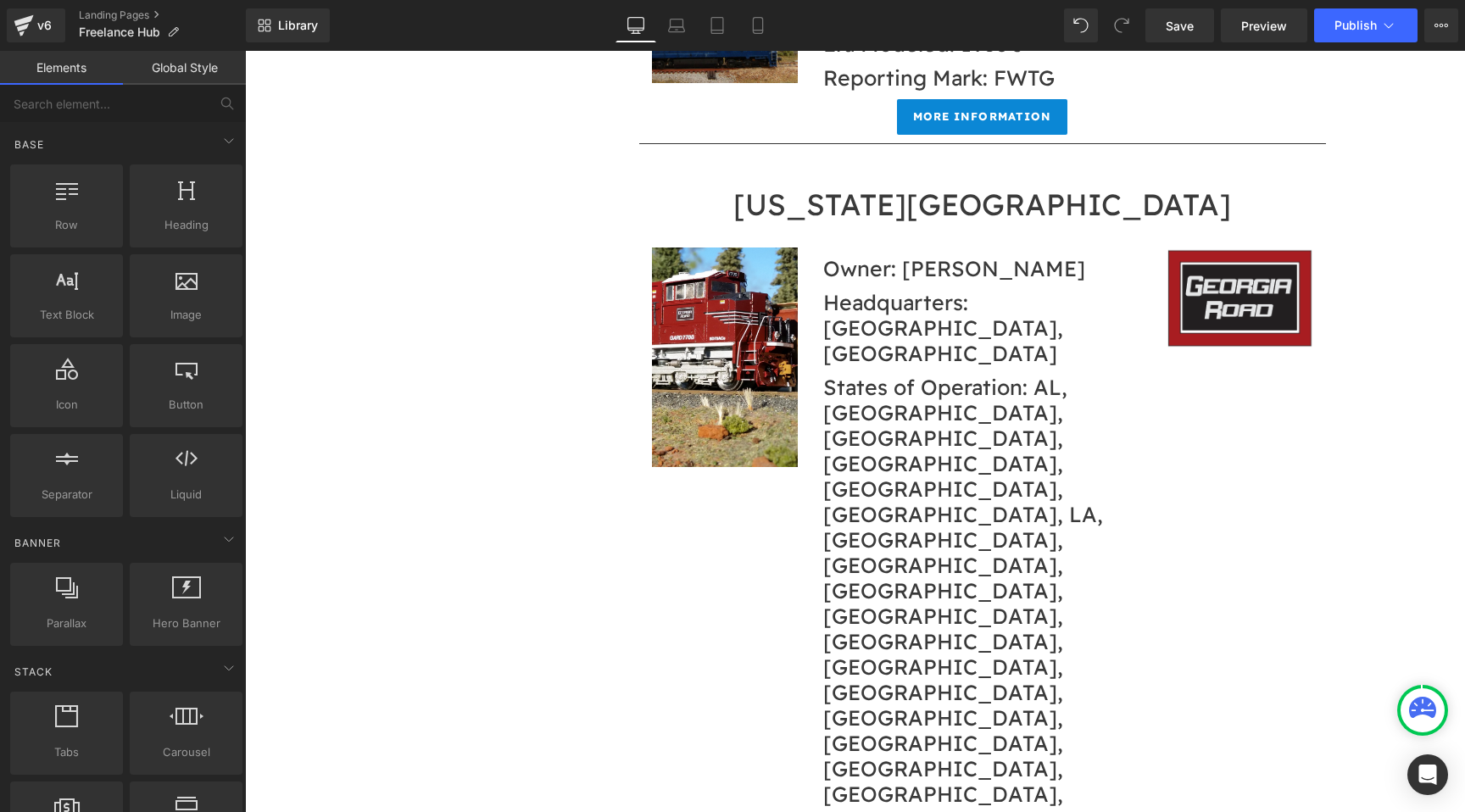
scroll to position [0, 0]
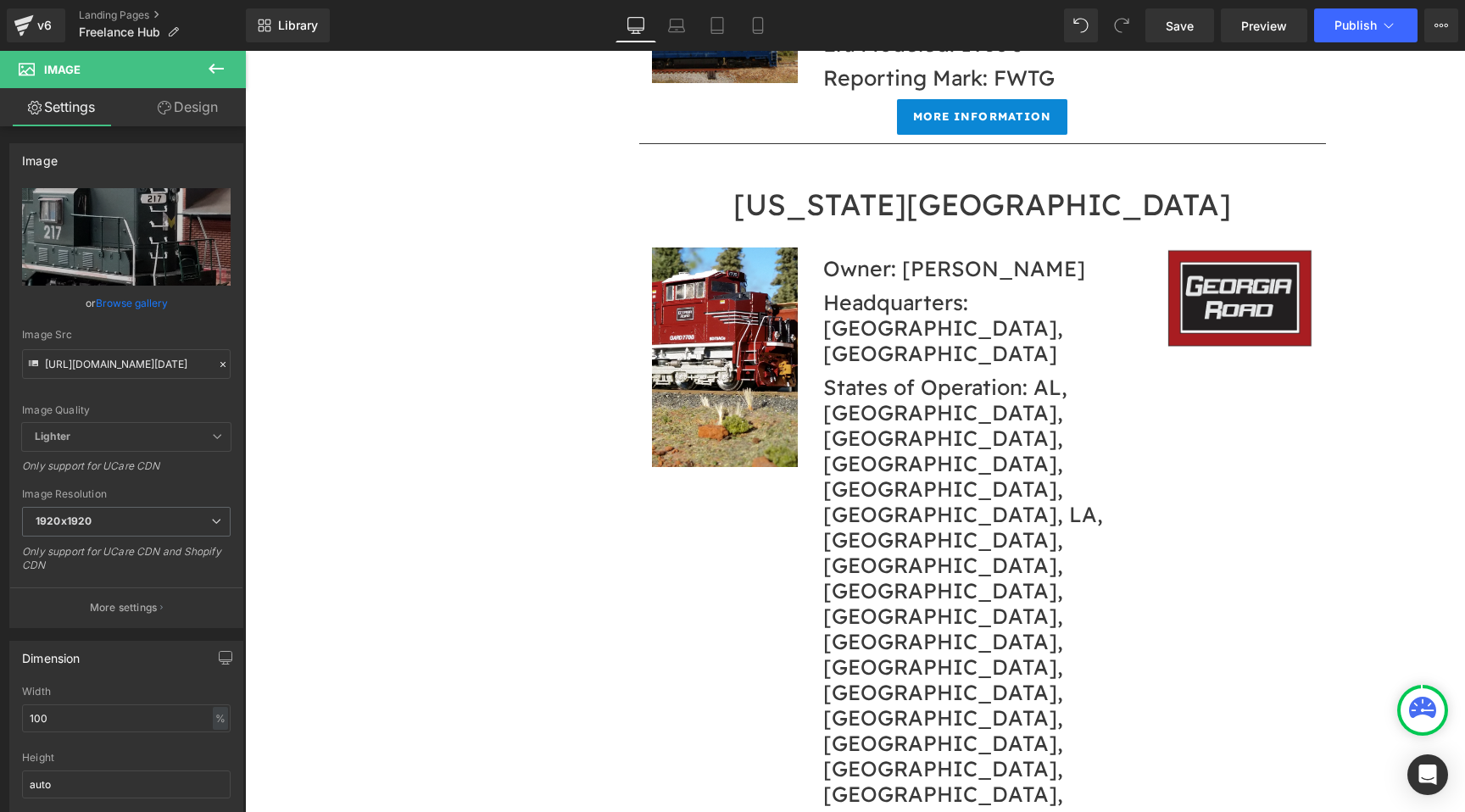
click at [227, 98] on link "Design" at bounding box center [188, 107] width 123 height 38
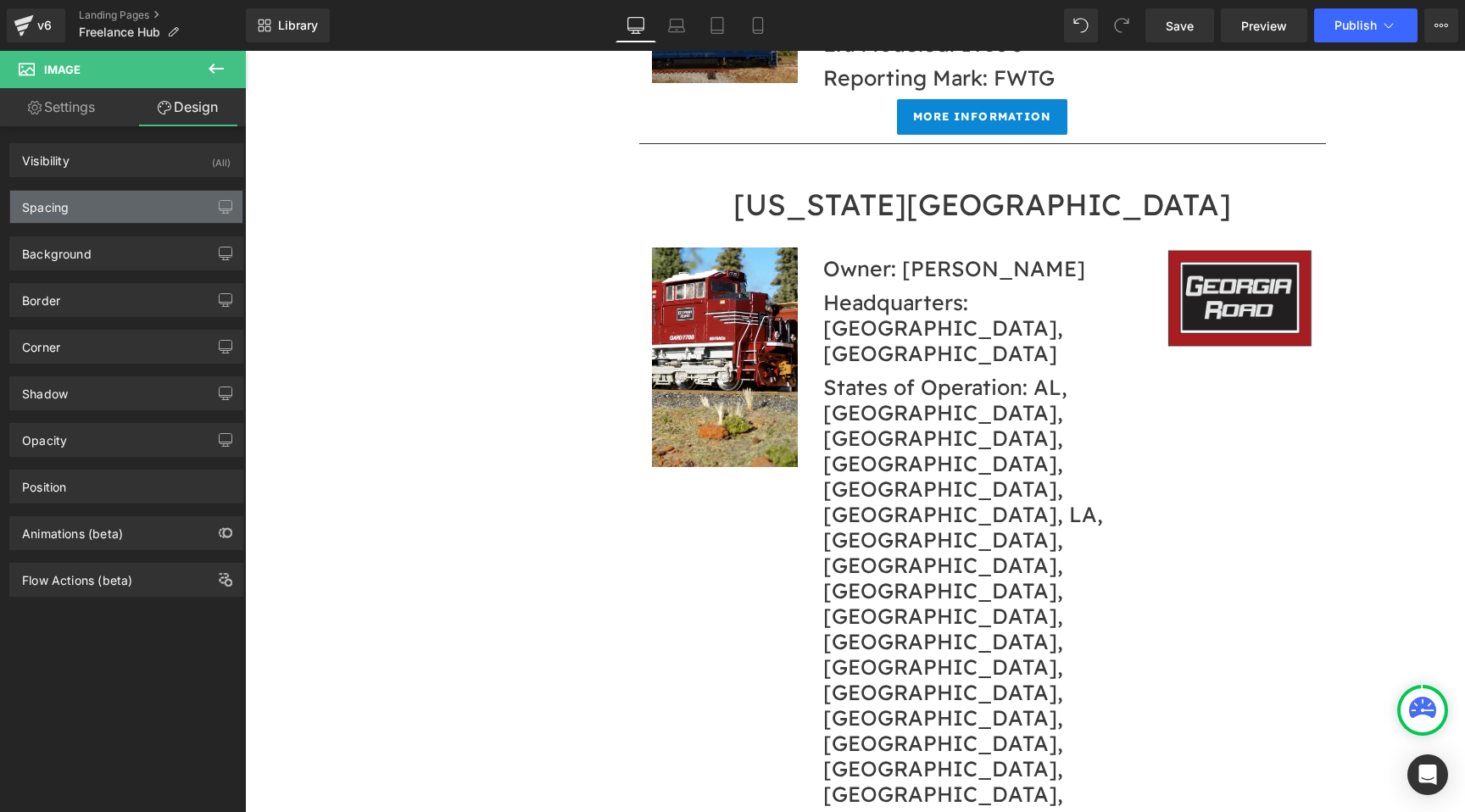
click at [117, 196] on div "Spacing" at bounding box center [126, 206] width 232 height 32
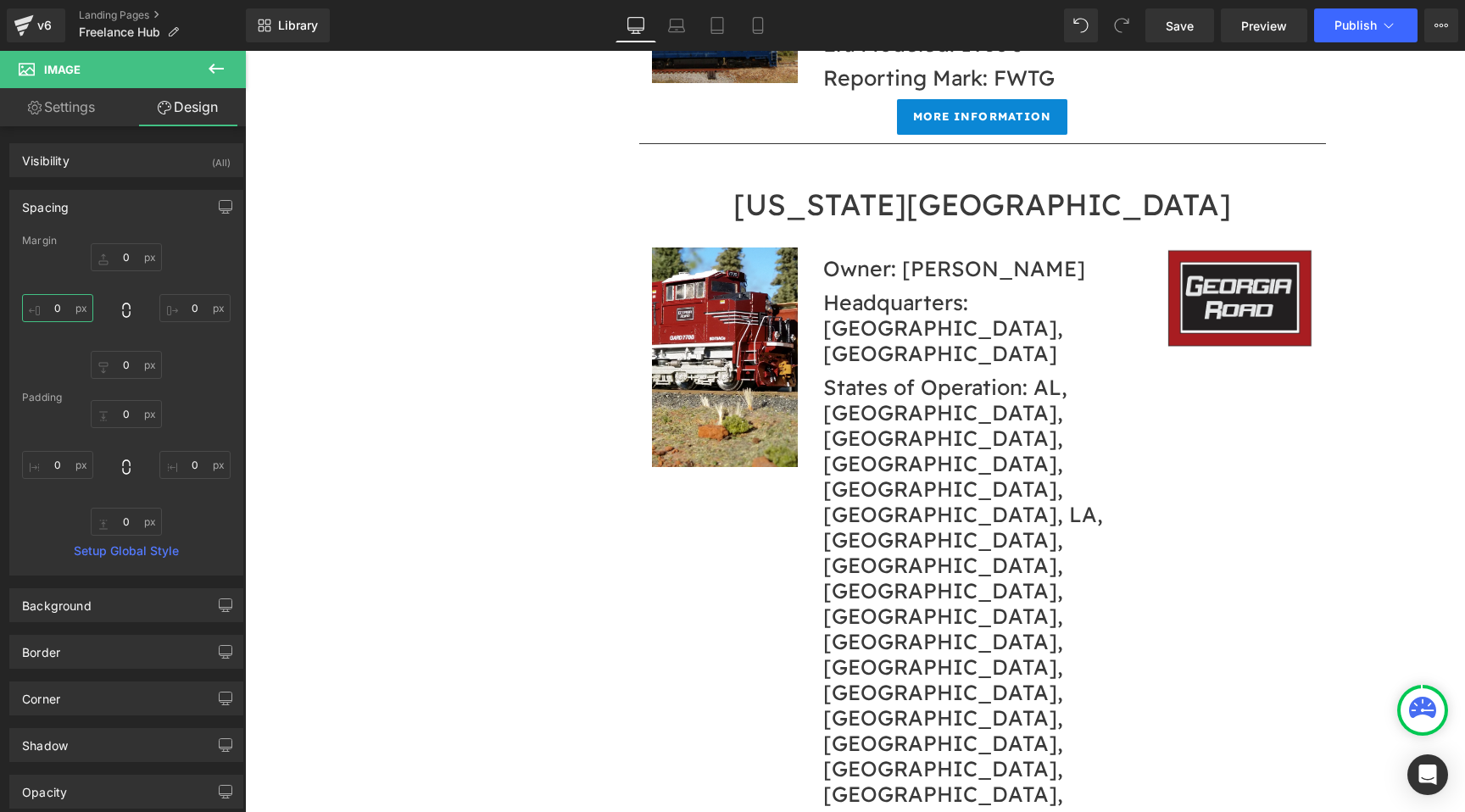
click at [69, 305] on input "0" at bounding box center [58, 308] width 71 height 28
type input "-15"
click at [182, 307] on input "0" at bounding box center [195, 308] width 71 height 28
type input "-20"
click at [1161, 14] on link "Save" at bounding box center [1180, 26] width 69 height 34
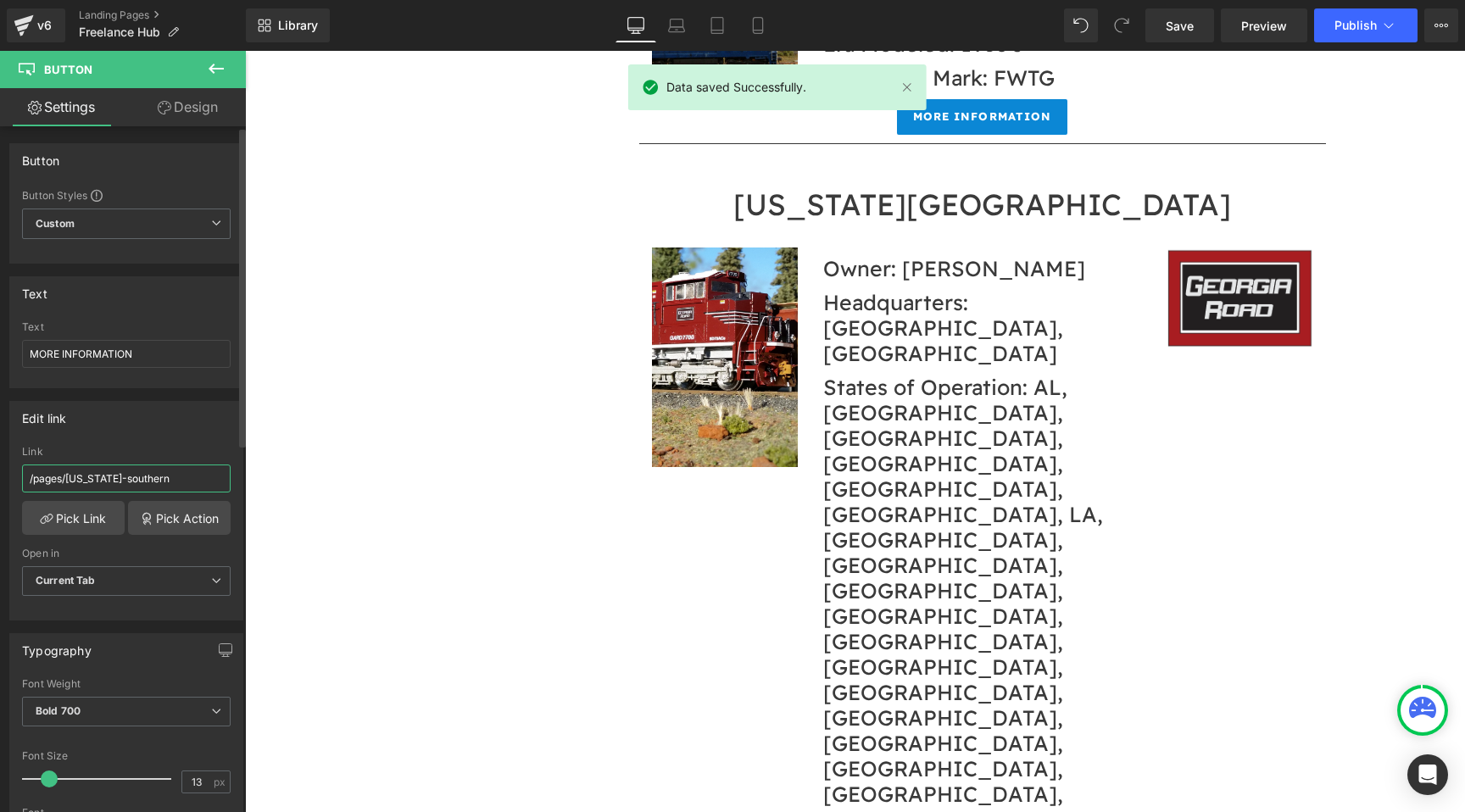
drag, startPoint x: 169, startPoint y: 470, endPoint x: 67, endPoint y: 471, distance: 102.0
click at [67, 471] on input "/pages/maryland-southern" at bounding box center [126, 479] width 208 height 28
drag, startPoint x: 68, startPoint y: 474, endPoint x: 230, endPoint y: 481, distance: 162.2
click at [231, 480] on div "/pages/maryland-southern Link /pages/maryland-southern Pick Link Pick Action Cu…" at bounding box center [126, 533] width 232 height 174
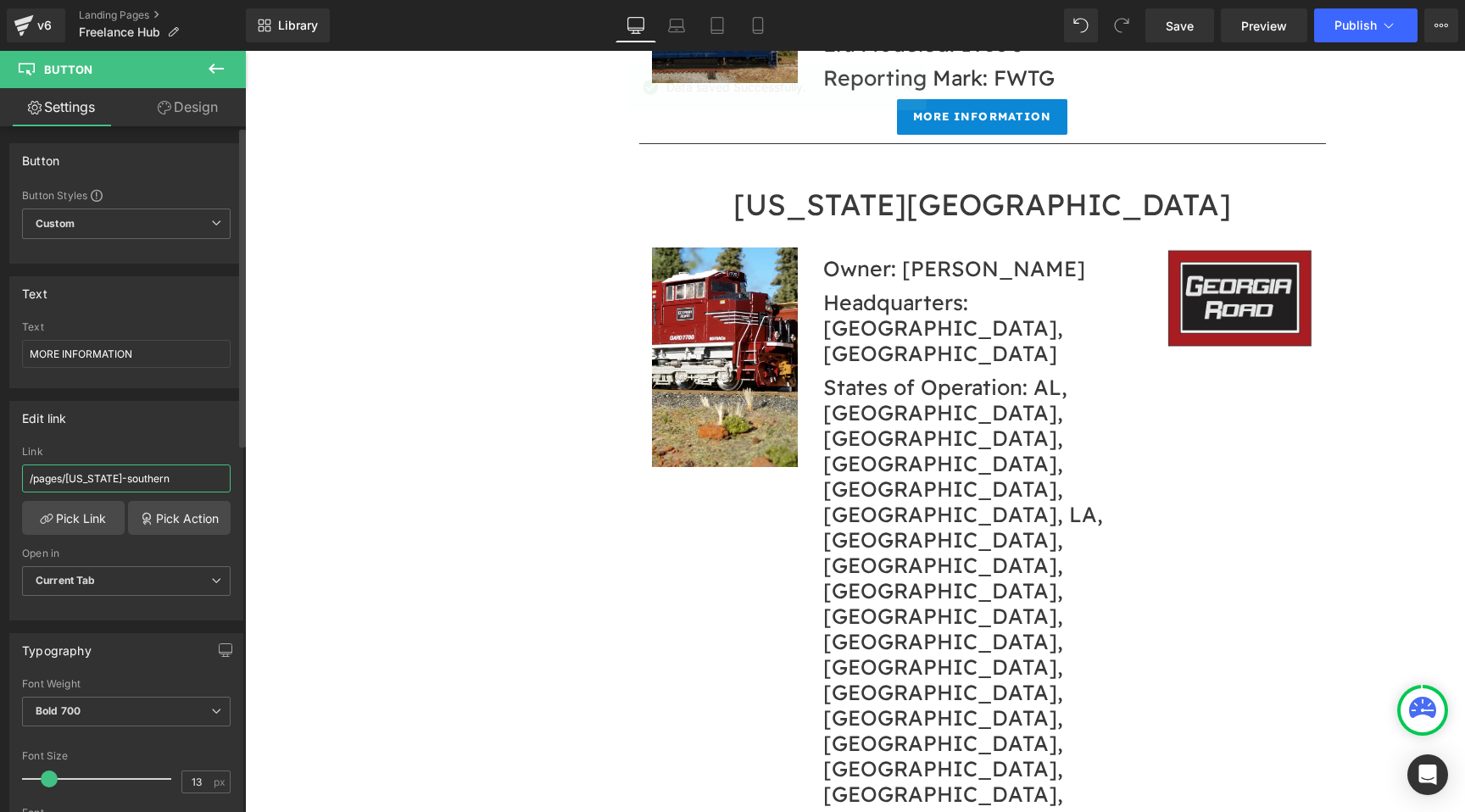
paste input "https://cdn.shopify.com/s/files/1/0552/5425/3750/files/Screenshot_2025-09-08_at…"
drag, startPoint x: 215, startPoint y: 477, endPoint x: 69, endPoint y: 482, distance: 146.1
click at [69, 482] on input "/pages/https://cdn.shopify.com/s/files/1/0552/5425/3750/files/Screenshot_2025-0…" at bounding box center [126, 479] width 208 height 28
type input "/pages/mascoutin-valley"
click at [1169, 13] on link "Save" at bounding box center [1180, 26] width 69 height 34
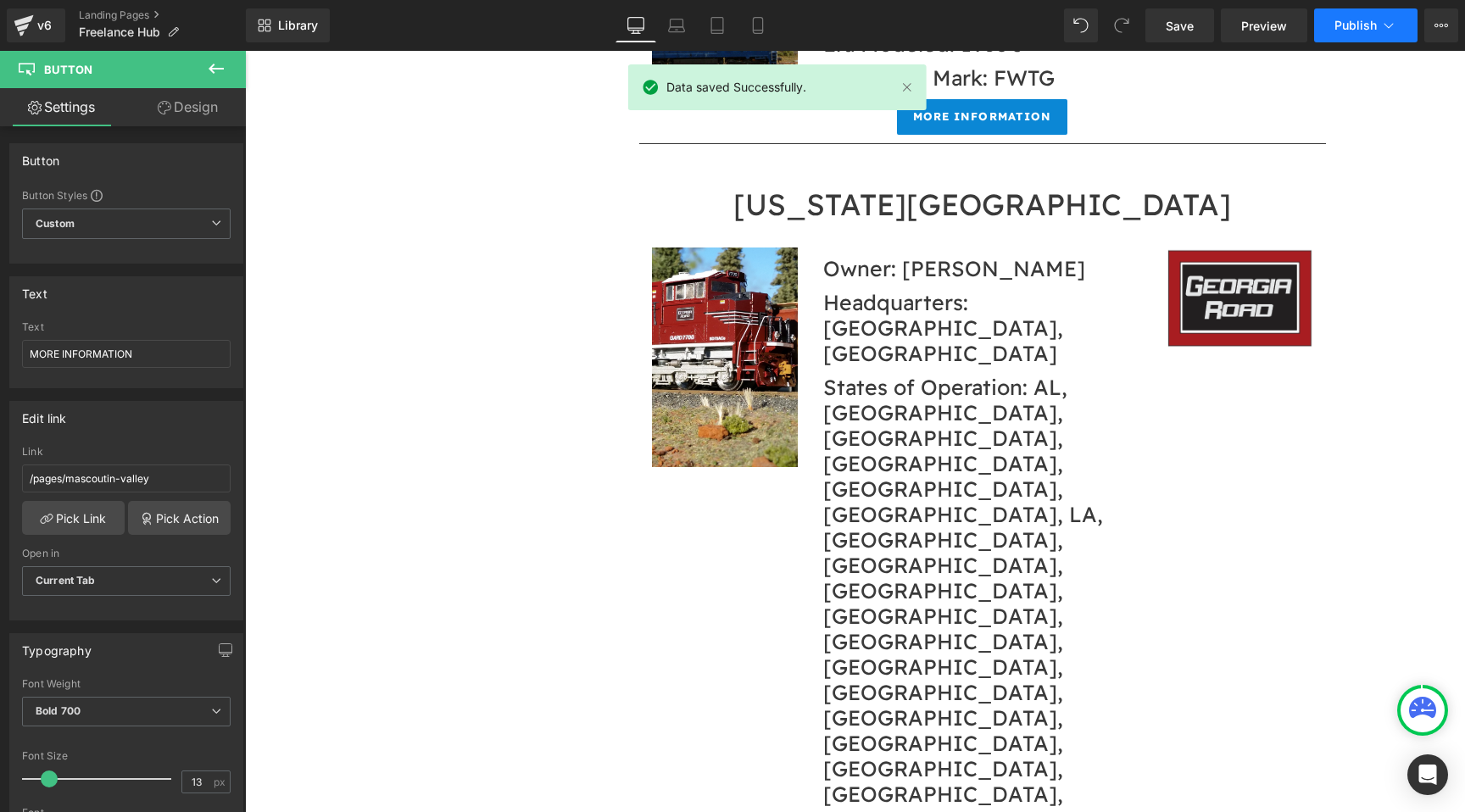
click at [1336, 19] on span "Publish" at bounding box center [1356, 25] width 43 height 13
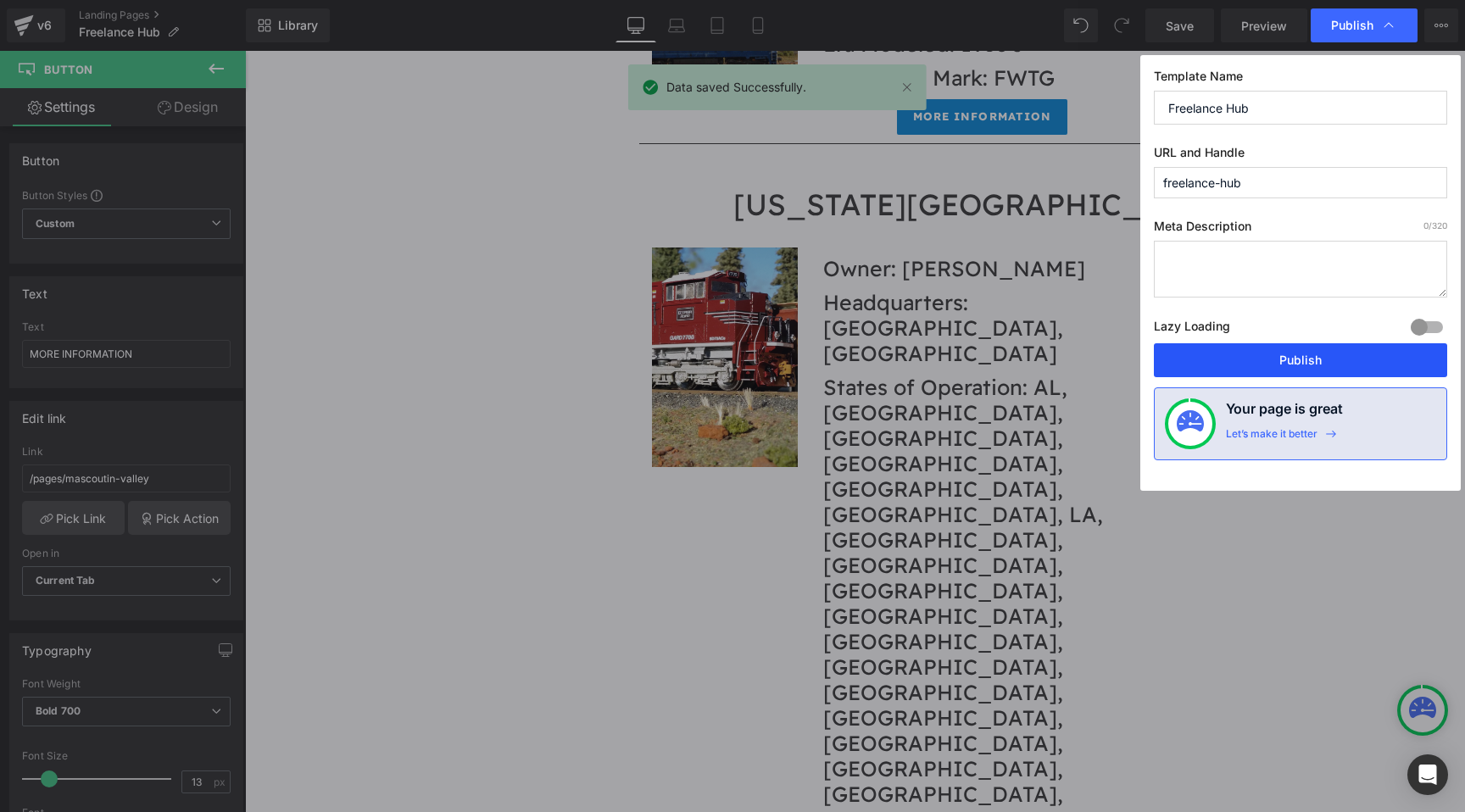
click at [1212, 353] on button "Publish" at bounding box center [1300, 360] width 293 height 34
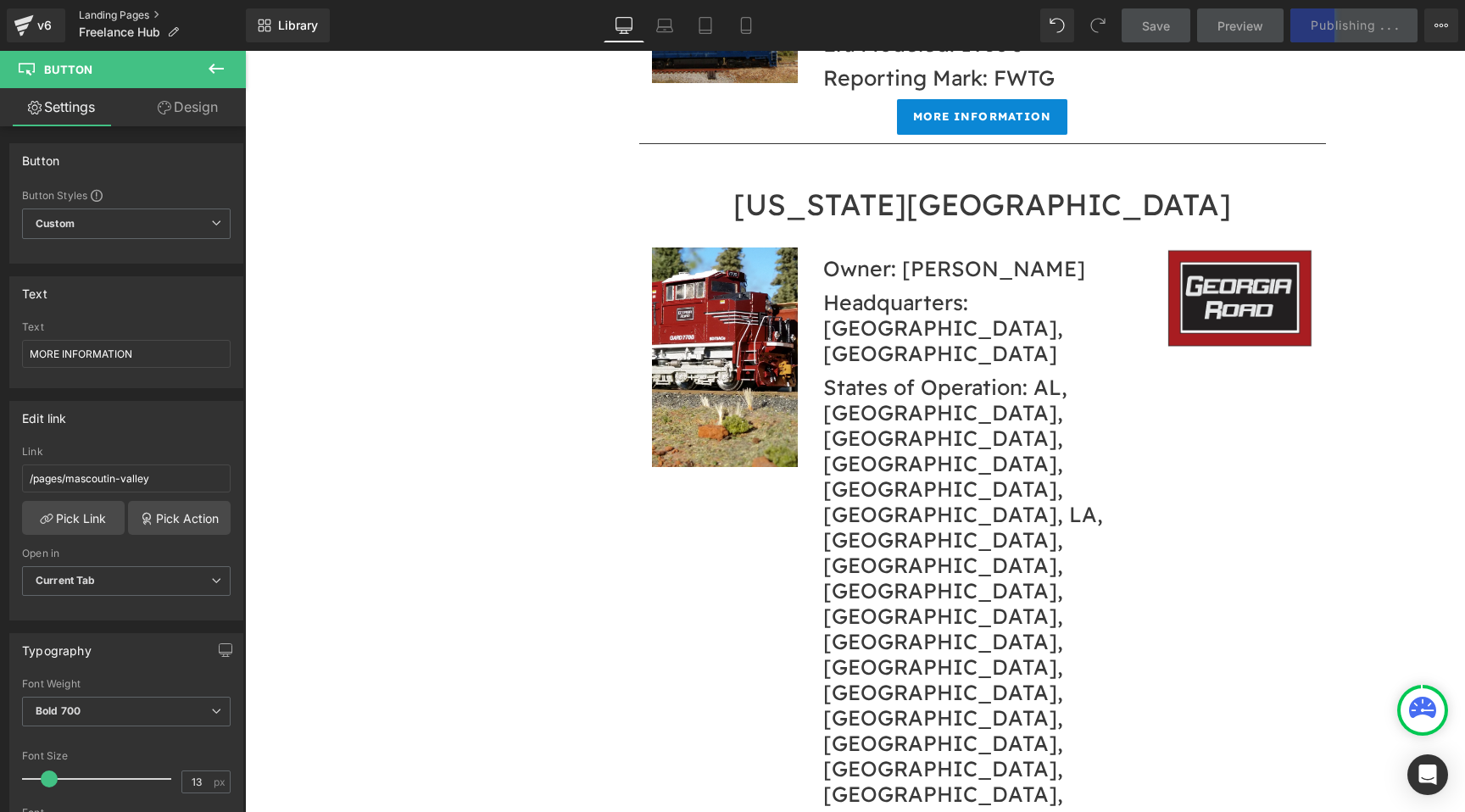
click at [132, 10] on link "Landing Pages" at bounding box center [162, 15] width 167 height 13
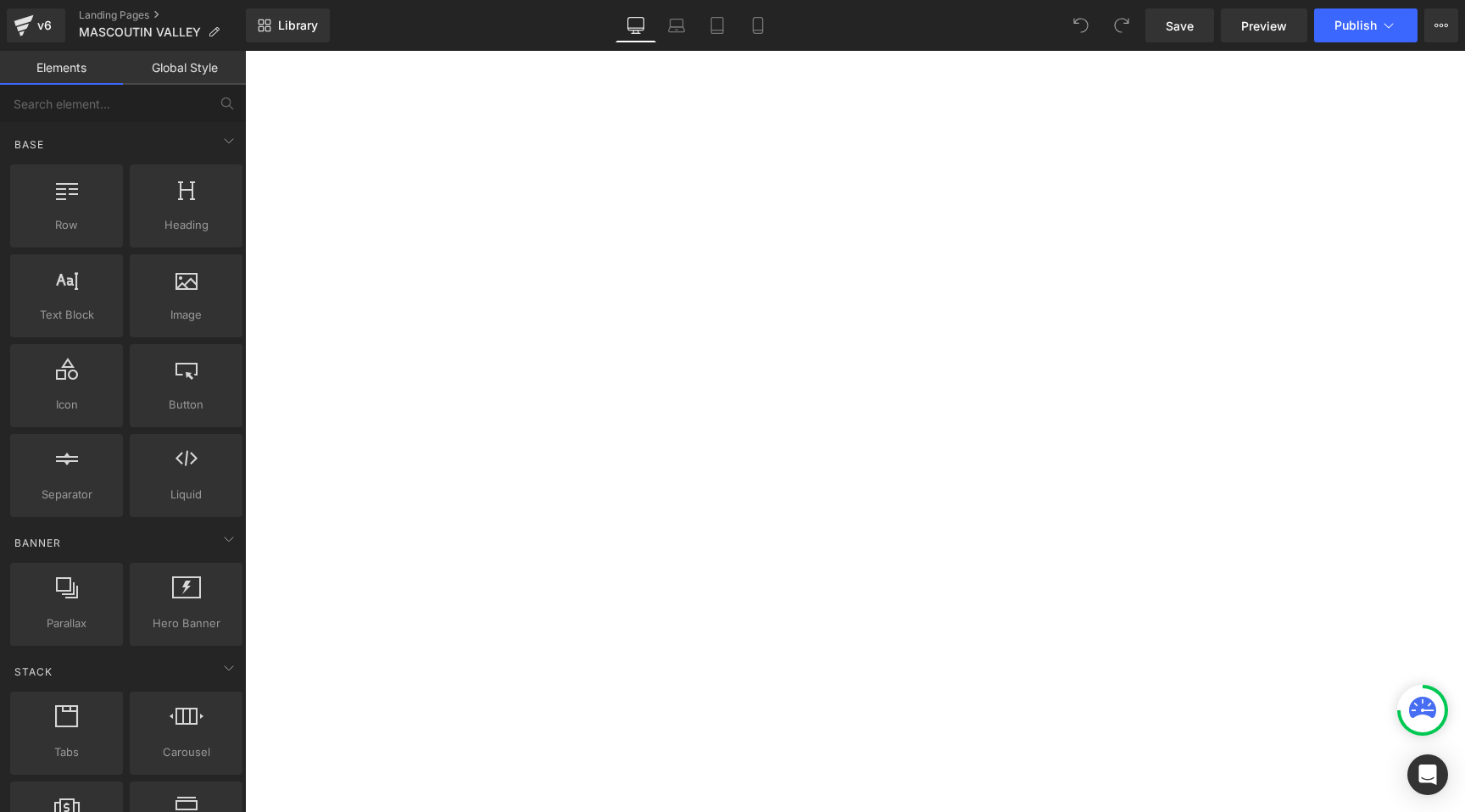
scroll to position [1759, 0]
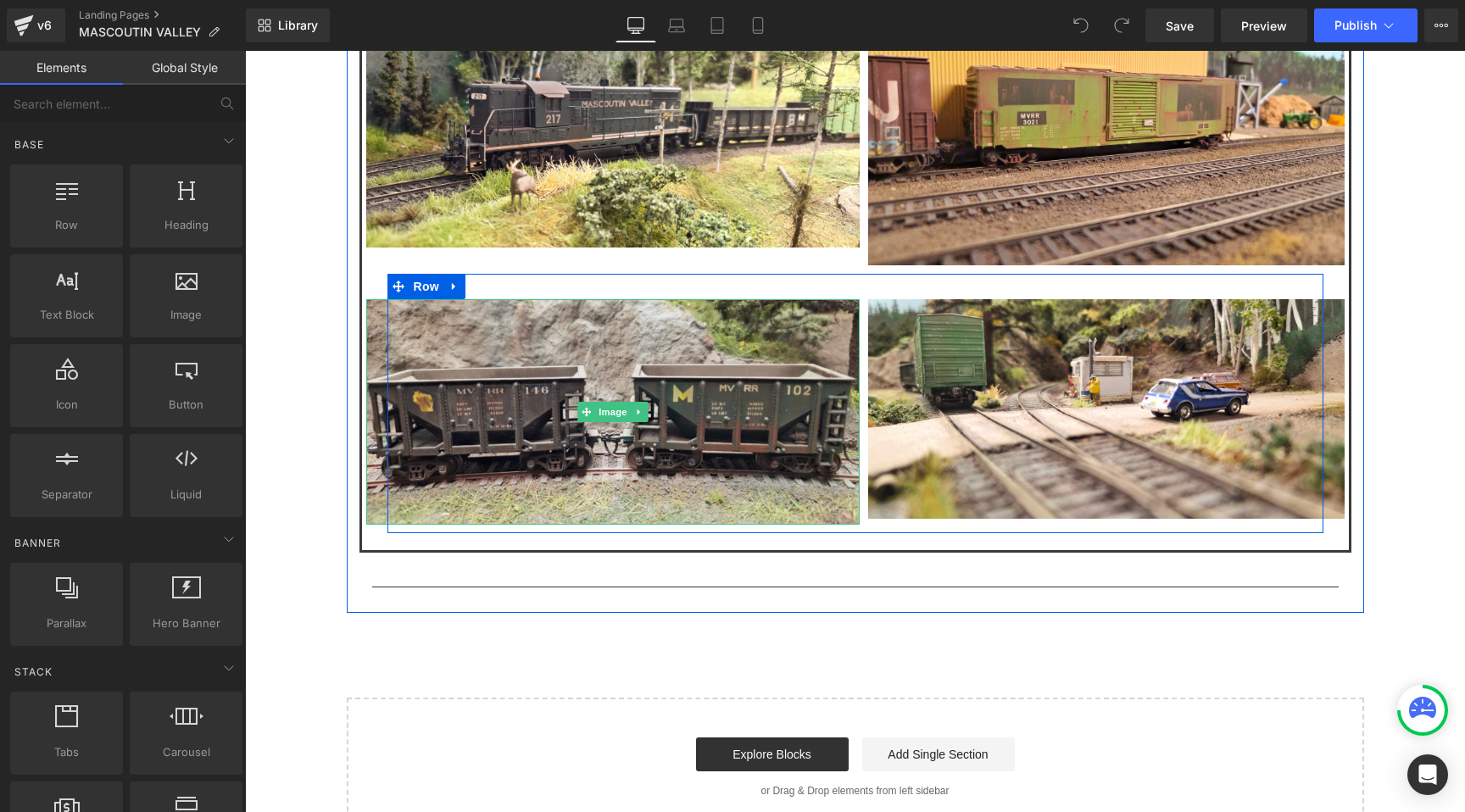
click at [694, 332] on img at bounding box center [613, 412] width 493 height 226
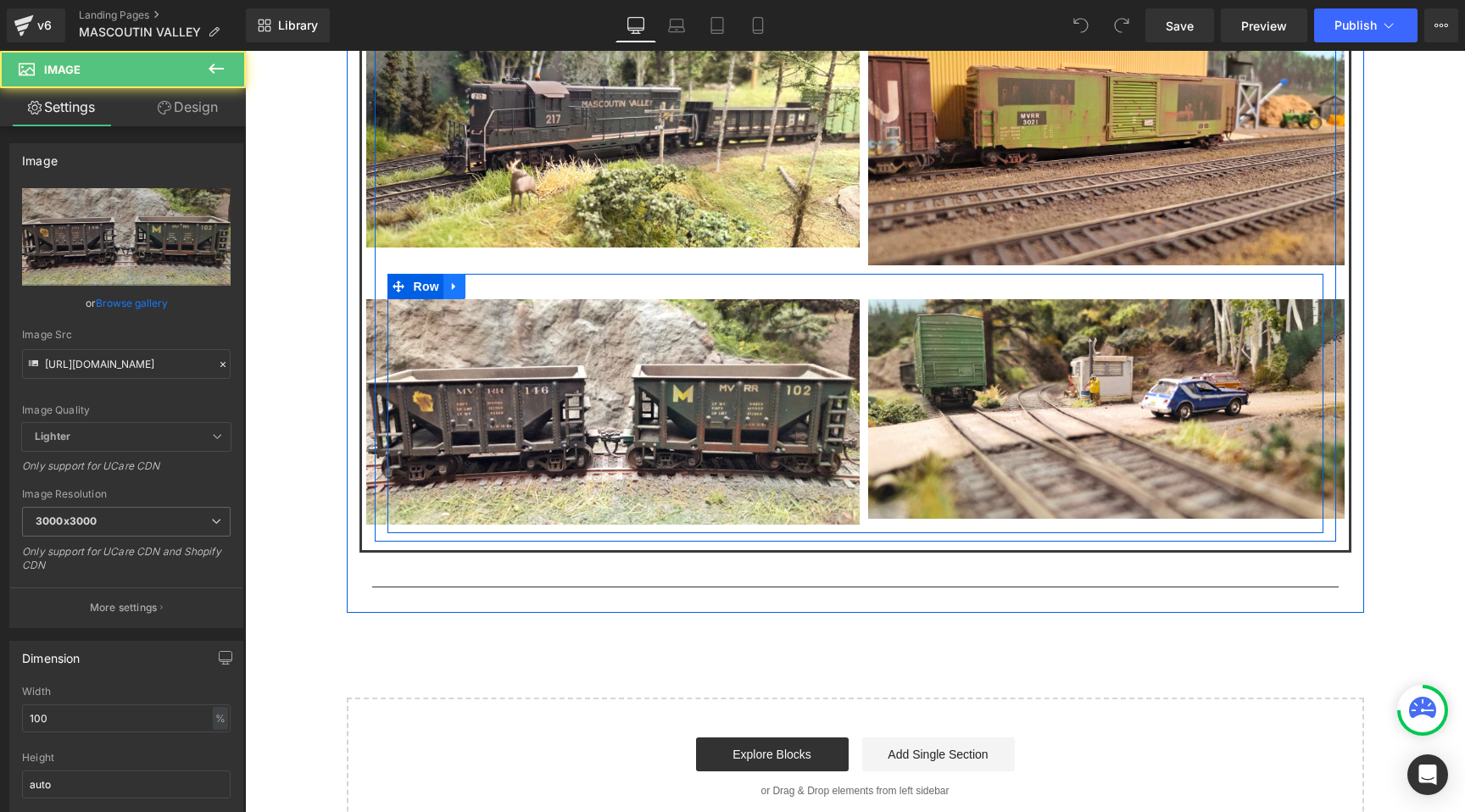
click at [461, 274] on link at bounding box center [454, 286] width 22 height 26
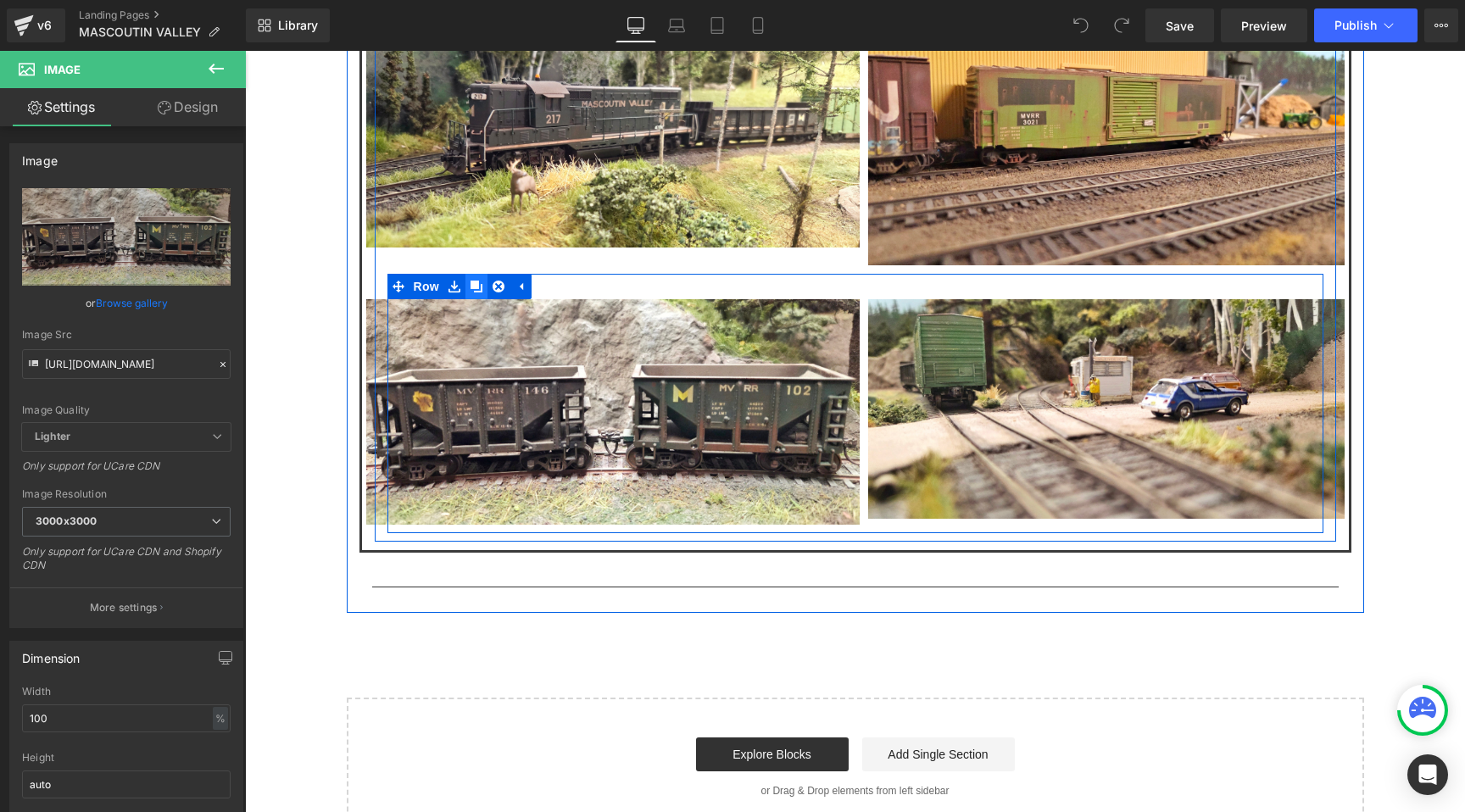
click at [473, 281] on icon at bounding box center [476, 286] width 12 height 12
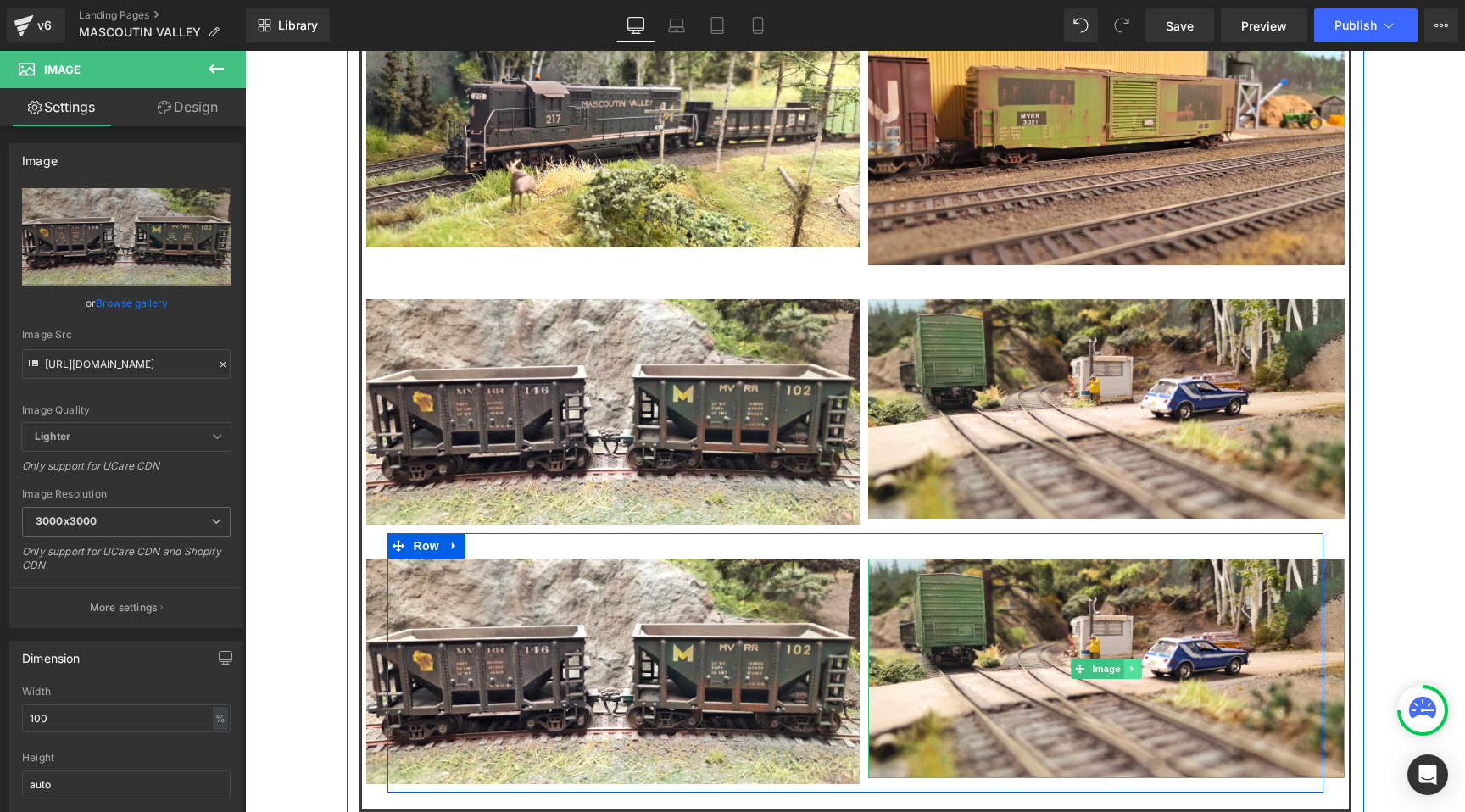
click at [1126, 659] on link at bounding box center [1133, 669] width 18 height 20
click at [1138, 664] on icon at bounding box center [1142, 669] width 10 height 10
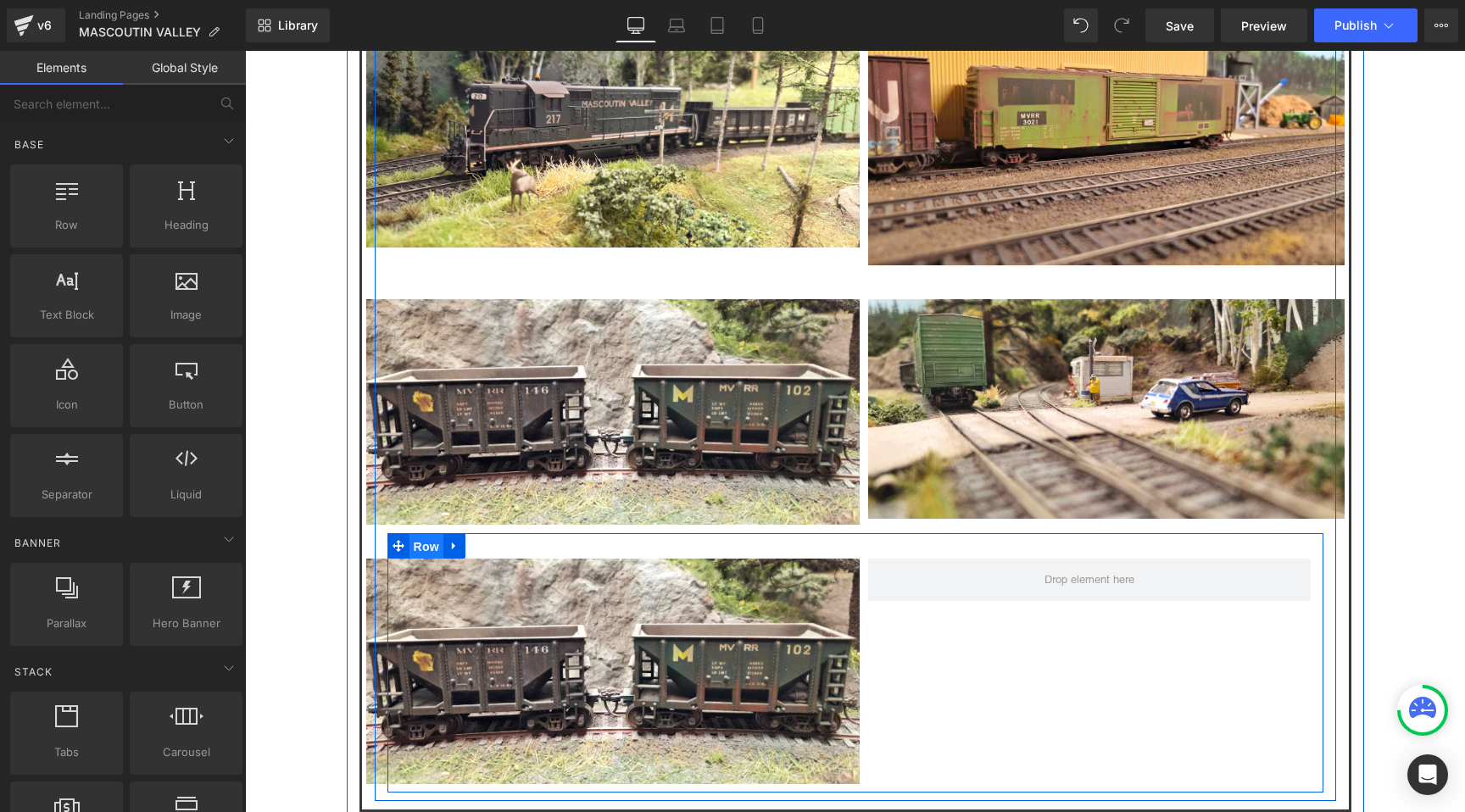
click at [423, 534] on span "Row" at bounding box center [426, 546] width 34 height 26
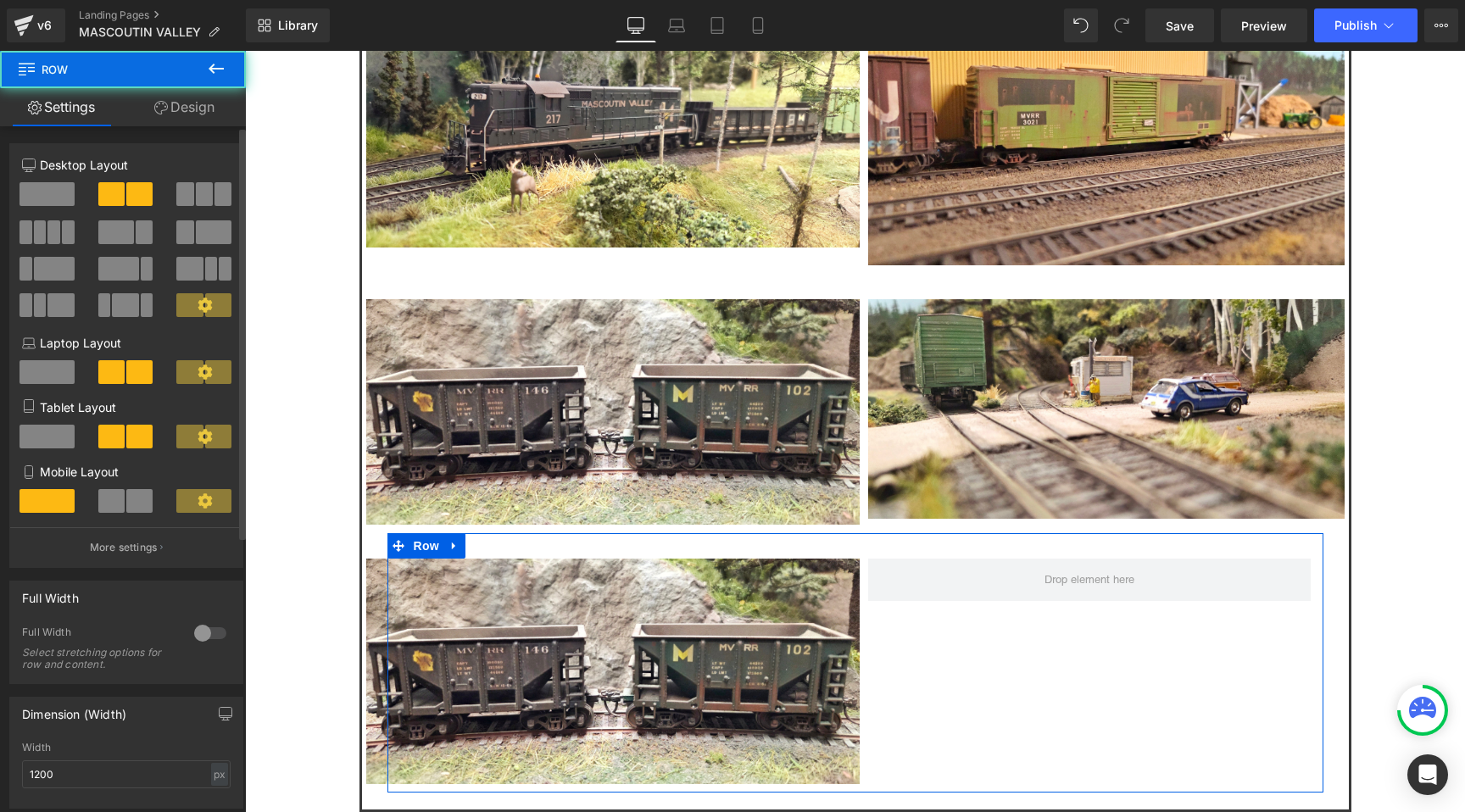
click at [53, 205] on span at bounding box center [47, 194] width 55 height 24
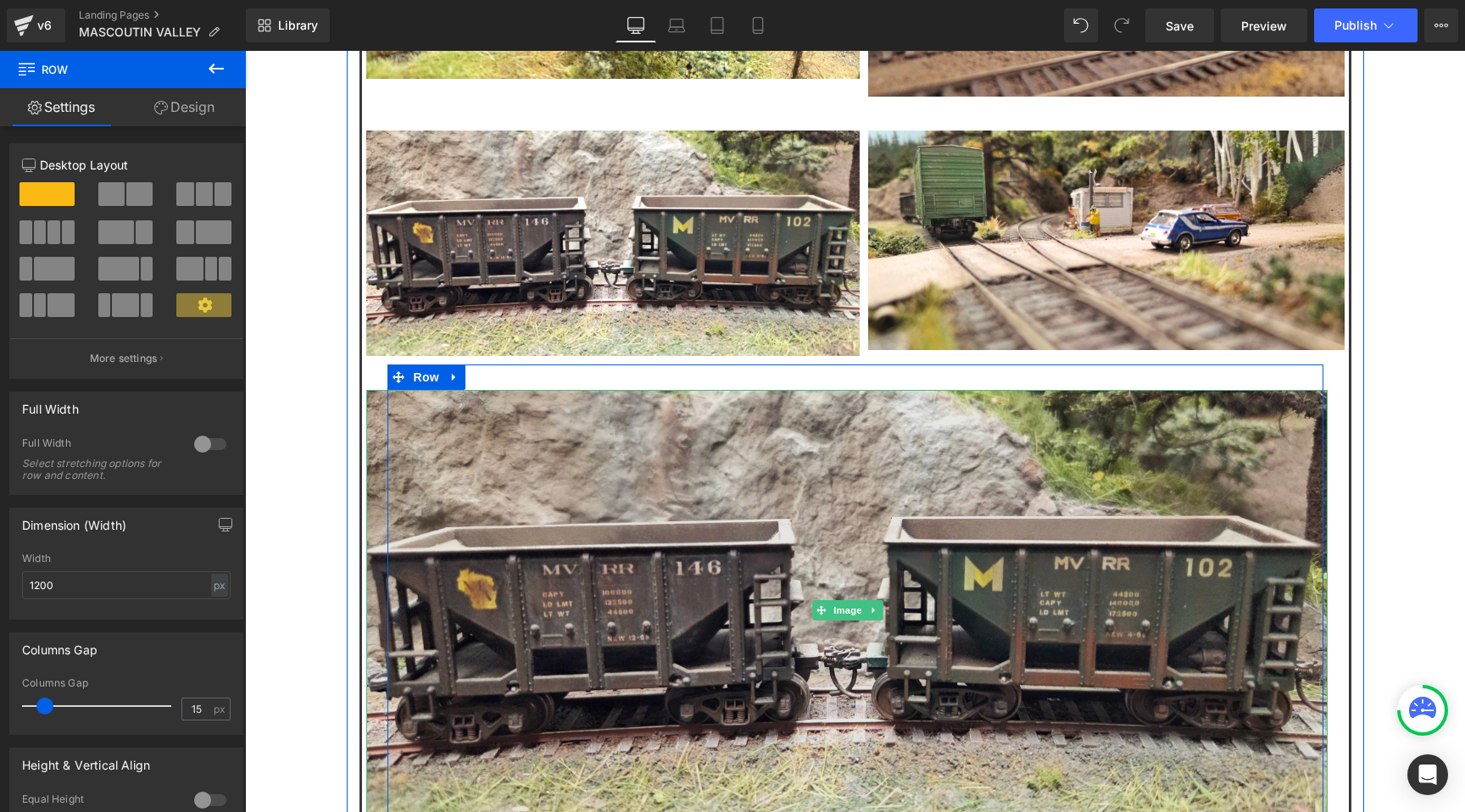
scroll to position [1934, 0]
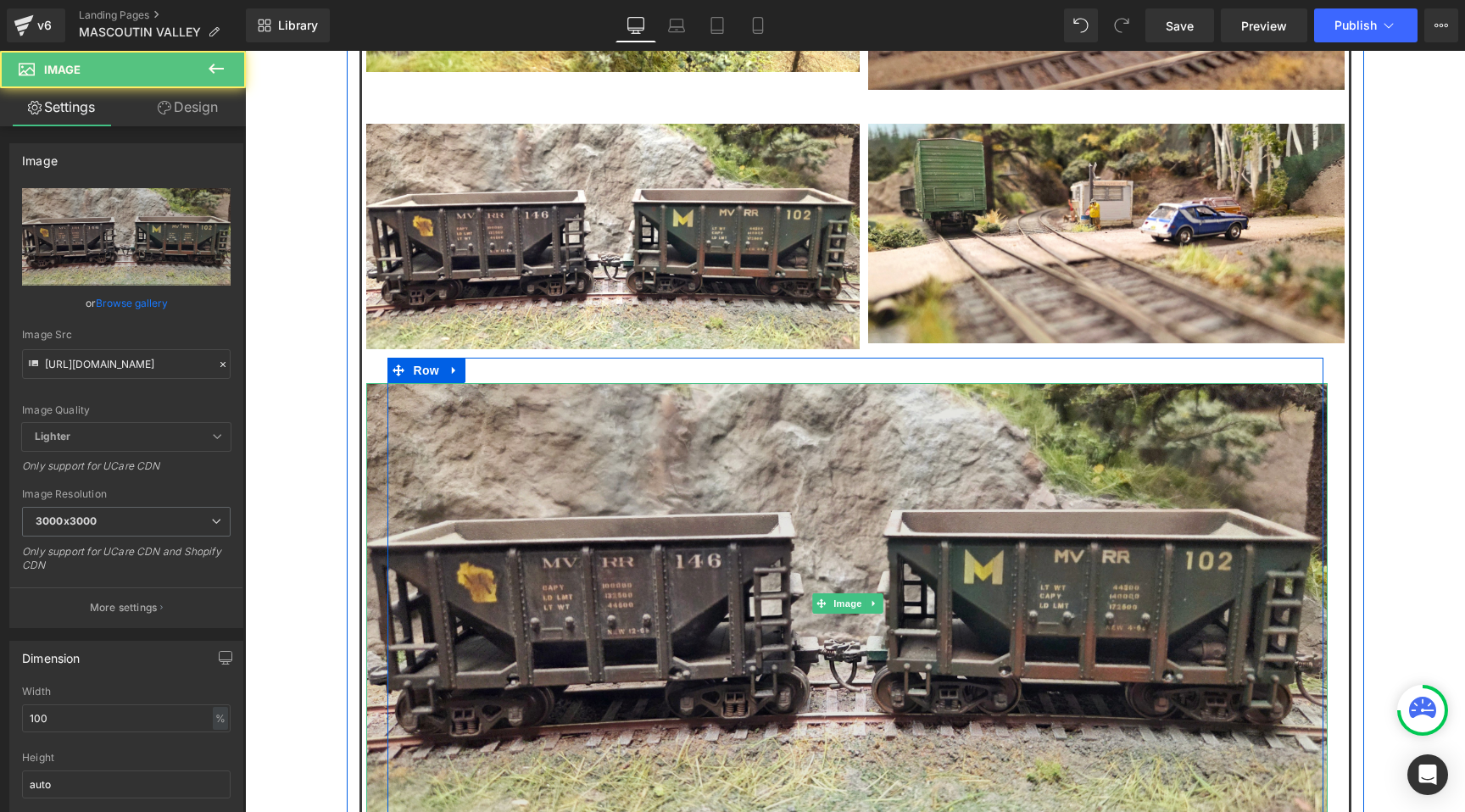
click at [742, 479] on img at bounding box center [848, 603] width 962 height 440
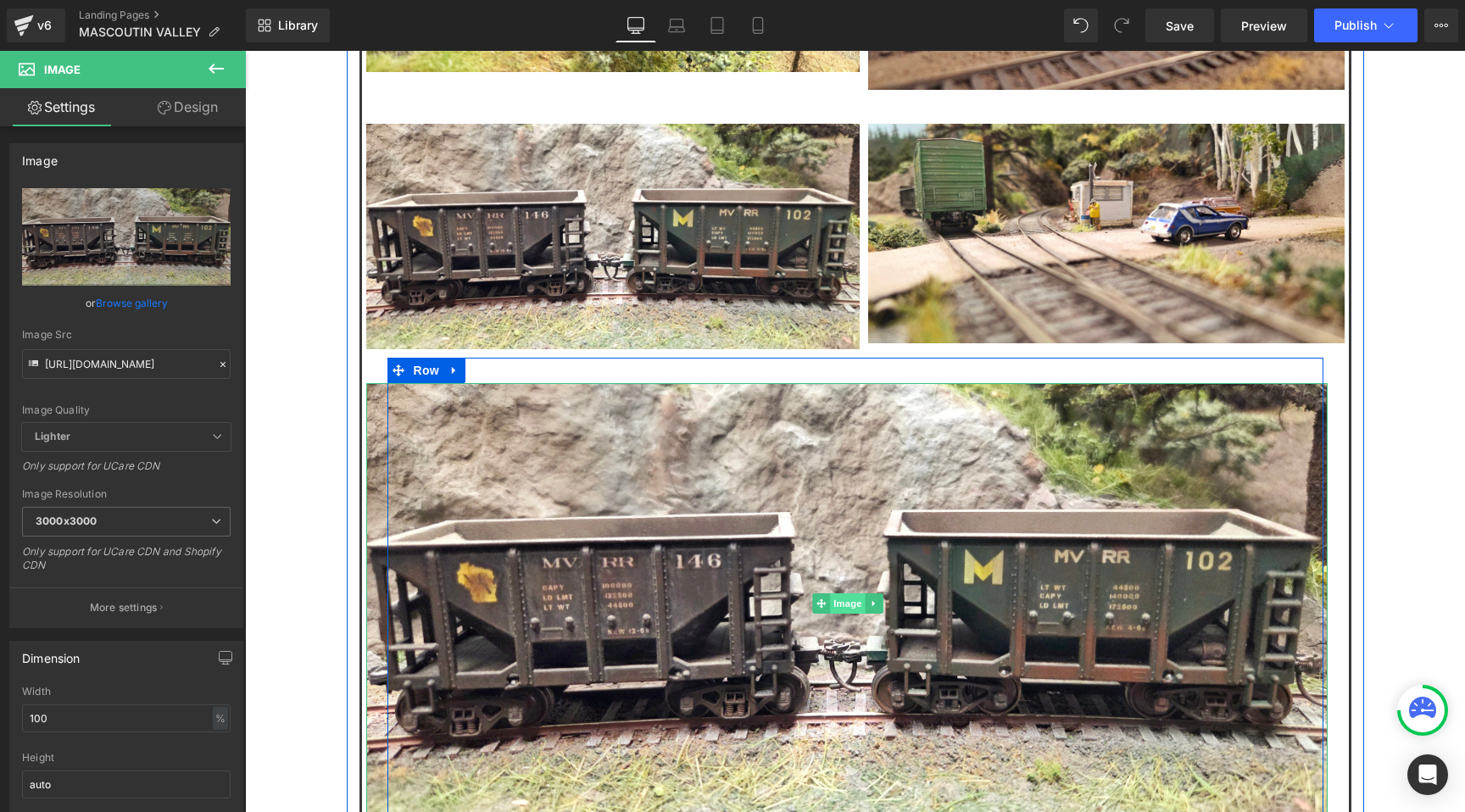
click at [855, 593] on span "Image" at bounding box center [848, 603] width 35 height 20
click at [844, 593] on span "Image" at bounding box center [848, 603] width 35 height 20
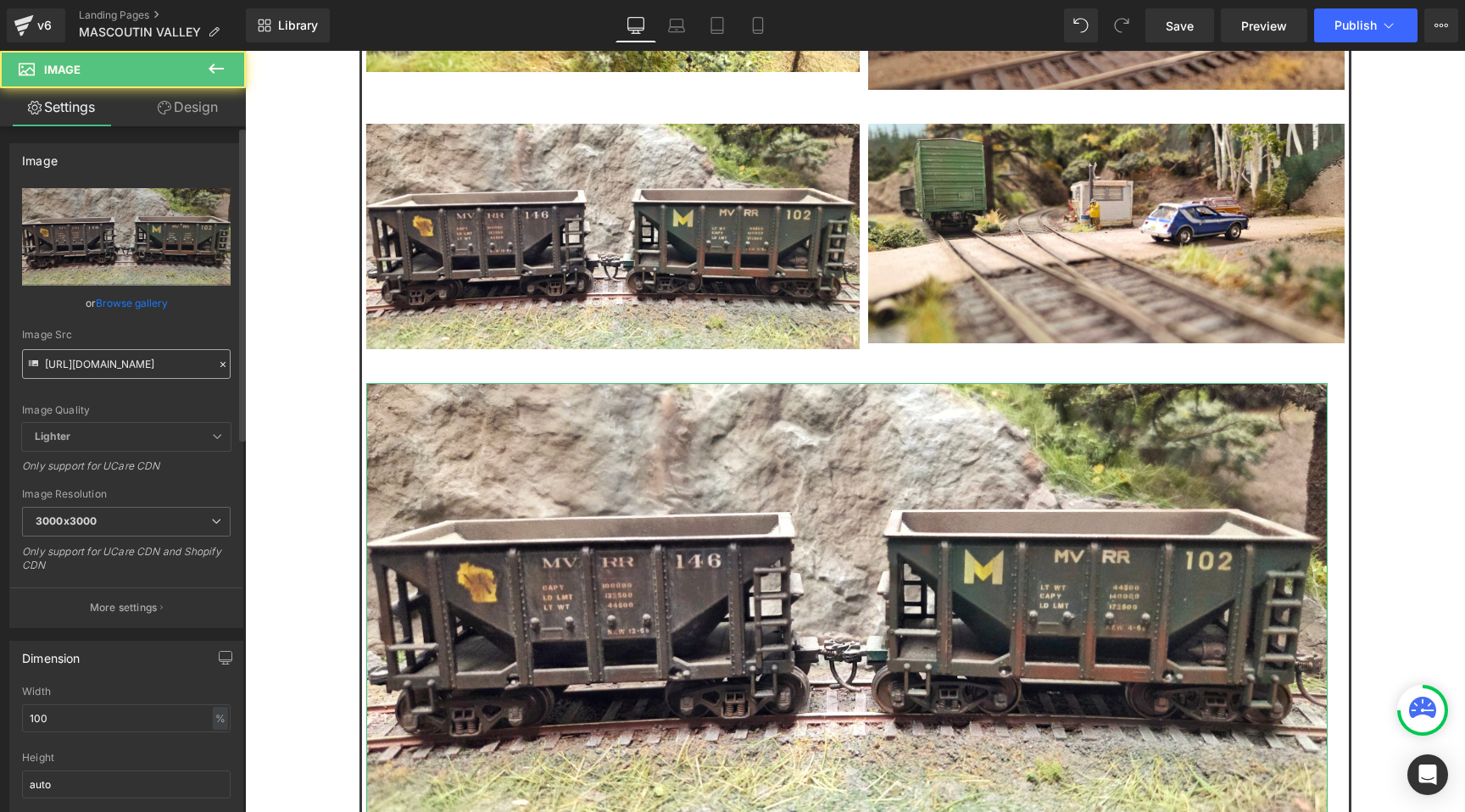
click at [144, 375] on input "[URL][DOMAIN_NAME]" at bounding box center [126, 364] width 208 height 30
type input "https://cdn.shopify.com/s/files/1/0552/5425/3750/files/MVRR_SYSTEM_MAP_1987.png…"
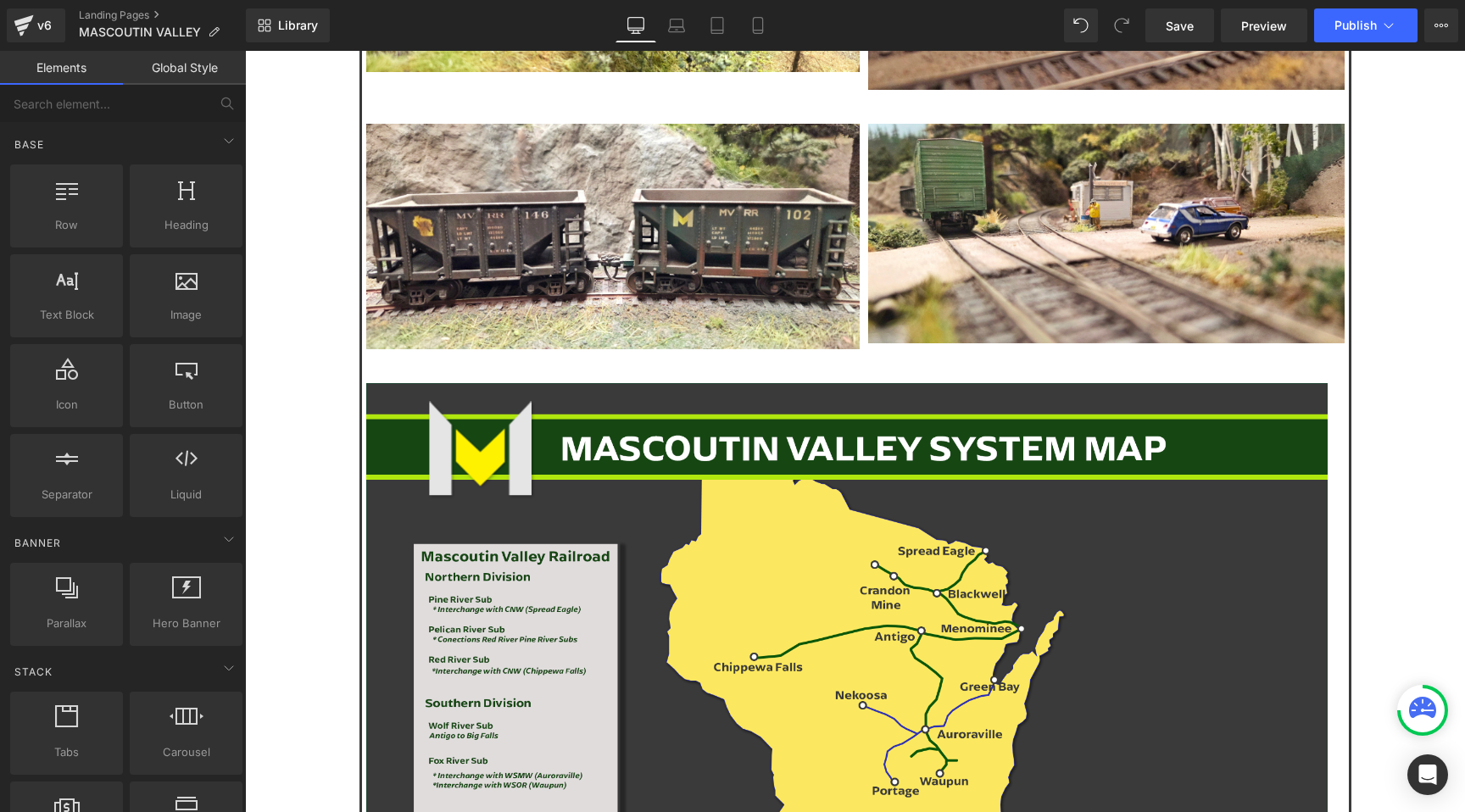
scroll to position [0, 0]
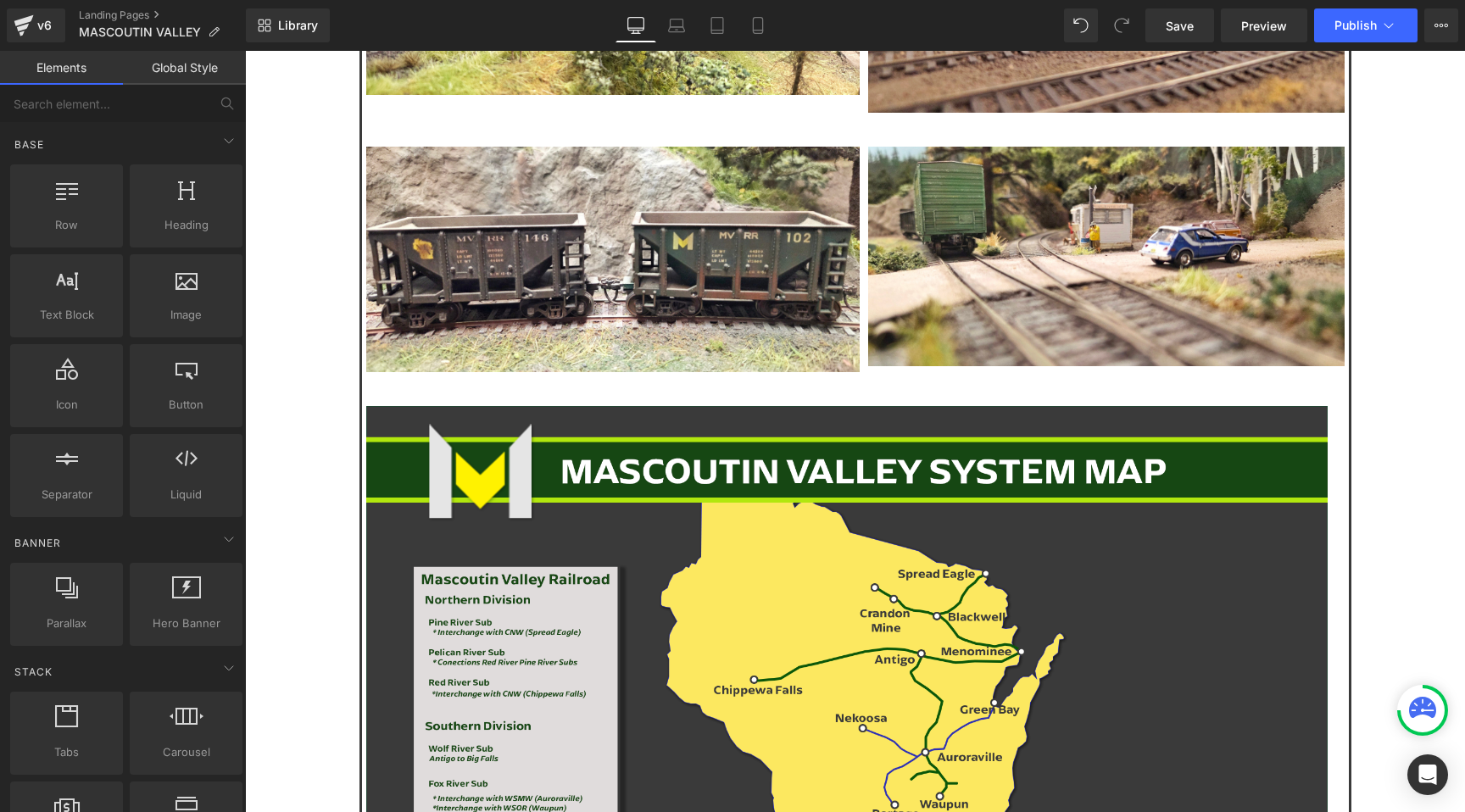
scroll to position [1901, 0]
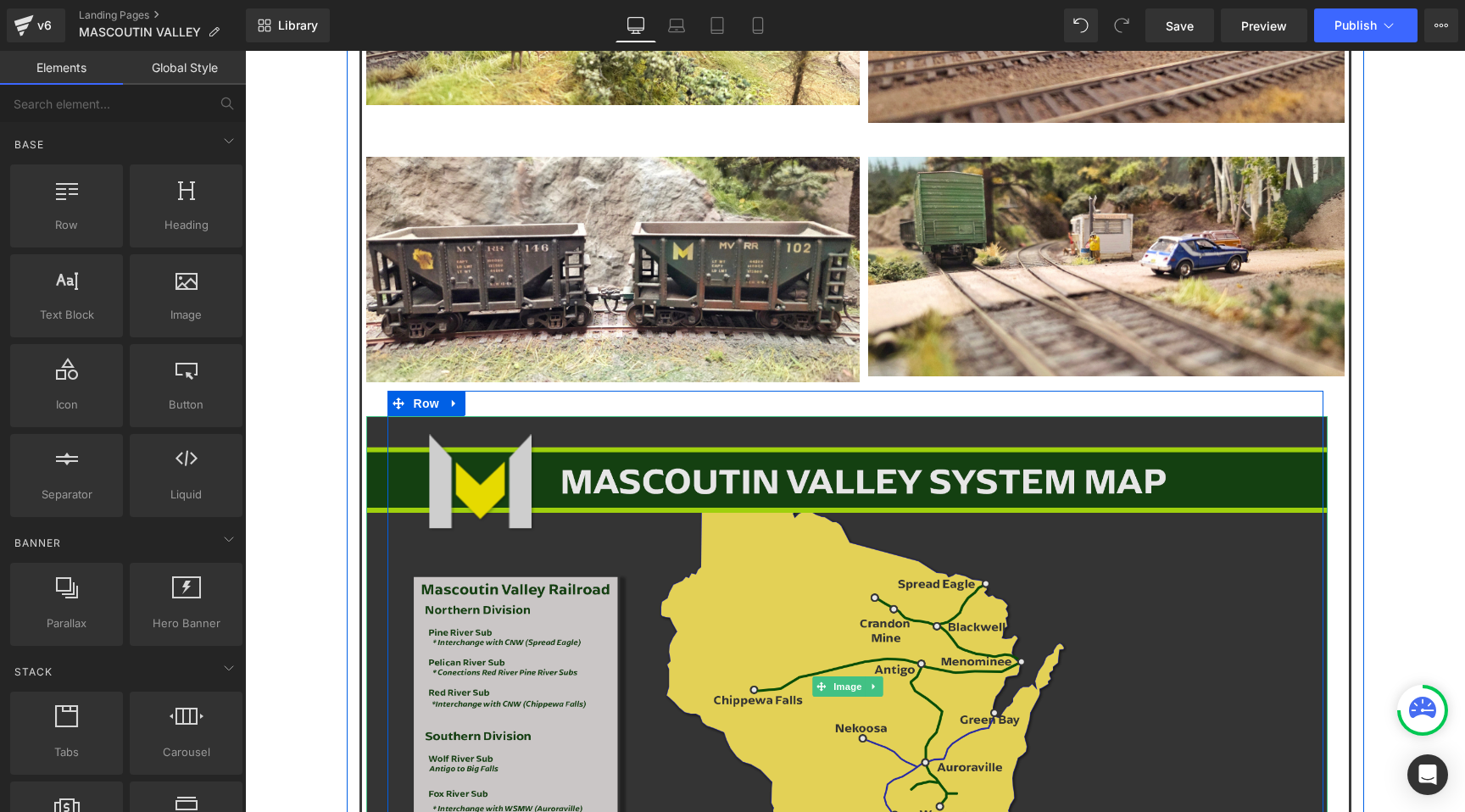
click at [1273, 416] on img at bounding box center [848, 686] width 962 height 541
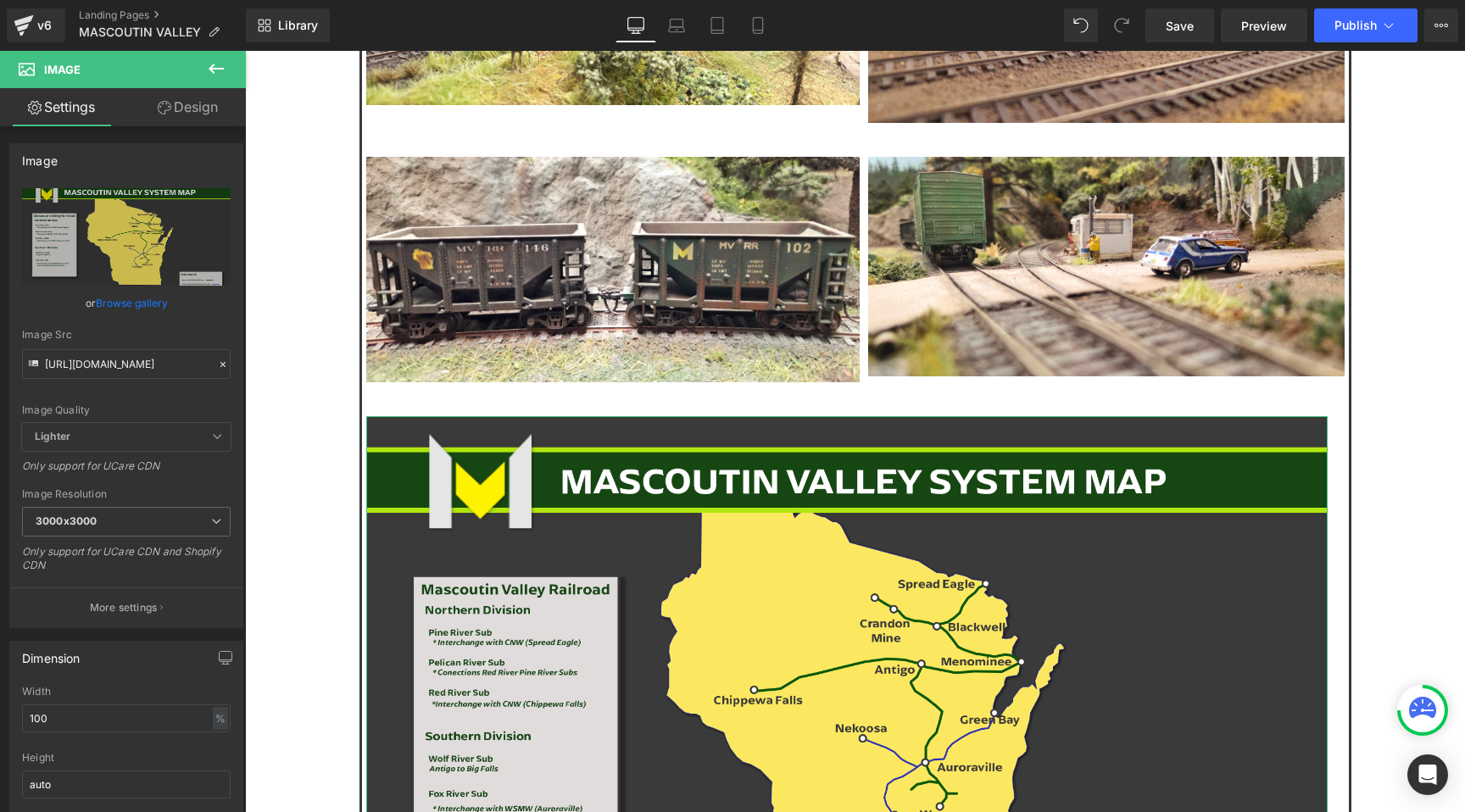
click at [201, 112] on link "Design" at bounding box center [188, 107] width 123 height 38
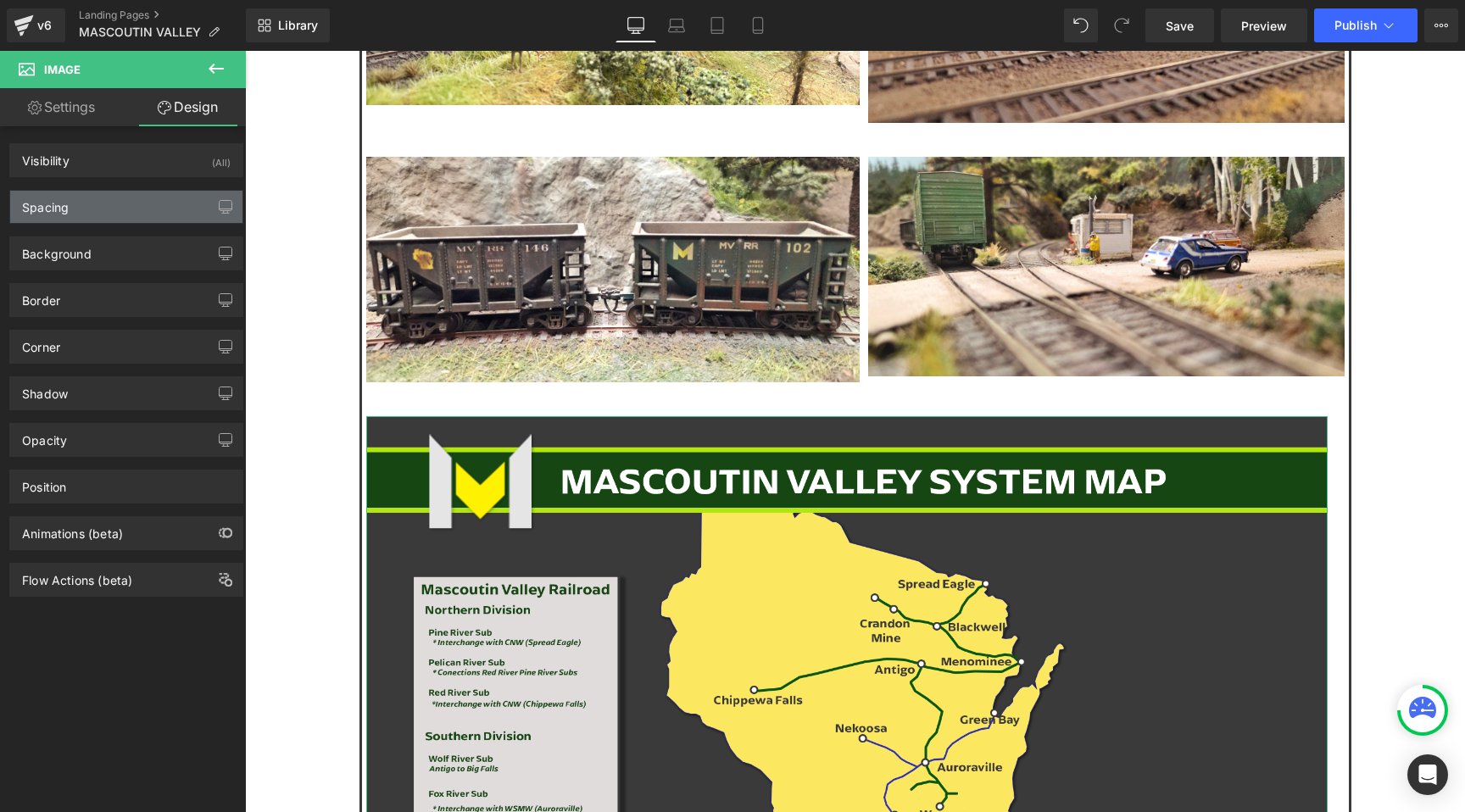
click at [150, 206] on div "Spacing" at bounding box center [126, 206] width 232 height 32
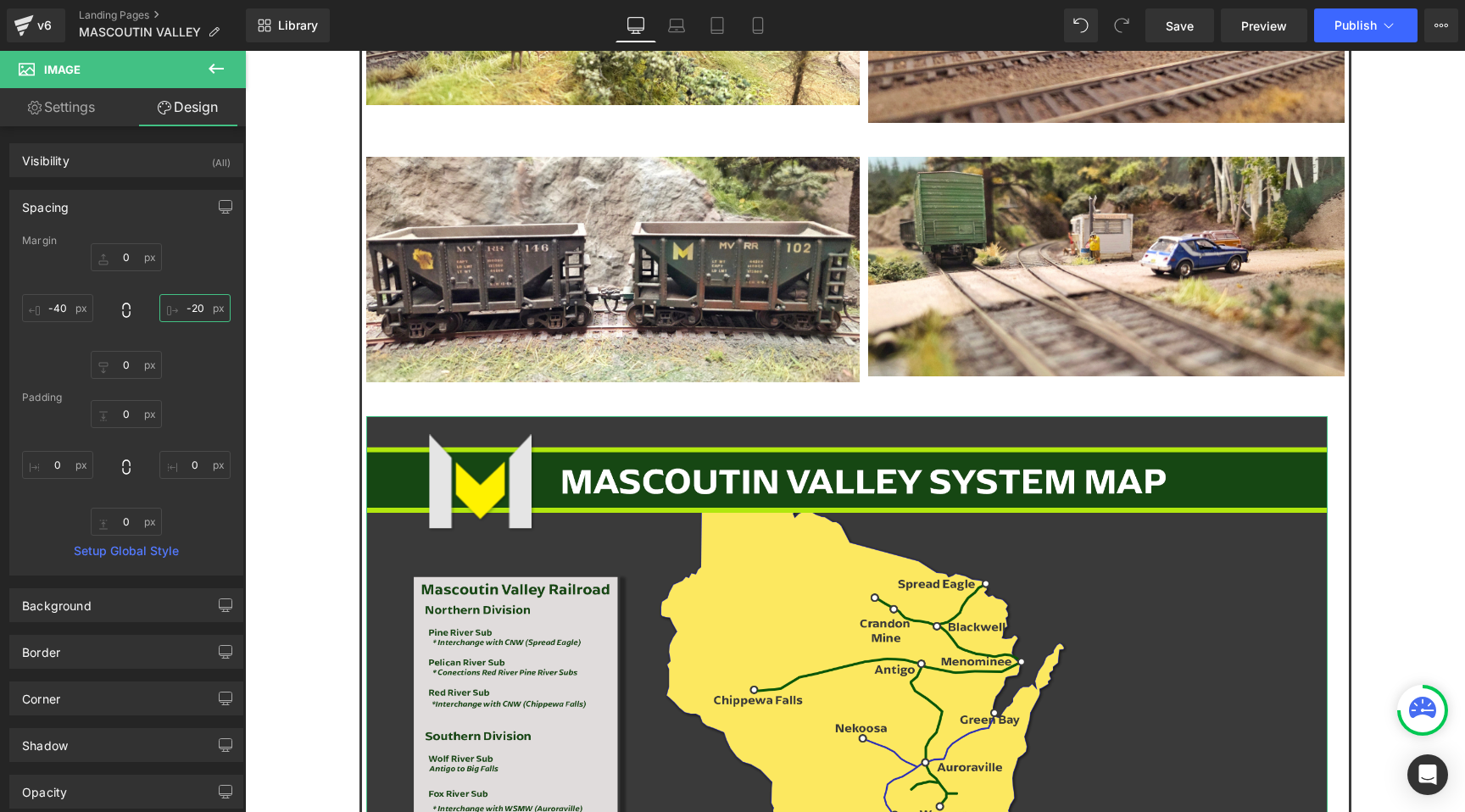
click at [180, 306] on input "-20" at bounding box center [195, 308] width 71 height 28
click at [184, 308] on input "-20" at bounding box center [195, 308] width 71 height 28
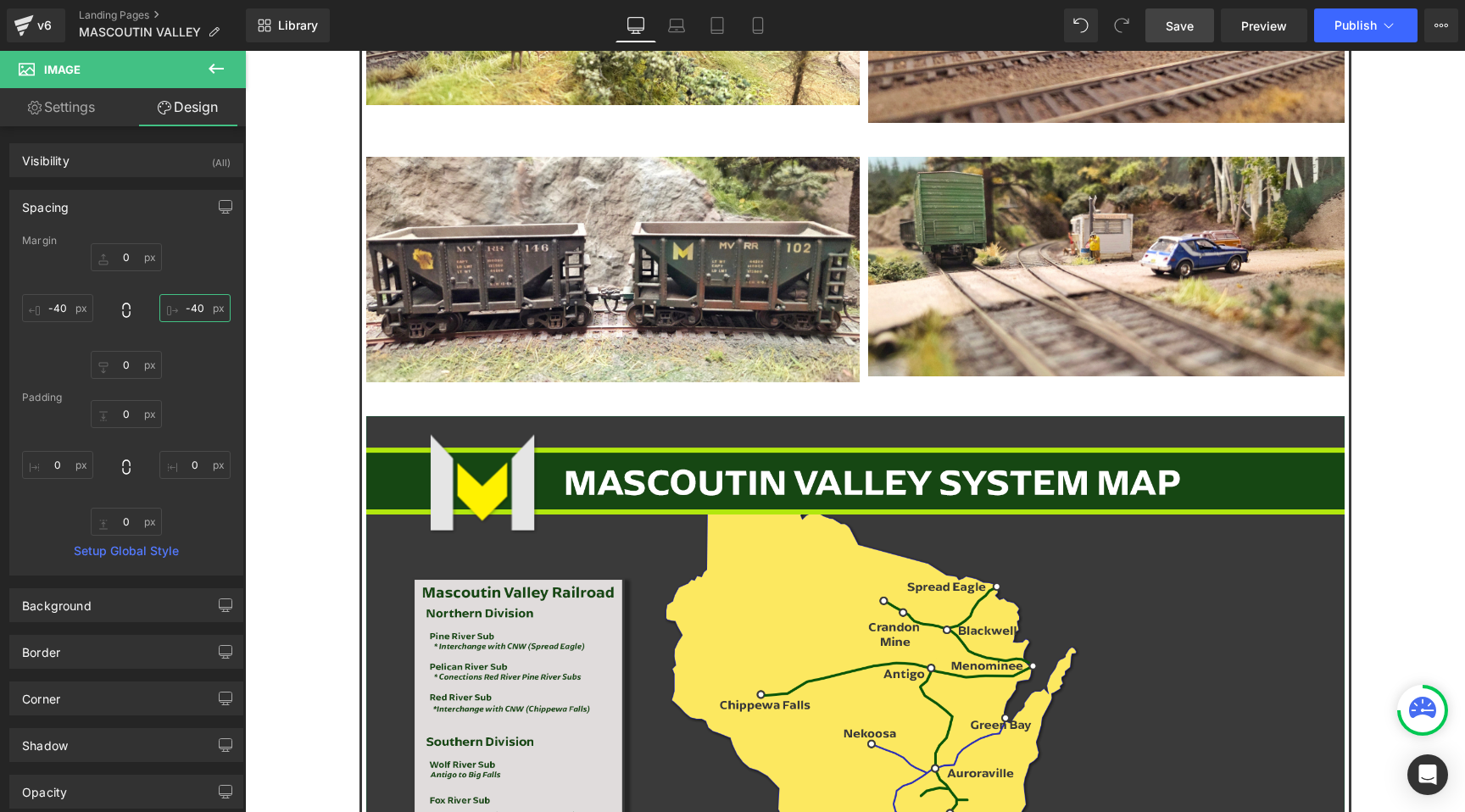
type input "-40"
click at [1190, 32] on span "Save" at bounding box center [1180, 26] width 28 height 18
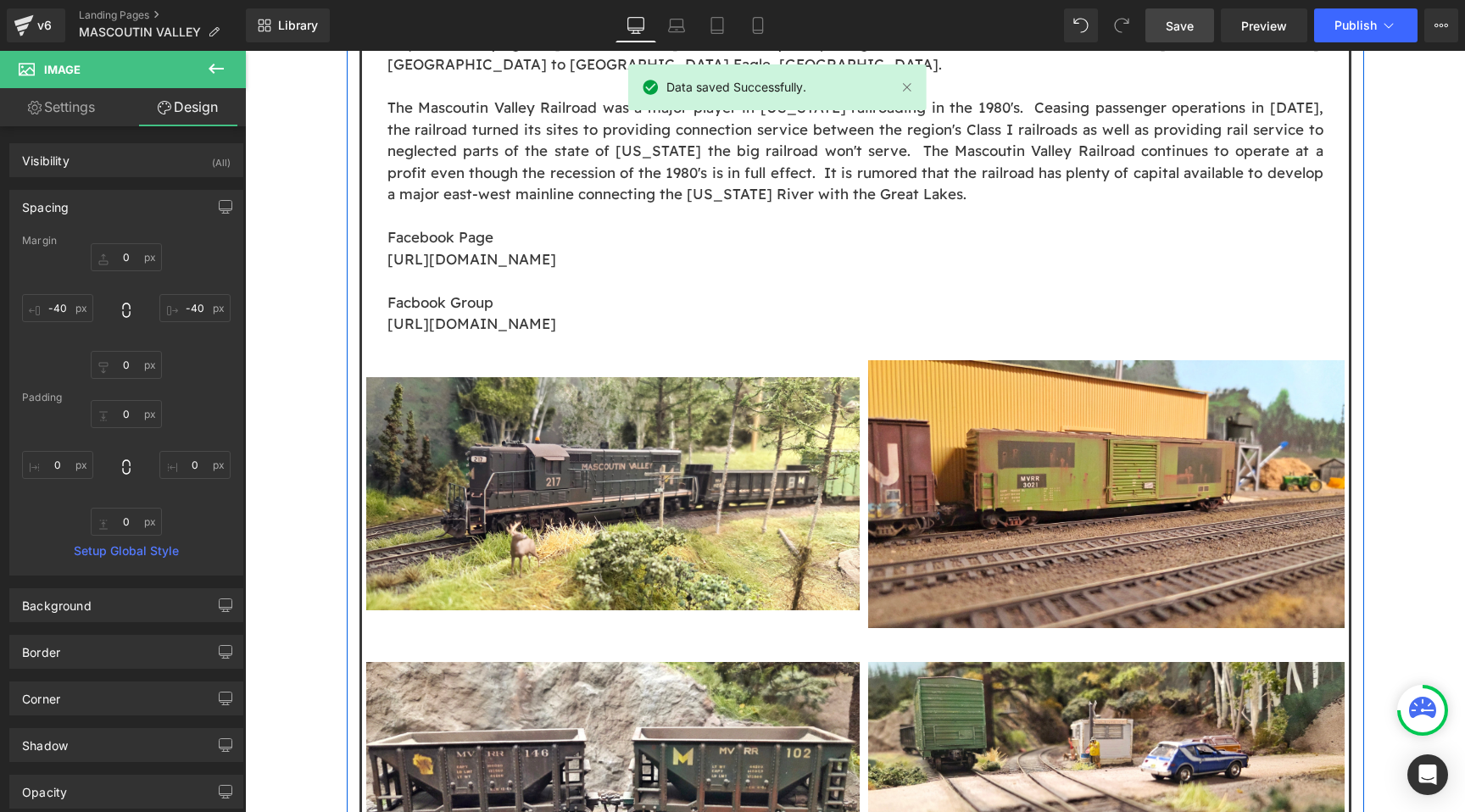
scroll to position [1335, 0]
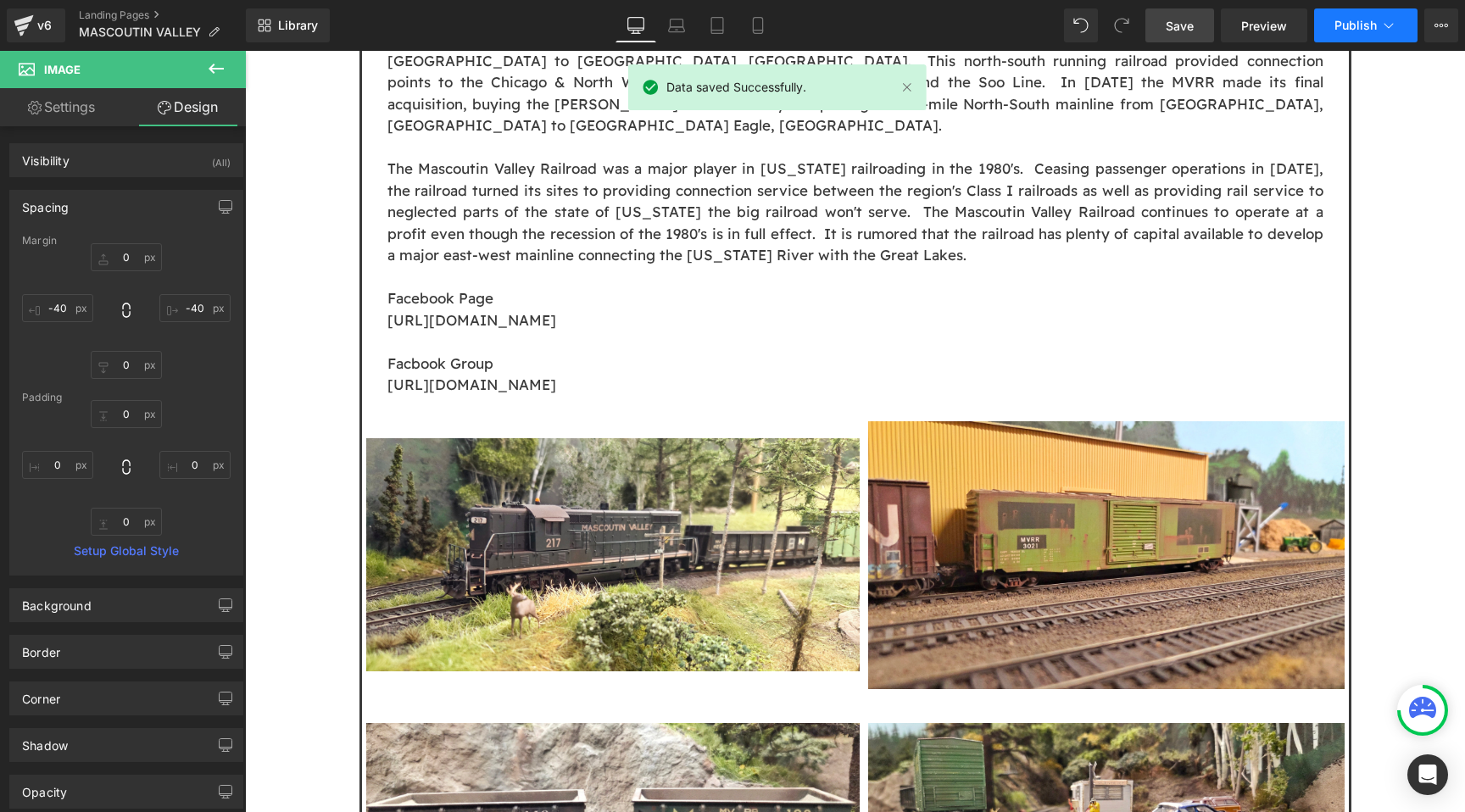
click at [1352, 31] on span "Publish" at bounding box center [1356, 25] width 43 height 13
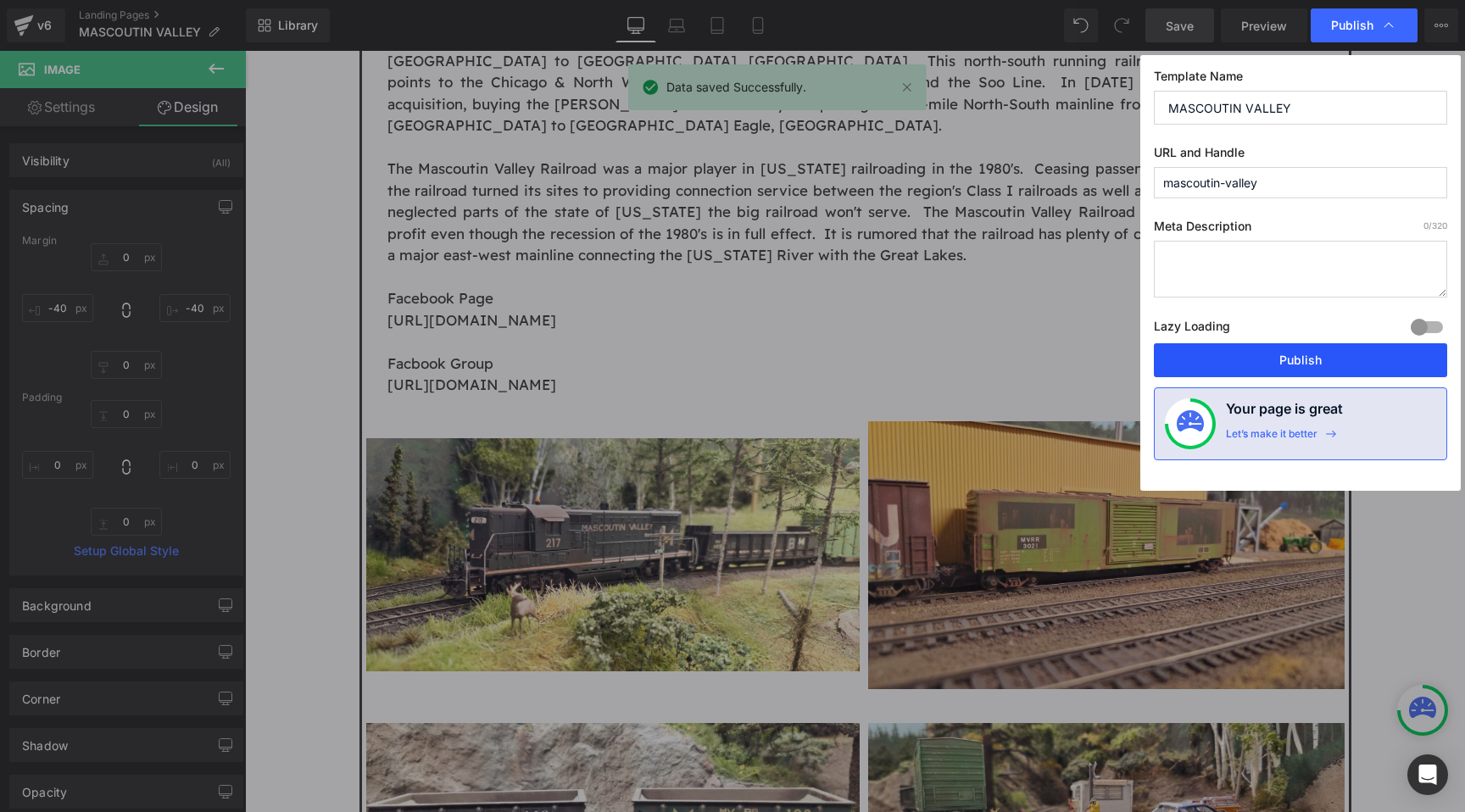
click at [1273, 362] on button "Publish" at bounding box center [1300, 360] width 293 height 34
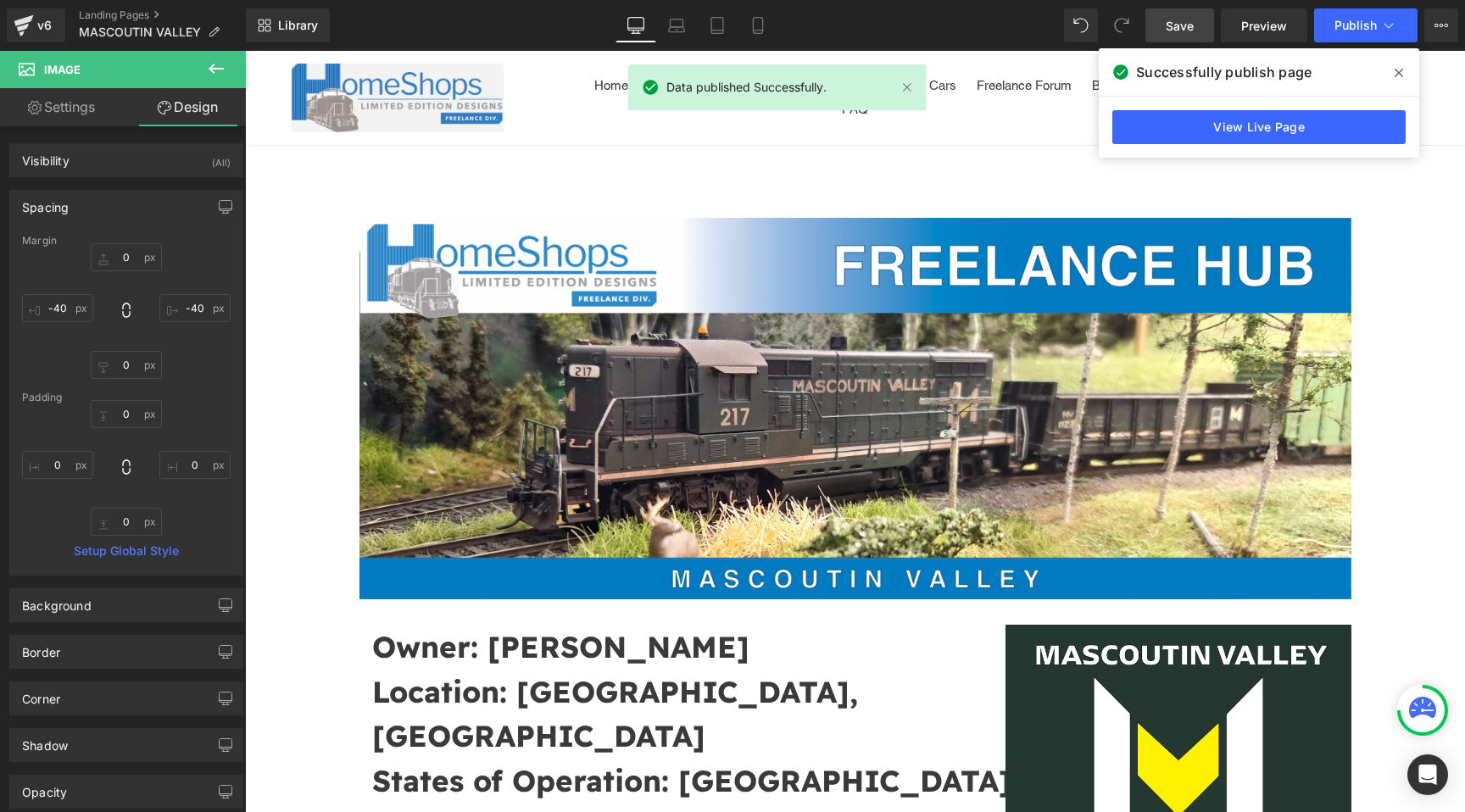
click at [1399, 66] on icon at bounding box center [1399, 73] width 9 height 13
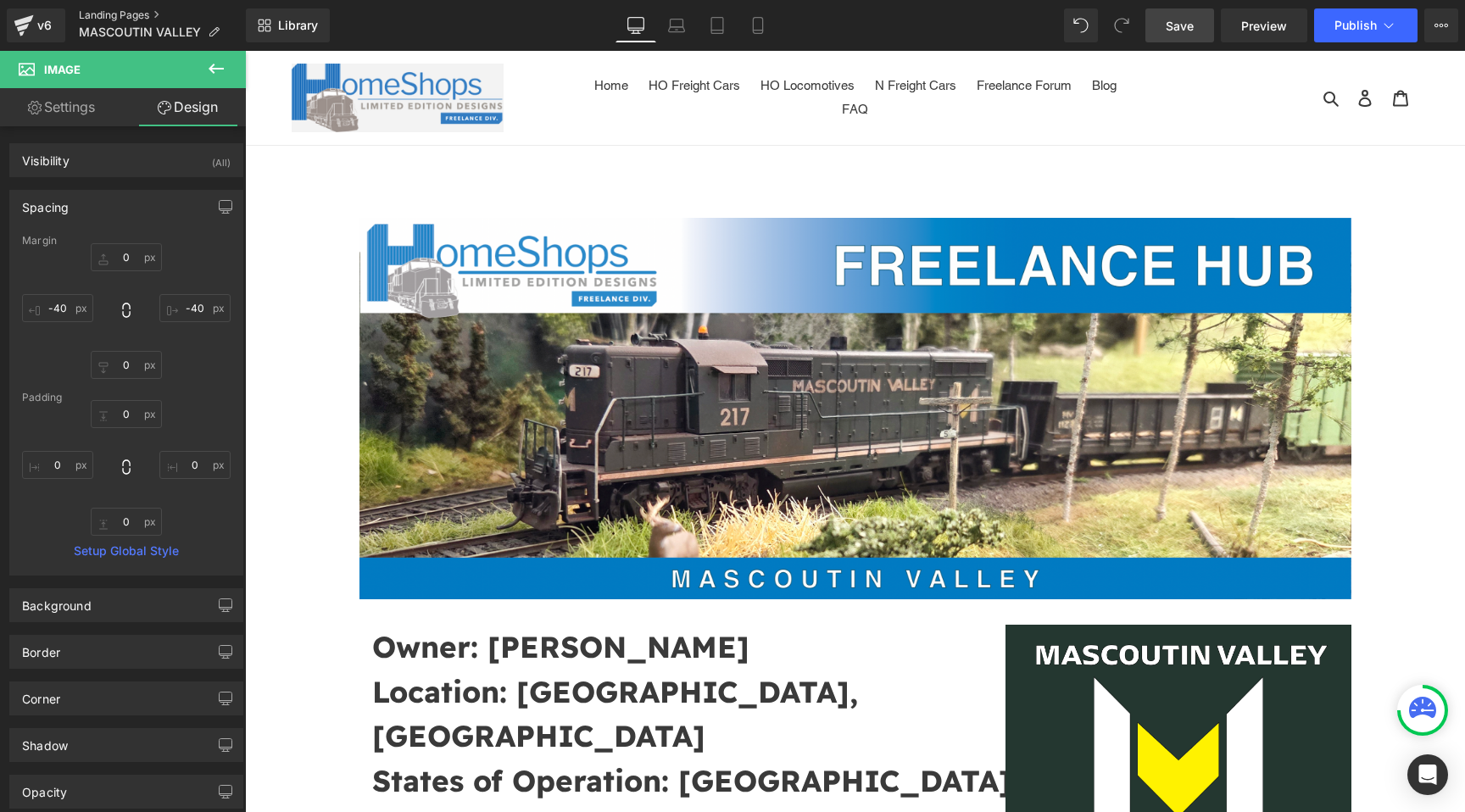
click at [142, 11] on link "Landing Pages" at bounding box center [162, 15] width 167 height 13
